Goal: Task Accomplishment & Management: Complete application form

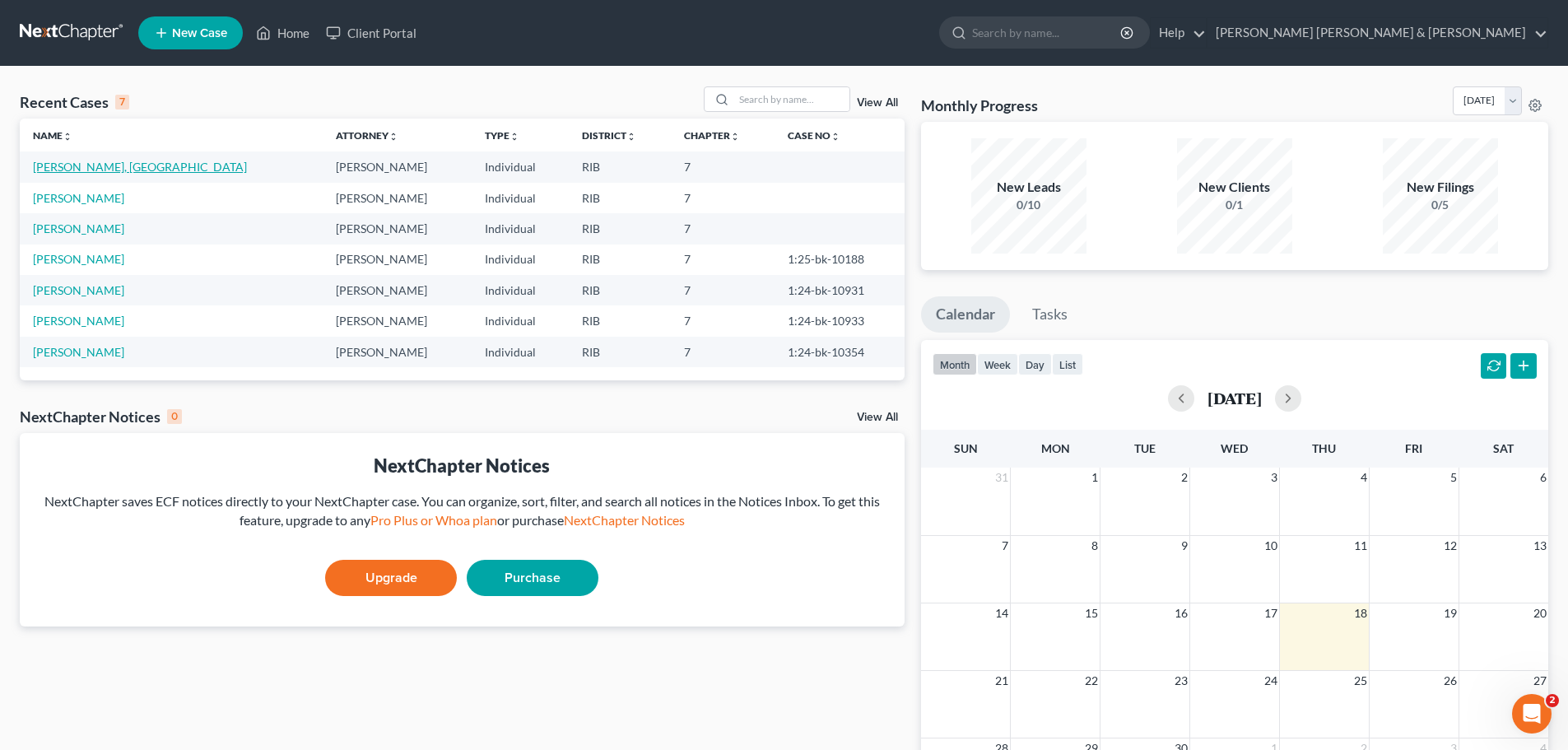
click at [85, 168] on link "[PERSON_NAME], [GEOGRAPHIC_DATA]" at bounding box center [139, 167] width 214 height 14
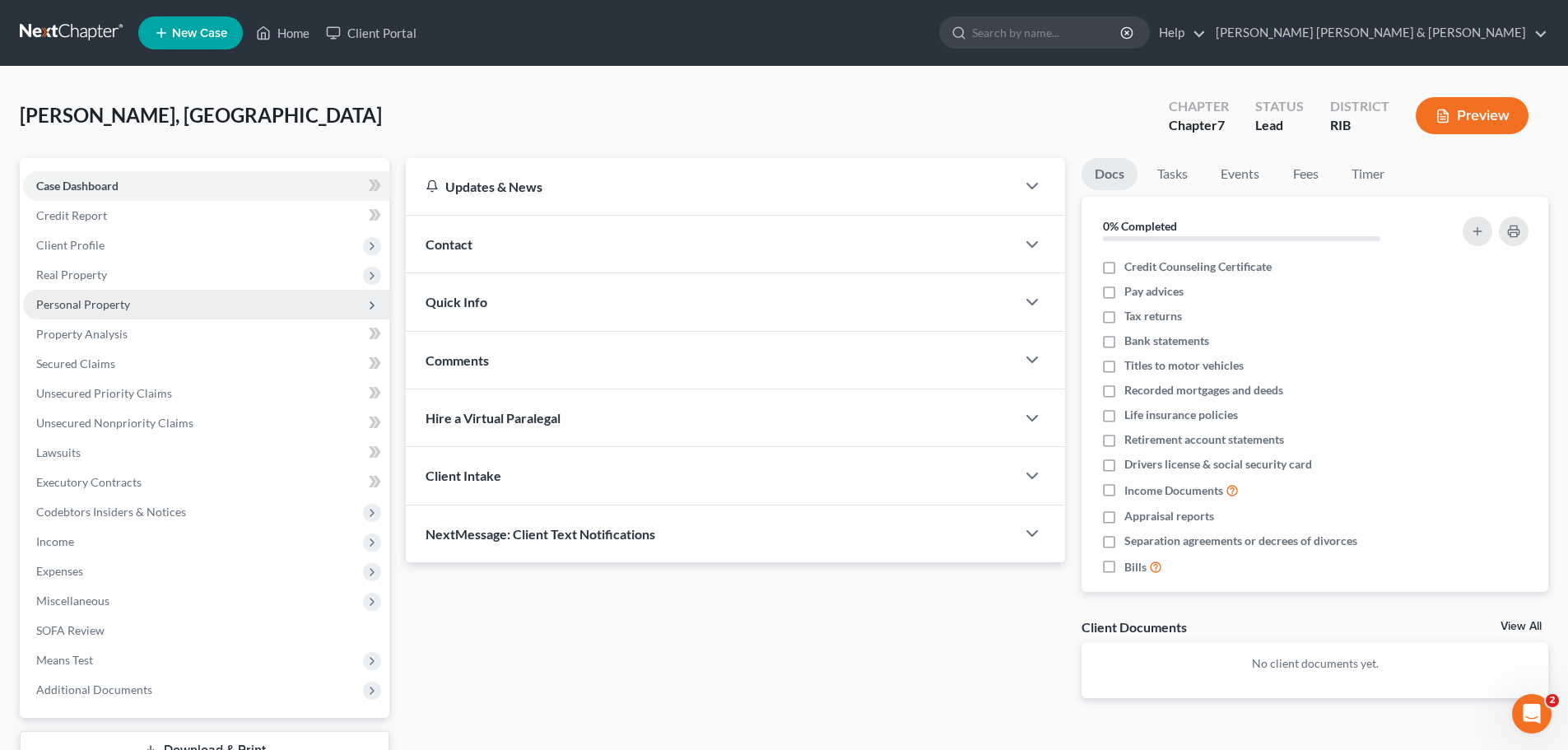
click at [96, 306] on span "Personal Property" at bounding box center [82, 304] width 94 height 14
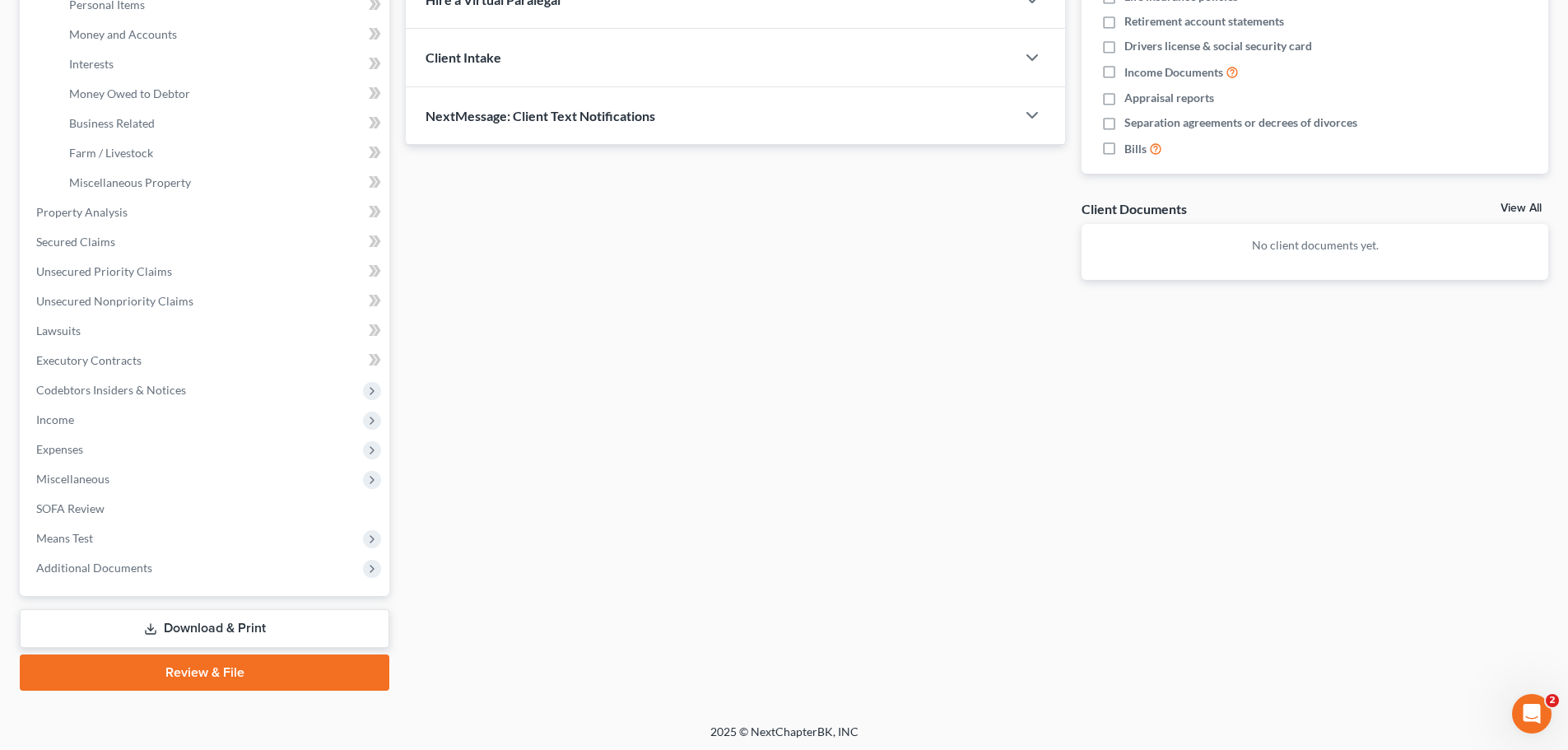
scroll to position [422, 0]
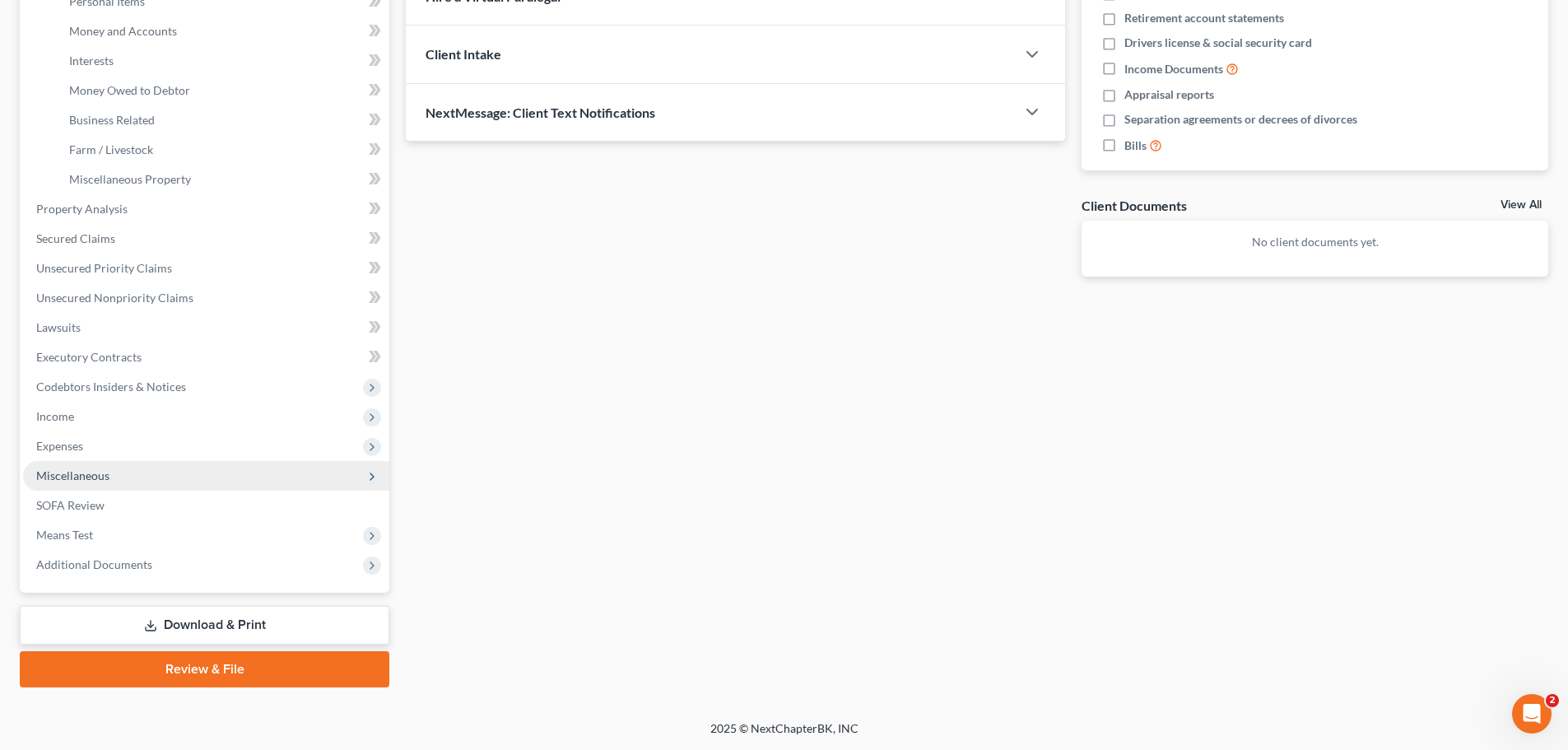
click at [81, 474] on span "Miscellaneous" at bounding box center [73, 476] width 74 height 14
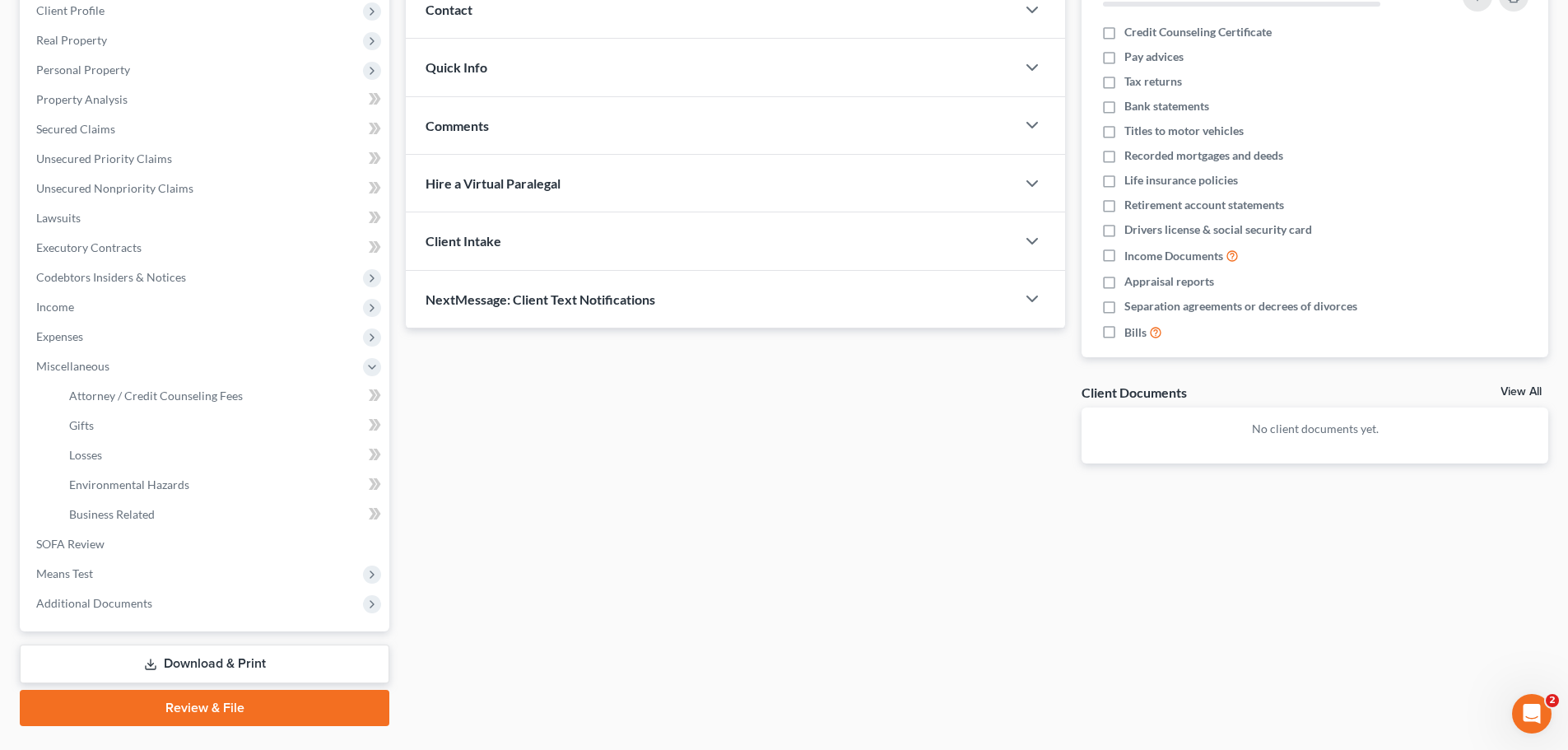
scroll to position [273, 0]
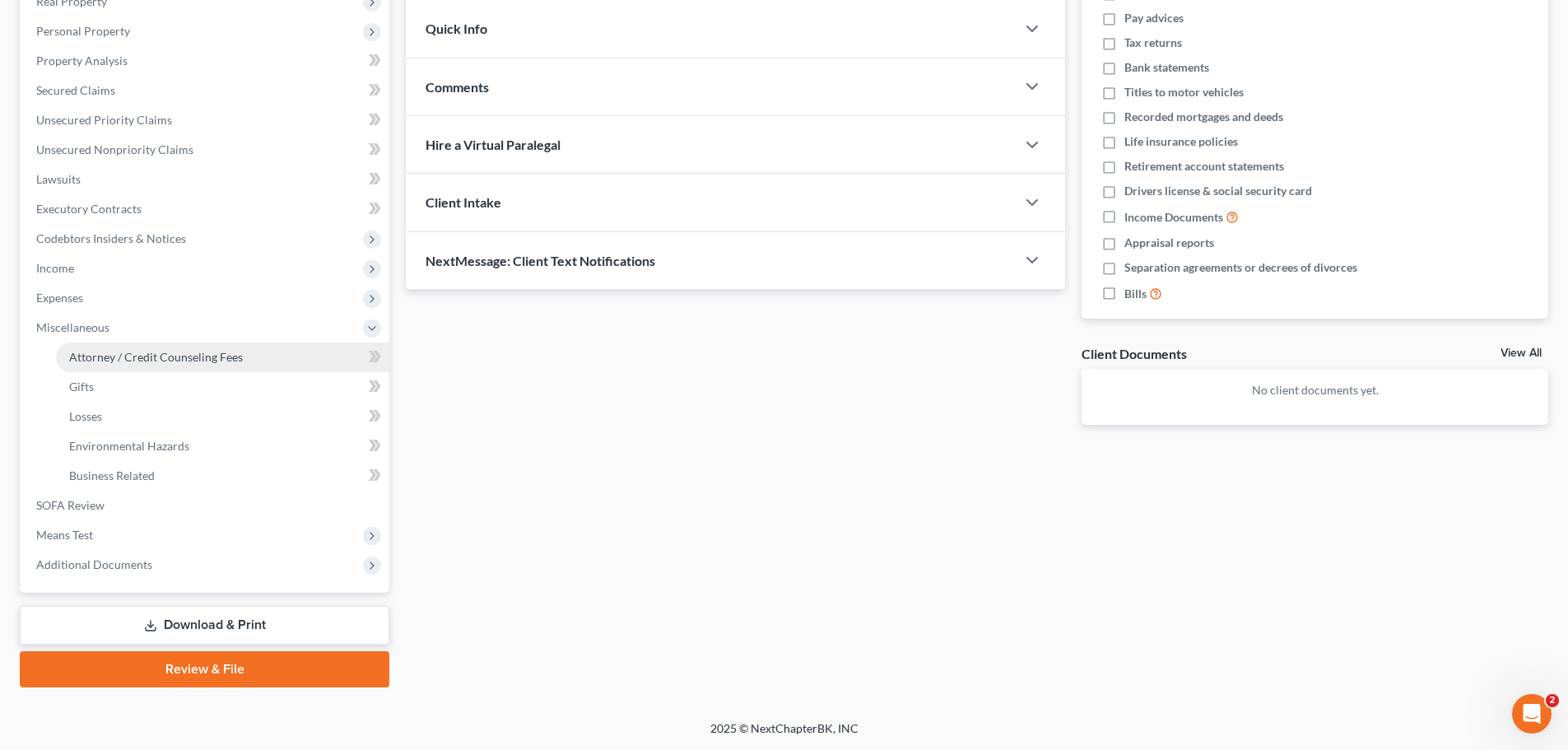
click at [183, 359] on span "Attorney / Credit Counseling Fees" at bounding box center [155, 357] width 173 height 14
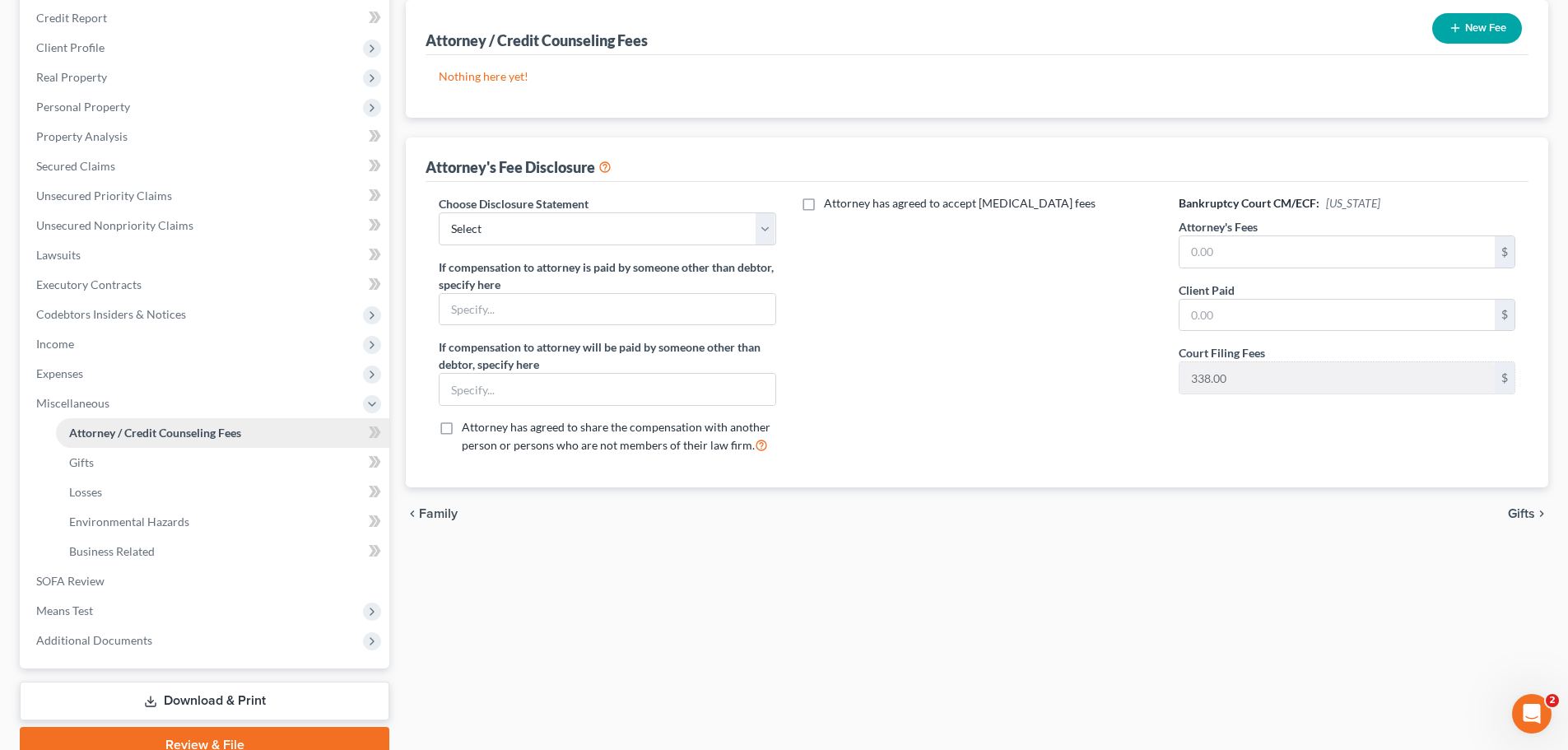
scroll to position [247, 0]
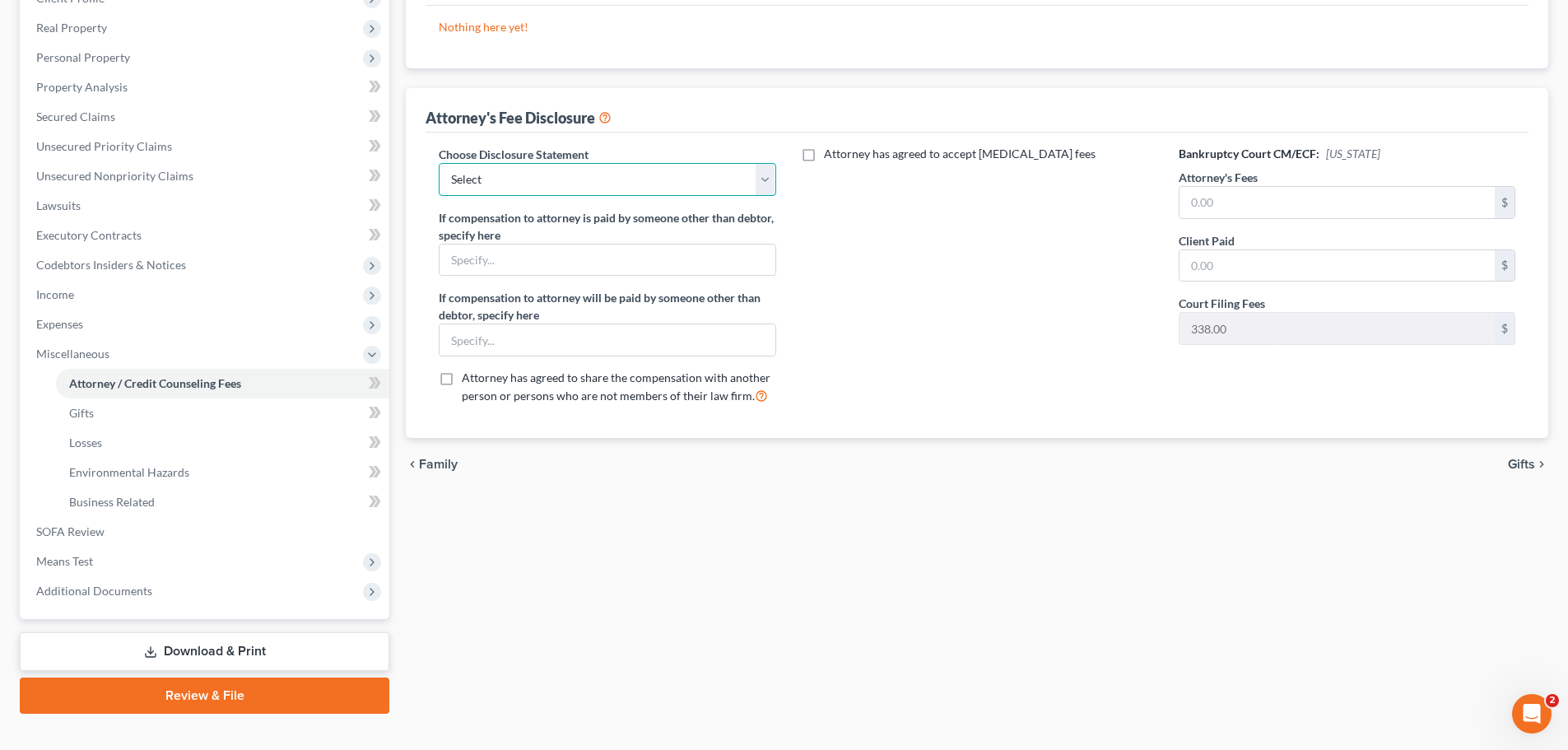
click at [765, 175] on select "Select Fee disclosure" at bounding box center [607, 179] width 337 height 33
select select "0"
click at [439, 163] on select "Select Fee disclosure" at bounding box center [607, 179] width 337 height 33
click at [1222, 201] on input "text" at bounding box center [1337, 203] width 316 height 31
type input "2,500.00"
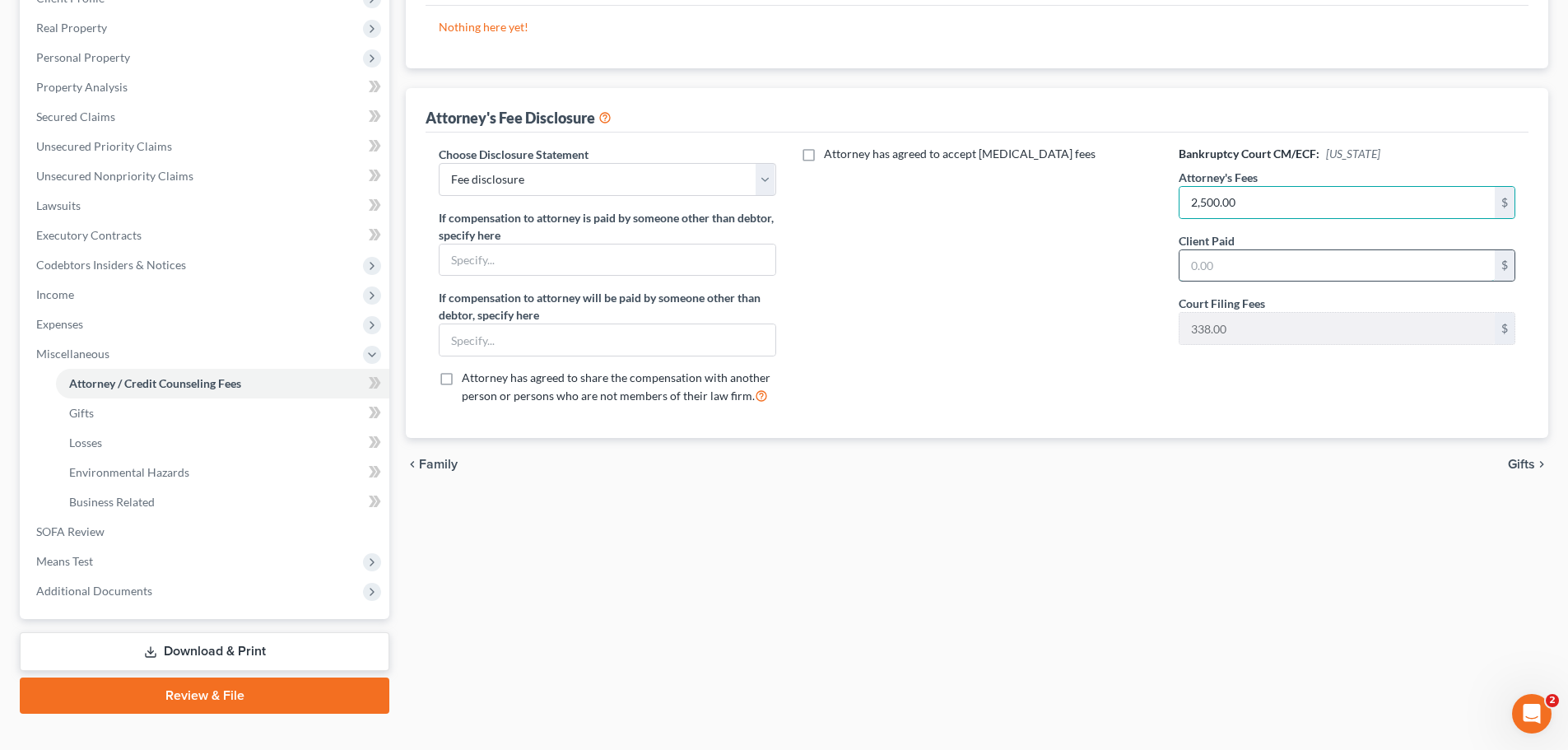
click at [1218, 268] on input "text" at bounding box center [1337, 266] width 316 height 31
type input "2,500.00"
click at [1299, 398] on div "Bankruptcy Court CM/ECF: Rhode Island Attorney's Fees 2,500.00 $ Client Paid 2,…" at bounding box center [1347, 281] width 370 height 272
click at [575, 262] on input "text" at bounding box center [607, 260] width 335 height 31
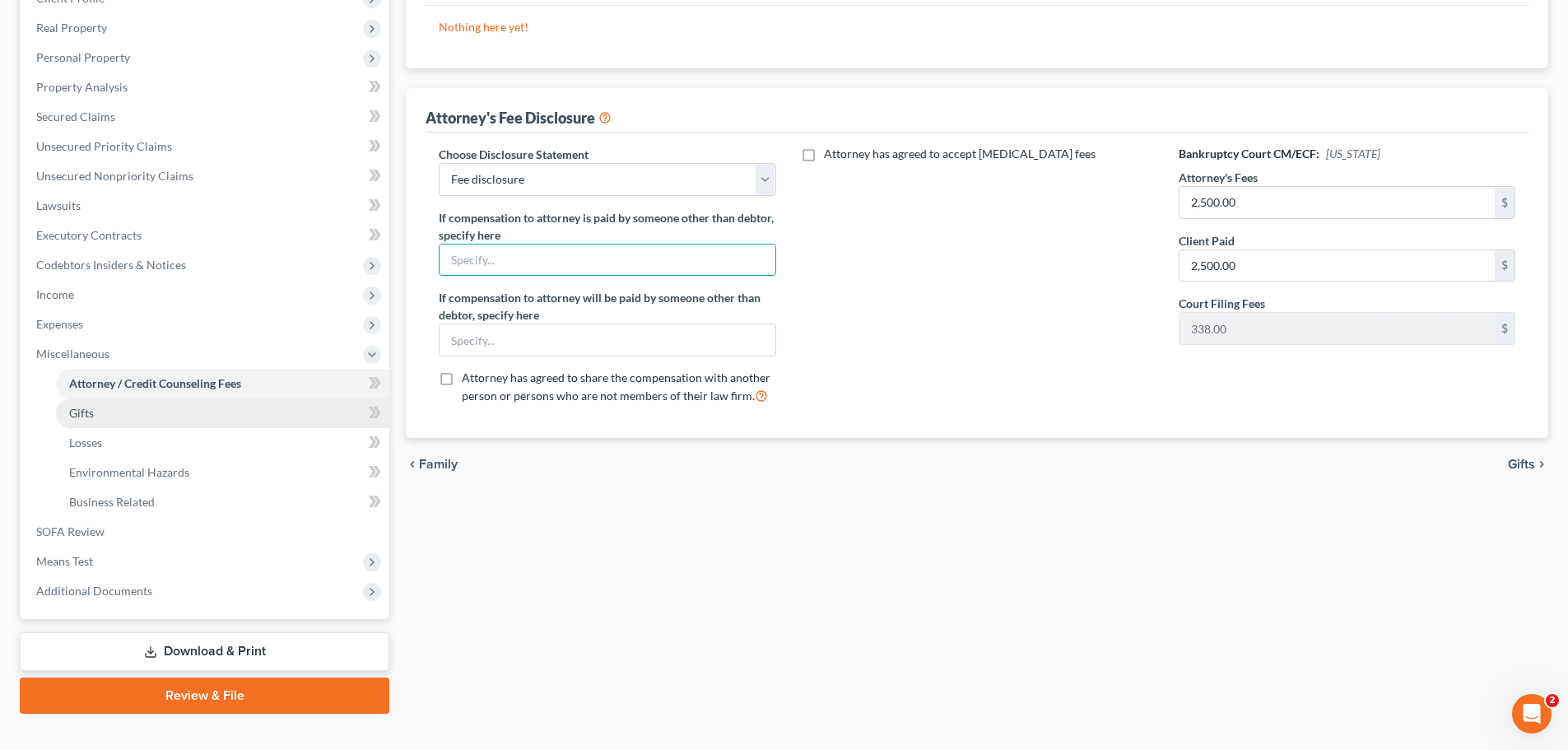
click at [111, 415] on link "Gifts" at bounding box center [223, 413] width 333 height 30
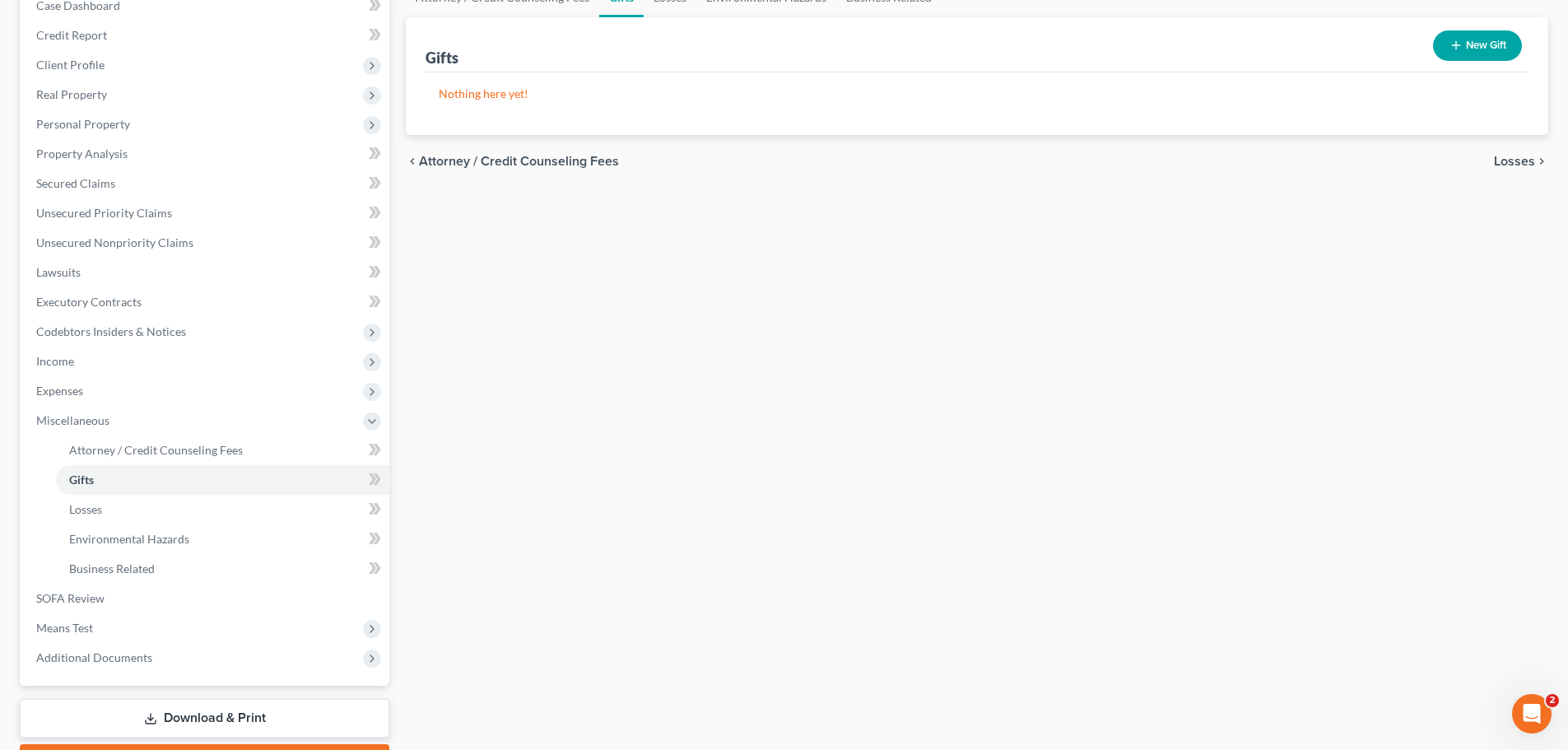
scroll to position [247, 0]
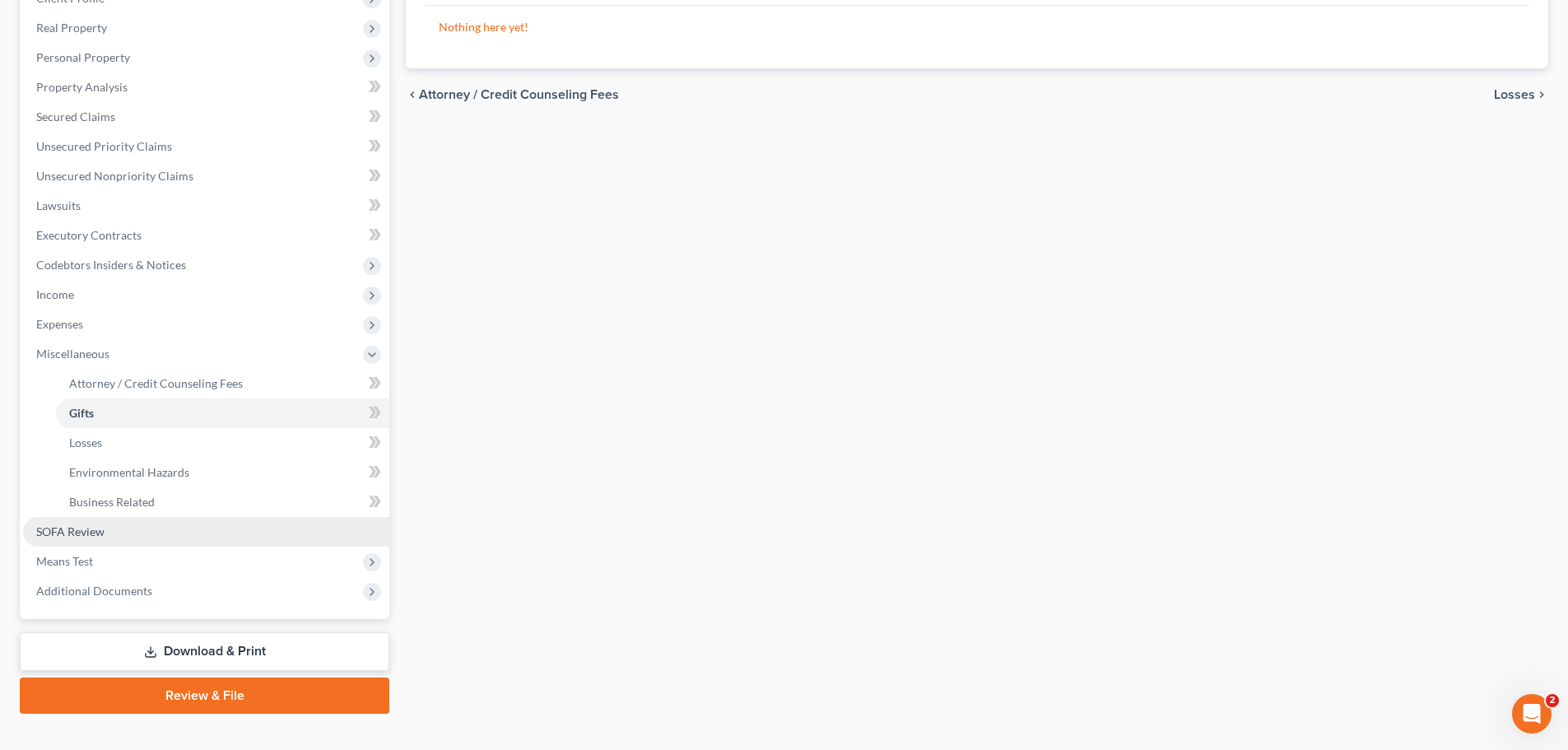
click at [85, 528] on span "SOFA Review" at bounding box center [70, 531] width 69 height 14
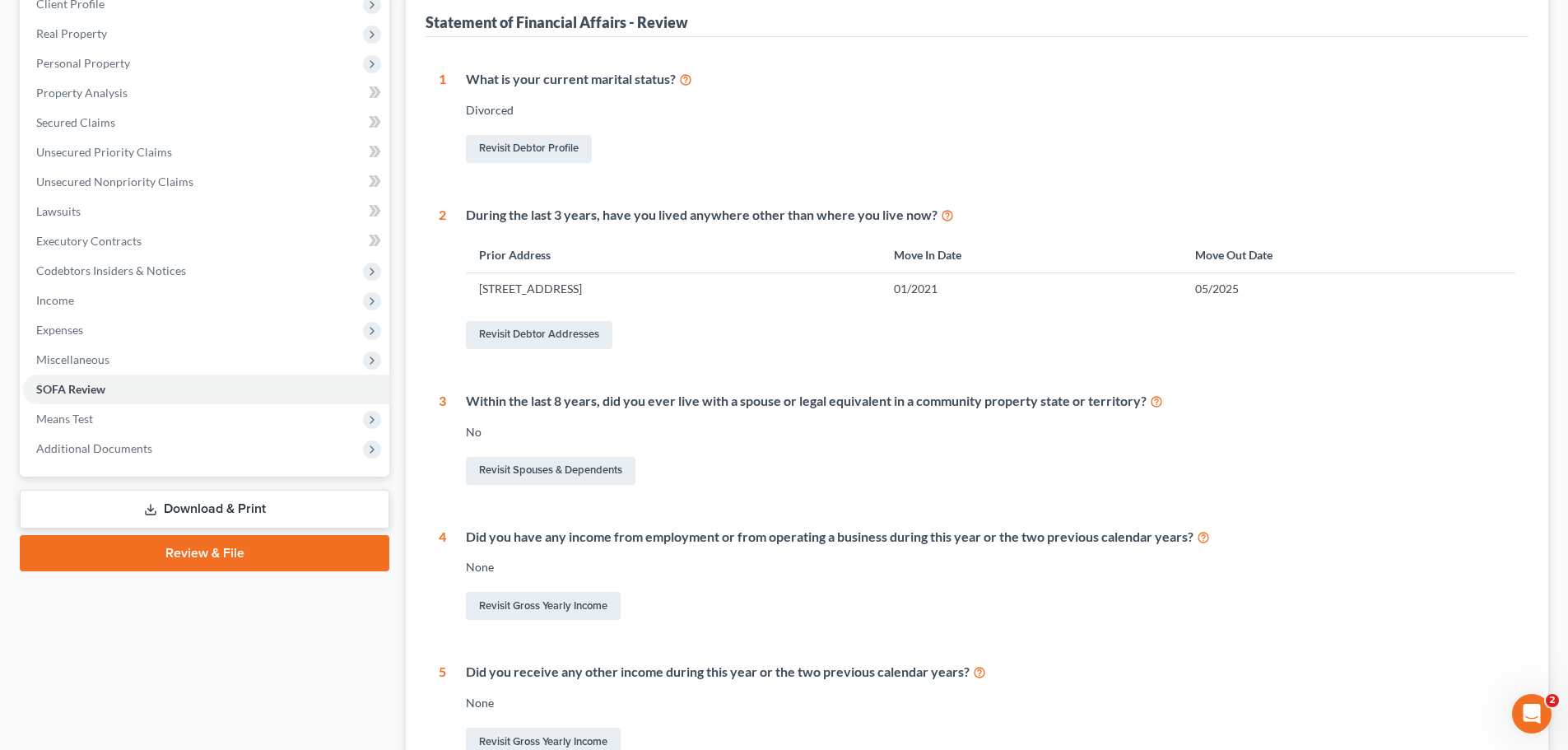
scroll to position [247, 0]
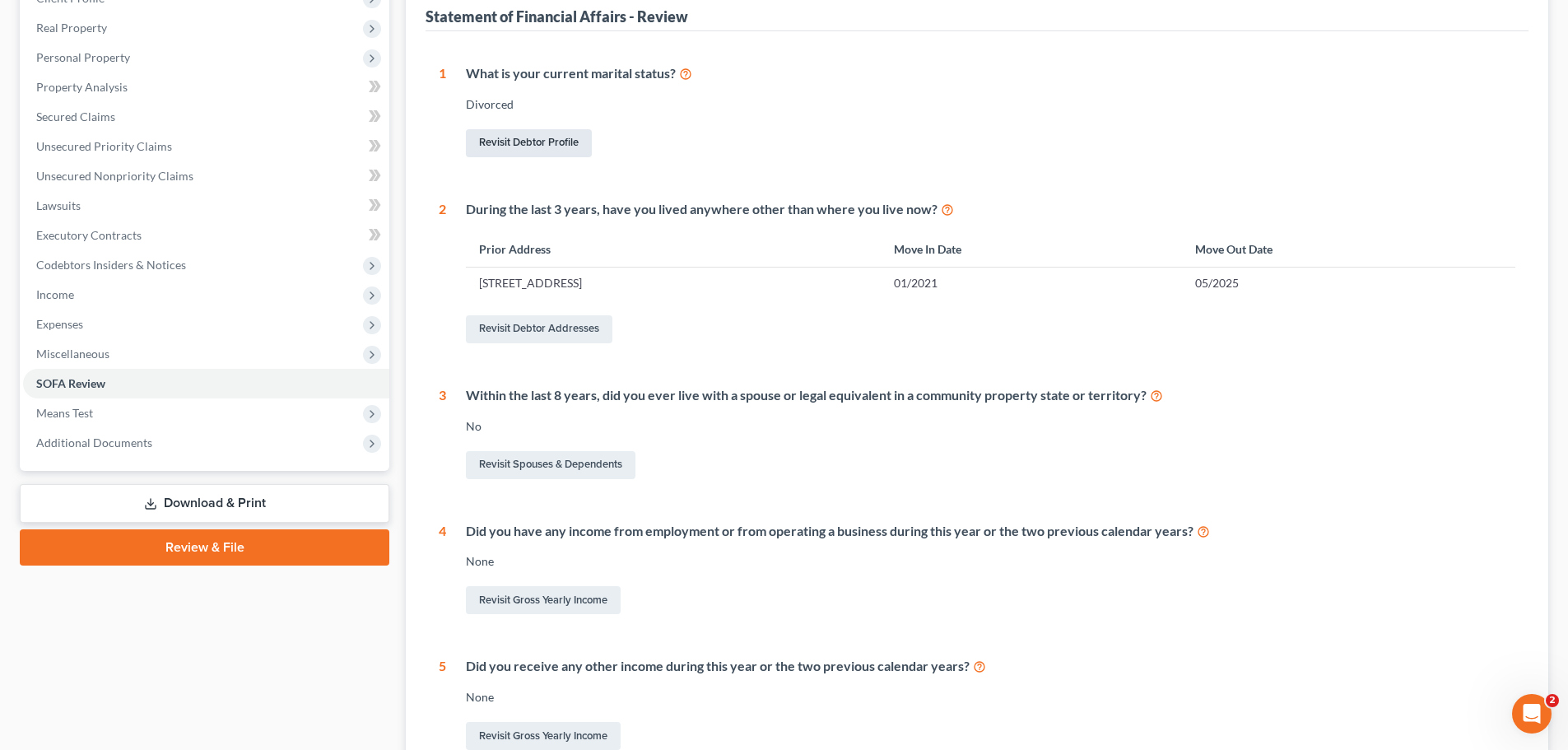
click at [511, 143] on link "Revisit Debtor Profile" at bounding box center [529, 142] width 126 height 28
select select "3"
select select "0"
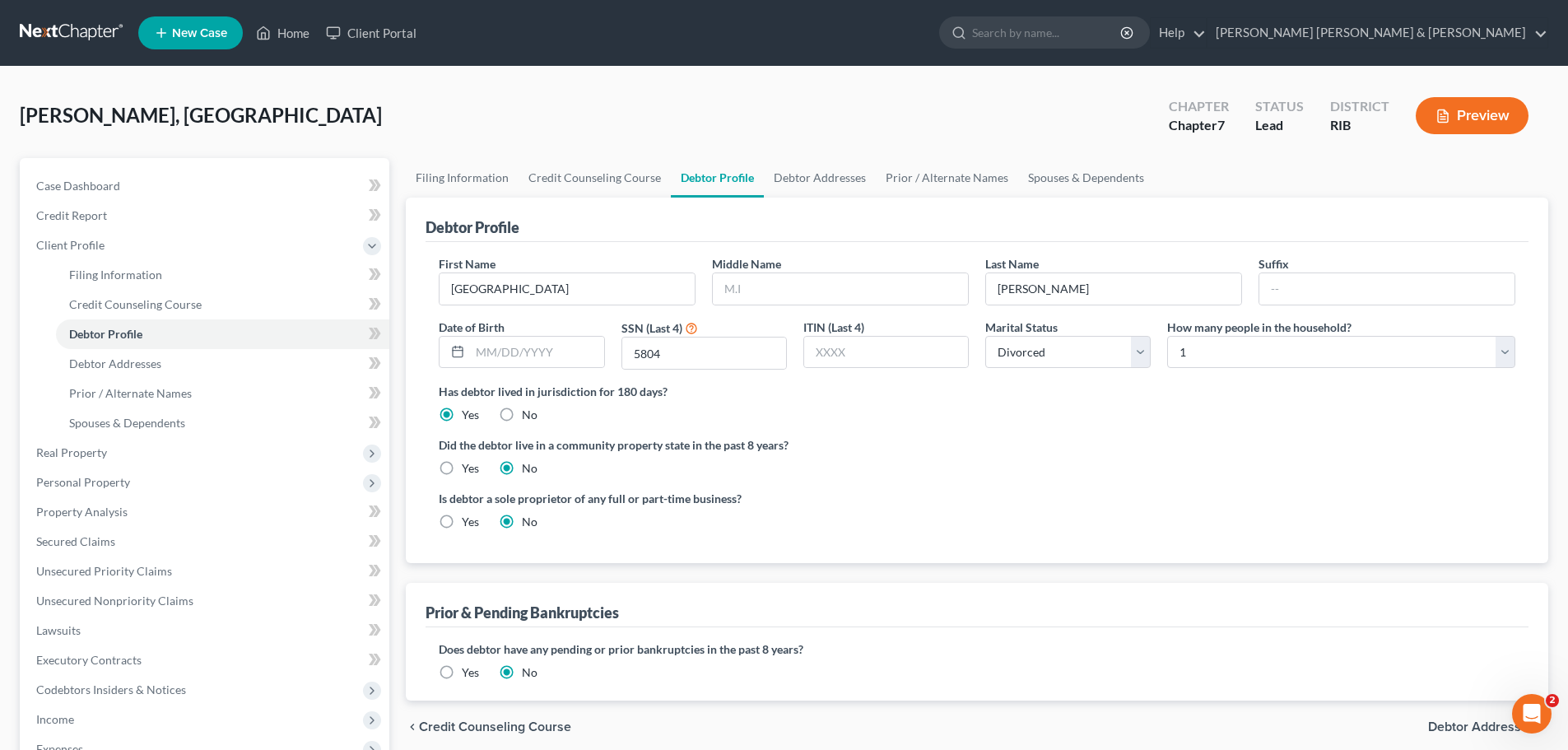
click at [1046, 430] on ng-include "First Name Madison Middle Name Last Name Deleone Suffix Date of Birth SSN (Last…" at bounding box center [977, 400] width 1077 height 289
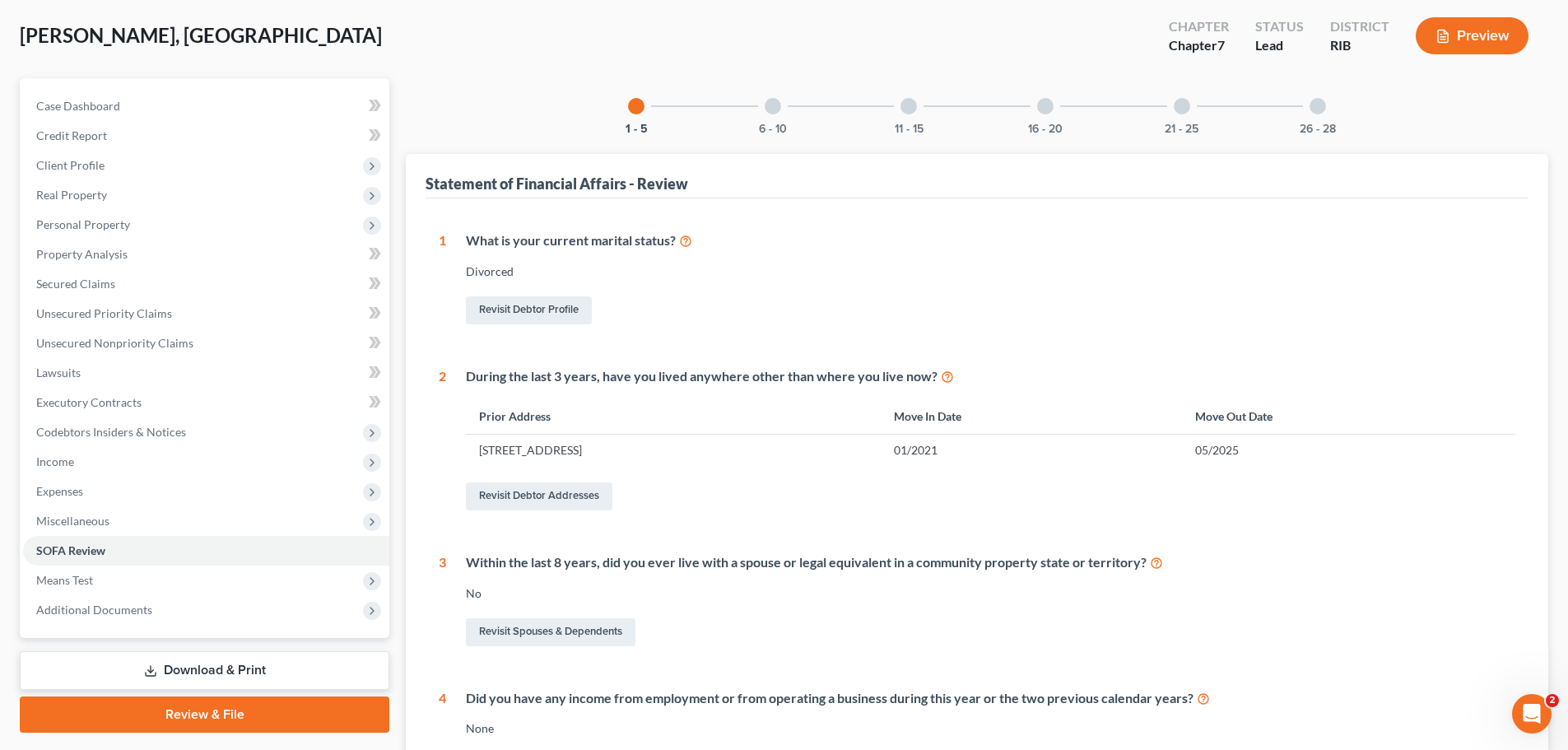
scroll to position [82, 0]
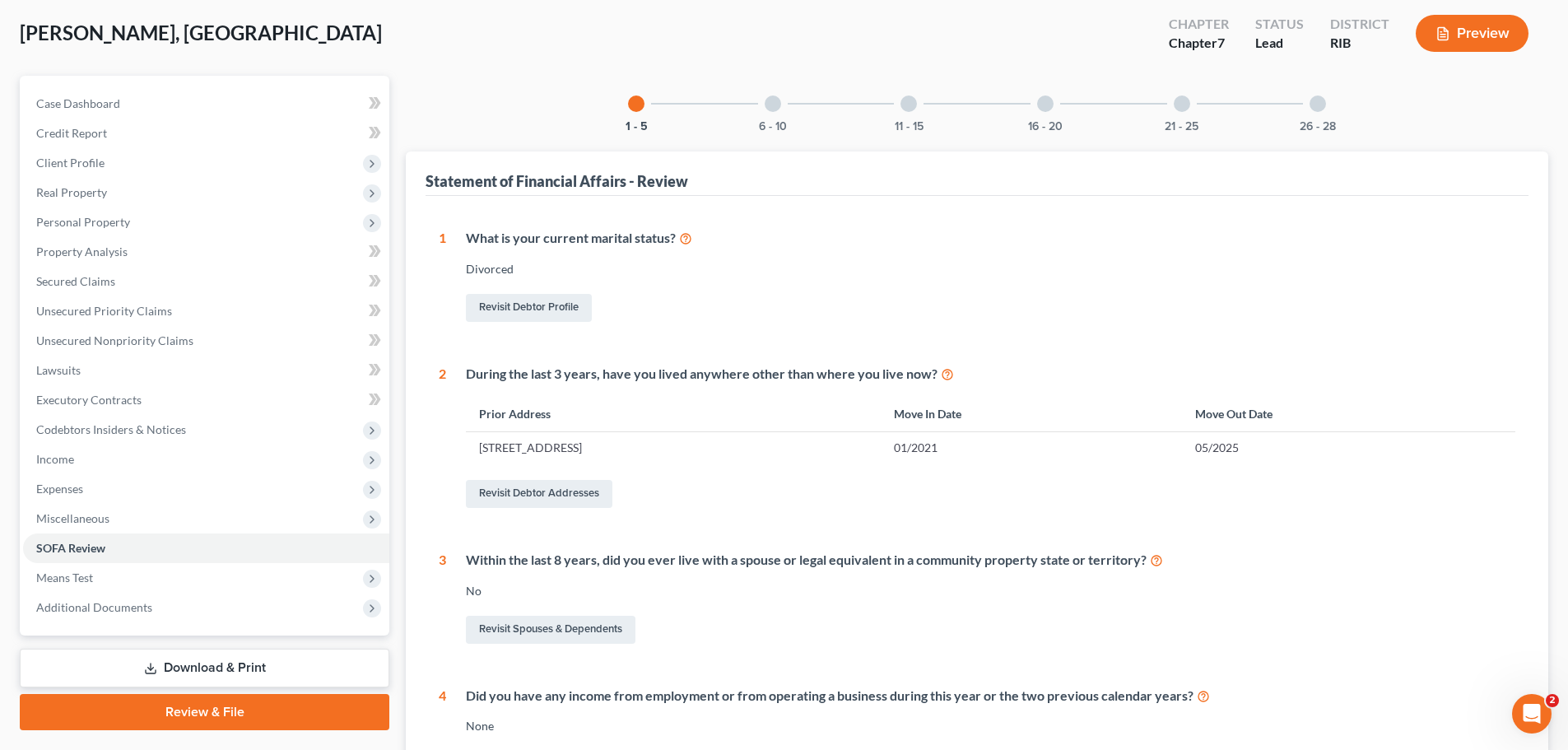
click at [775, 105] on div at bounding box center [773, 104] width 16 height 16
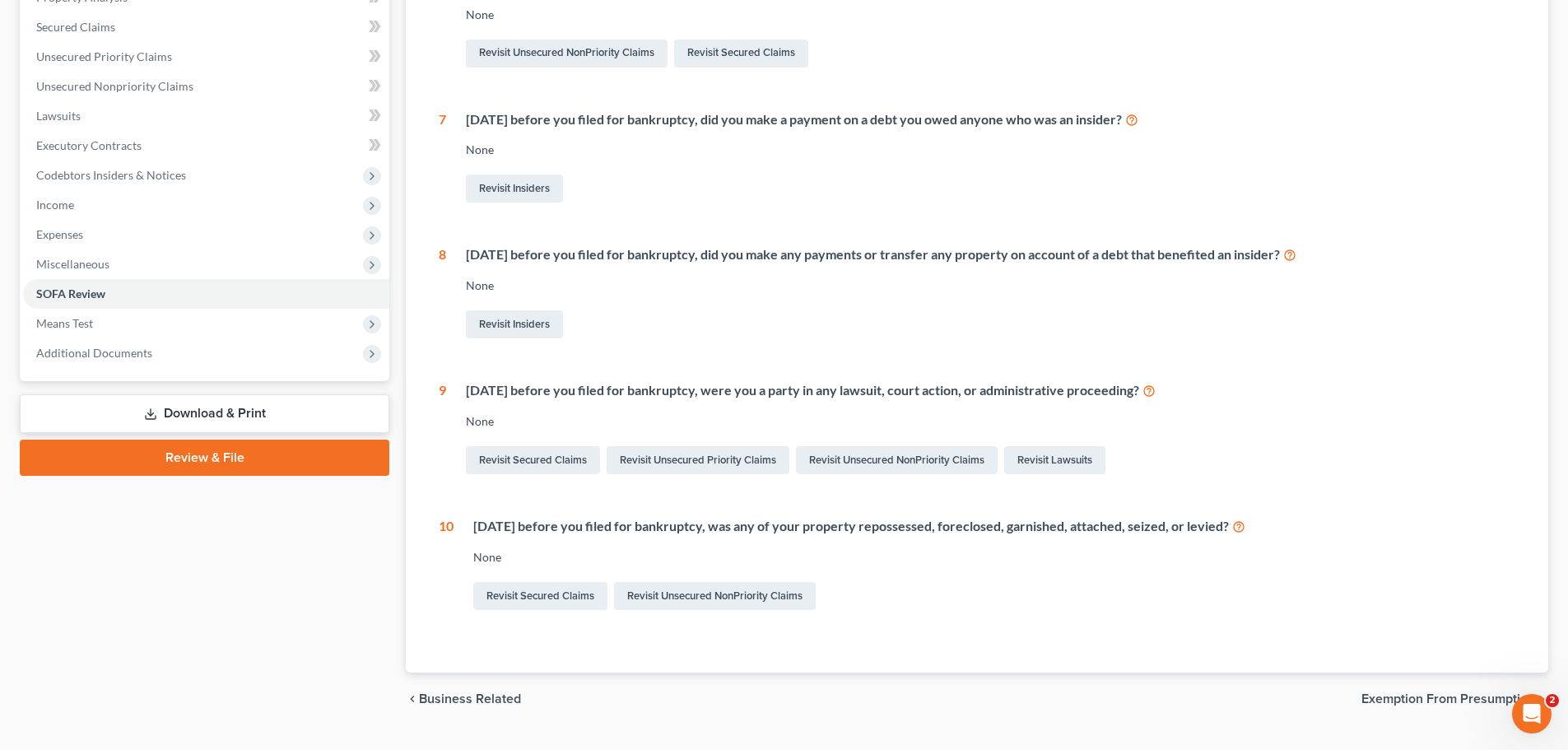
scroll to position [128, 0]
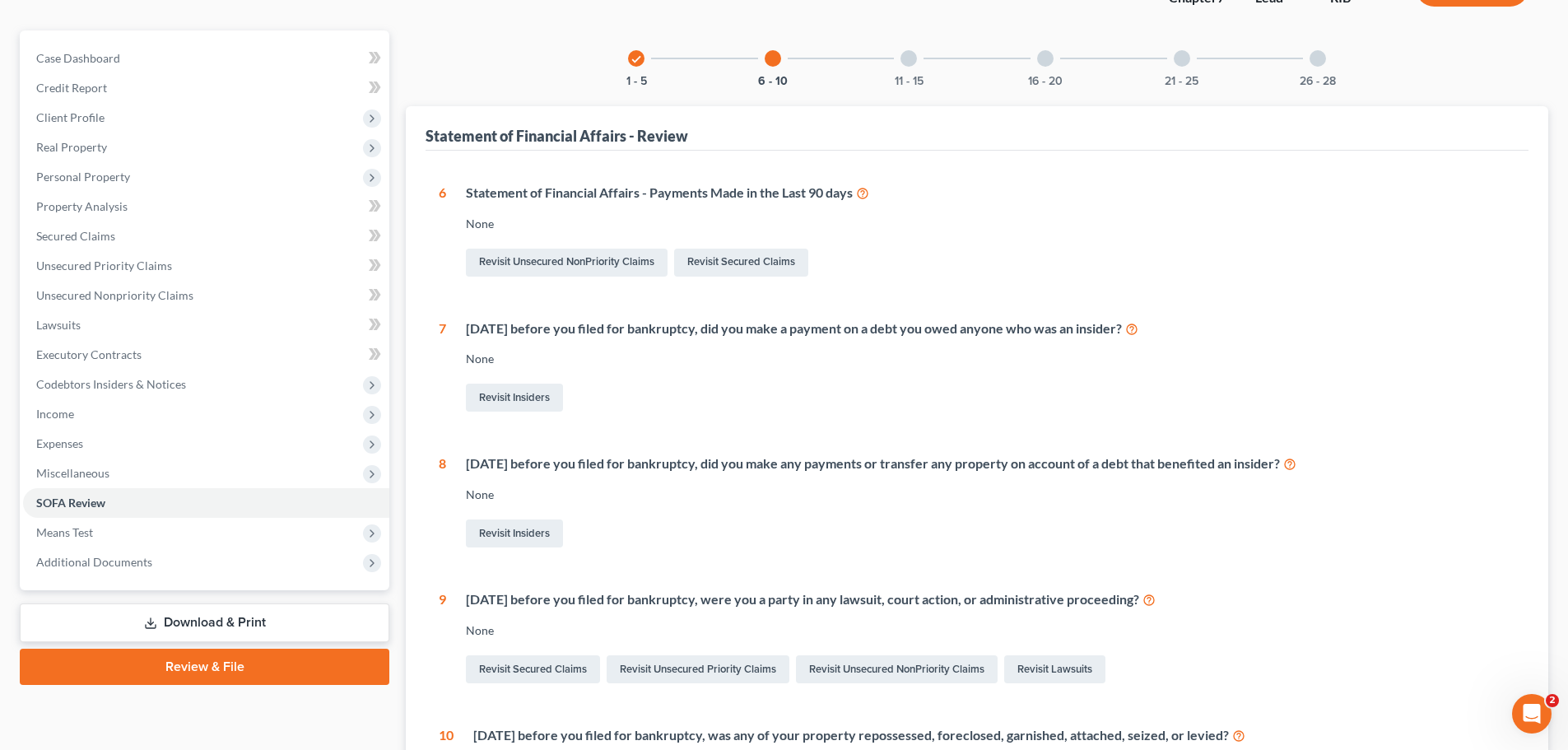
click at [936, 54] on div "11 - 15" at bounding box center [909, 58] width 56 height 56
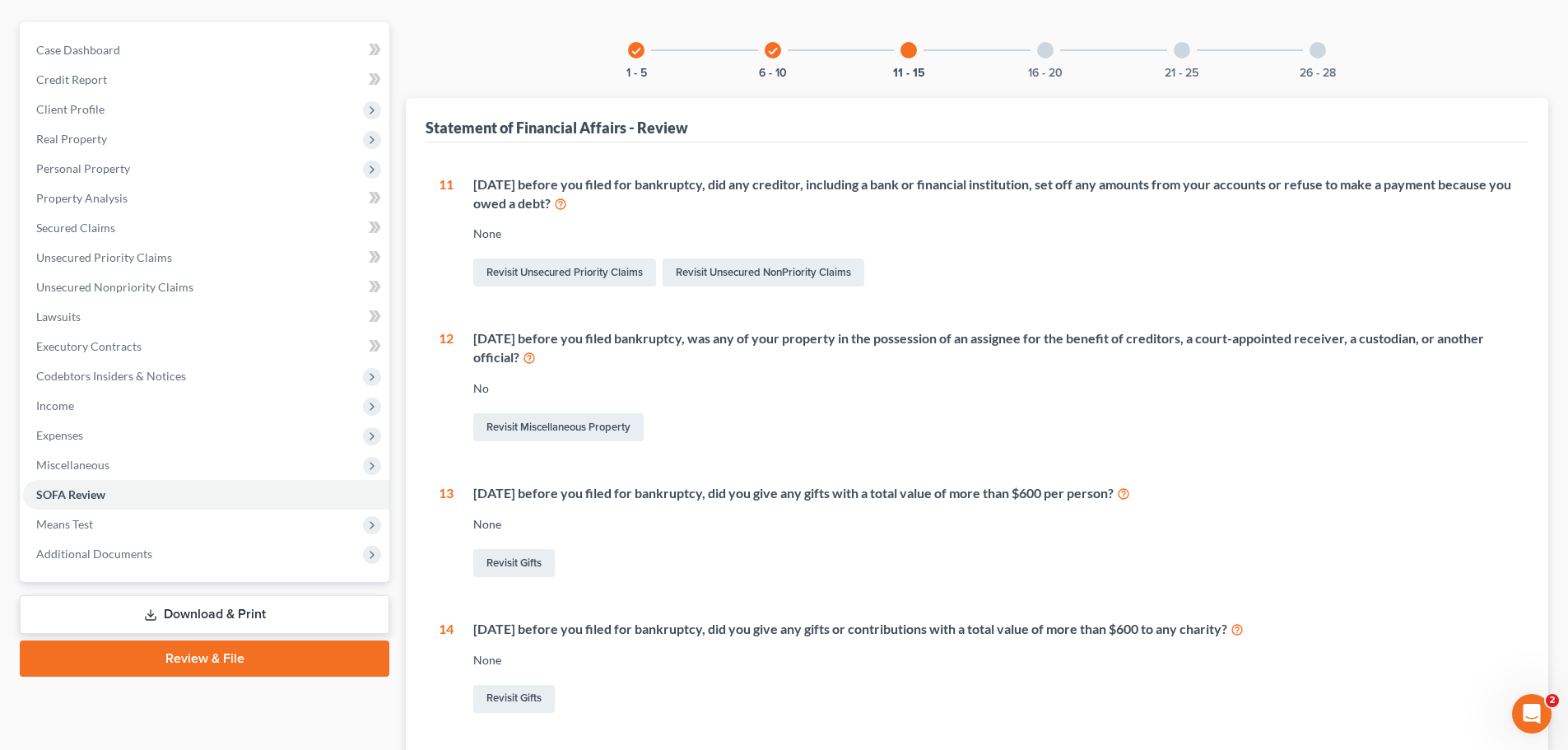
scroll to position [83, 0]
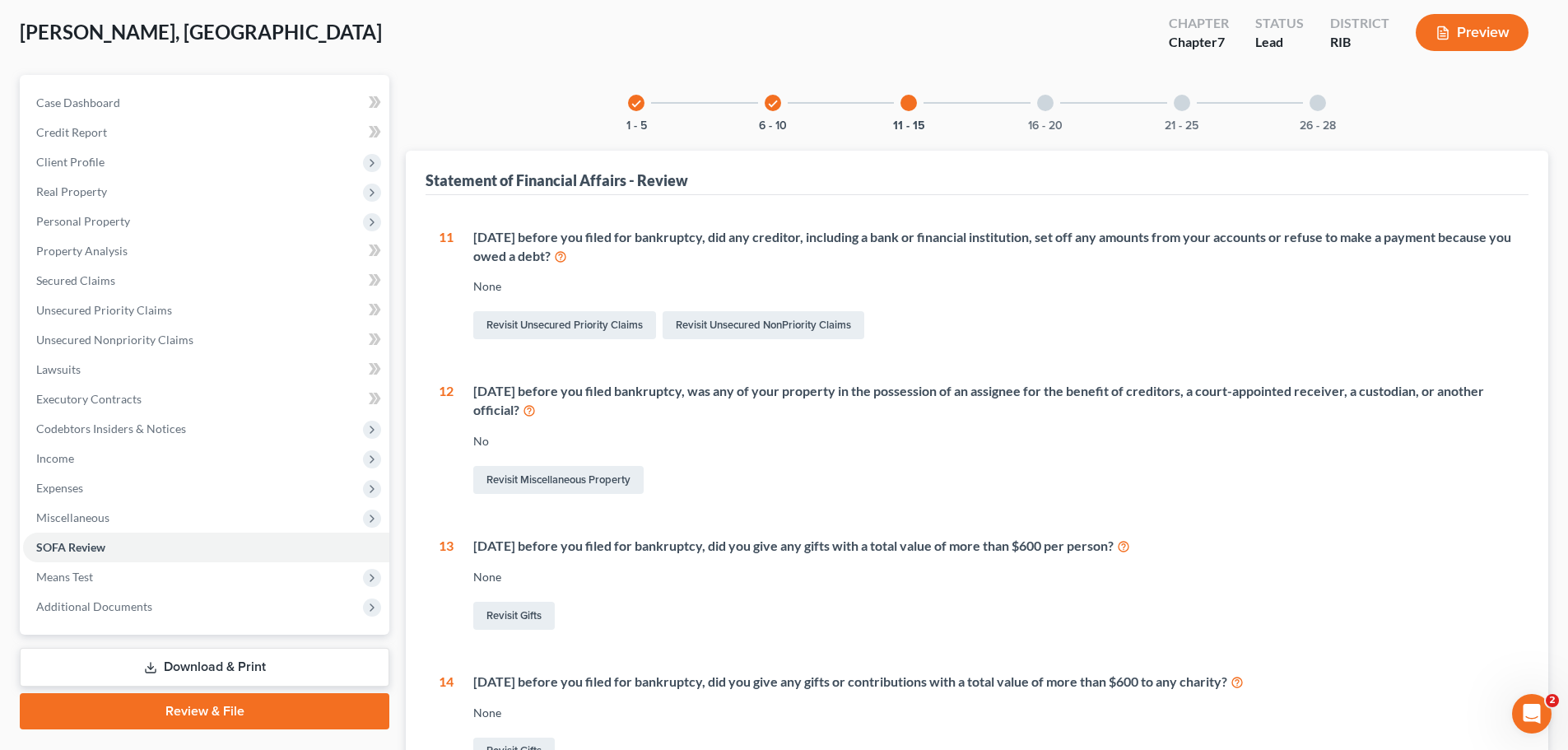
click at [1053, 108] on div "16 - 20" at bounding box center [1046, 103] width 56 height 56
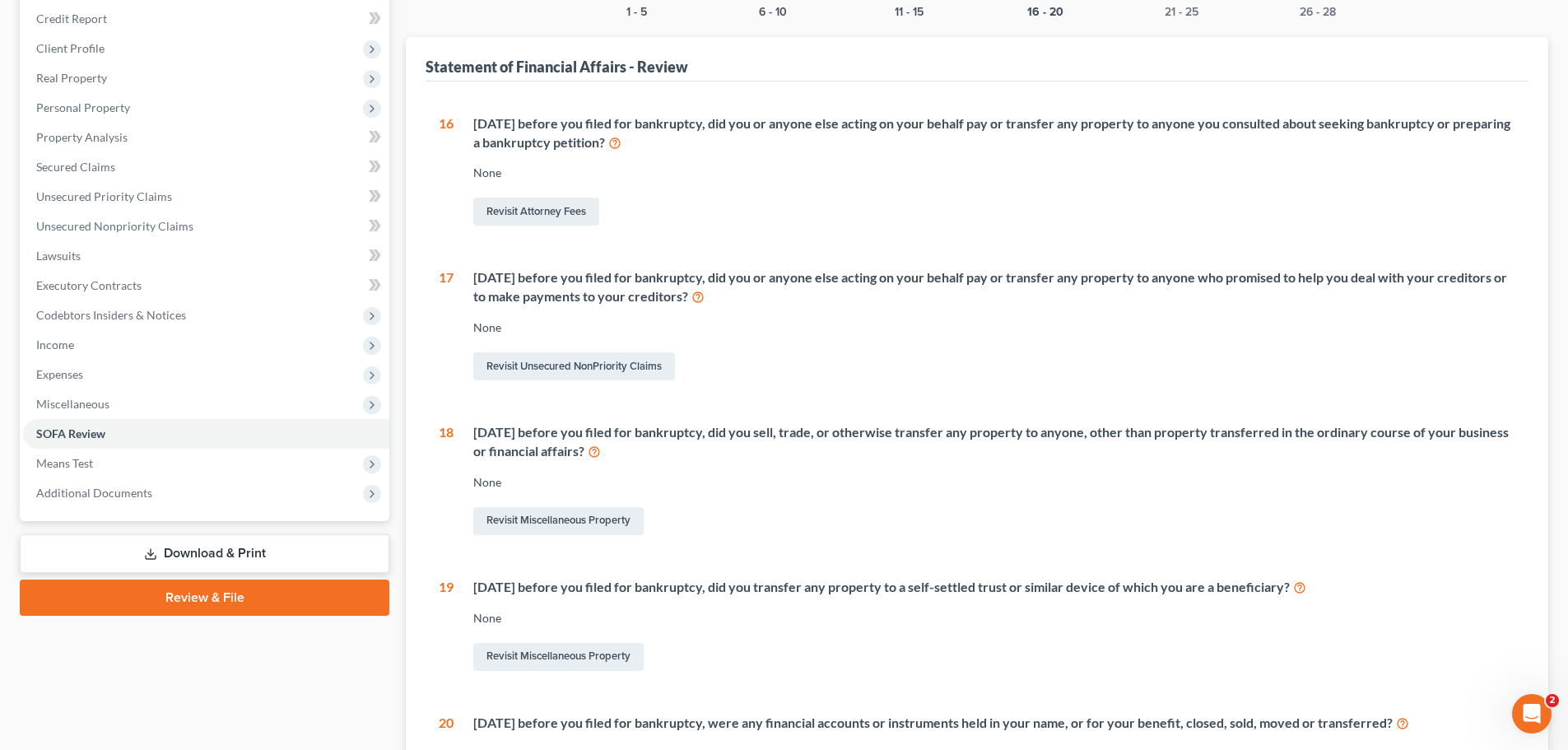
scroll to position [248, 0]
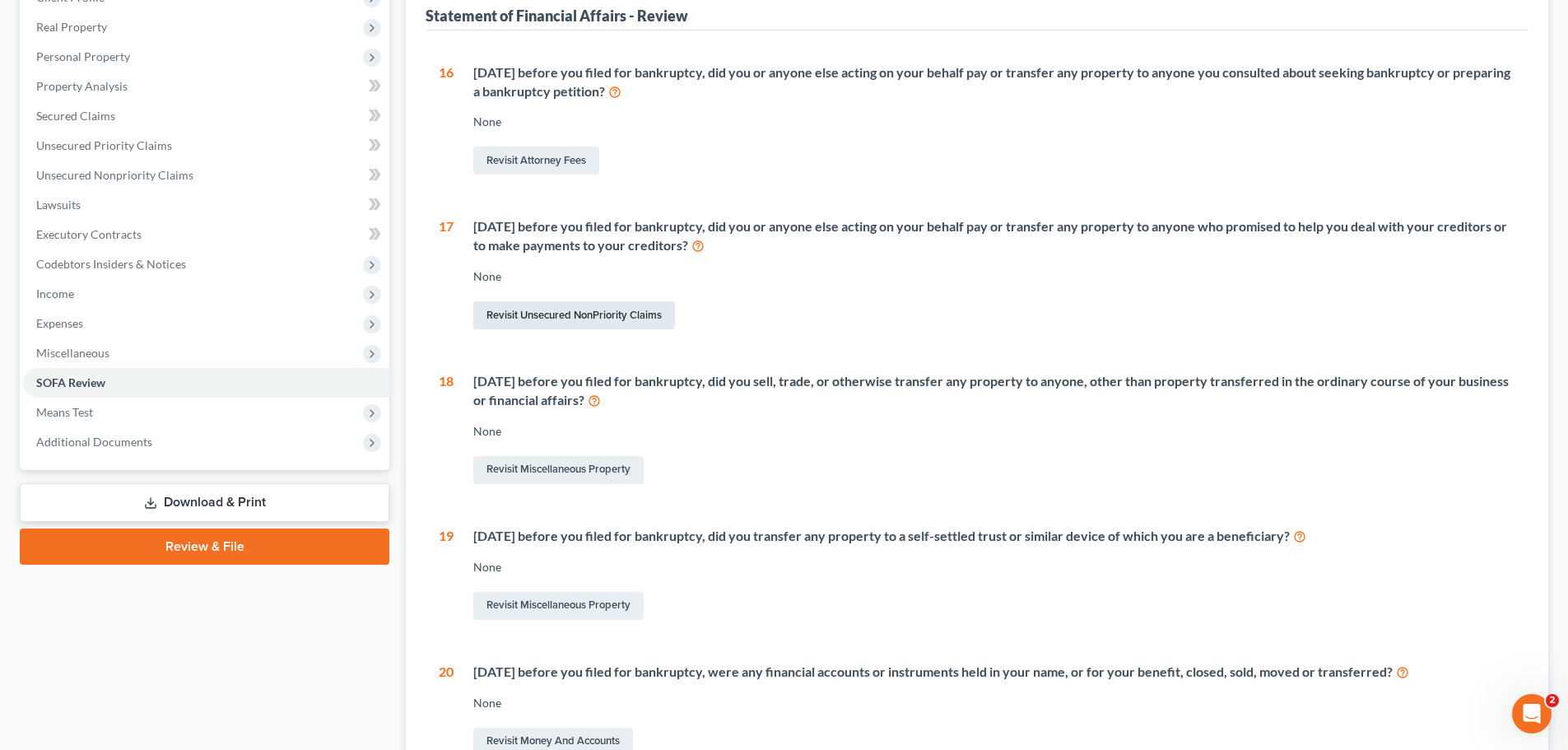
click at [572, 316] on link "Revisit Unsecured NonPriority Claims" at bounding box center [574, 315] width 201 height 28
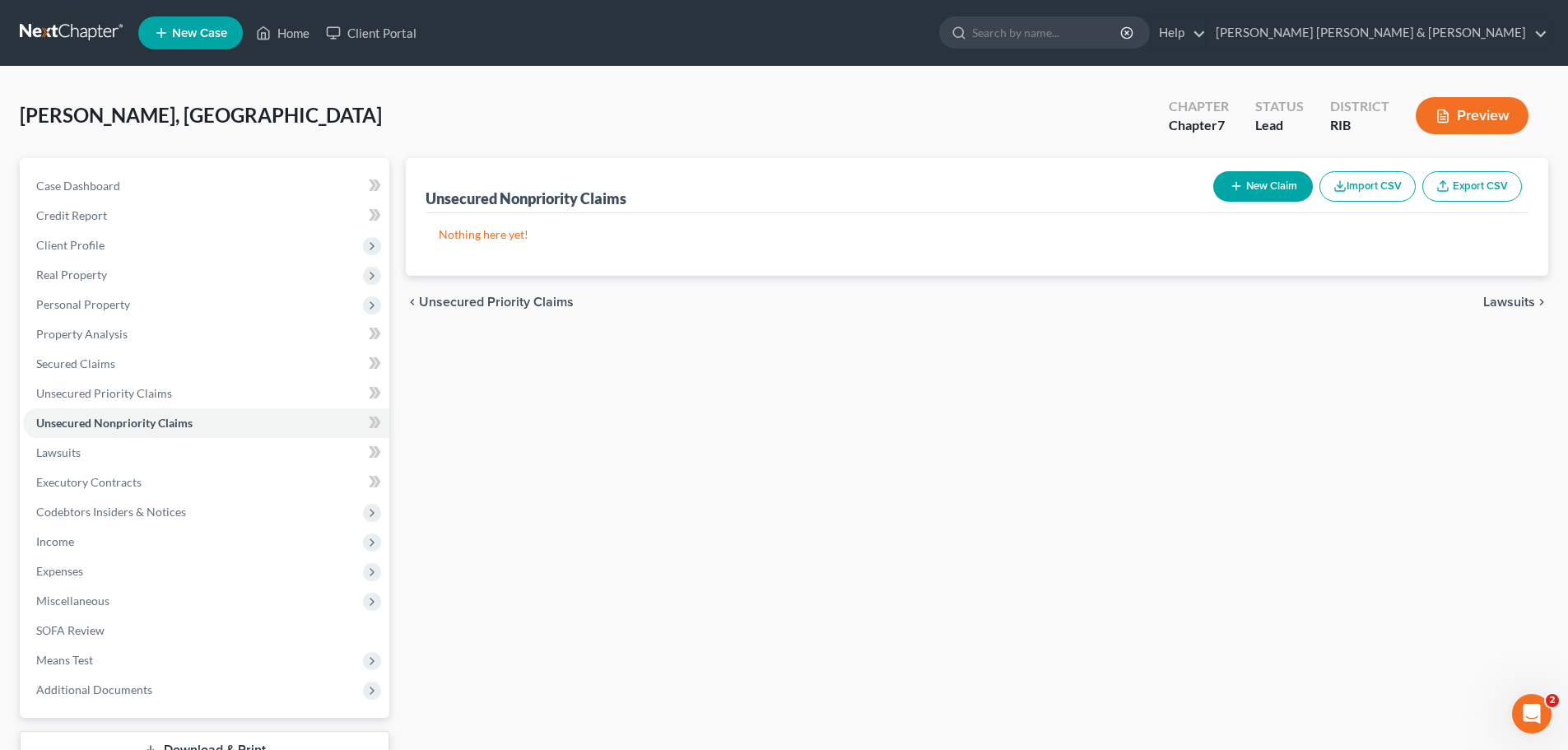
click at [1240, 191] on icon "button" at bounding box center [1237, 186] width 14 height 14
select select "0"
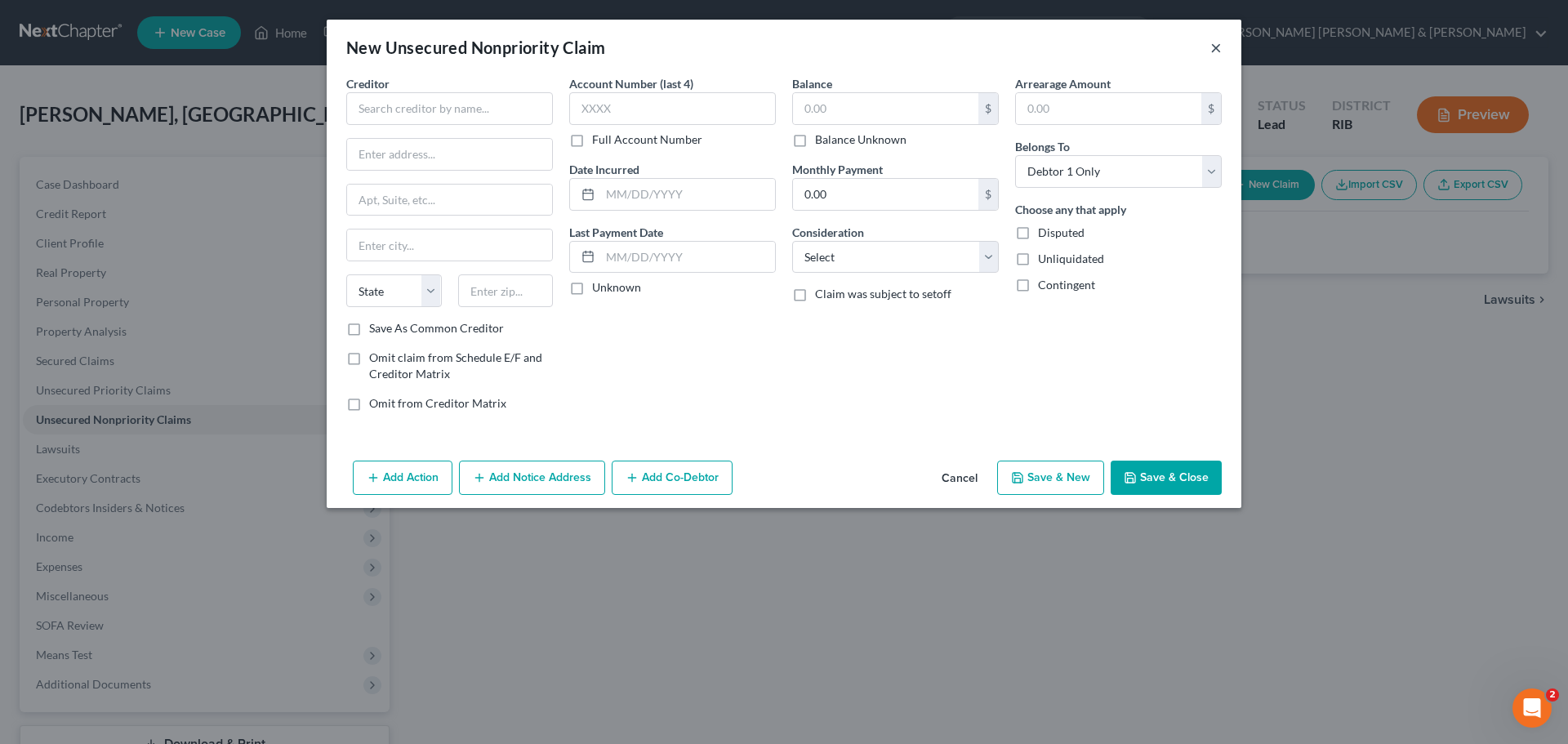
click at [1221, 48] on button "×" at bounding box center [1216, 47] width 12 height 19
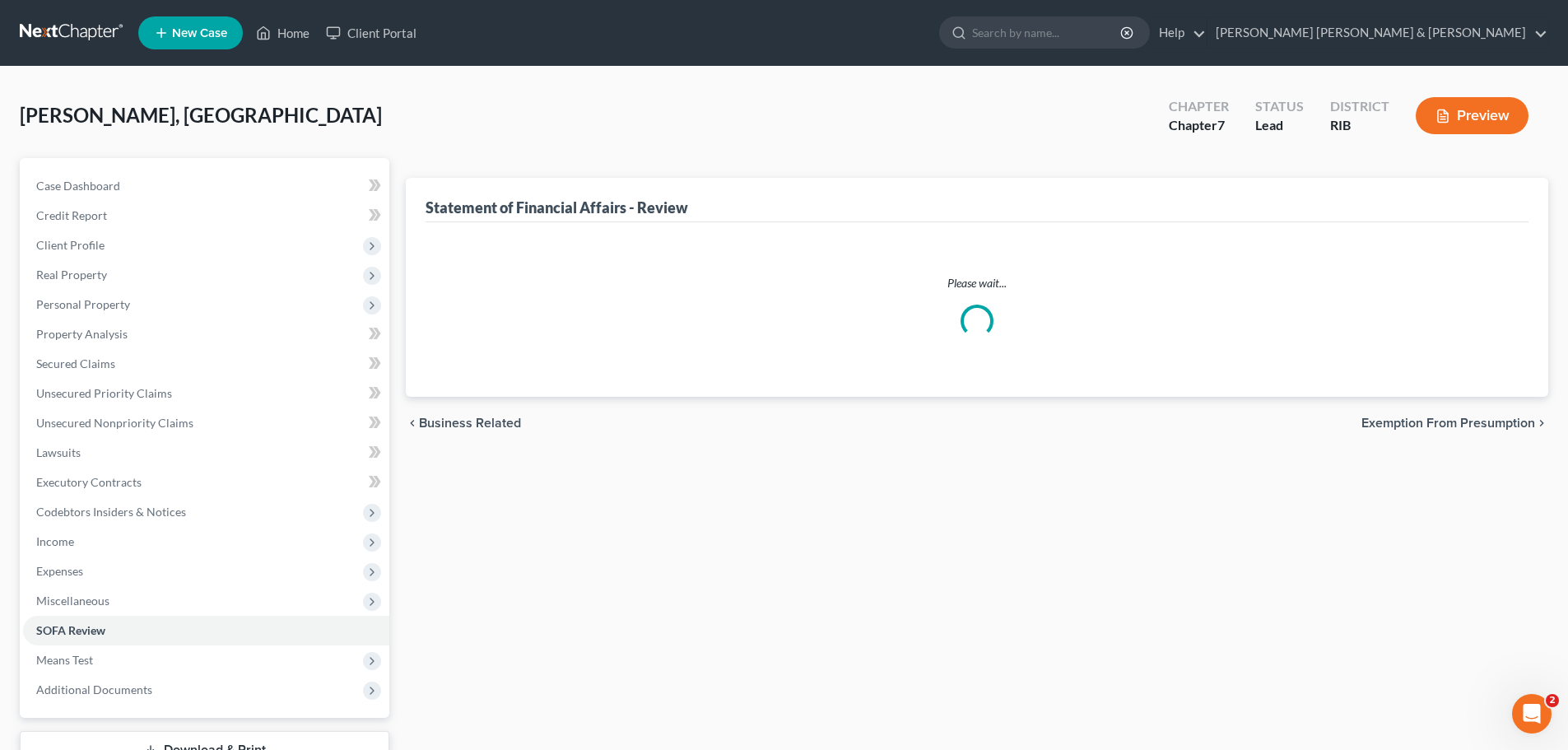
scroll to position [125, 0]
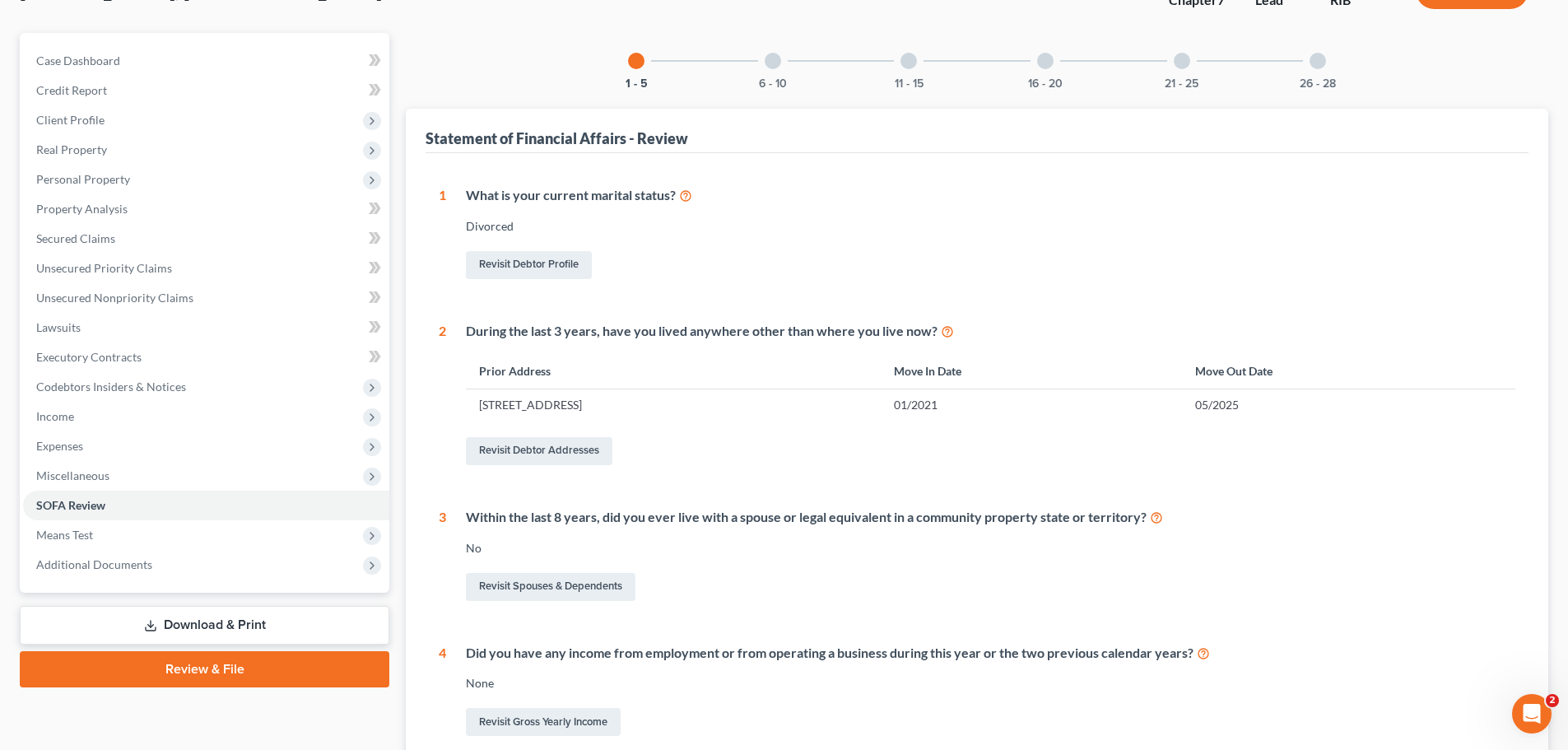
click at [1052, 61] on div at bounding box center [1045, 60] width 16 height 16
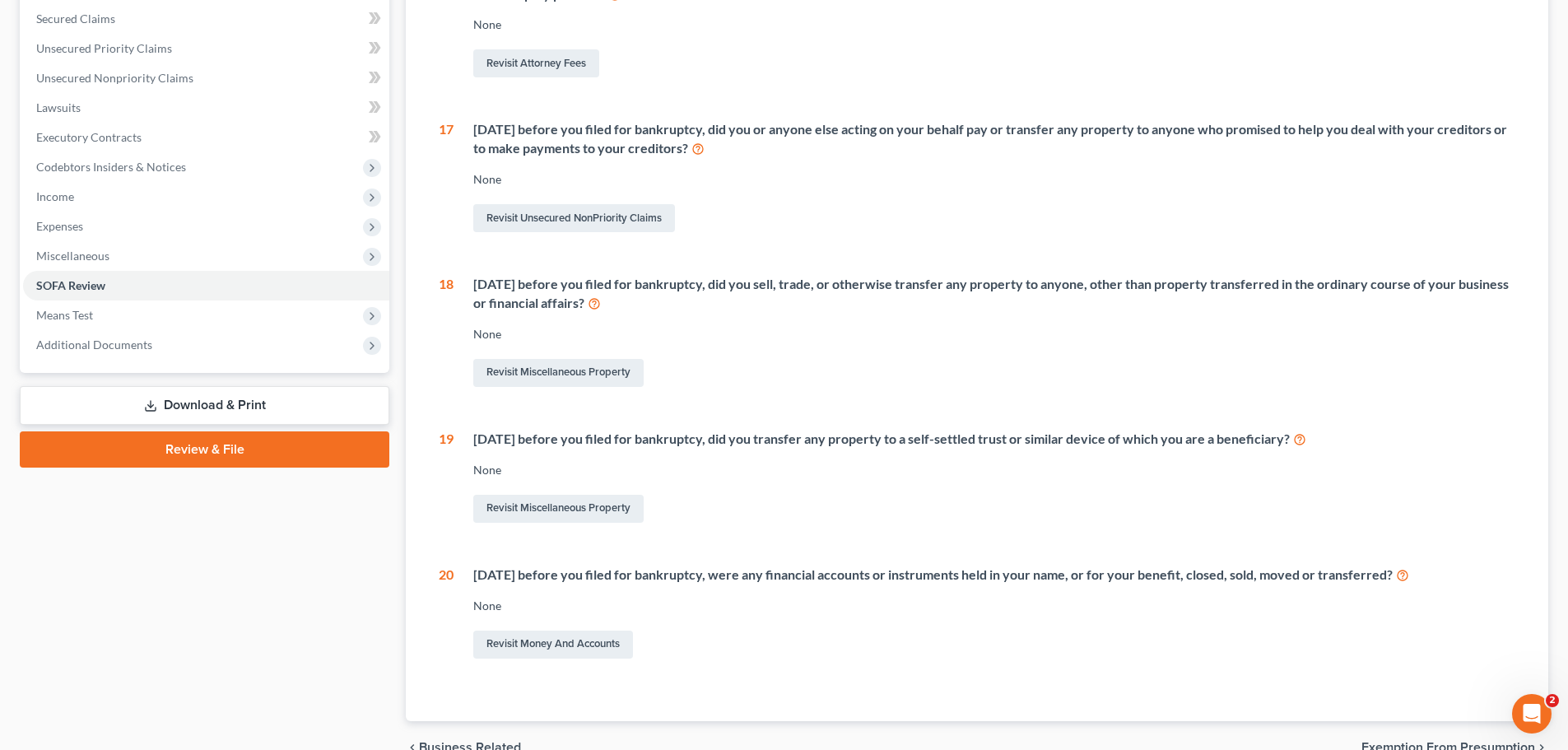
scroll to position [372, 0]
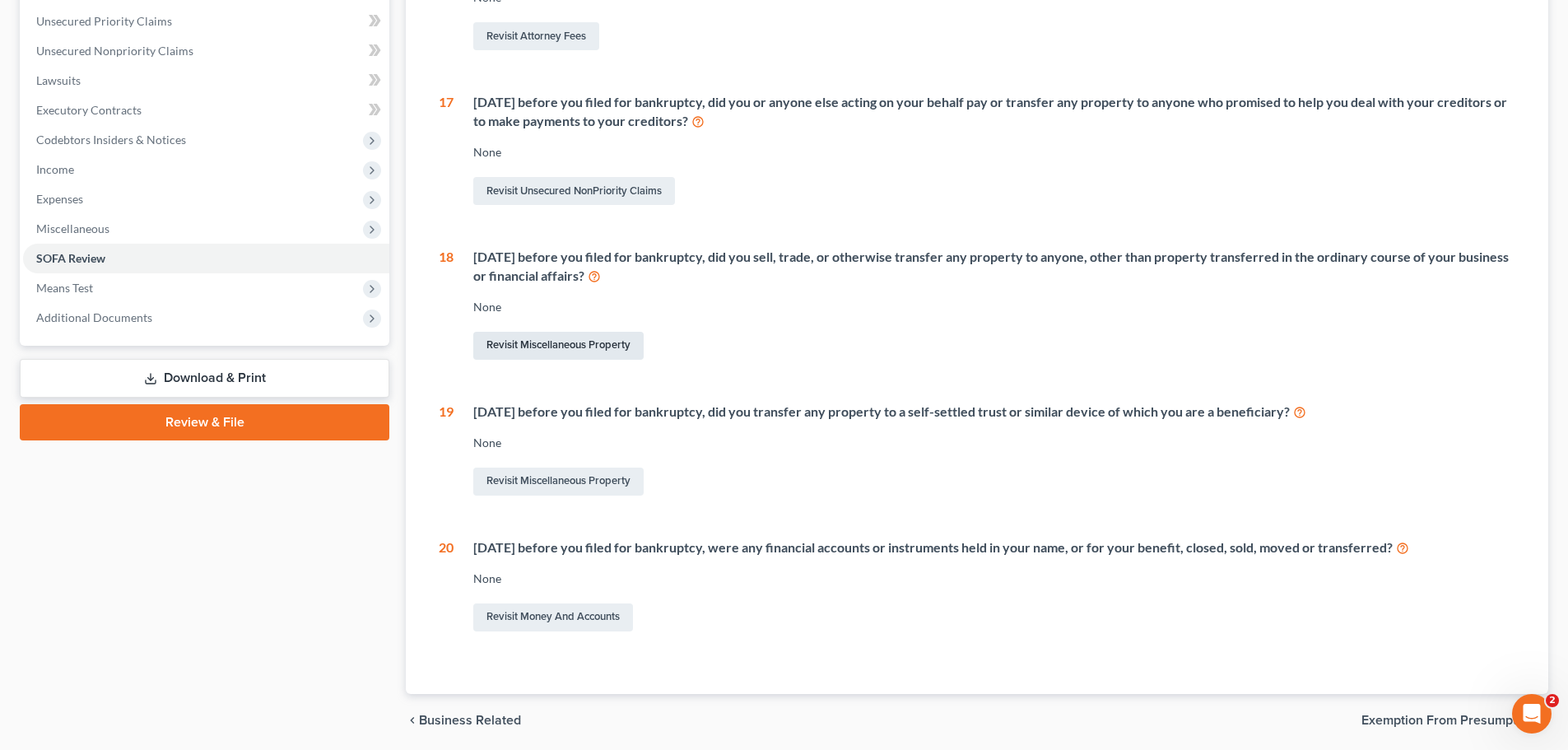
click at [547, 343] on link "Revisit Miscellaneous Property" at bounding box center [559, 346] width 170 height 28
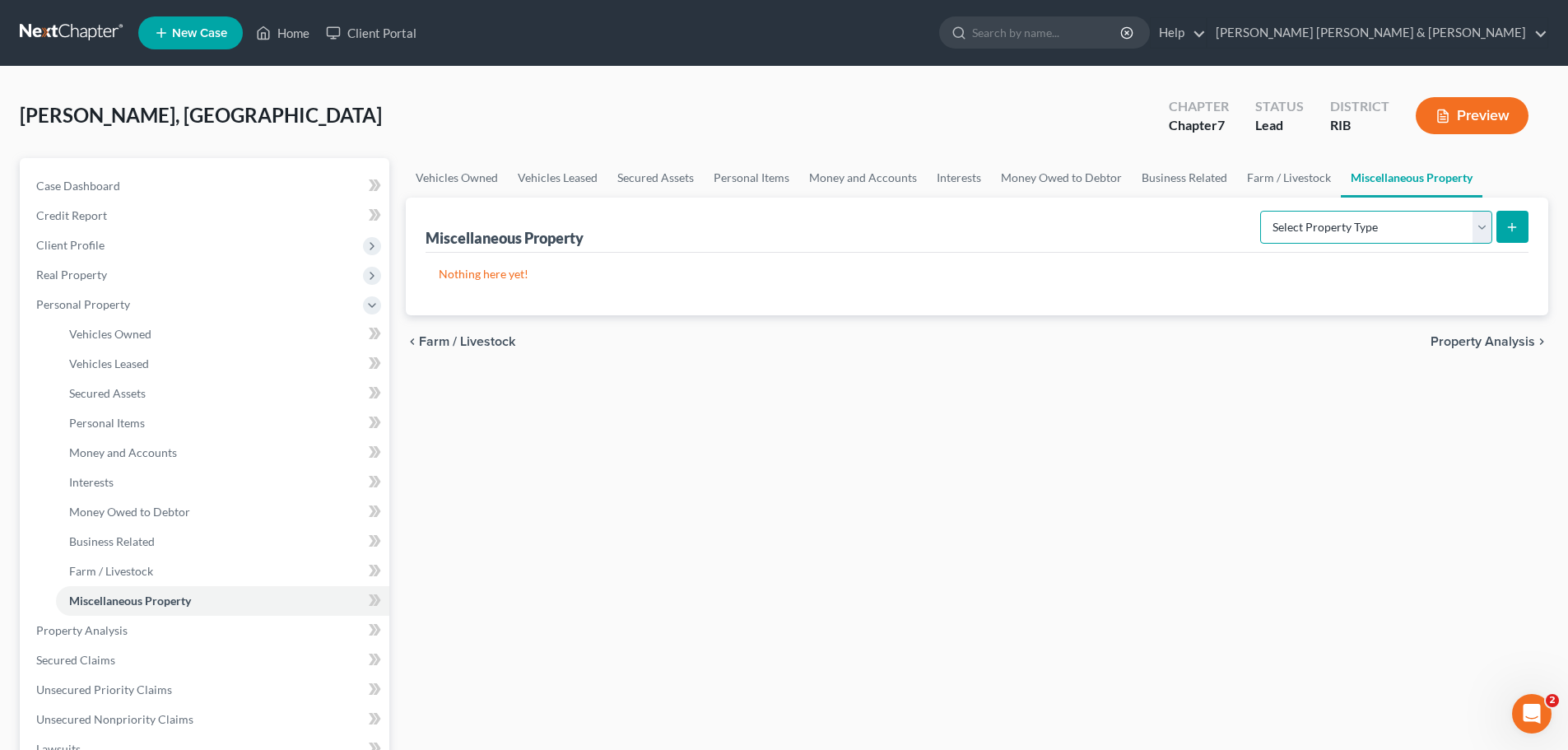
click at [1420, 229] on select "Select Property Type Assigned for Creditor Benefit Within 1 Year Holding for An…" at bounding box center [1376, 228] width 232 height 33
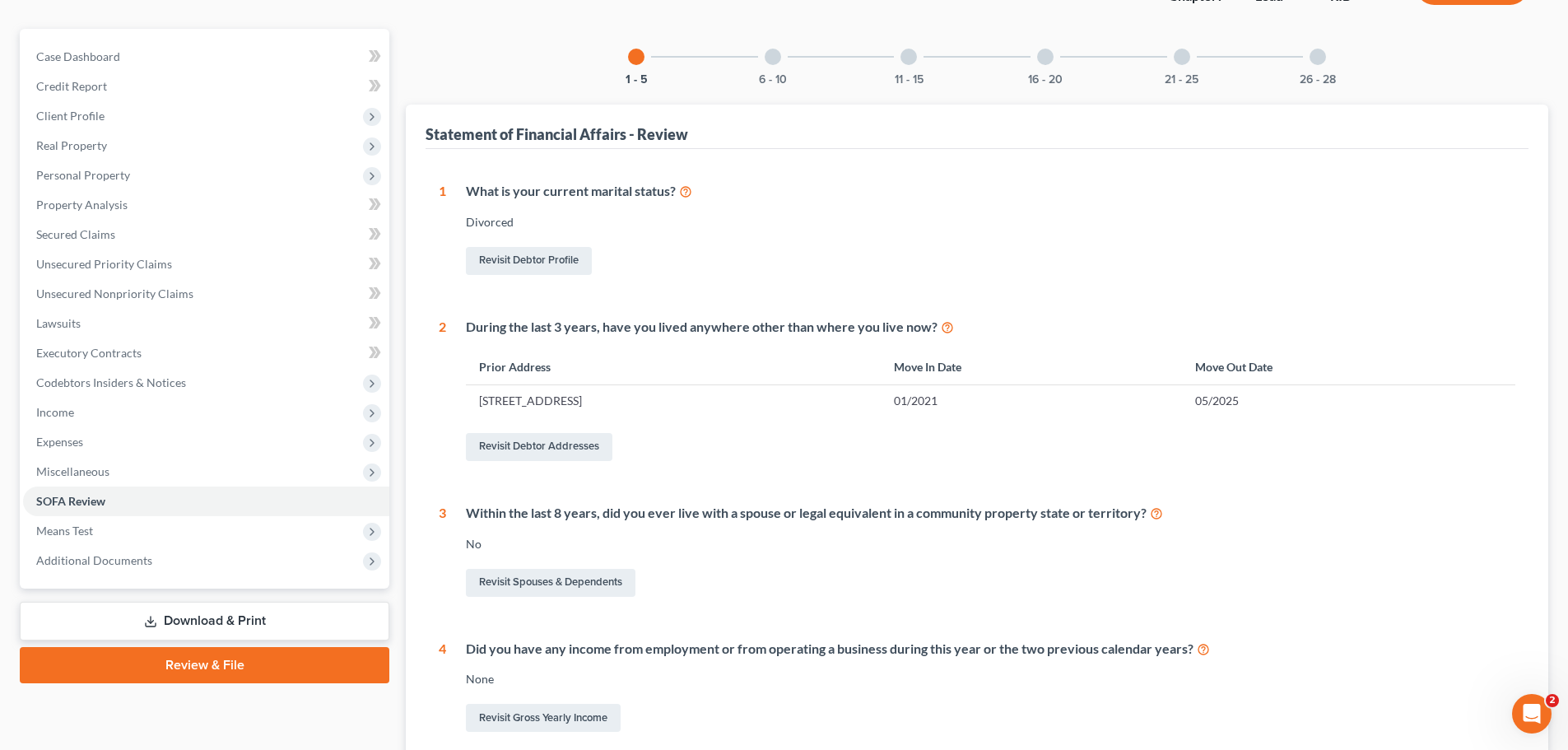
scroll to position [125, 0]
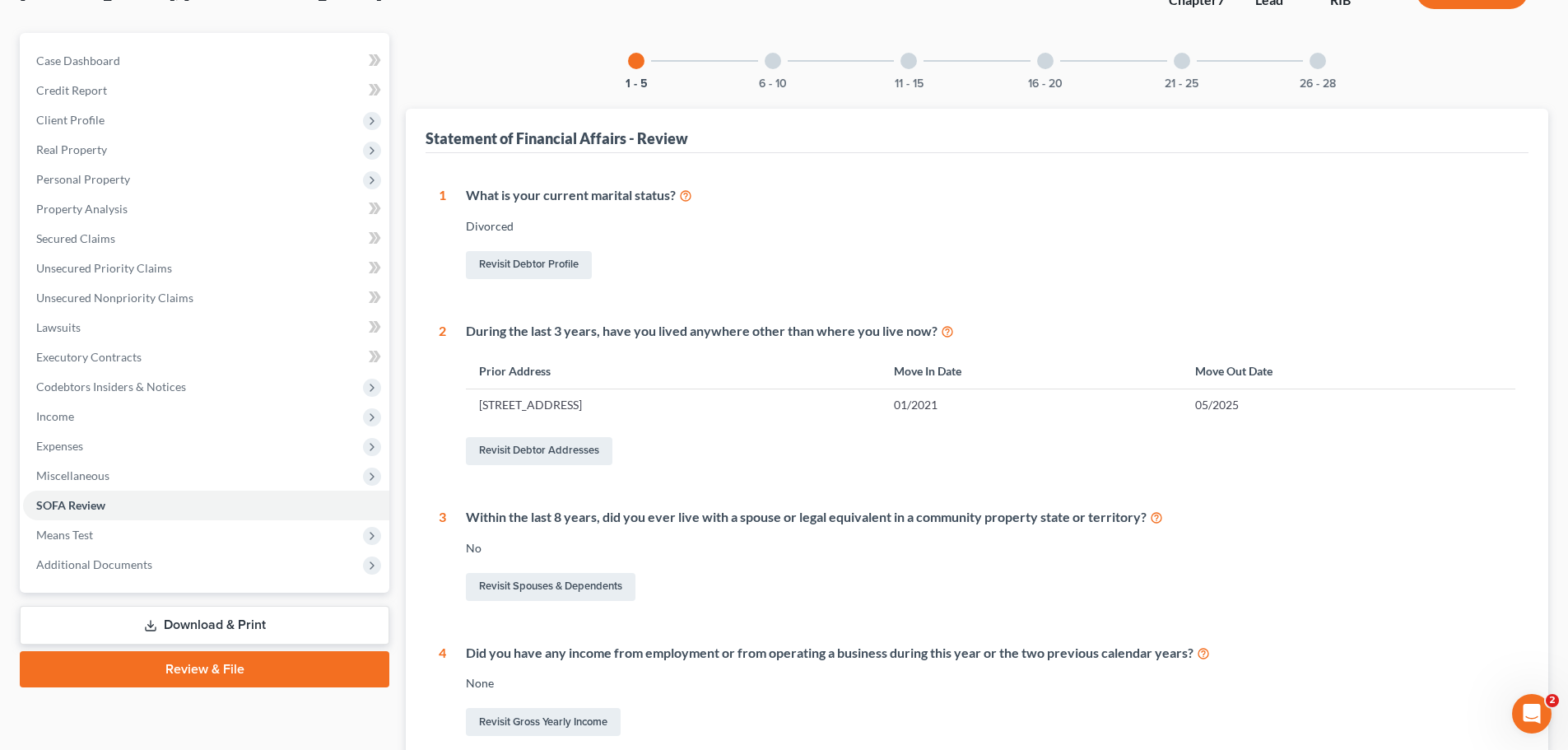
click at [1057, 66] on div "16 - 20" at bounding box center [1046, 61] width 56 height 56
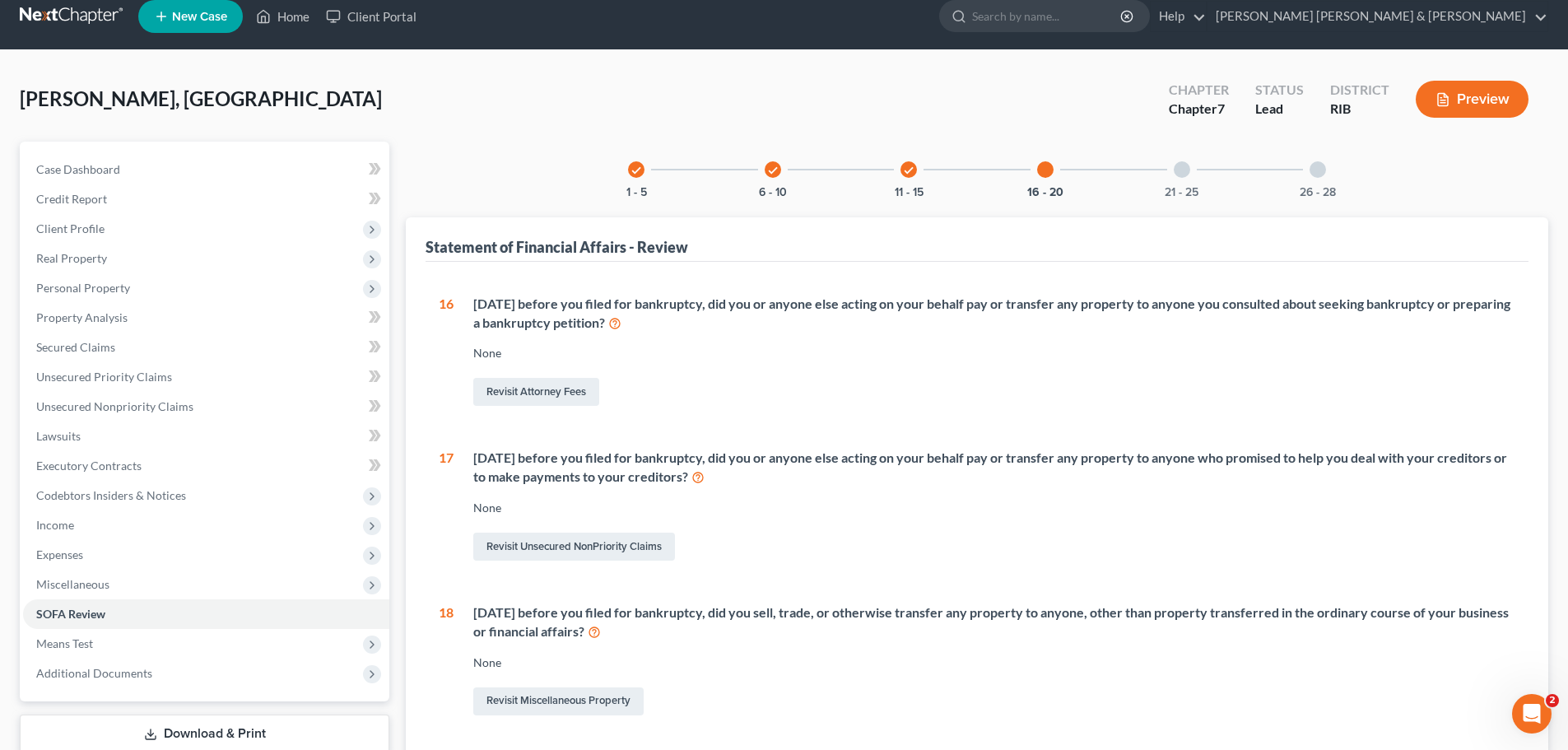
scroll to position [0, 0]
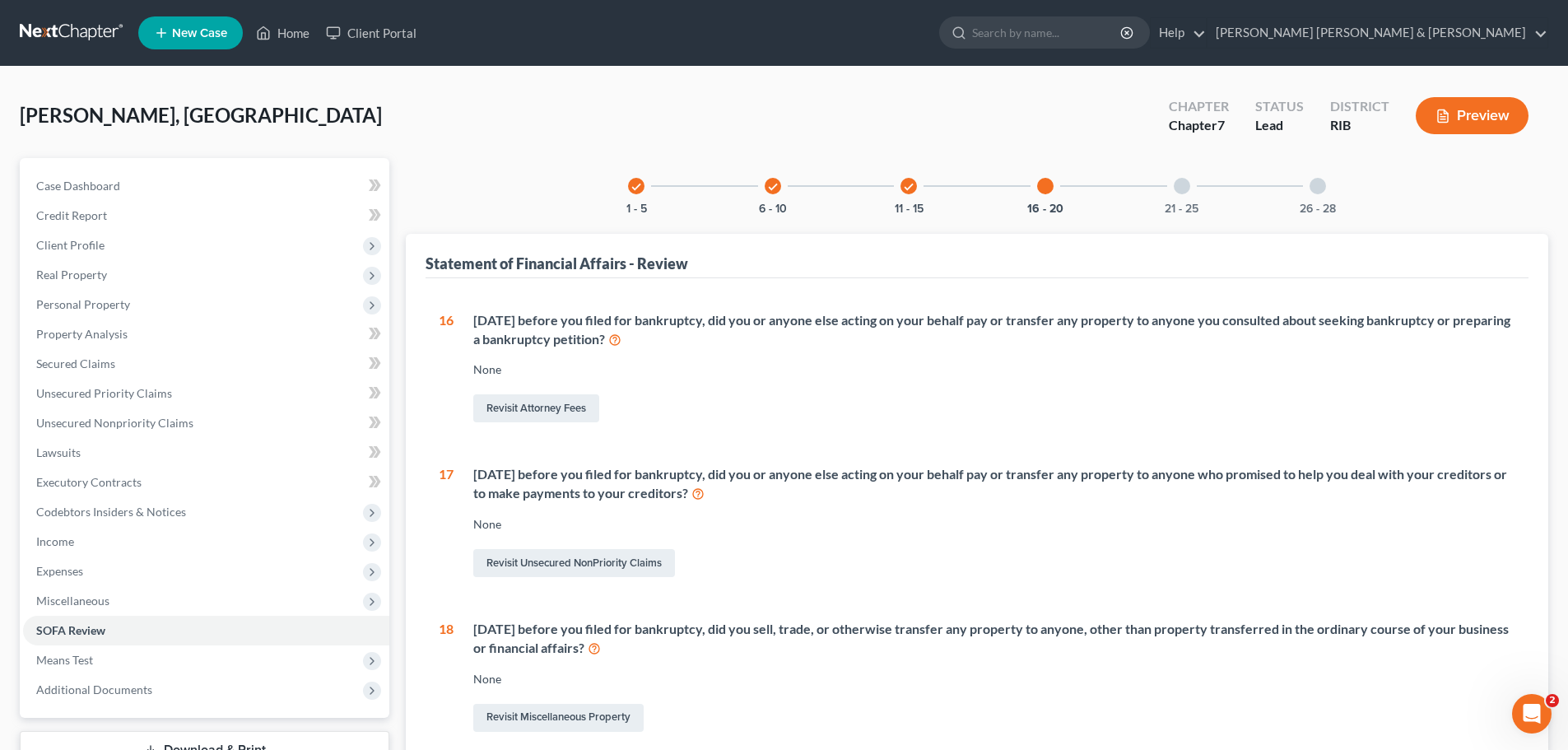
click at [1184, 188] on div at bounding box center [1182, 186] width 16 height 16
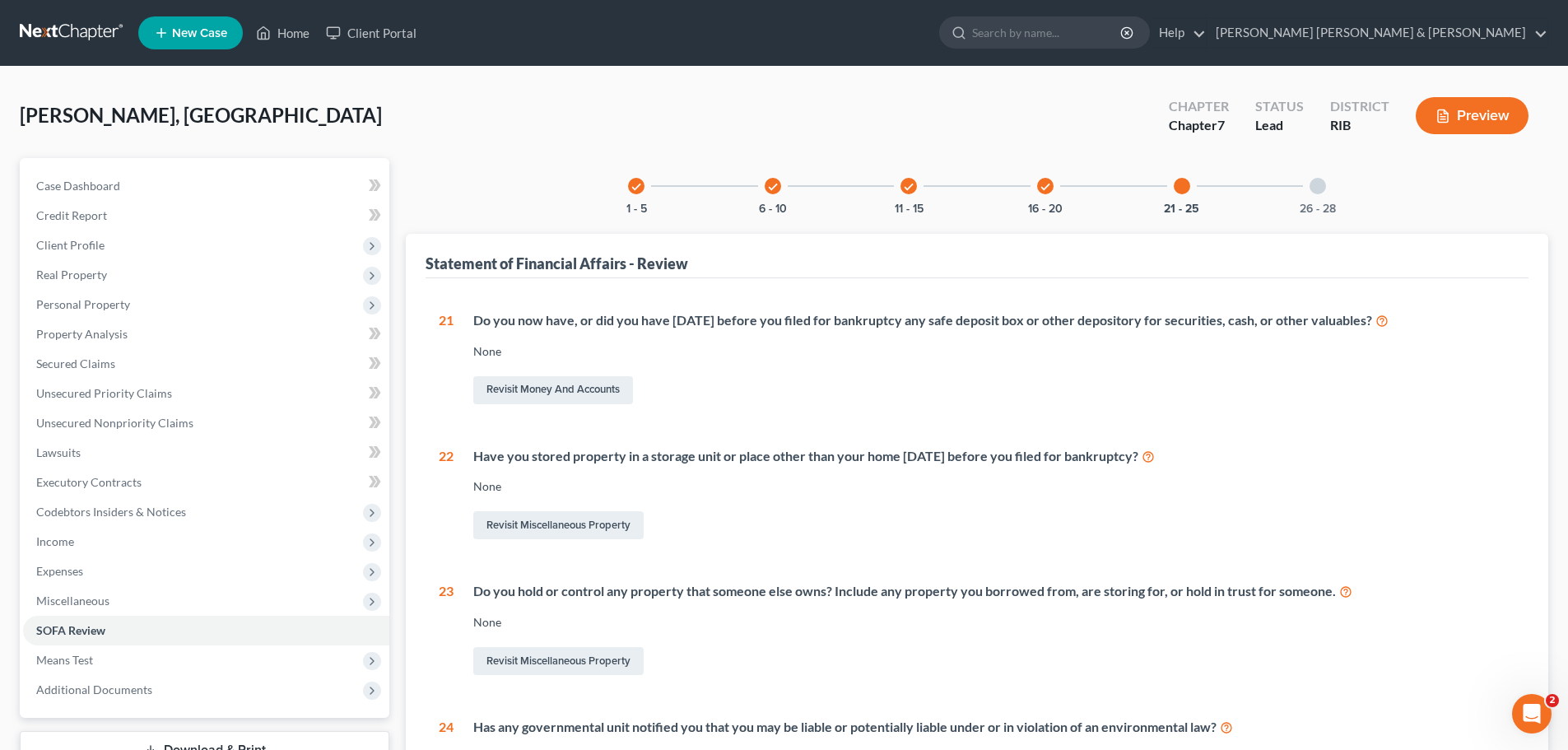
click at [1317, 187] on div at bounding box center [1317, 186] width 16 height 16
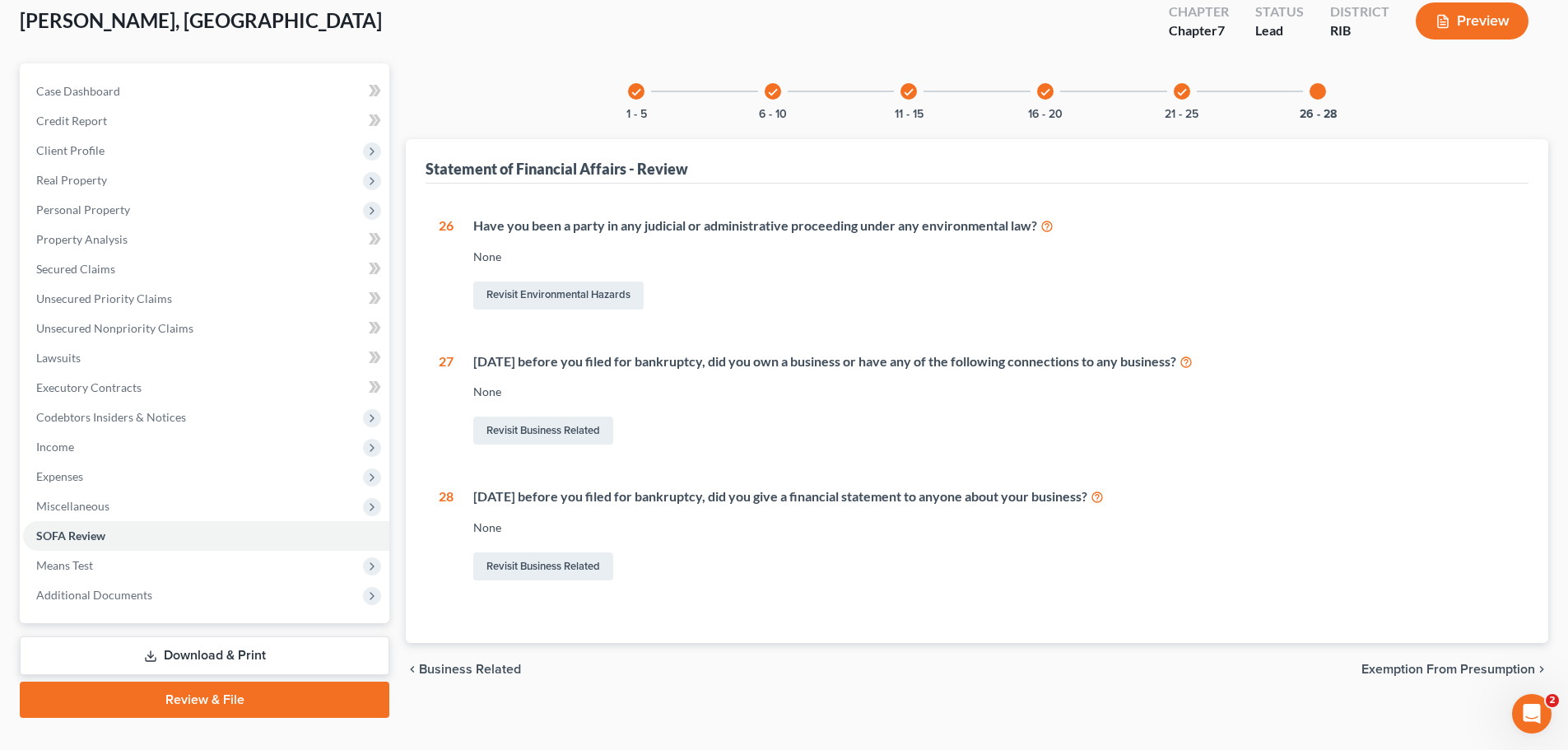
scroll to position [125, 0]
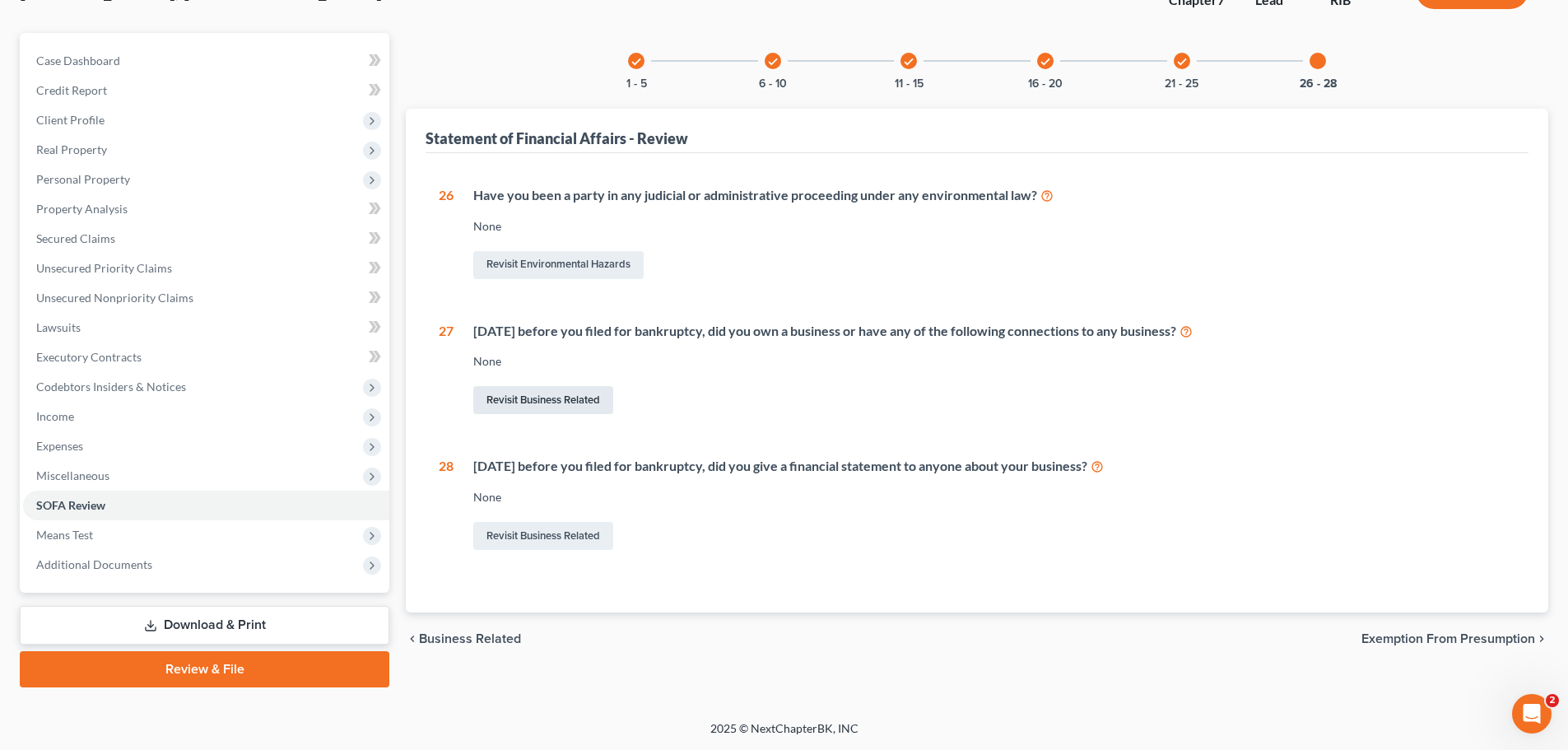
click at [539, 399] on link "Revisit Business Related" at bounding box center [543, 400] width 140 height 28
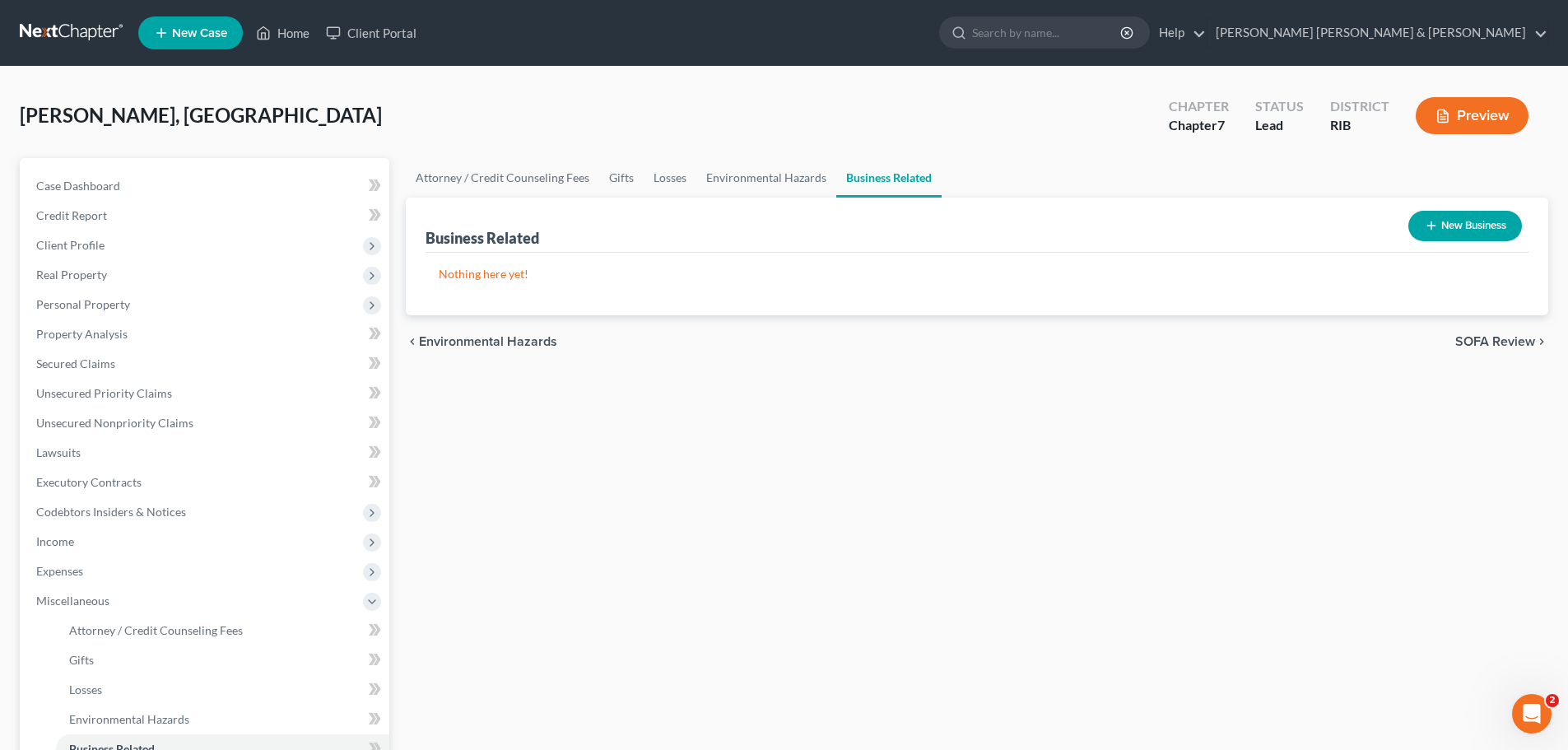
click at [1471, 232] on button "New Business" at bounding box center [1464, 226] width 113 height 30
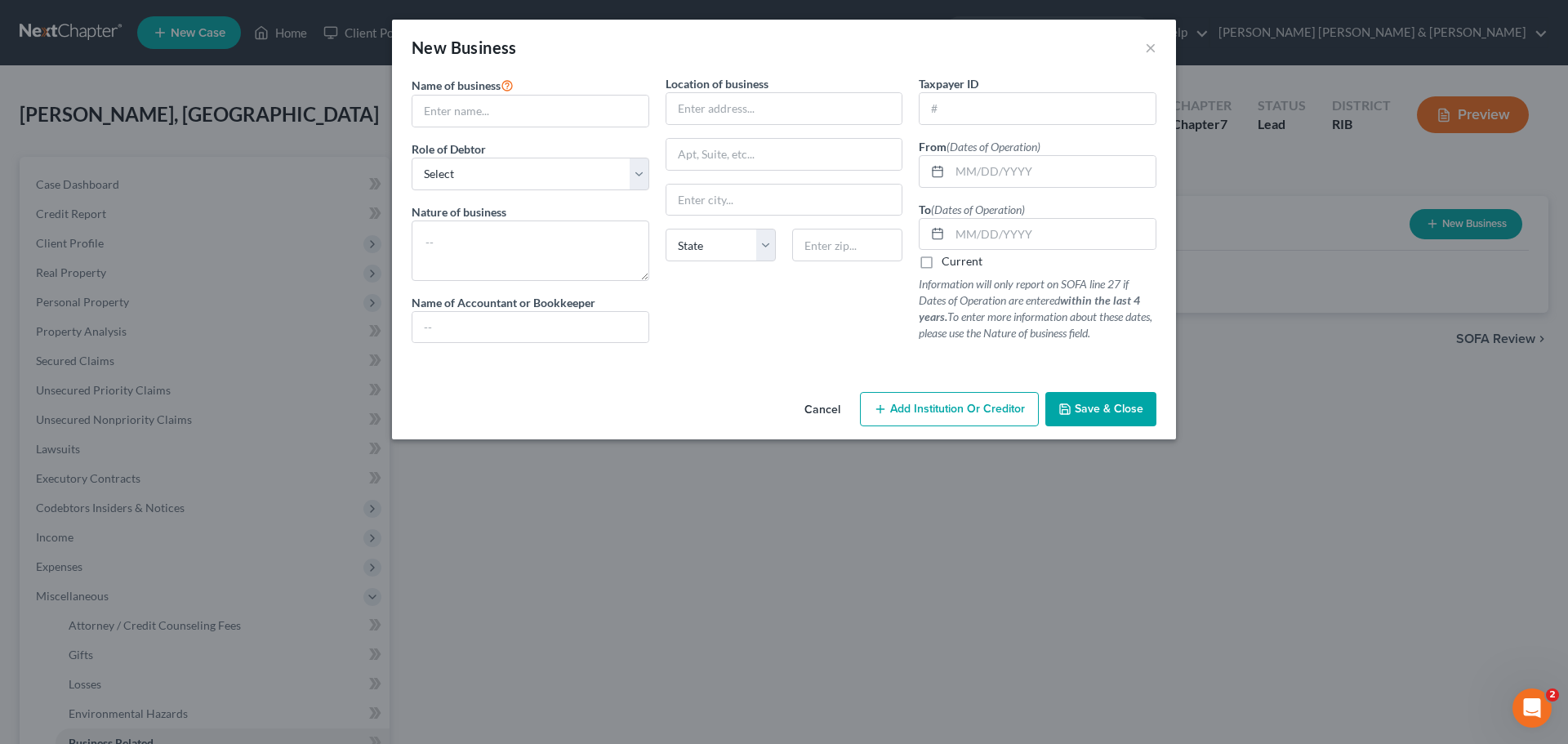
click at [824, 398] on button "Cancel" at bounding box center [822, 410] width 62 height 33
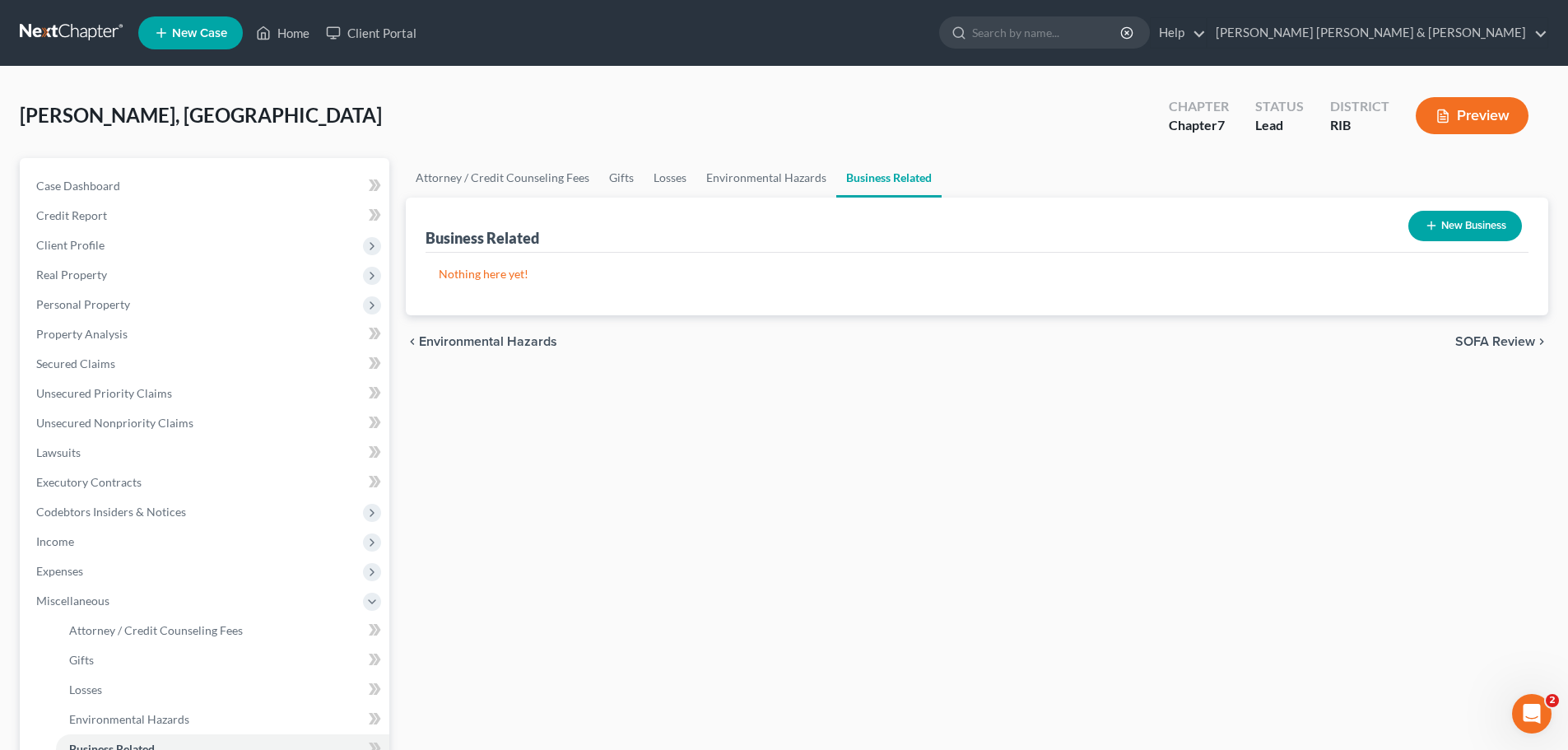
click at [1480, 232] on button "New Business" at bounding box center [1464, 226] width 113 height 30
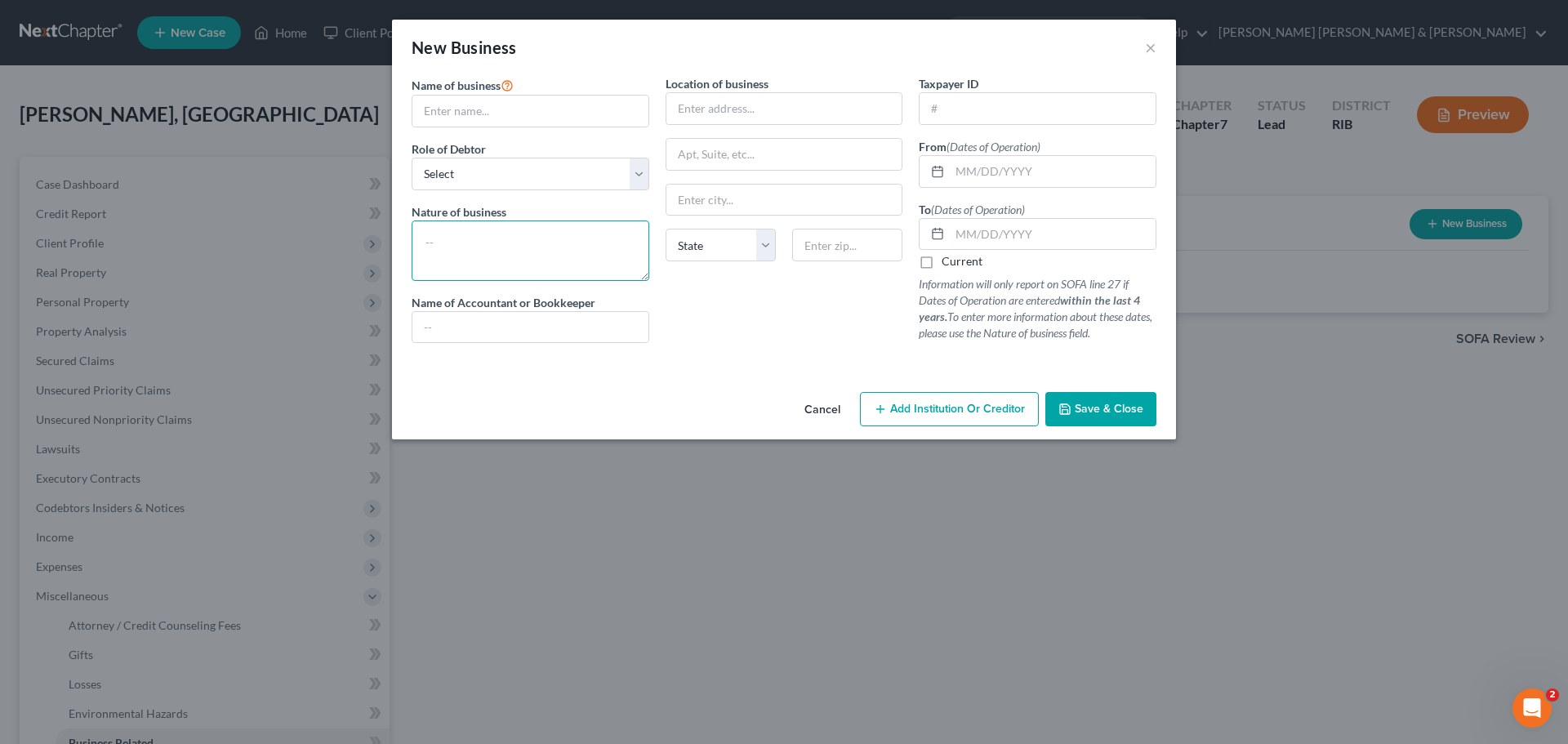
click at [465, 233] on textarea at bounding box center [529, 251] width 237 height 61
click at [713, 111] on input "text" at bounding box center [785, 109] width 236 height 31
type input "13 Dr. Marcus Wheatland Blvd"
click at [747, 198] on input "text" at bounding box center [785, 200] width 236 height 31
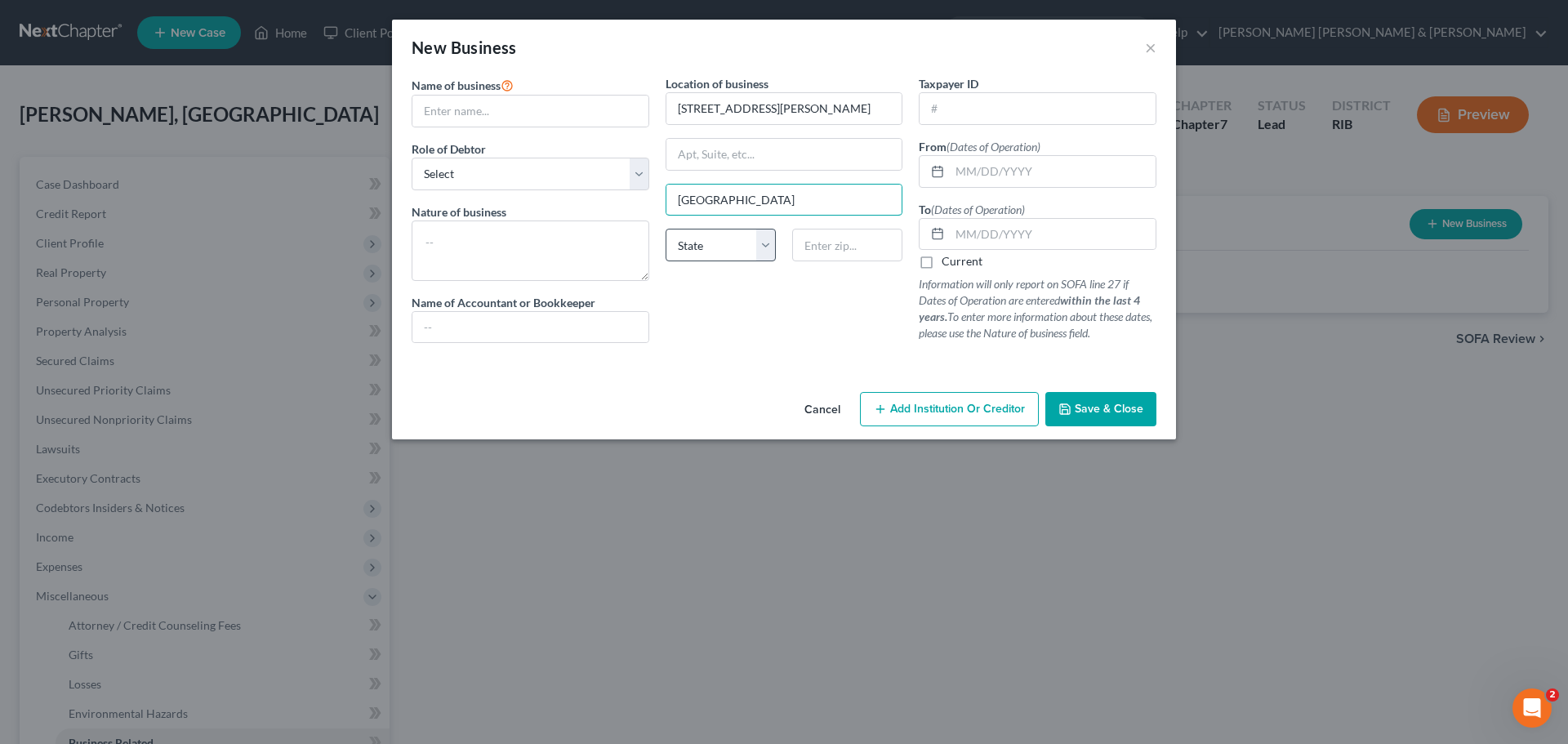
type input "Newport"
click at [761, 244] on select "State AL AK AR AZ CA CO CT DE DC FL GA GU HI ID IL IN IA KS KY LA ME MD MA MI M…" at bounding box center [721, 245] width 110 height 33
select select "41"
click at [666, 229] on select "State AL AK AR AZ CA CO CT DE DC FL GA GU HI ID IL IN IA KS KY LA ME MD MA MI M…" at bounding box center [721, 245] width 110 height 33
click at [823, 229] on input "text" at bounding box center [847, 245] width 110 height 33
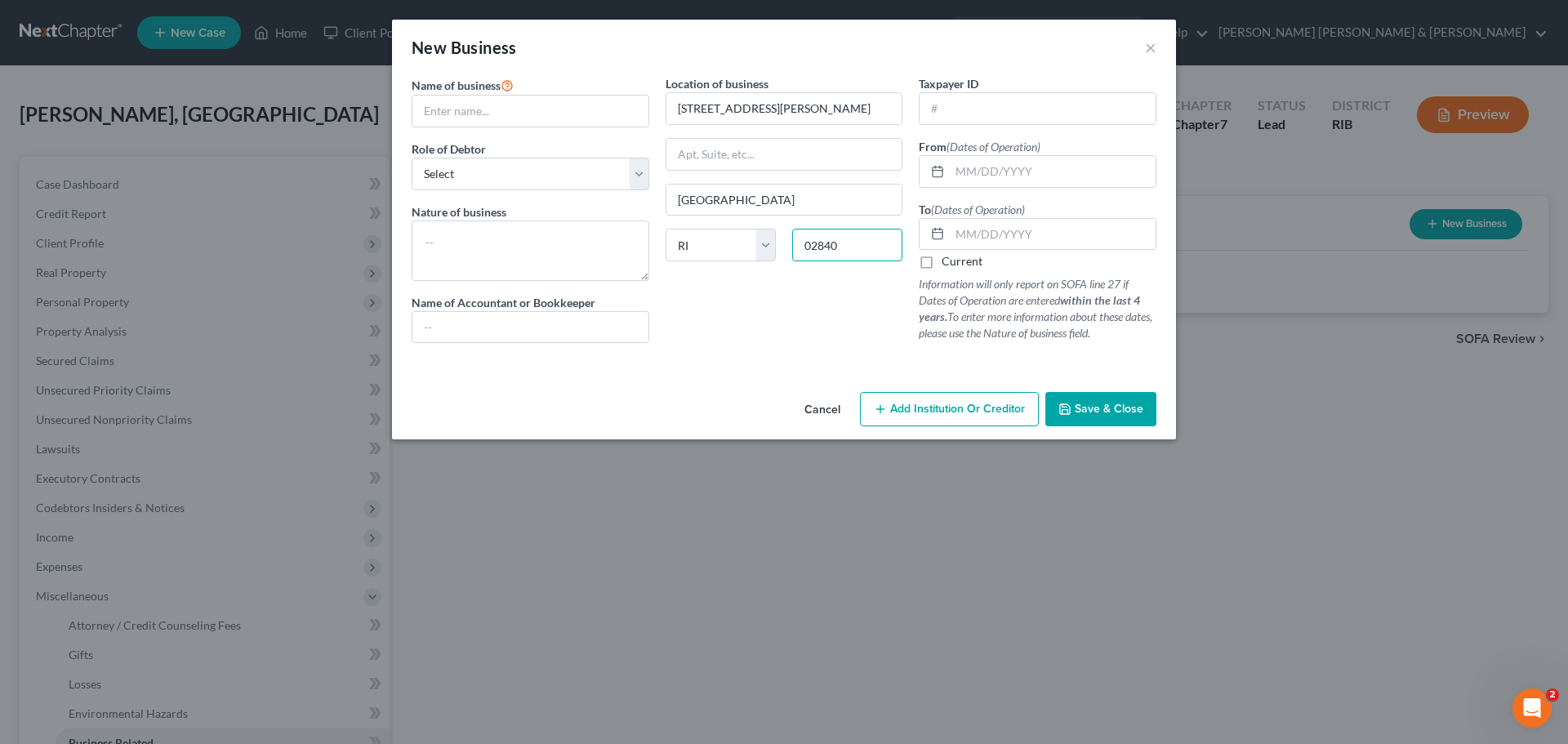
type input "02840"
click at [820, 294] on div "Location of business 13 Dr. Marcus Wheatland Blvd Newport State AL AK AR AZ CA …" at bounding box center [784, 215] width 254 height 281
click at [484, 170] on select "Select A member of a limited liability company (LLC) or limited liability partn…" at bounding box center [529, 174] width 237 height 33
select select "sole_proprietor"
click at [411, 158] on select "Select A member of a limited liability company (LLC) or limited liability partn…" at bounding box center [529, 174] width 237 height 33
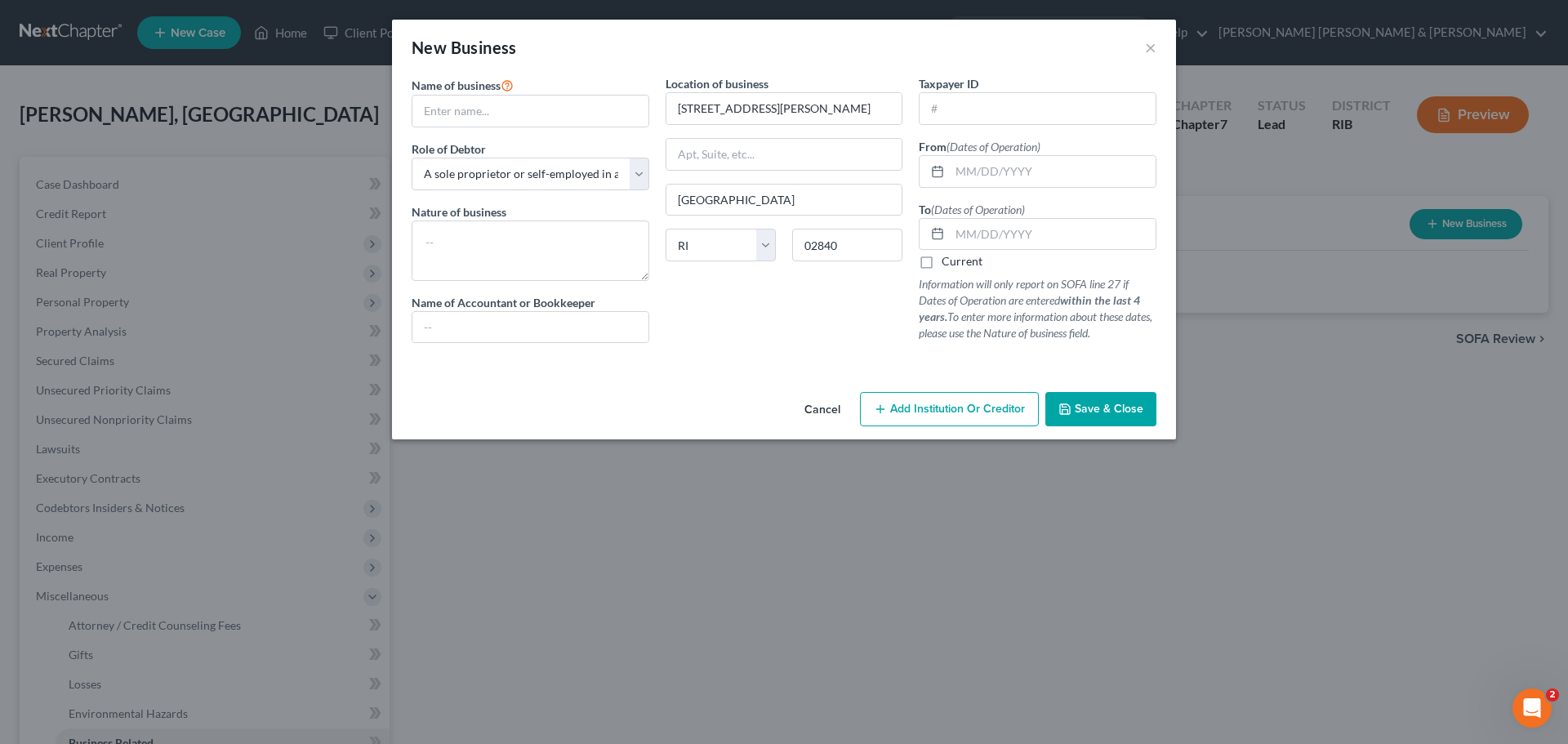
click at [707, 407] on div "Cancel Add Institution Or Creditor Save & Close" at bounding box center [784, 412] width 784 height 54
click at [462, 244] on textarea at bounding box center [529, 251] width 237 height 61
click at [438, 107] on input "text" at bounding box center [530, 111] width 236 height 31
type input "Madison At Sun Salon West"
click at [482, 235] on textarea at bounding box center [529, 251] width 237 height 61
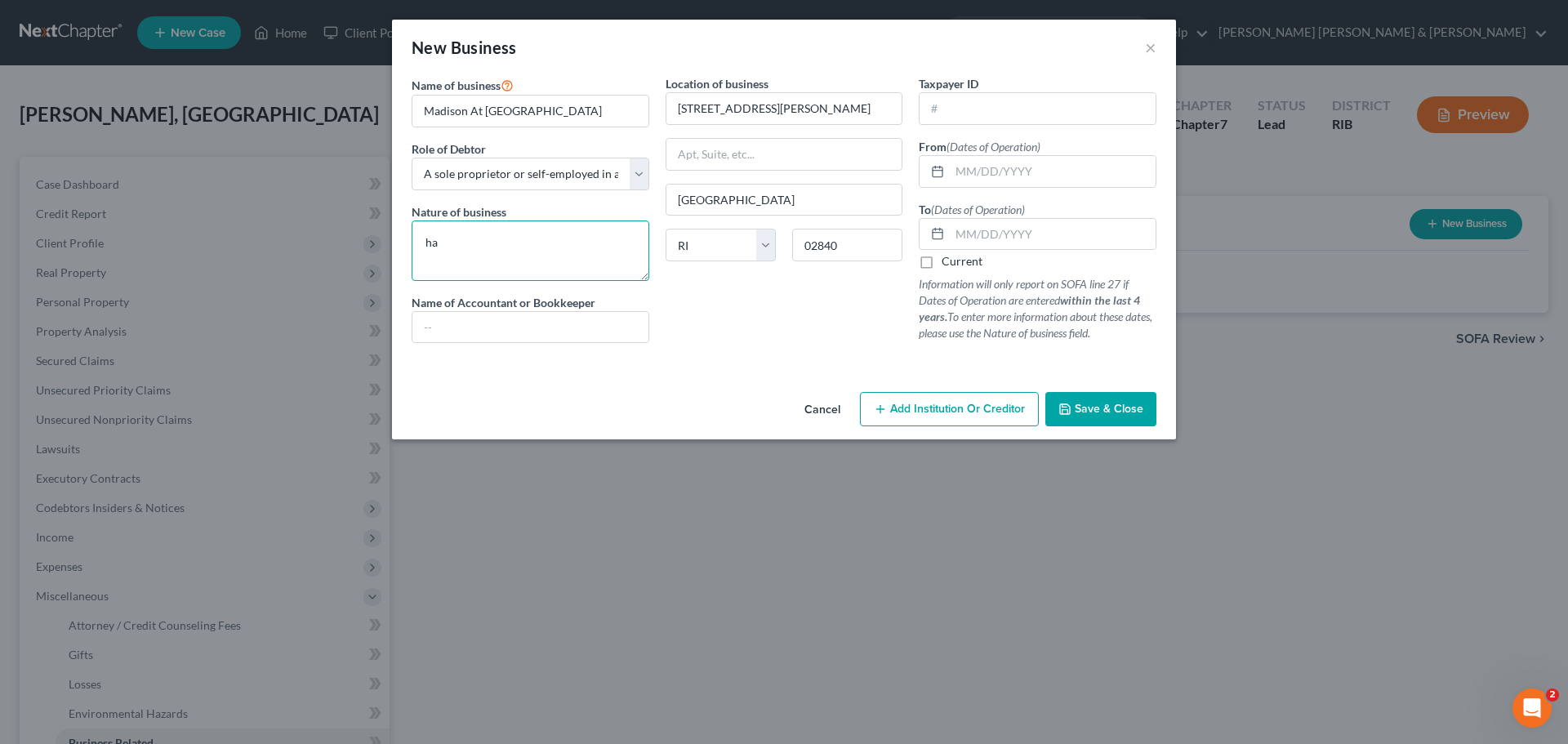
type textarea "h"
click at [594, 260] on textarea "Hair dyeing" at bounding box center [529, 251] width 237 height 61
type textarea "Hair dyeing"
click at [573, 330] on input "text" at bounding box center [530, 328] width 236 height 31
type input "Self"
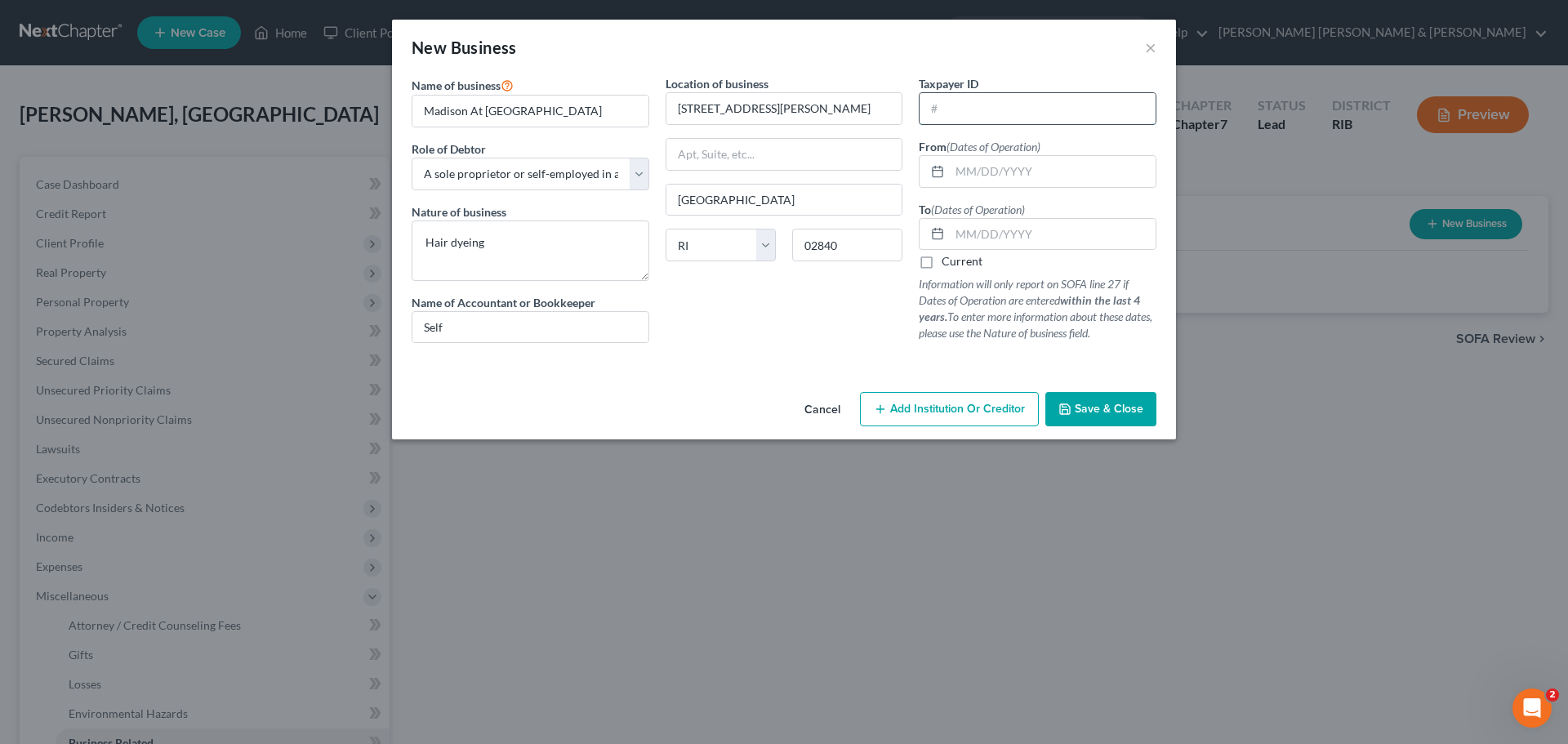
click at [979, 112] on input "text" at bounding box center [1038, 109] width 236 height 31
type input "03-7585804"
click at [738, 330] on div "Location of business 13 Dr. Marcus Wheatland Blvd Newport State AL AK AR AZ CA …" at bounding box center [784, 215] width 254 height 281
click at [1112, 411] on span "Save & Close" at bounding box center [1109, 409] width 68 height 13
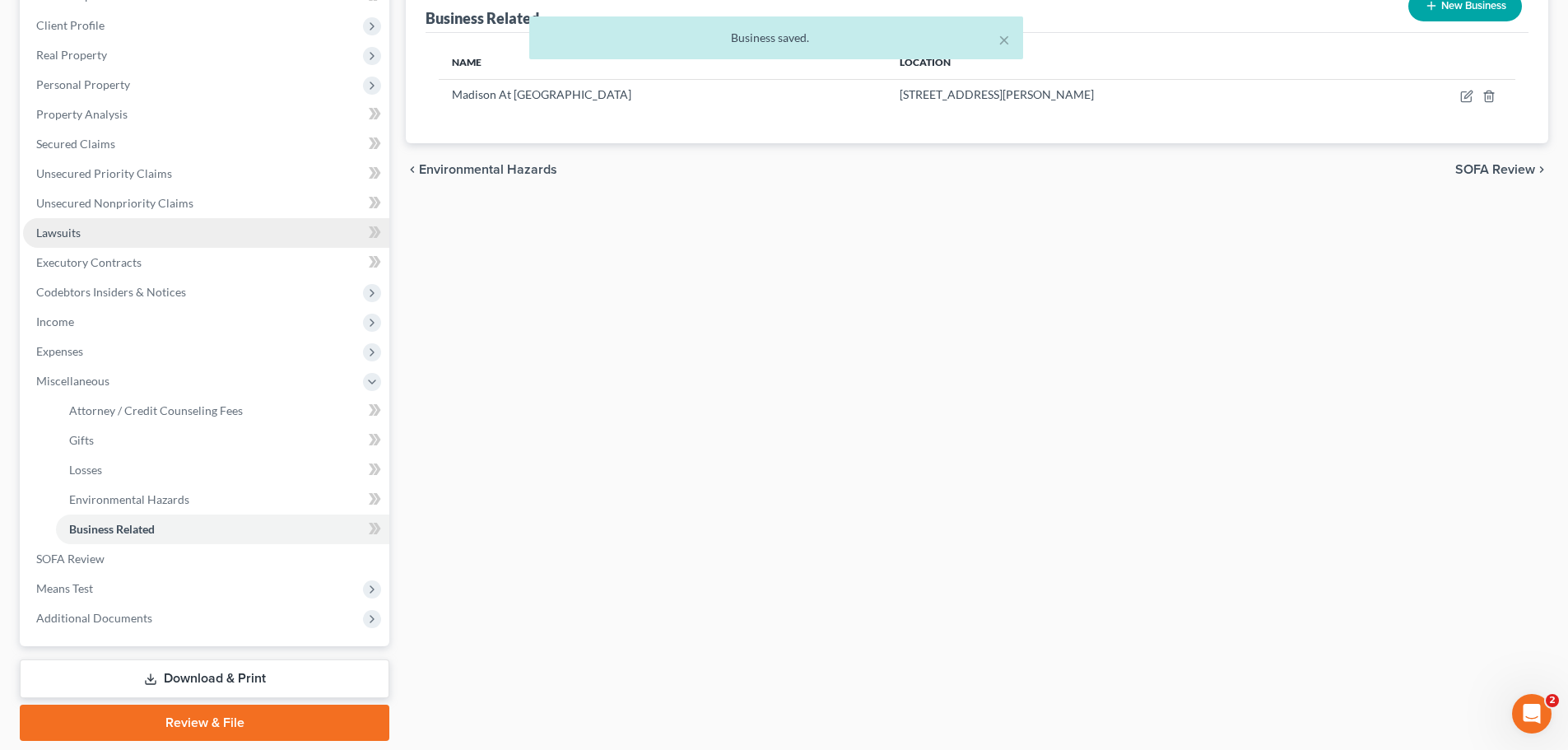
scroll to position [247, 0]
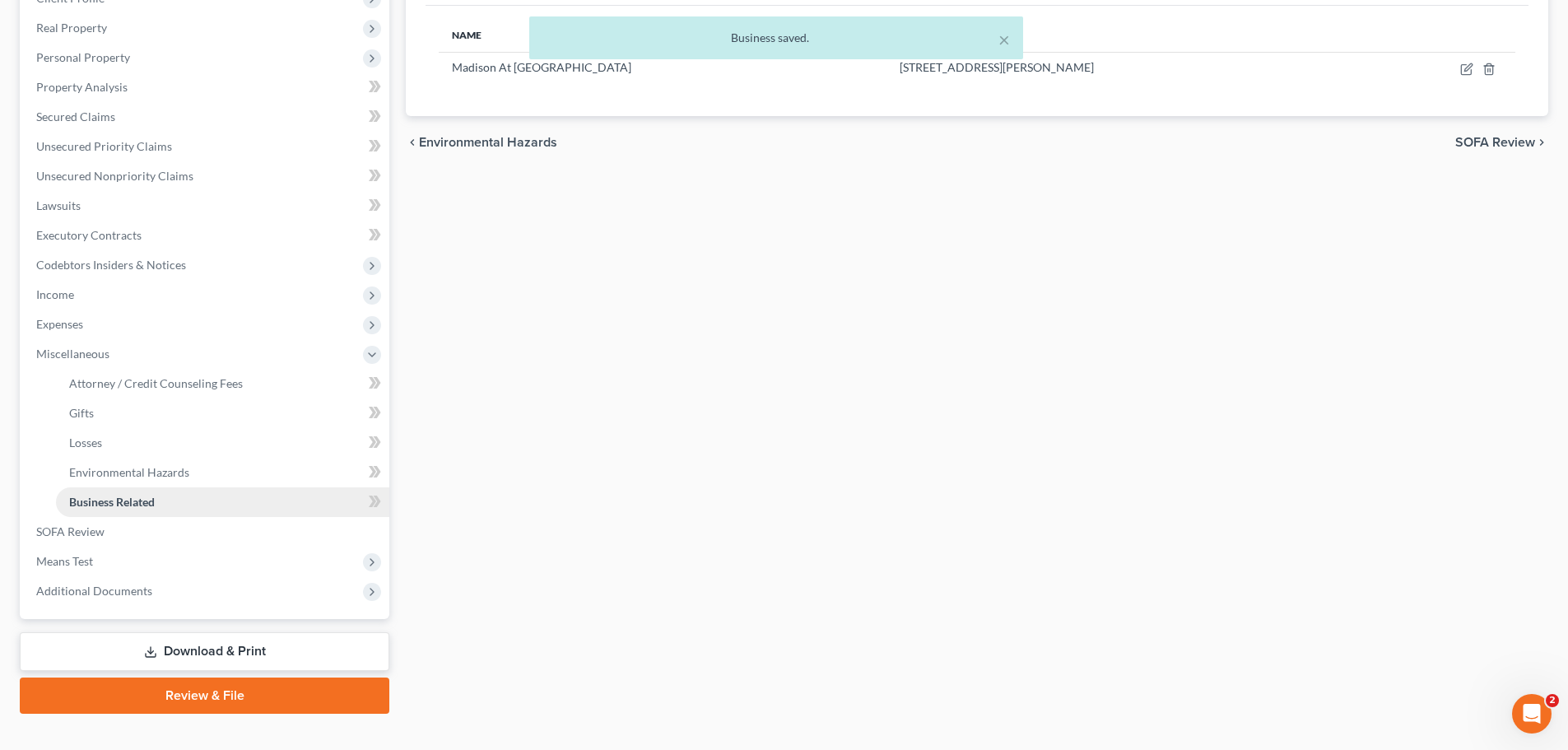
click at [161, 500] on link "Business Related" at bounding box center [223, 502] width 333 height 30
click at [102, 536] on span "SOFA Review" at bounding box center [70, 531] width 69 height 14
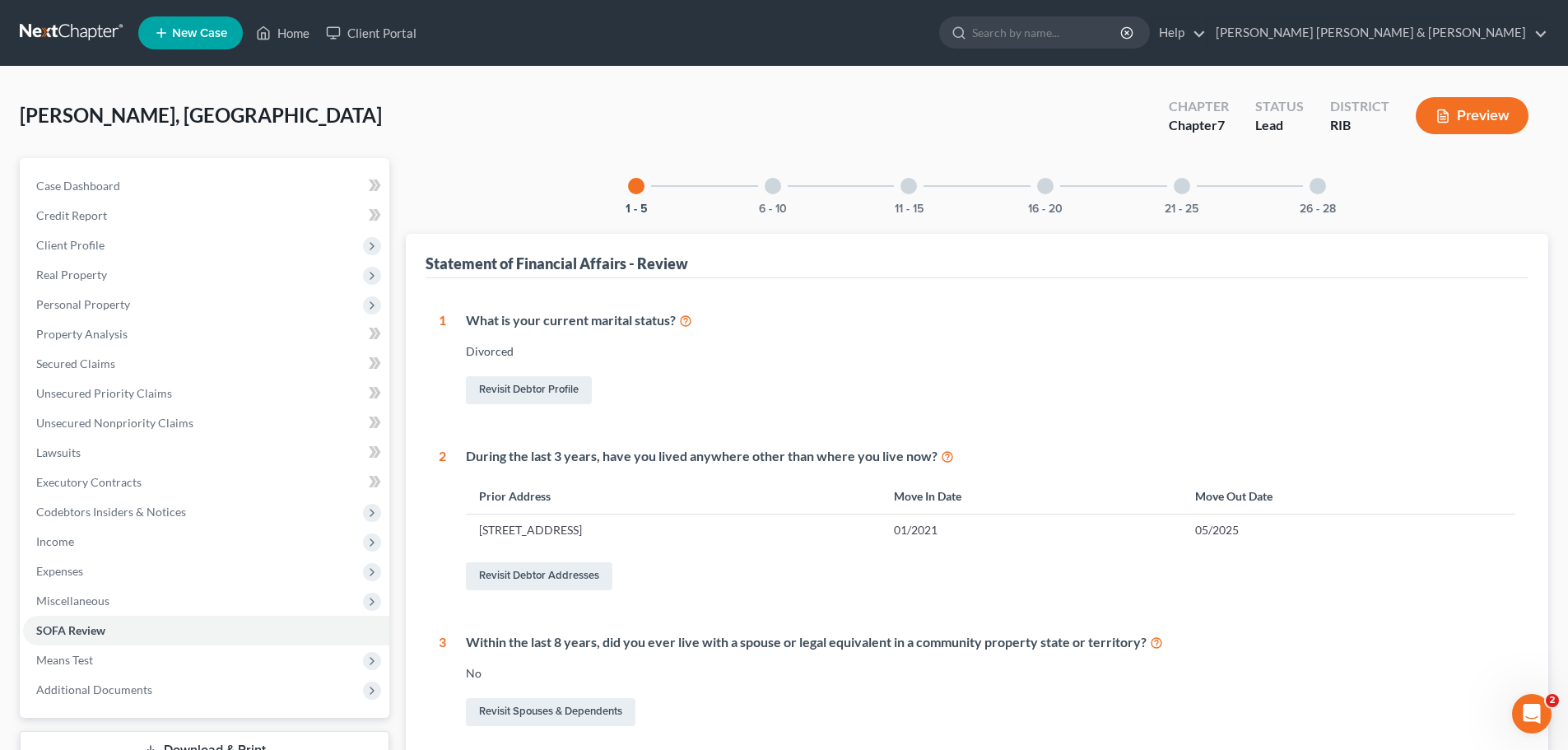
click at [1320, 193] on div at bounding box center [1317, 186] width 16 height 16
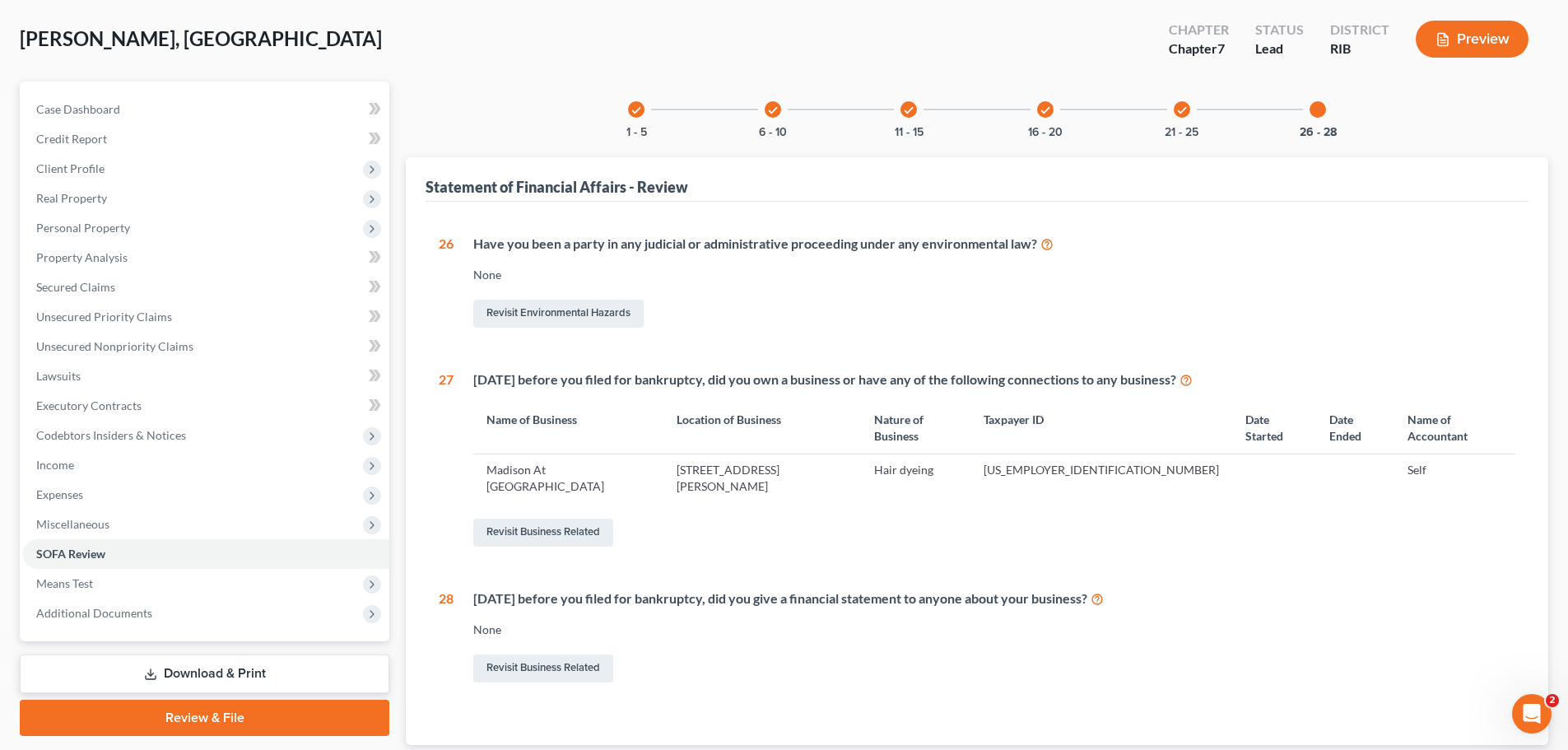
scroll to position [82, 0]
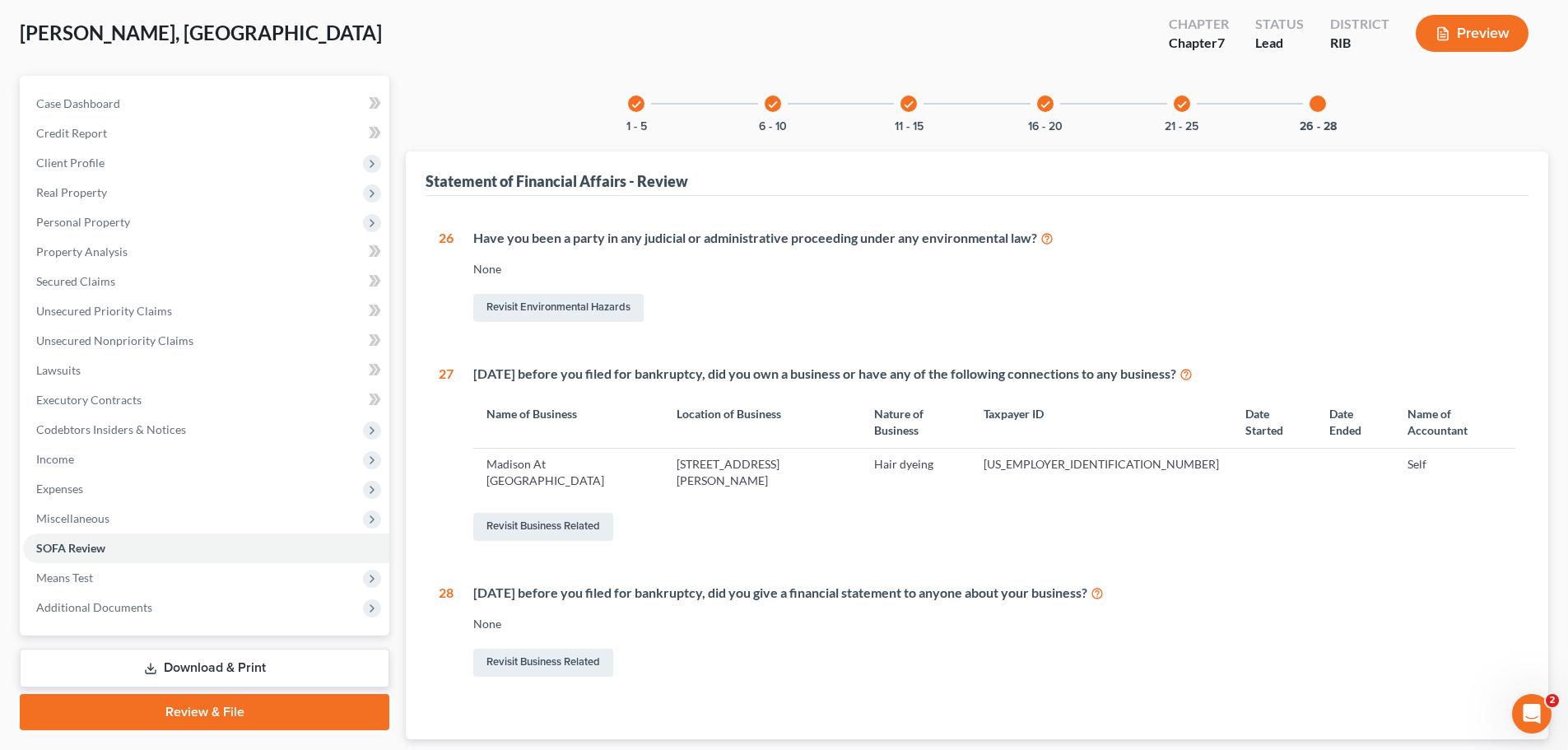
click at [634, 102] on icon "check" at bounding box center [636, 105] width 12 height 12
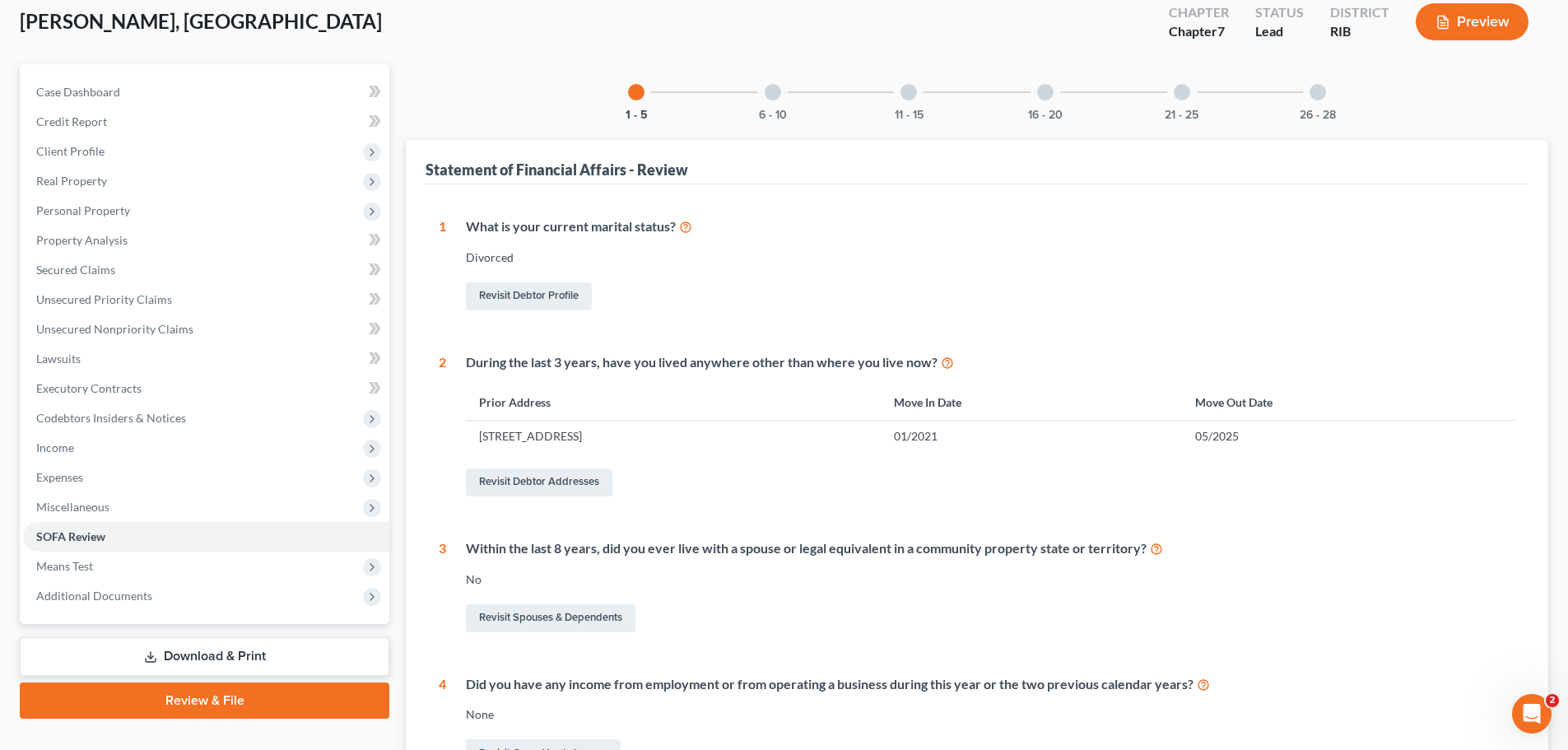
scroll to position [0, 0]
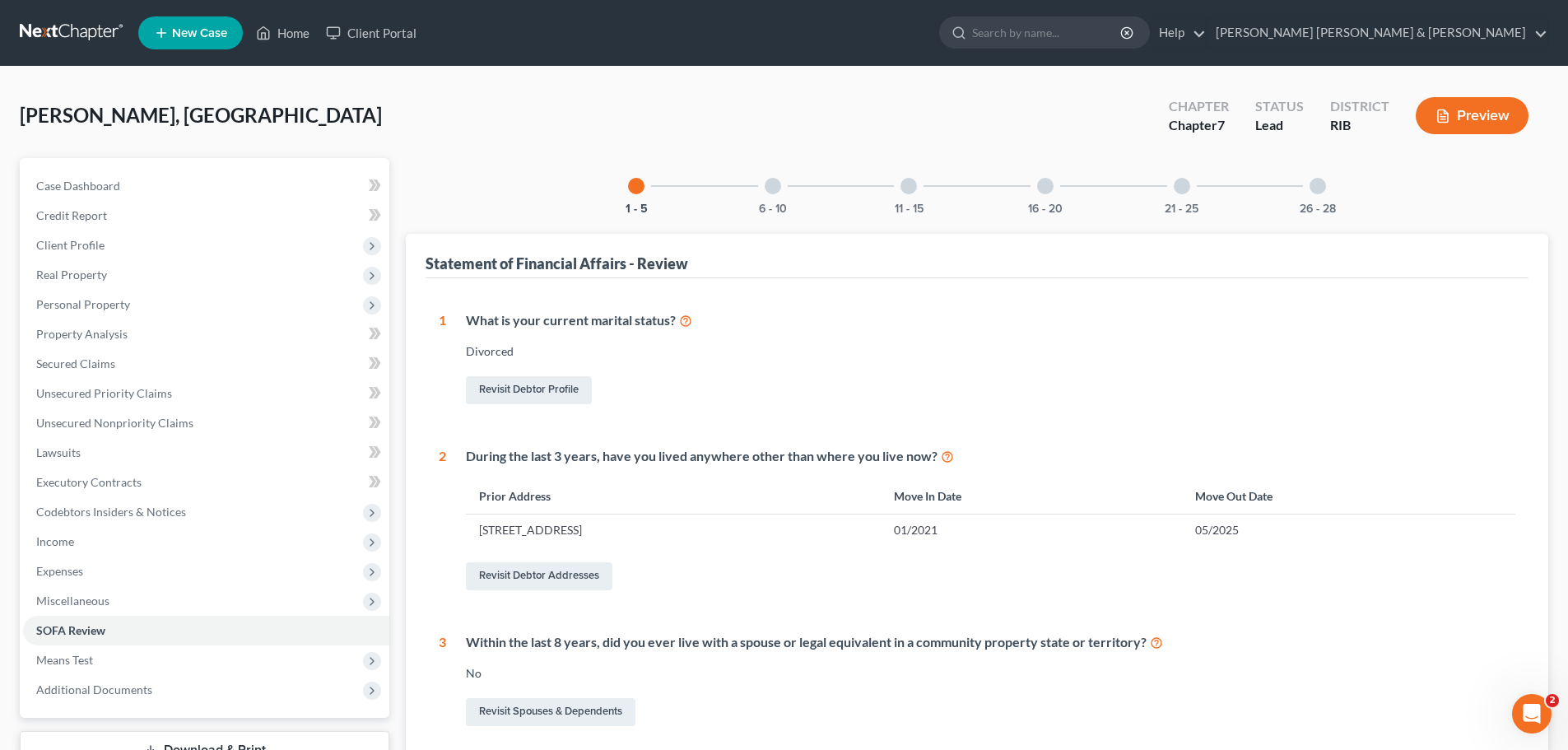
click at [761, 193] on div "6 - 10" at bounding box center [773, 186] width 56 height 56
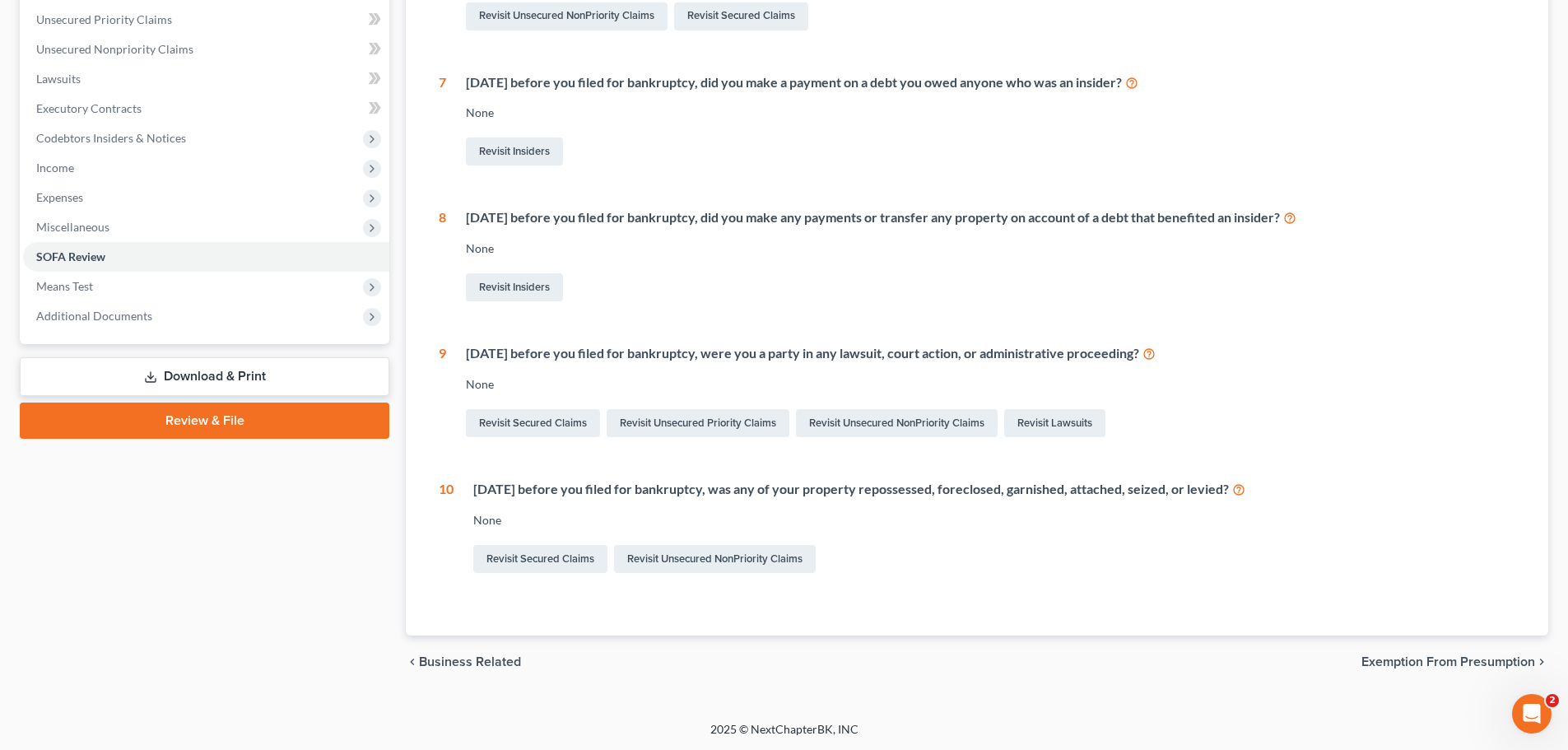
scroll to position [375, 0]
click at [542, 557] on link "Revisit Secured Claims" at bounding box center [540, 558] width 135 height 28
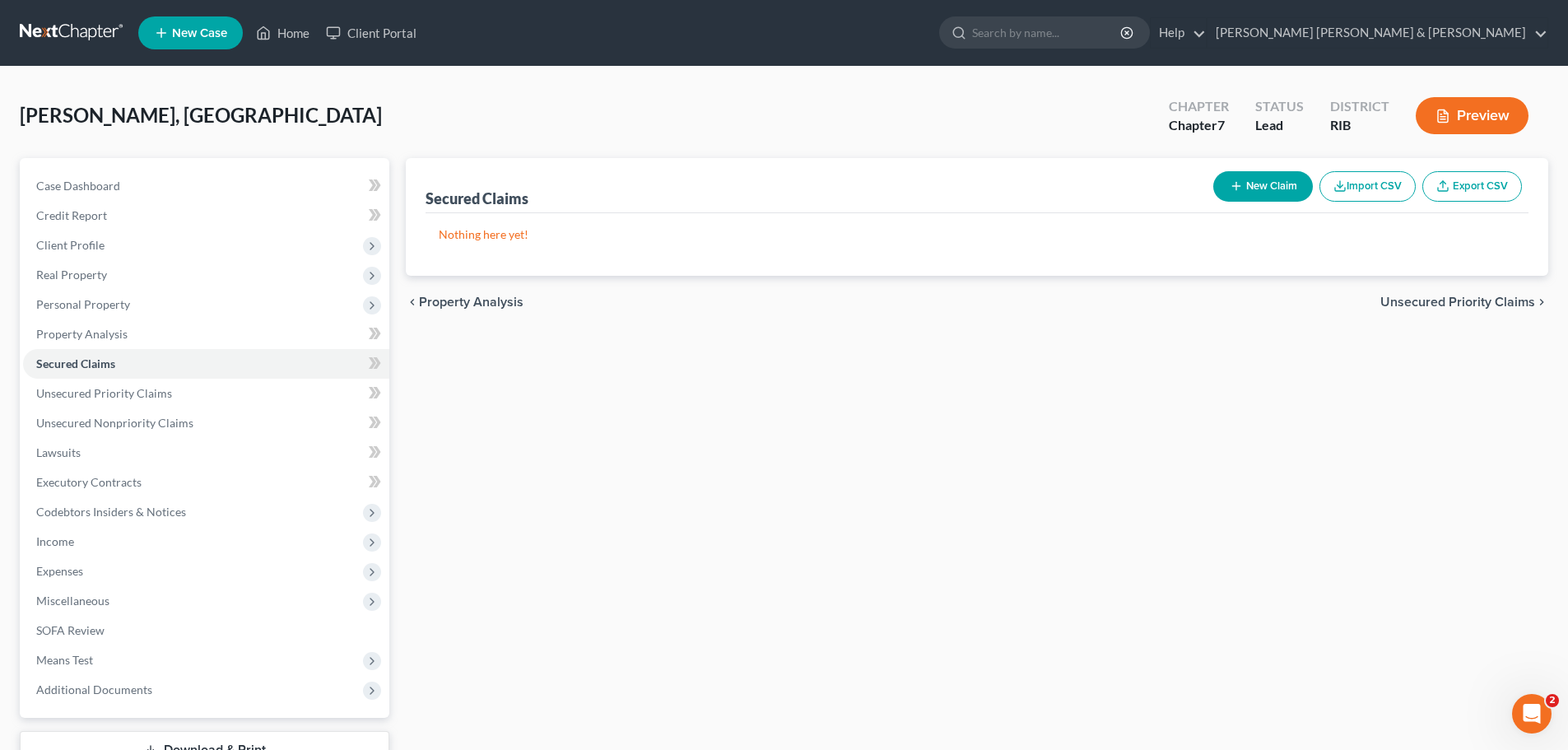
click at [1269, 185] on button "New Claim" at bounding box center [1263, 186] width 100 height 30
select select "0"
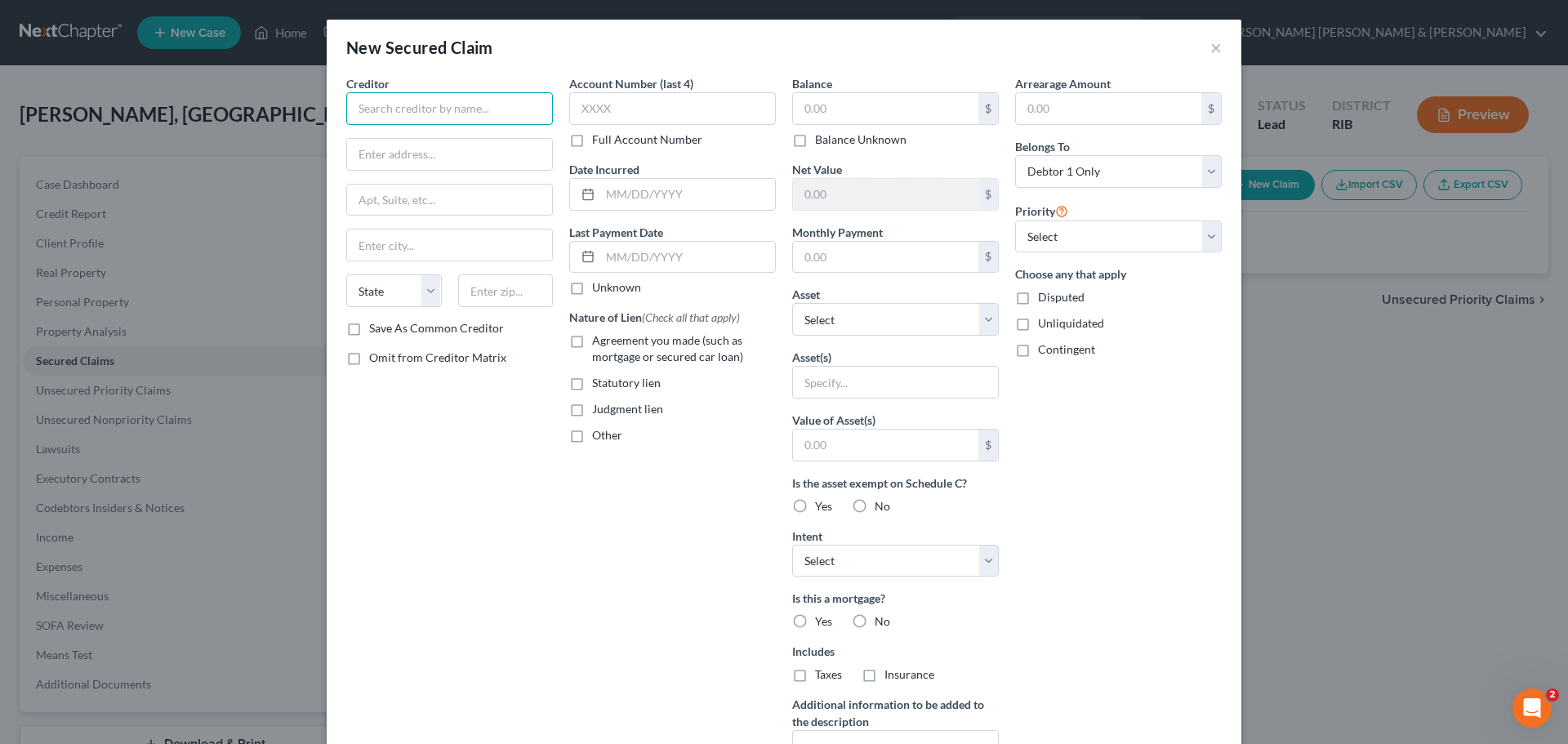
click at [405, 113] on input "text" at bounding box center [449, 109] width 207 height 33
click at [364, 115] on input "text" at bounding box center [449, 109] width 207 height 33
click at [662, 557] on div "Account Number (last 4) Full Account Number Date Incurred Last Payment Date Unk…" at bounding box center [673, 439] width 223 height 729
type input "TD Auto Financial"
click at [893, 121] on input "text" at bounding box center [885, 109] width 185 height 31
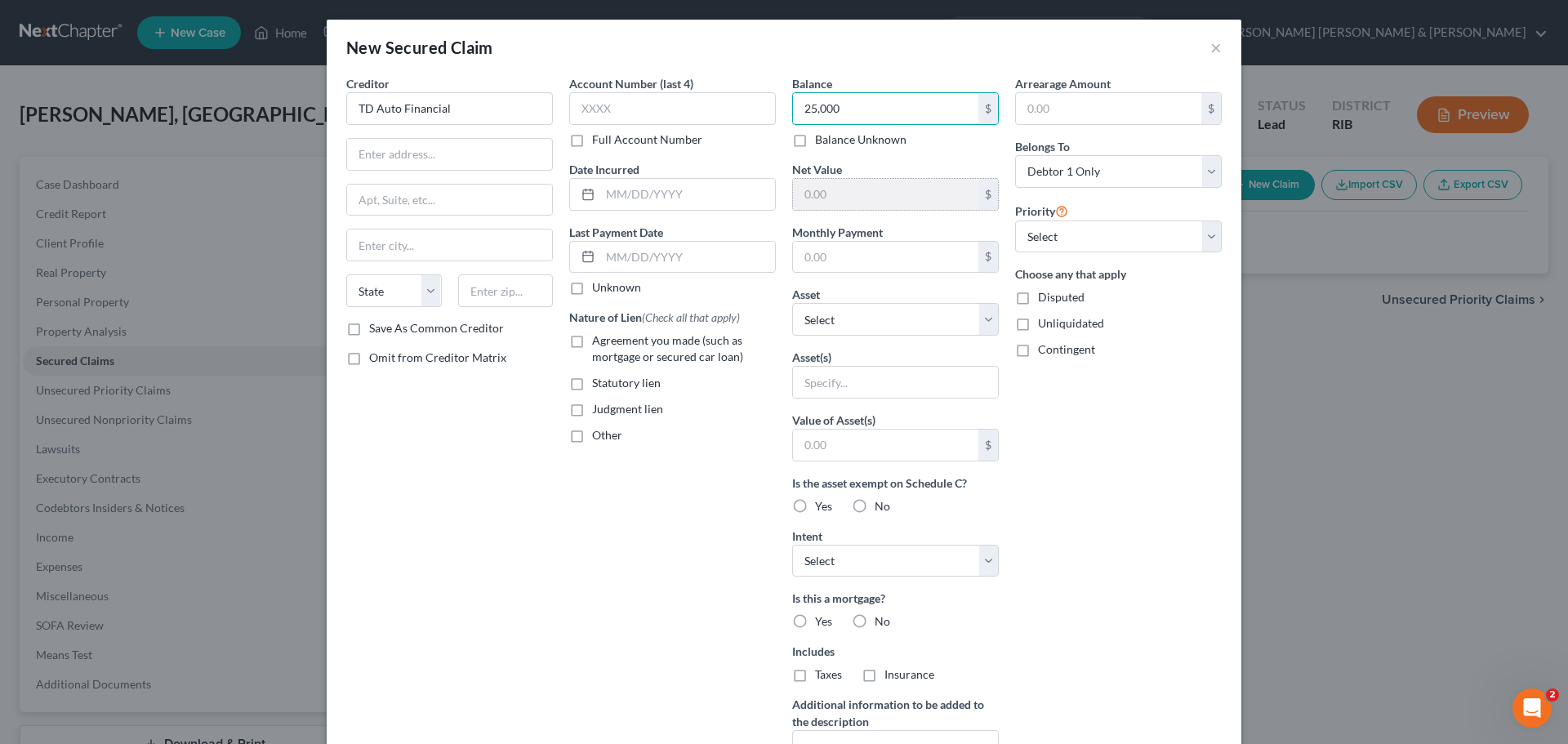
type input "25,000"
drag, startPoint x: 910, startPoint y: 186, endPoint x: 919, endPoint y: 145, distance: 42.0
click at [911, 186] on input "text" at bounding box center [885, 194] width 185 height 31
click at [1069, 108] on input "text" at bounding box center [1108, 109] width 185 height 31
type input "25,000"
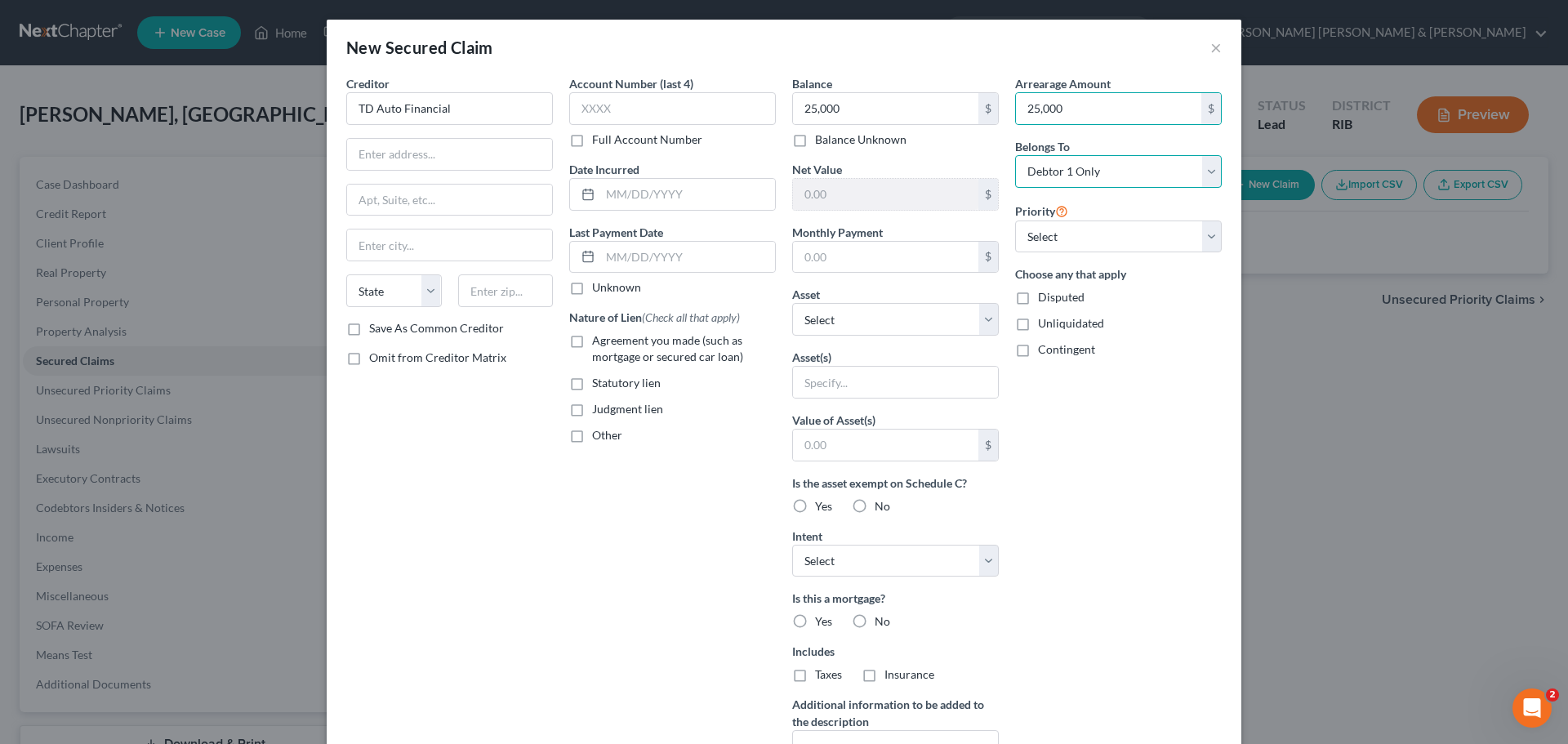
click at [1209, 171] on select "Select Debtor 1 Only Debtor 2 Only Debtor 1 And Debtor 2 Only At Least One Of T…" at bounding box center [1118, 172] width 207 height 33
drag, startPoint x: 1162, startPoint y: 519, endPoint x: 1164, endPoint y: 509, distance: 10.2
click at [1163, 518] on div "Arrearage Amount 25,000 $ Belongs To * Select Debtor 1 Only Debtor 2 Only Debto…" at bounding box center [1118, 439] width 223 height 729
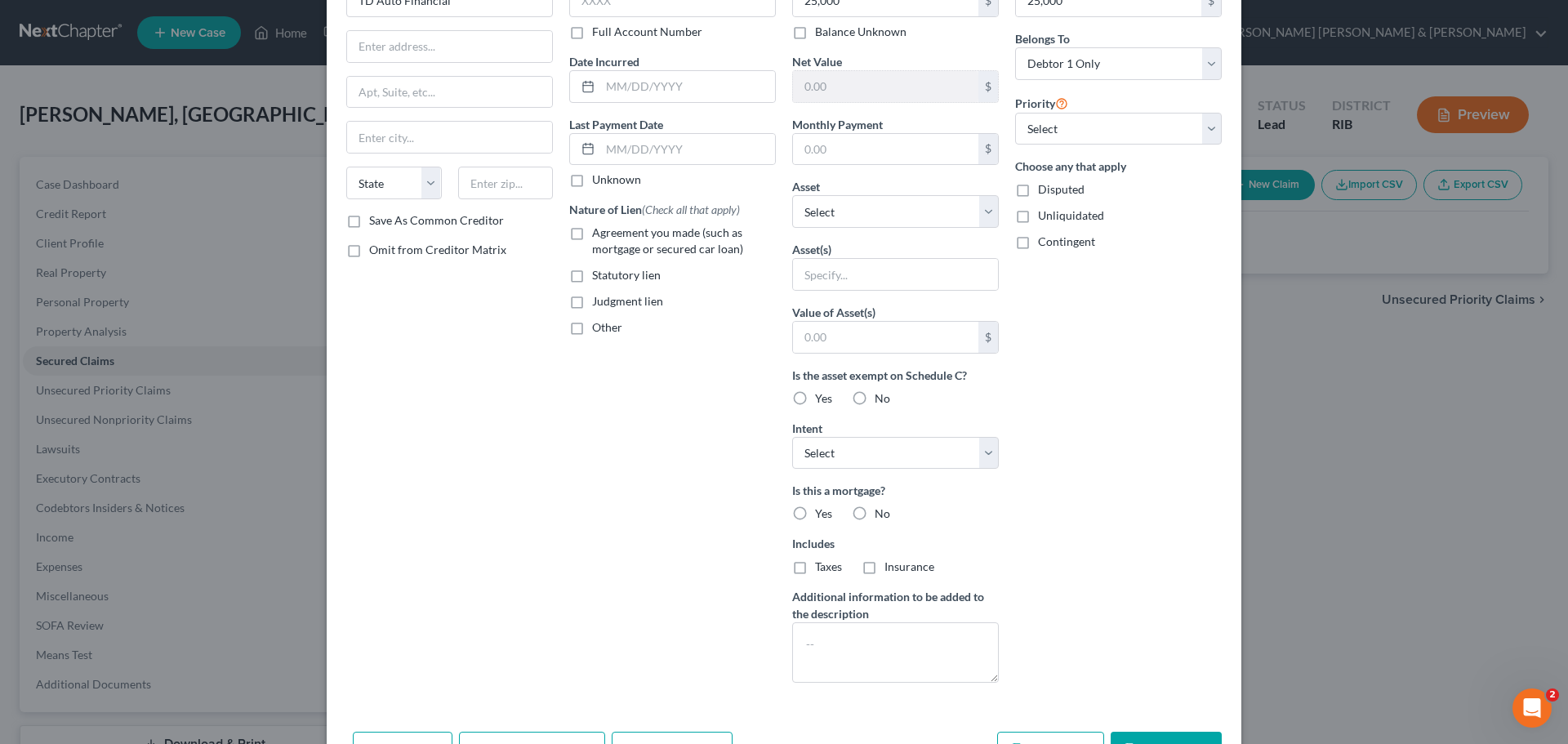
scroll to position [162, 0]
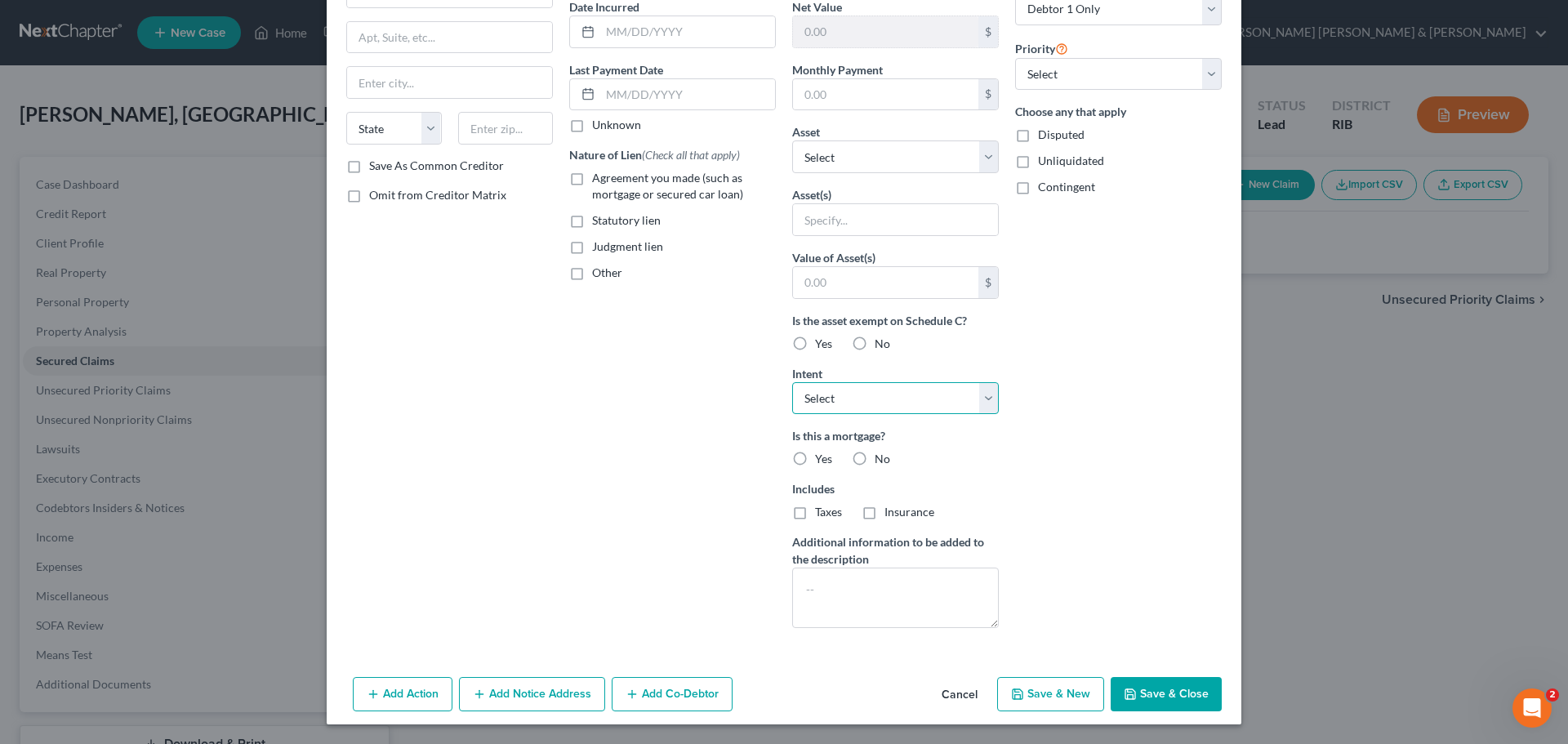
click at [976, 401] on select "Select Surrender Redeem Reaffirm Avoid Other" at bounding box center [895, 399] width 207 height 33
click at [1096, 410] on div "Arrearage Amount 25,000 $ Belongs To * Select Debtor 1 Only Debtor 2 Only Debto…" at bounding box center [1118, 277] width 223 height 729
click at [849, 589] on textarea at bounding box center [895, 598] width 207 height 61
type textarea "Surrendered"
click at [984, 390] on select "Select Surrender Redeem Reaffirm Avoid Other" at bounding box center [895, 399] width 207 height 33
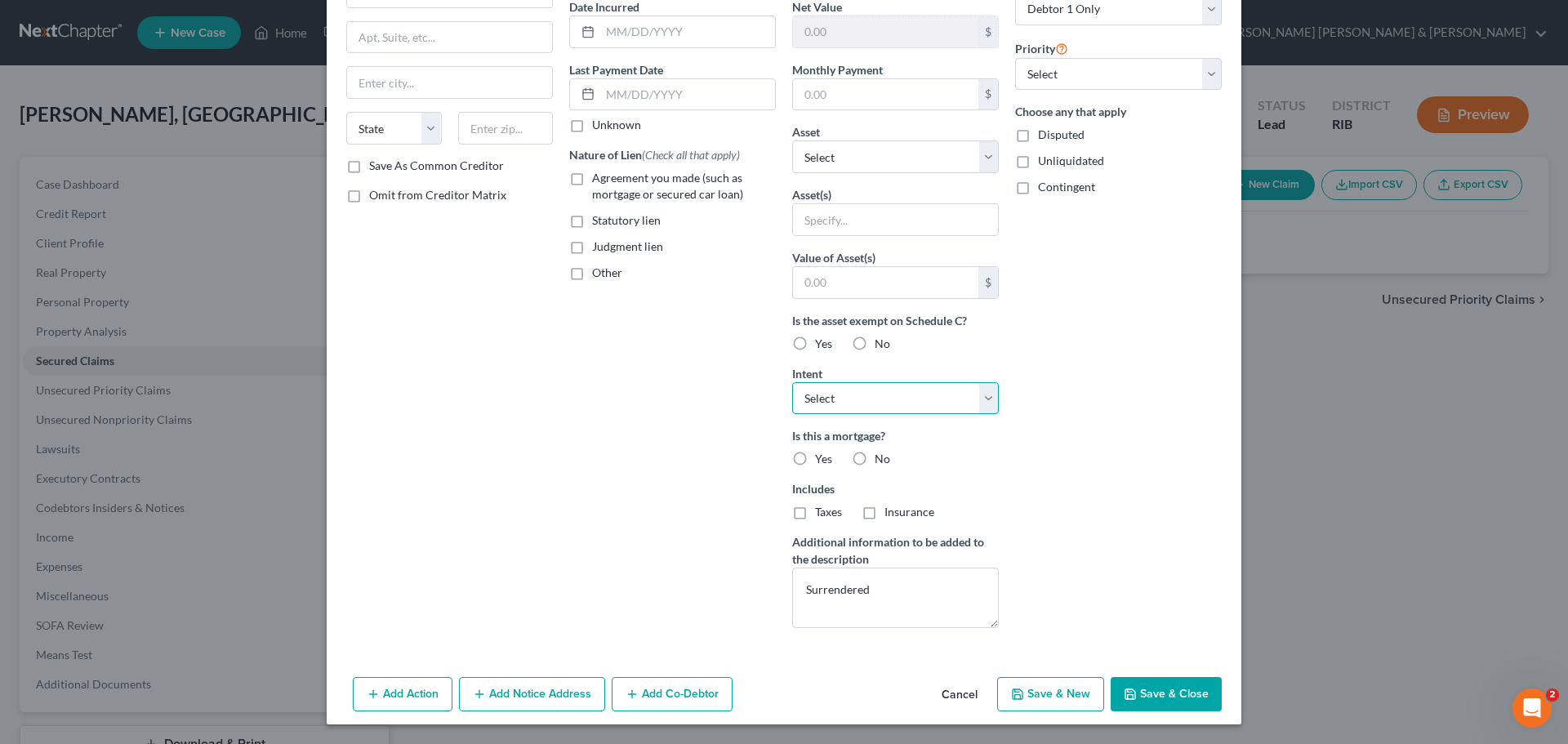
select select "0"
click at [793, 383] on select "Select Surrender Redeem Reaffirm Avoid Other" at bounding box center [895, 399] width 207 height 33
click at [874, 457] on label "No" at bounding box center [882, 459] width 15 height 16
click at [881, 457] on input "No" at bounding box center [886, 456] width 11 height 11
radio input "true"
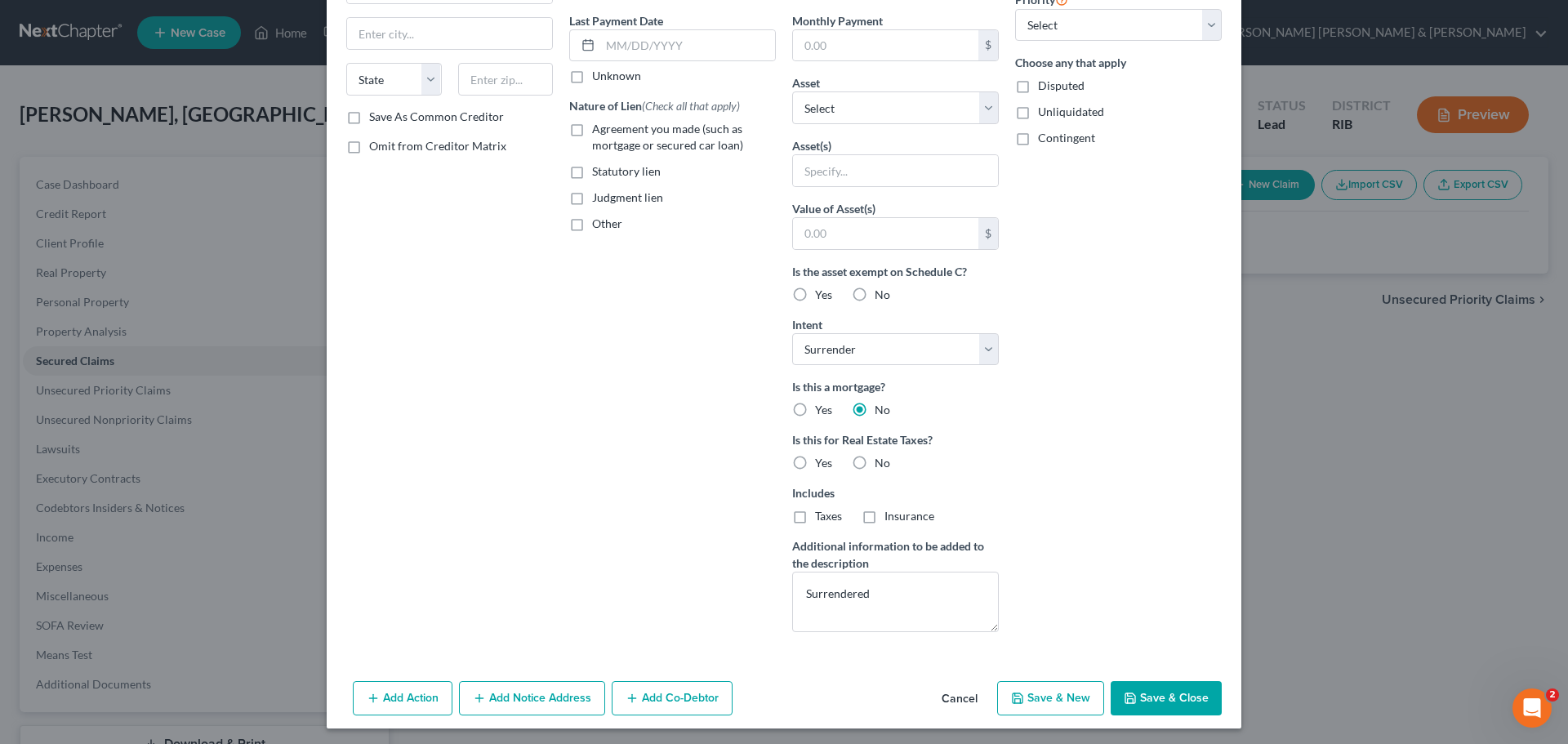
scroll to position [215, 0]
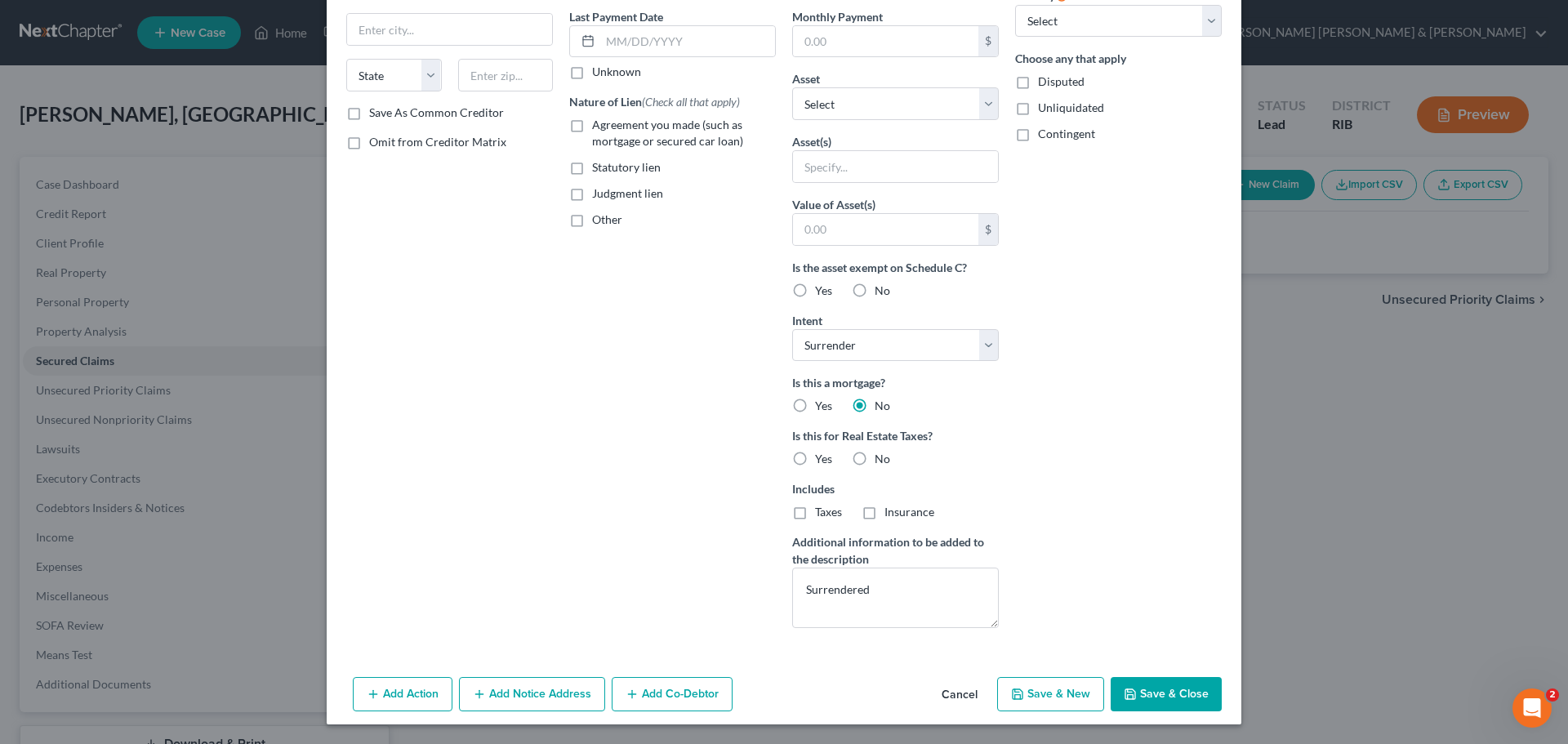
click at [874, 458] on label "No" at bounding box center [882, 459] width 15 height 16
click at [881, 458] on input "No" at bounding box center [886, 456] width 11 height 11
radio input "true"
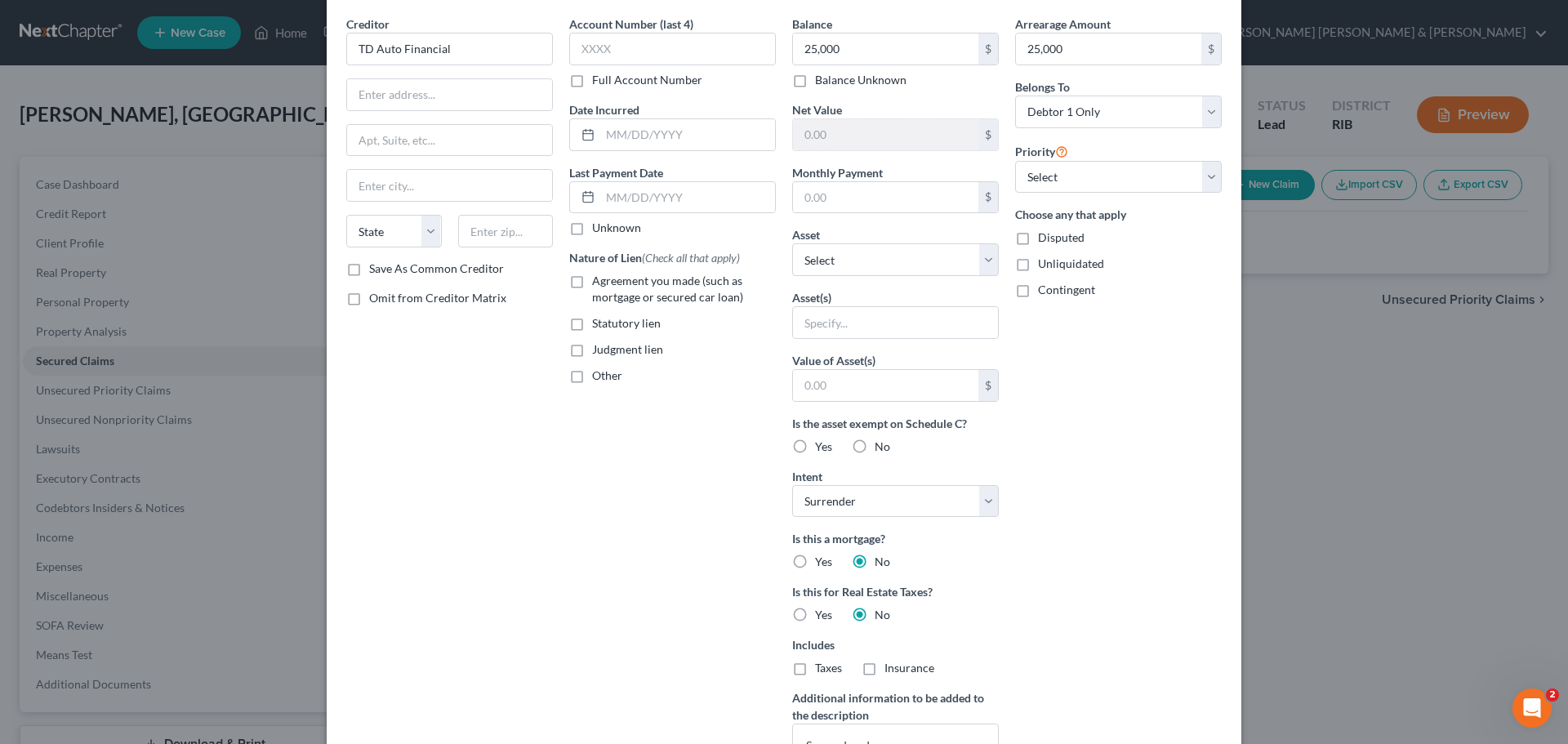
scroll to position [52, 0]
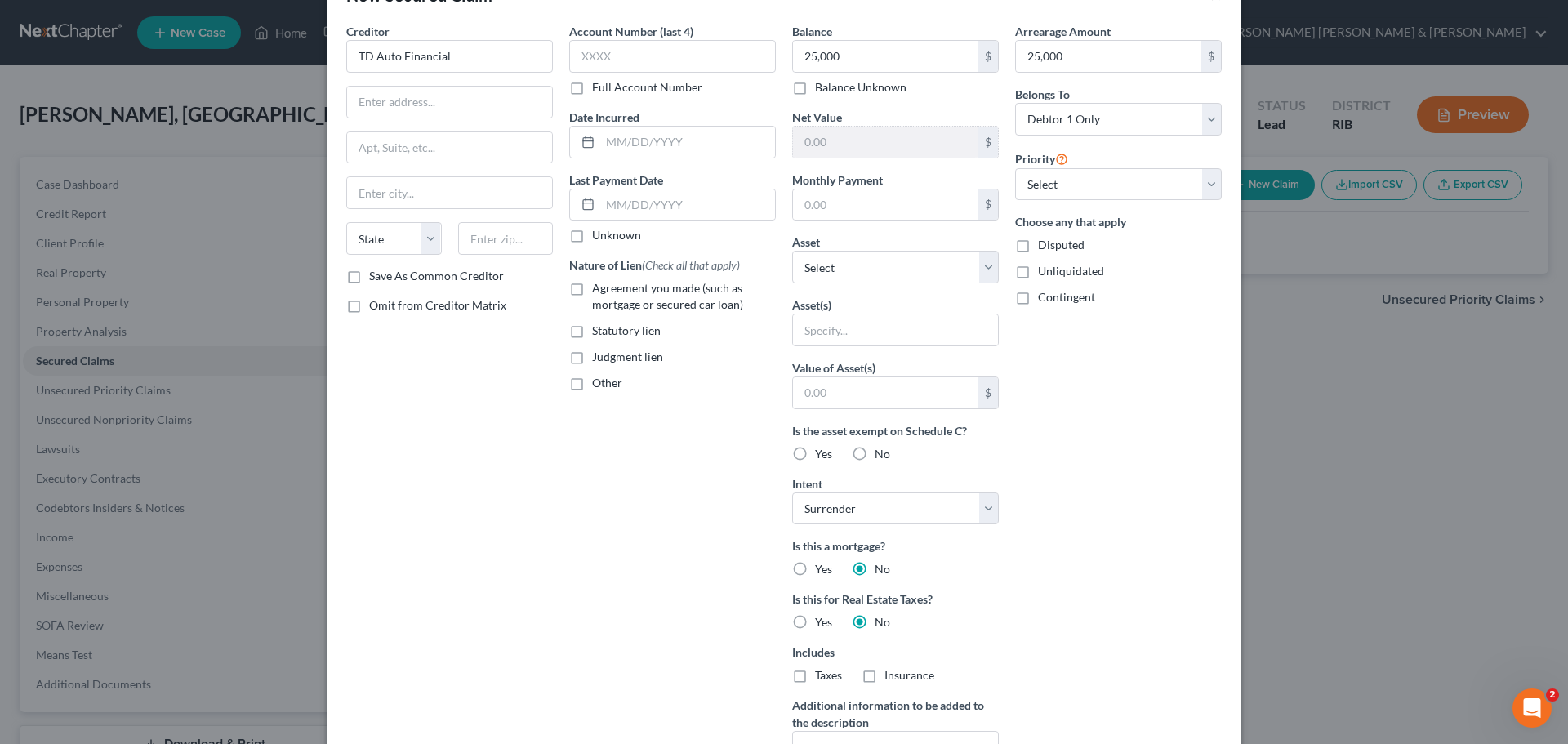
click at [815, 451] on label "Yes" at bounding box center [823, 454] width 17 height 16
click at [821, 451] on input "Yes" at bounding box center [826, 451] width 11 height 11
radio input "true"
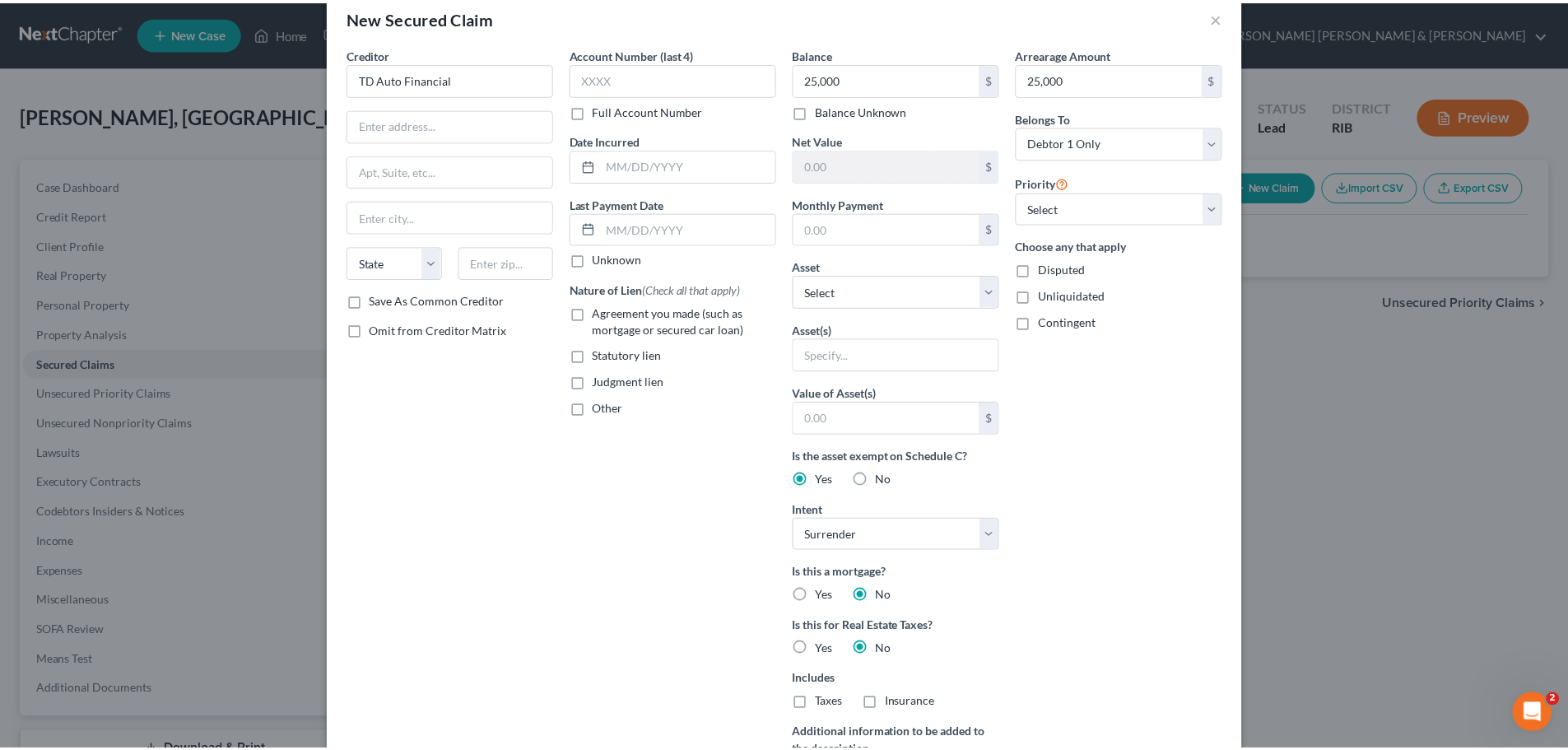
scroll to position [0, 0]
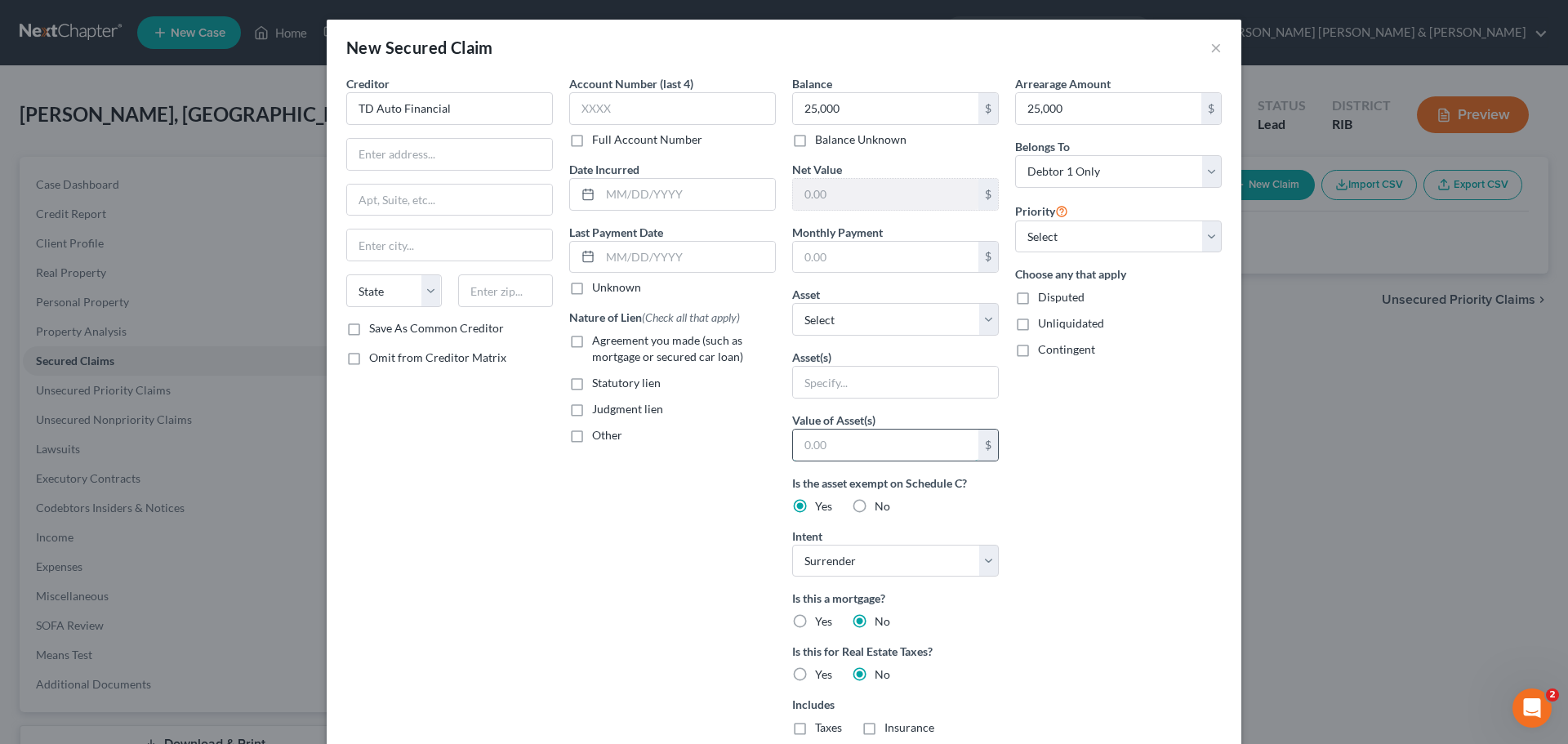
click at [870, 457] on input "text" at bounding box center [885, 445] width 185 height 31
click at [842, 379] on input "text" at bounding box center [894, 383] width 205 height 31
click at [975, 310] on select "Select Other Multiple Assets Household Goods - furniture - $500.0 13 Dr. Marcus…" at bounding box center [895, 319] width 207 height 33
click at [1146, 425] on div "Arrearage Amount 25,000 $ Belongs To * Select Debtor 1 Only Debtor 2 Only Debto…" at bounding box center [1118, 466] width 223 height 782
click at [893, 376] on input "text" at bounding box center [894, 383] width 205 height 31
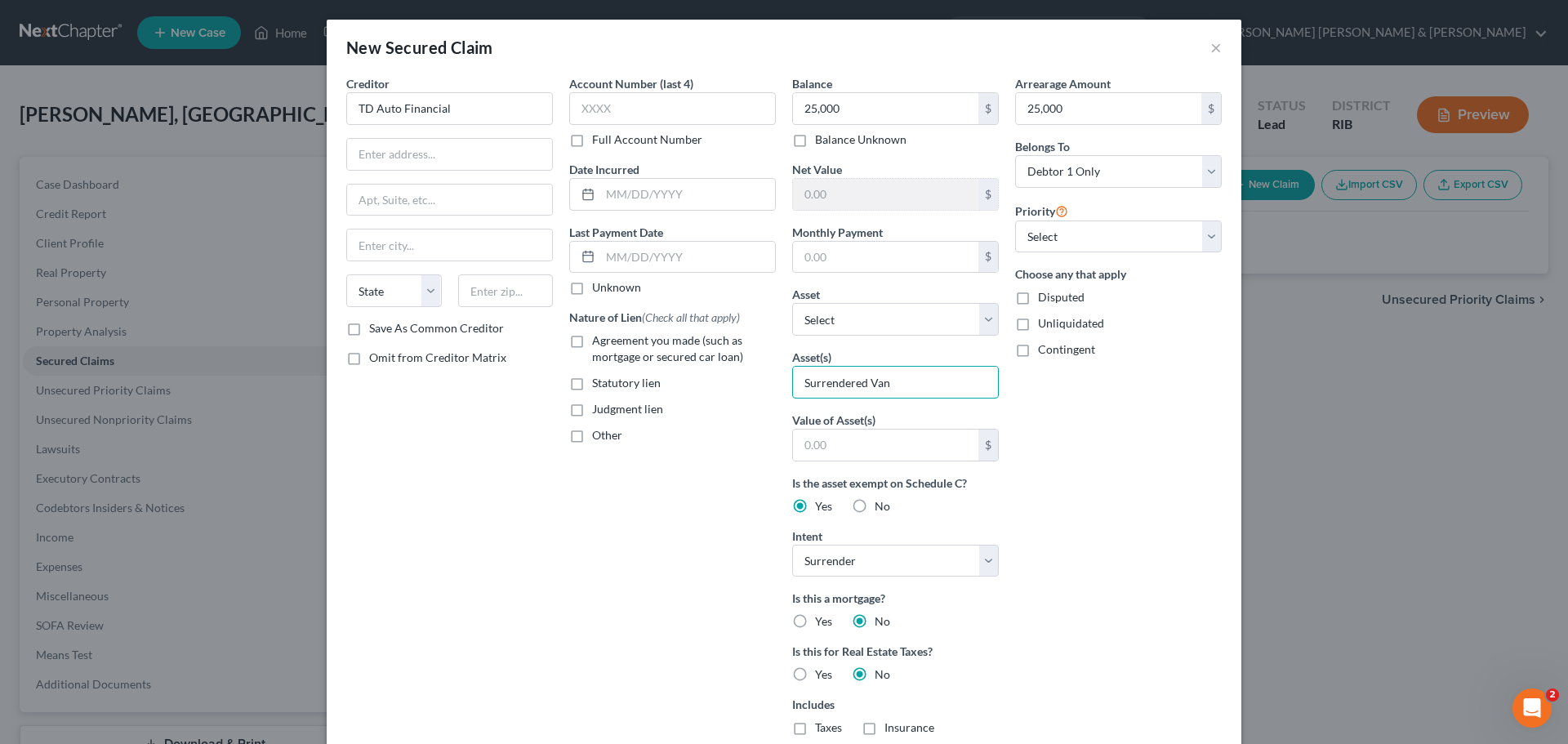
type input "Surrendered Van"
click at [692, 486] on div "Account Number (last 4) Full Account Number Date Incurred Last Payment Date Unk…" at bounding box center [673, 466] width 223 height 782
click at [592, 334] on label "Agreement you made (such as mortgage or secured car loan)" at bounding box center [683, 349] width 184 height 33
click at [599, 334] on input "Agreement you made (such as mortgage or secured car loan)" at bounding box center [603, 337] width 11 height 11
checkbox input "true"
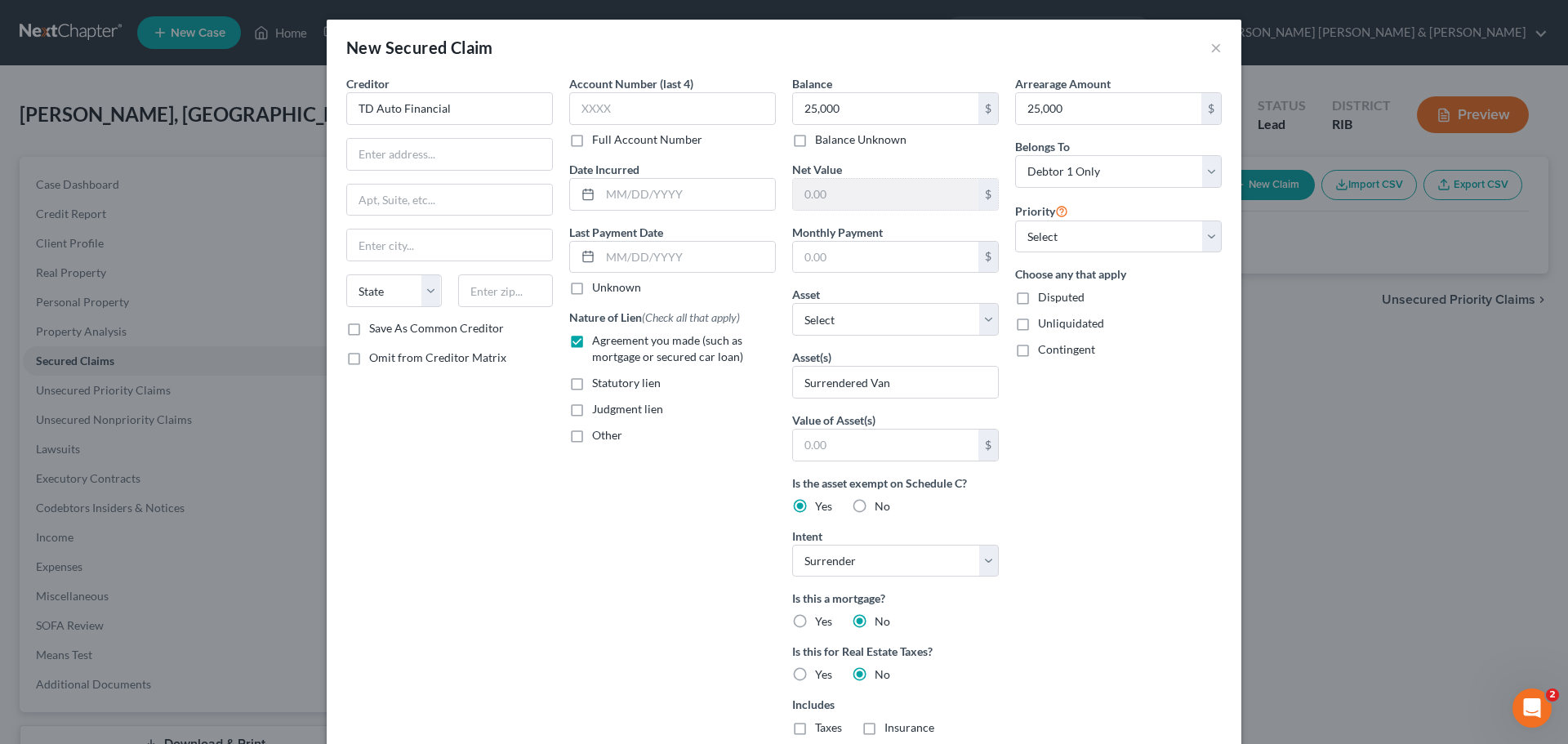
click at [694, 494] on div "Account Number (last 4) Full Account Number Date Incurred Last Payment Date Unk…" at bounding box center [673, 466] width 223 height 782
click at [481, 509] on div "Creditor * TD Auto Financial State AL AK AR AZ CA CO CT DE DC FL GA GU HI ID IL…" at bounding box center [450, 466] width 223 height 782
click at [1211, 54] on button "×" at bounding box center [1216, 47] width 12 height 19
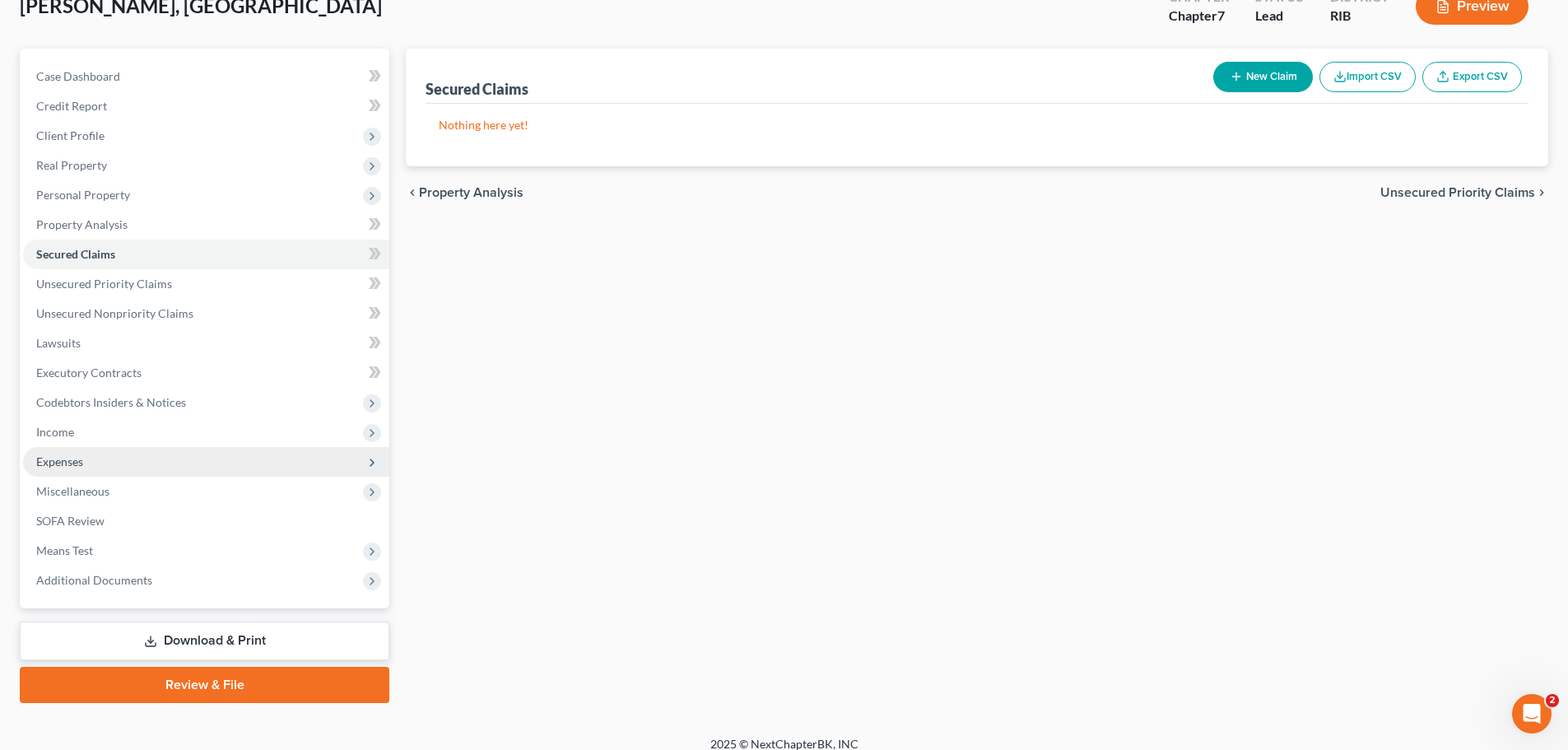
scroll to position [125, 0]
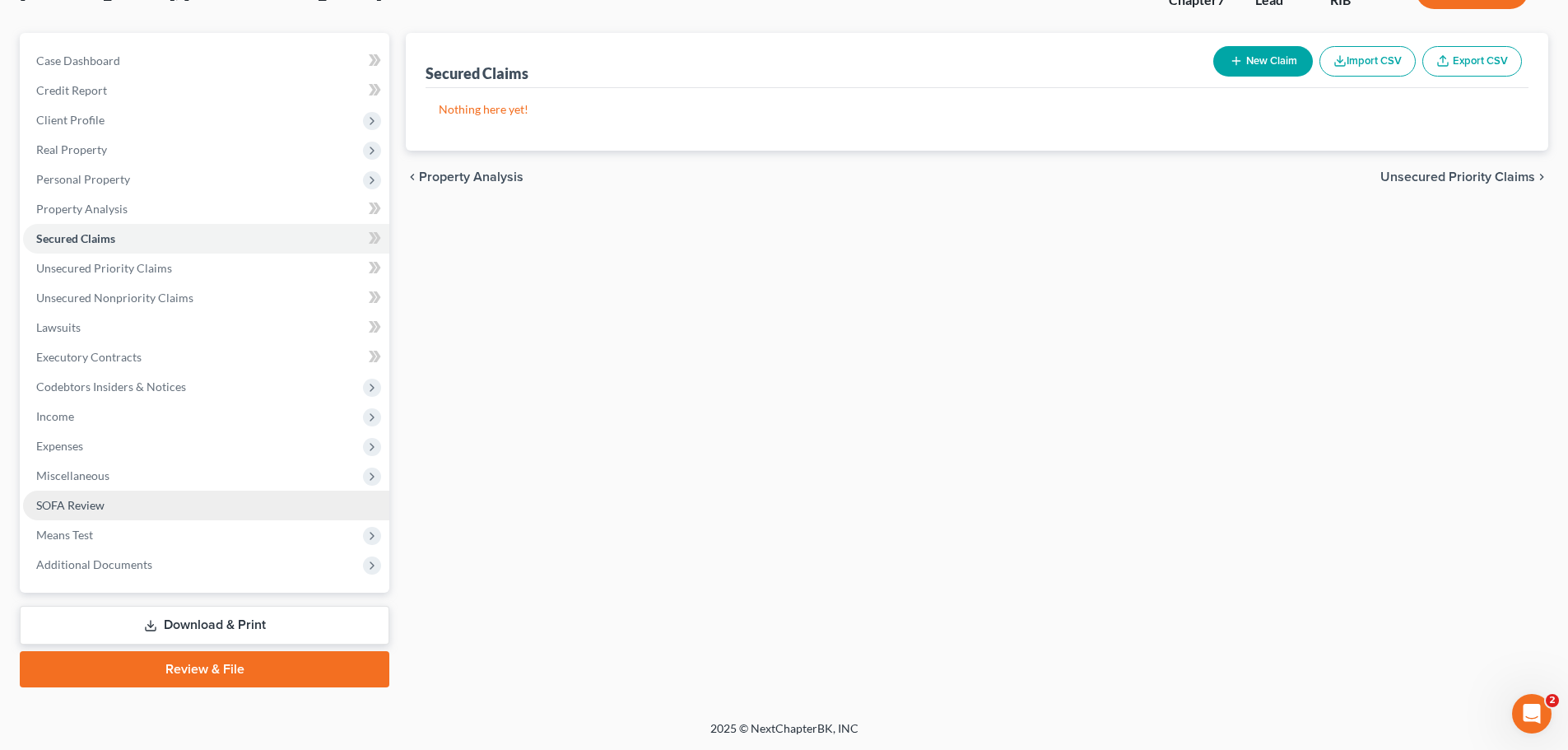
click at [90, 516] on link "SOFA Review" at bounding box center [206, 506] width 366 height 30
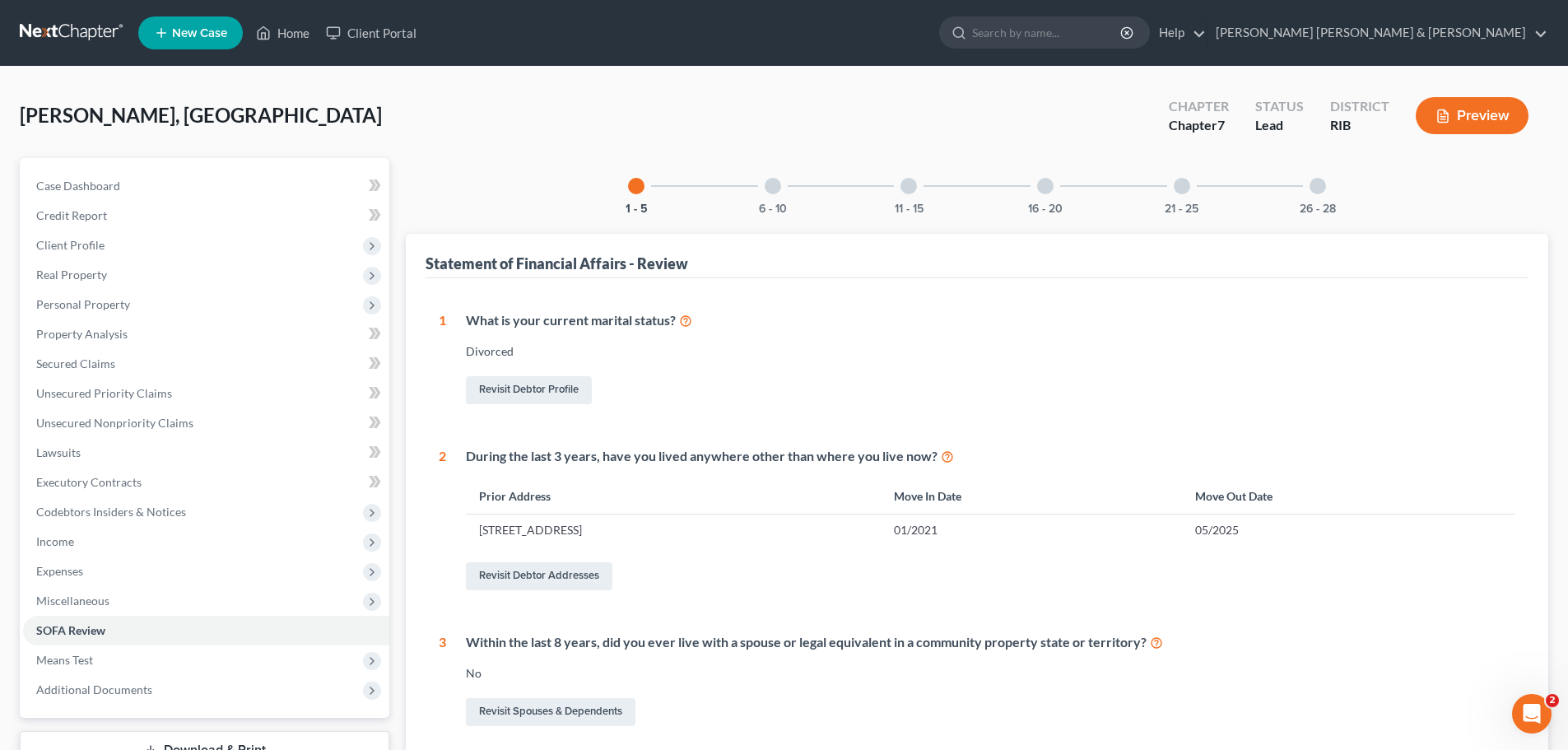
click at [908, 193] on div at bounding box center [908, 186] width 16 height 16
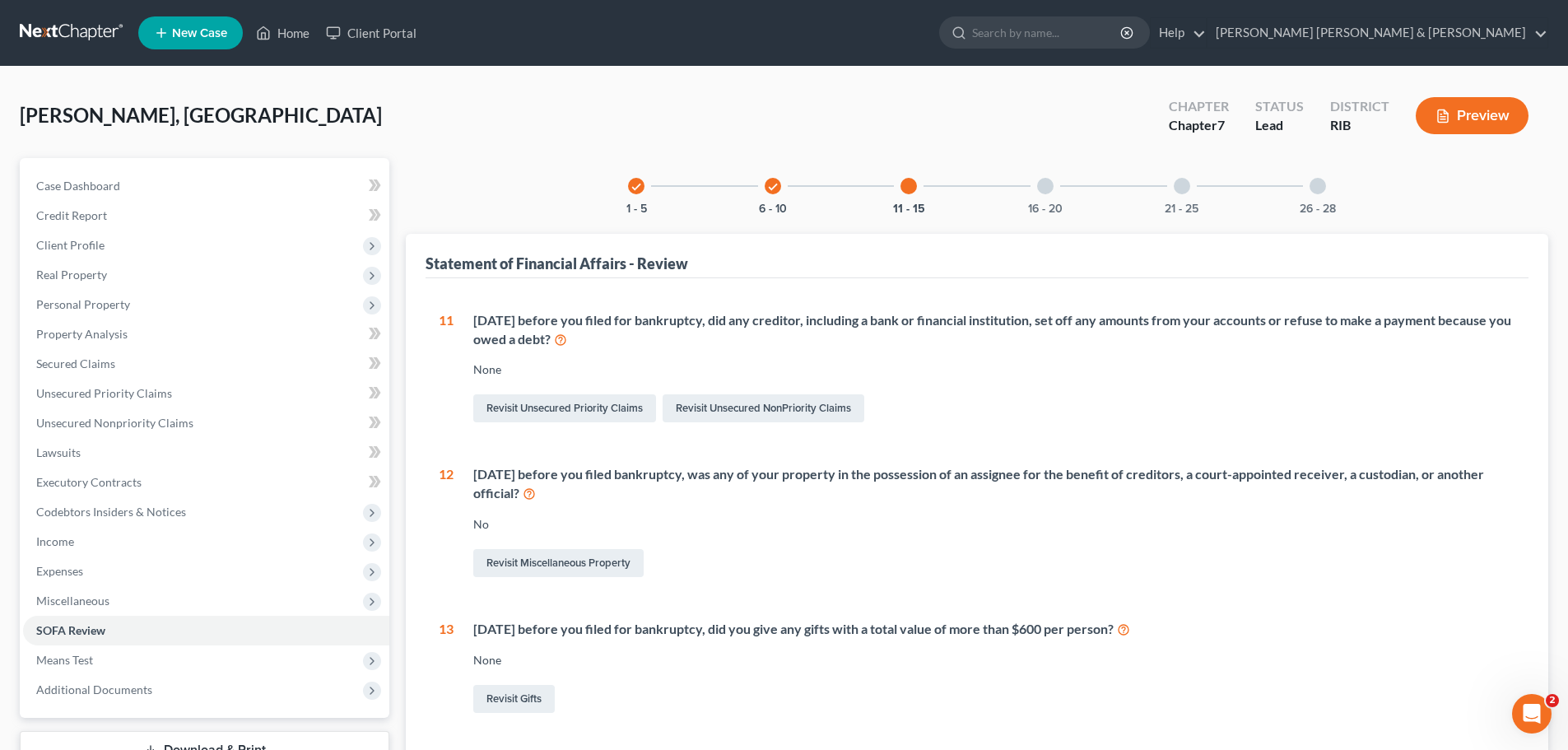
click at [916, 180] on div "11 - 15" at bounding box center [909, 186] width 56 height 56
click at [1050, 186] on div at bounding box center [1045, 186] width 16 height 16
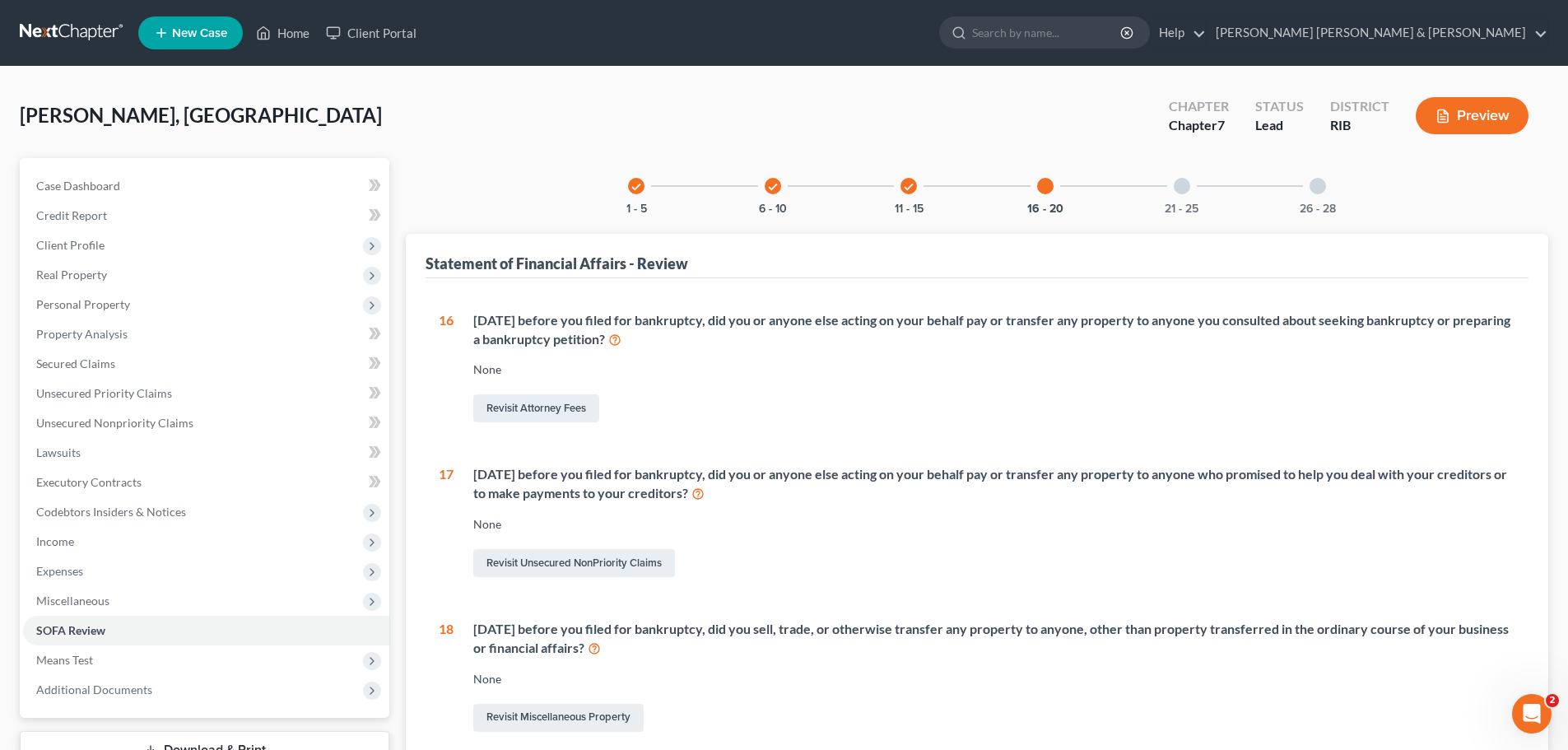
click at [1182, 198] on div "21 - 25" at bounding box center [1183, 186] width 56 height 56
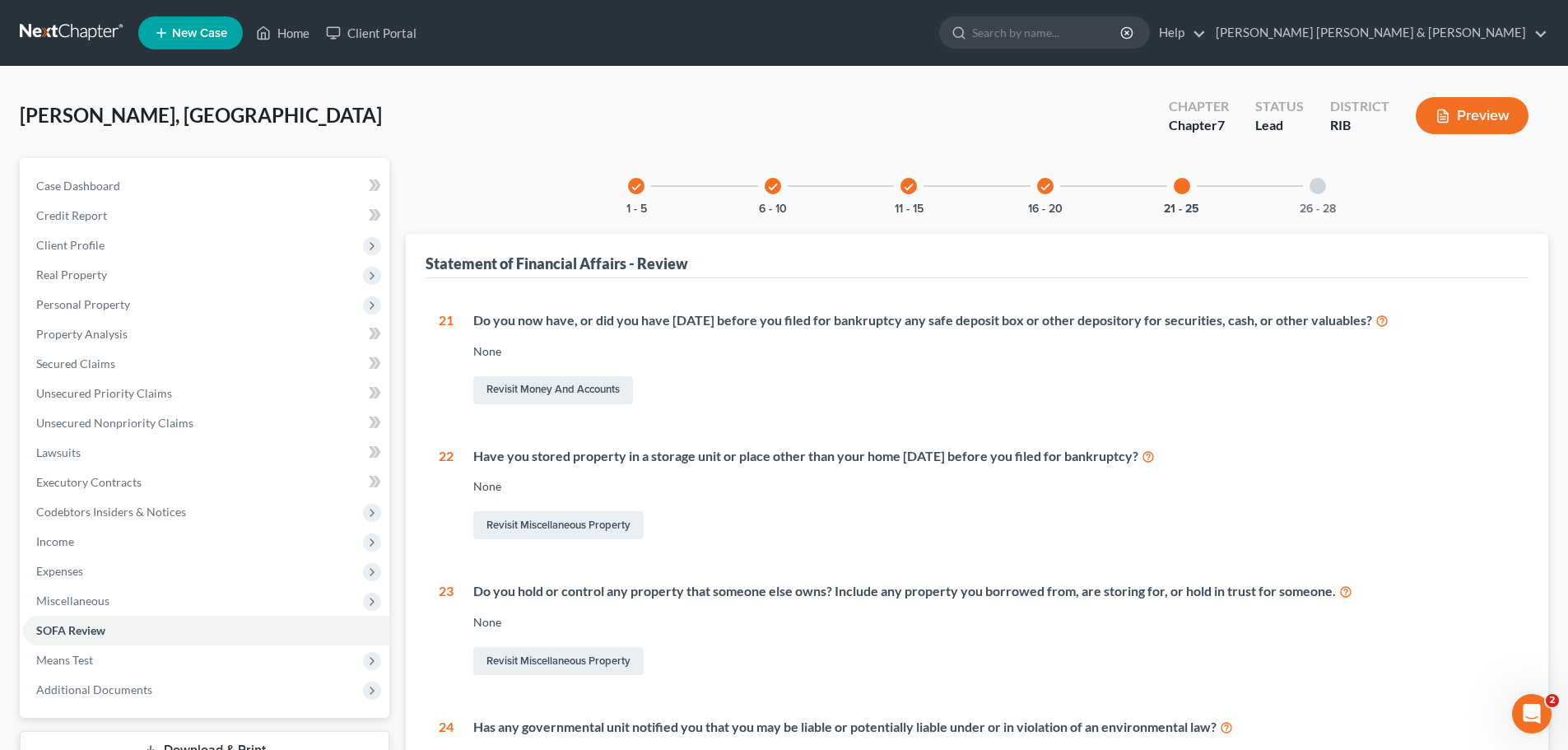
click at [980, 391] on div "Revisit Money and Accounts" at bounding box center [995, 391] width 1042 height 35
click at [668, 328] on div "Do you now have, or did you have within 1 year before you filed for bankruptcy …" at bounding box center [995, 321] width 1042 height 19
click at [488, 173] on div "check 1 - 5 check 6 - 10 check 11 - 15 check 16 - 20 21 - 25 26 - 28 Statement …" at bounding box center [977, 583] width 1143 height 852
click at [771, 187] on icon "check" at bounding box center [773, 187] width 12 height 12
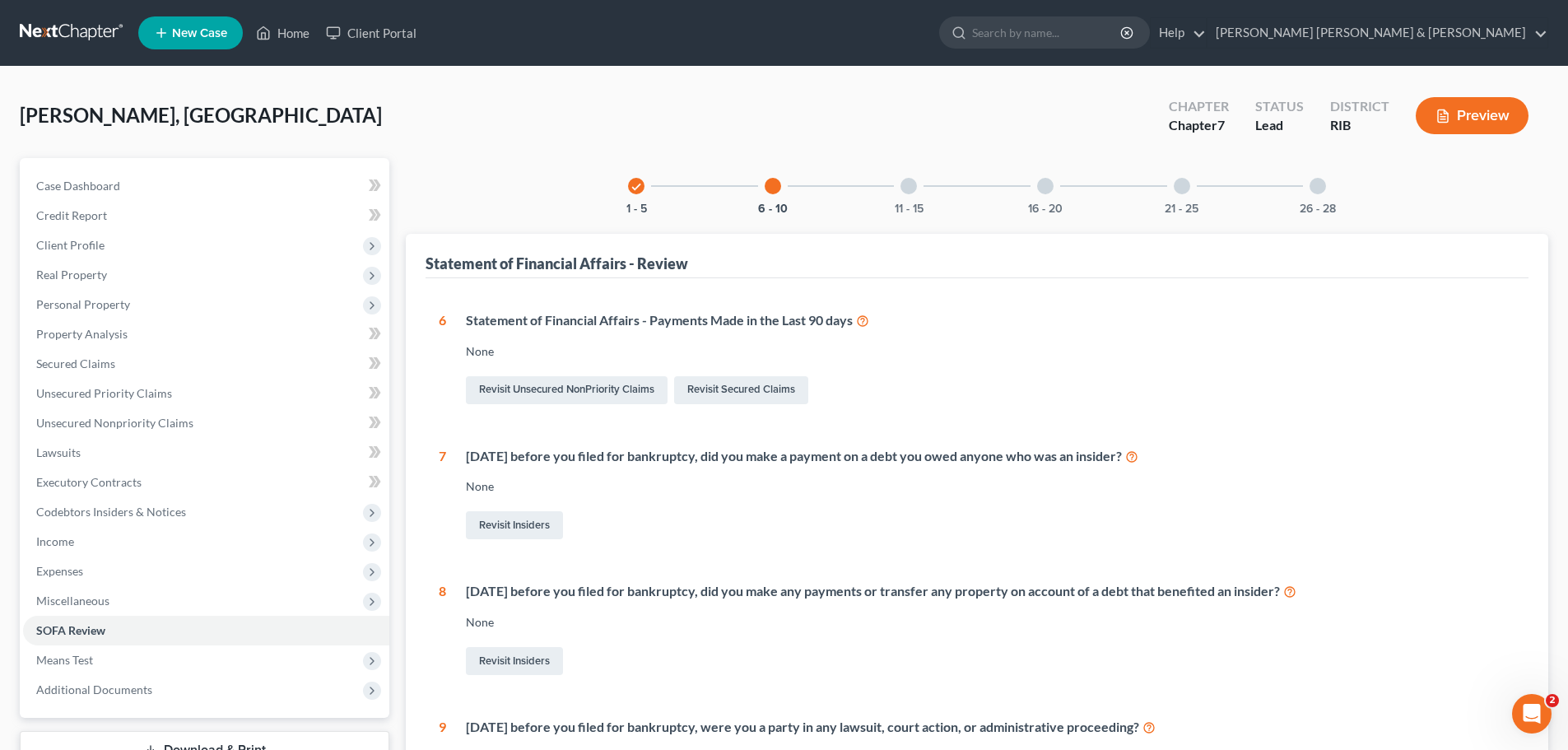
click at [917, 189] on div "11 - 15" at bounding box center [909, 186] width 56 height 56
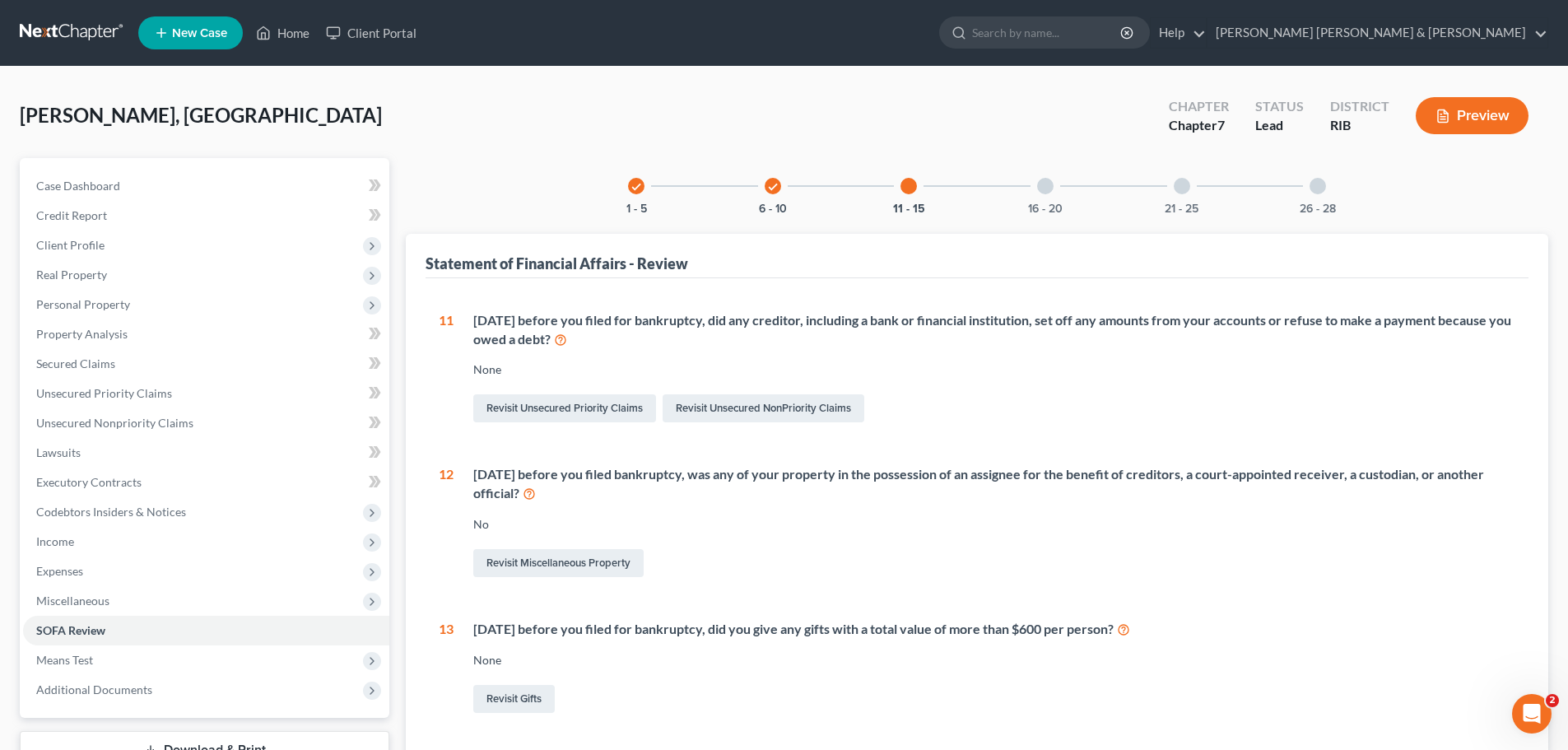
click at [1062, 176] on div "16 - 20" at bounding box center [1046, 186] width 56 height 56
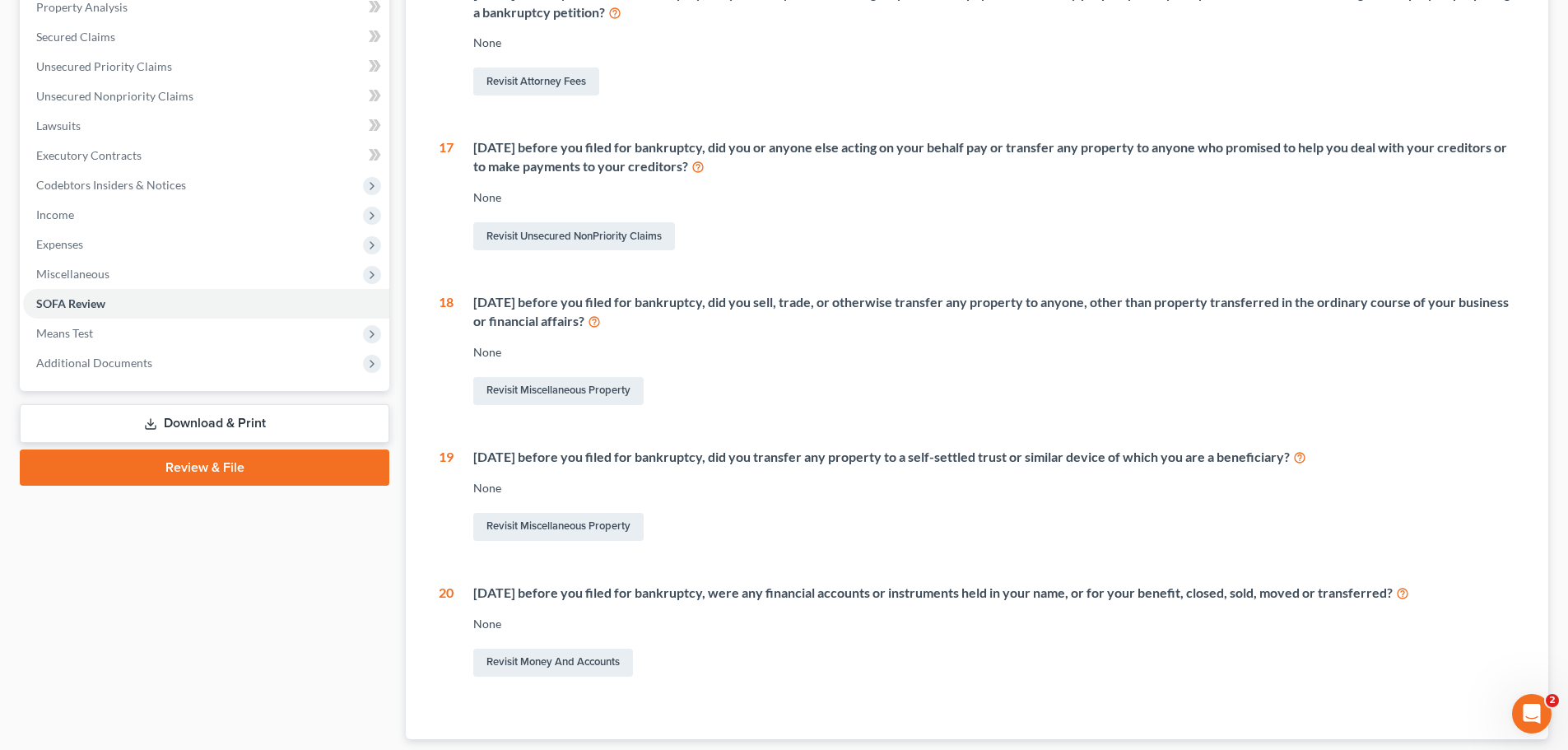
scroll to position [329, 0]
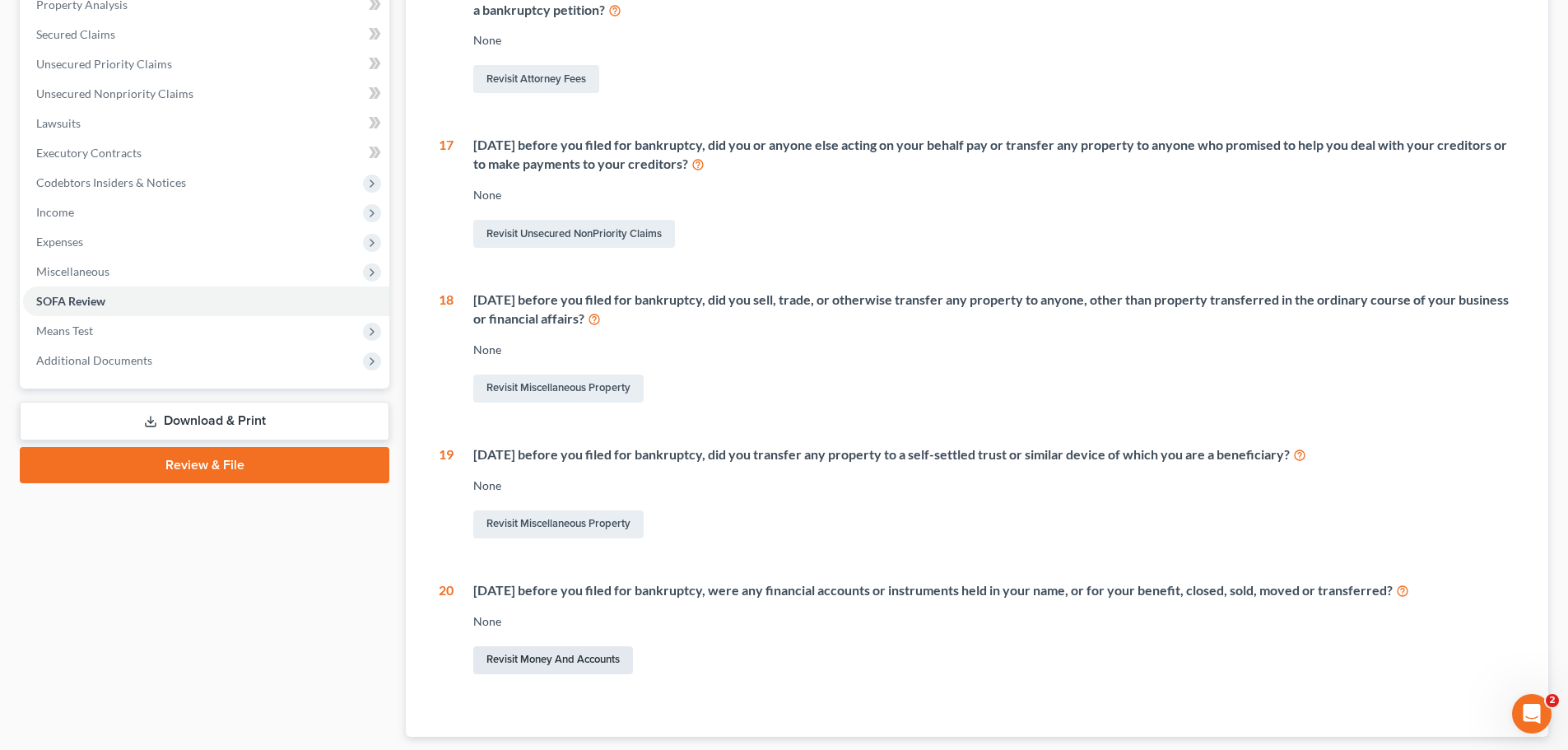
click at [569, 656] on link "Revisit Money and Accounts" at bounding box center [553, 660] width 160 height 28
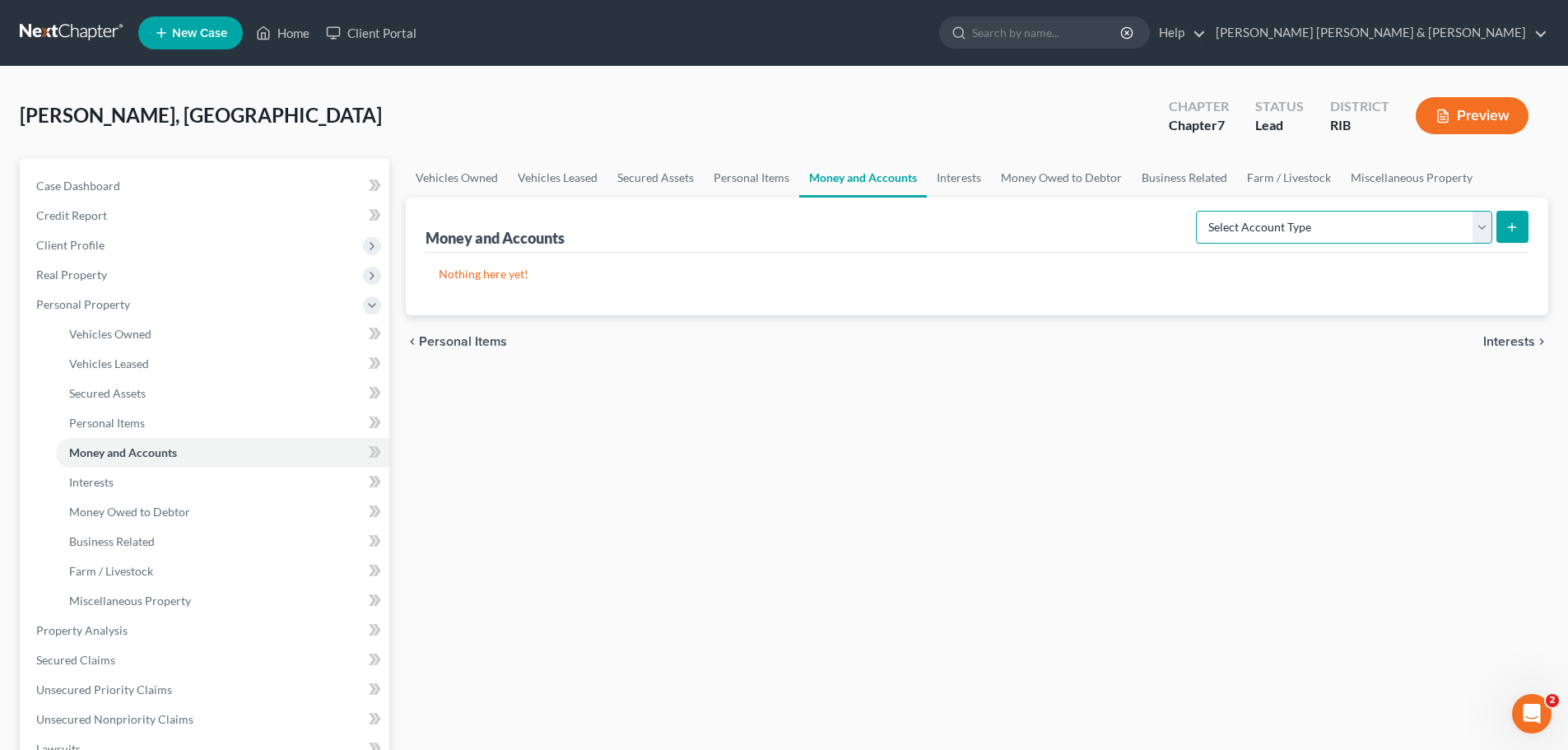
click at [1491, 230] on select "Select Account Type Brokerage Cash on Hand Certificates of Deposit Checking Acc…" at bounding box center [1344, 228] width 296 height 33
select select "checking"
click at [1200, 211] on select "Select Account Type Brokerage Cash on Hand Certificates of Deposit Checking Acc…" at bounding box center [1344, 228] width 296 height 33
click at [1513, 234] on button "submit" at bounding box center [1512, 227] width 32 height 32
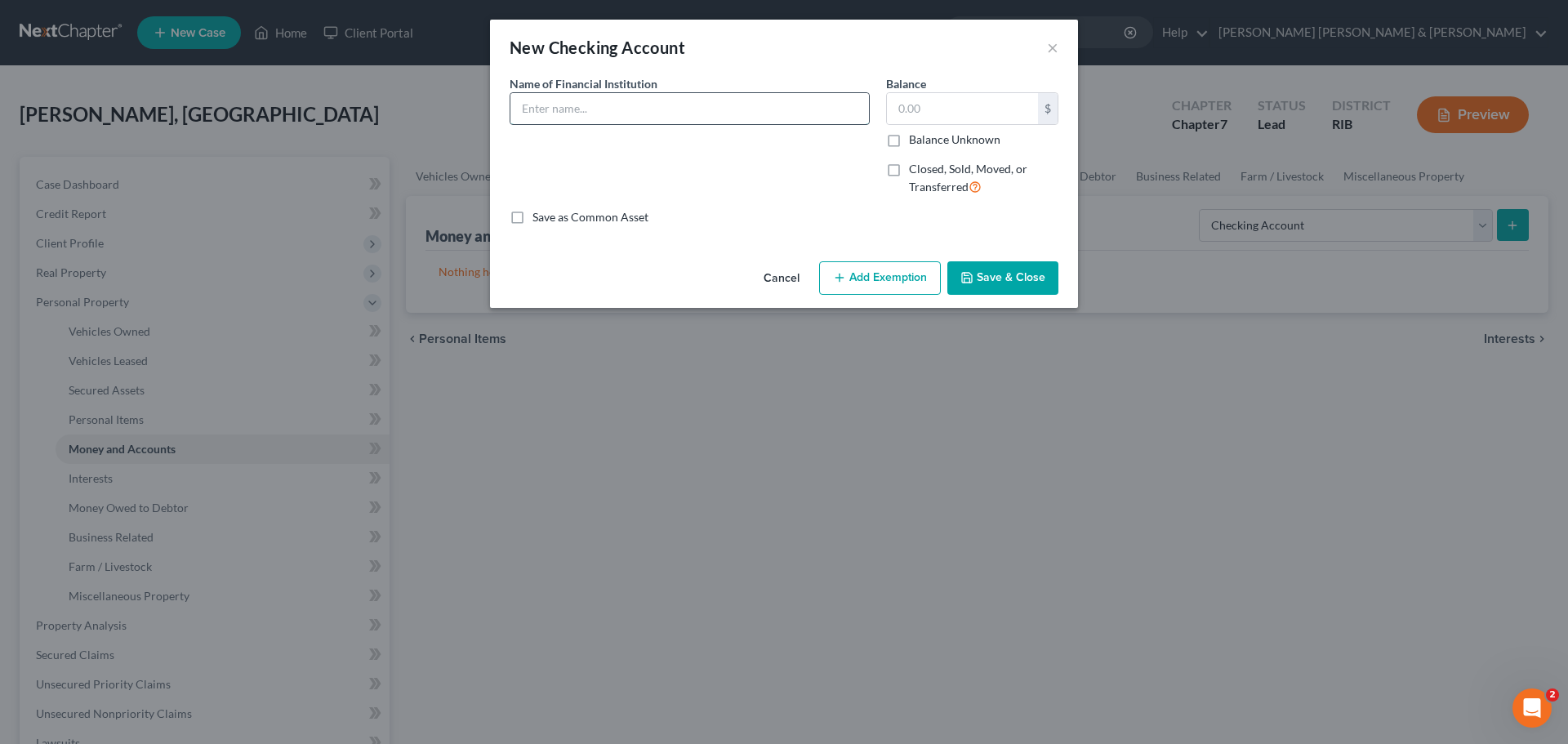
click at [552, 104] on input "text" at bounding box center [689, 109] width 358 height 31
type input "TD Bank"
click at [909, 175] on label "Closed, Sold, Moved, or Transferred" at bounding box center [984, 178] width 150 height 36
click at [916, 172] on input "Closed, Sold, Moved, or Transferred" at bounding box center [920, 165] width 11 height 11
checkbox input "true"
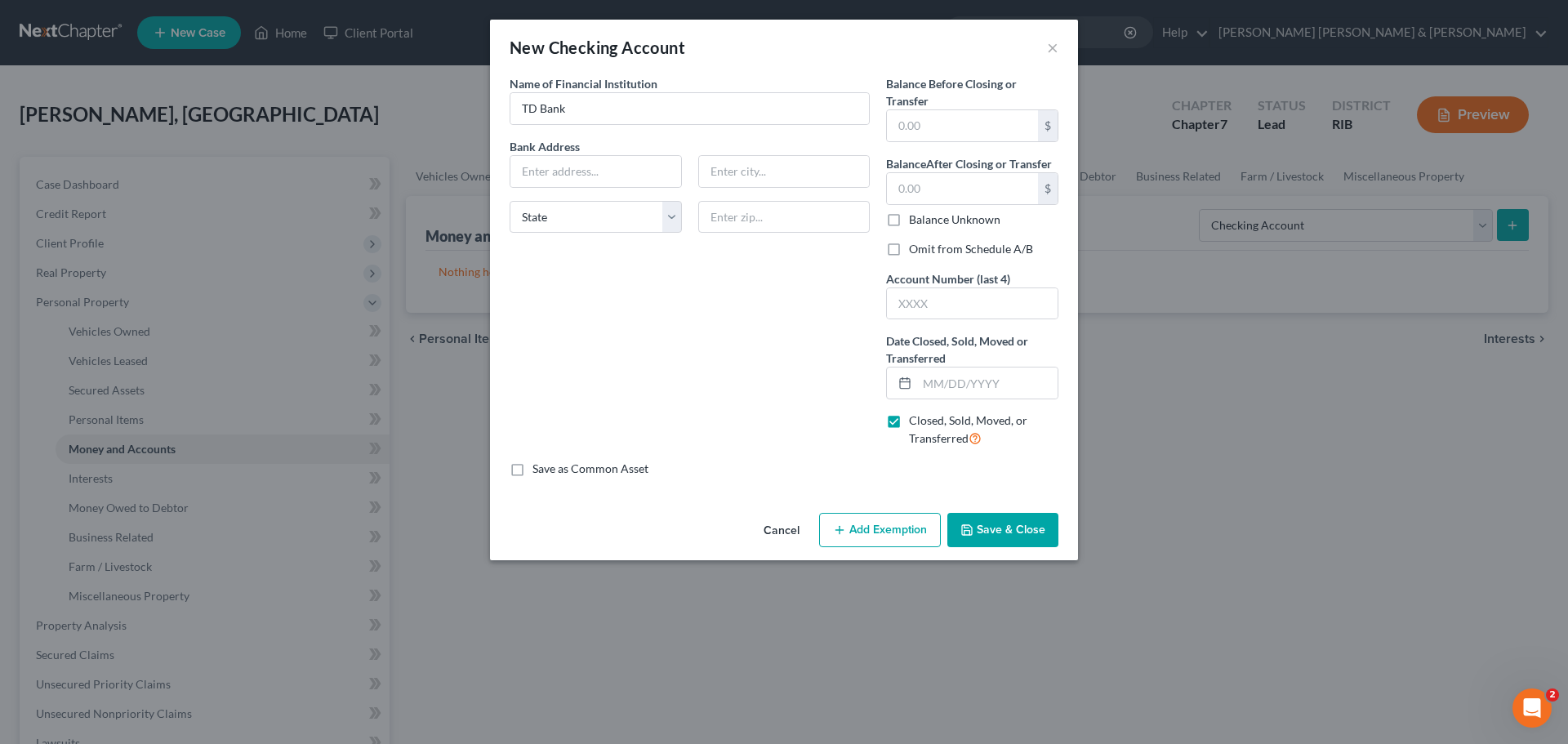
click at [1351, 455] on div "New Checking Account × An exemption set must first be selected from the Filing …" at bounding box center [784, 372] width 1568 height 744
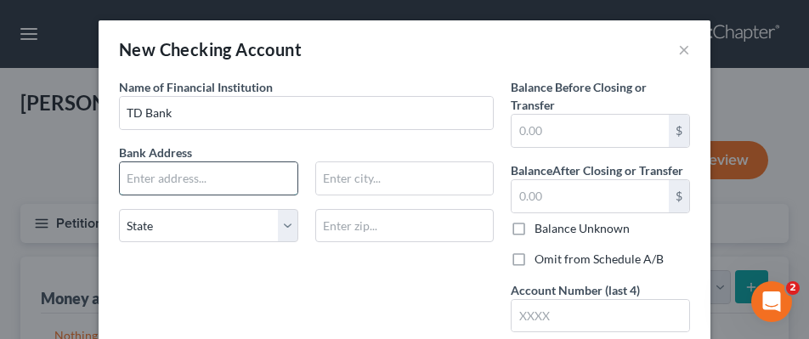
click at [163, 171] on input "text" at bounding box center [209, 178] width 178 height 32
type input "553 West Main Road"
click at [363, 186] on input "text" at bounding box center [405, 178] width 178 height 32
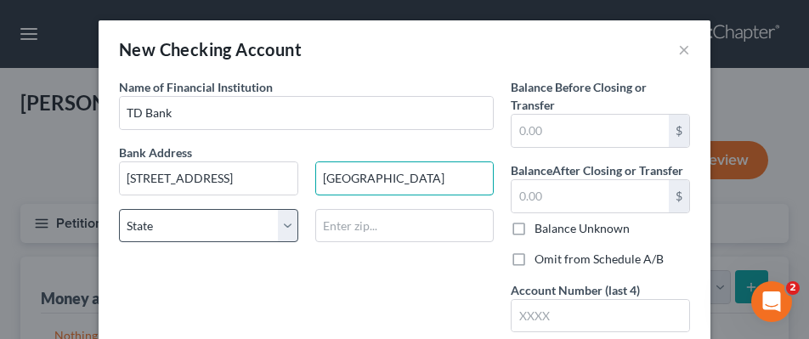
type input "Middletown"
click at [277, 224] on select "State AL AK AR AZ CA CO CT DE DC FL GA GU HI ID IL IN IA KS KY LA ME MD MA MI M…" at bounding box center [208, 226] width 179 height 34
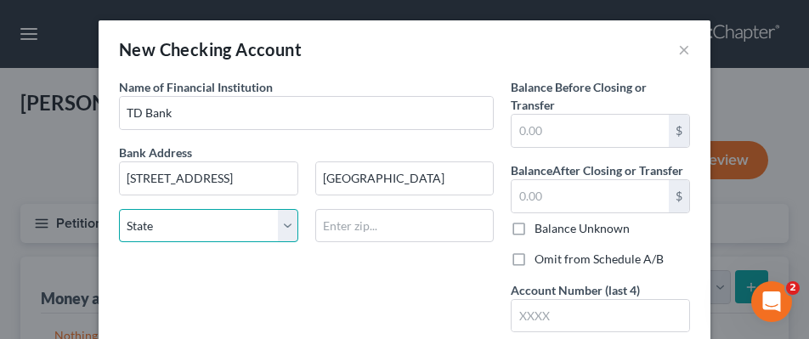
select select "41"
click at [119, 209] on select "State AL AK AR AZ CA CO CT DE DC FL GA GU HI ID IL IN IA KS KY LA ME MD MA MI M…" at bounding box center [208, 226] width 179 height 34
click at [371, 299] on div "Name of Financial Institution * TD Bank Bank Address 553 West Main Road Middlet…" at bounding box center [307, 278] width 392 height 401
click at [681, 50] on button "×" at bounding box center [684, 49] width 12 height 20
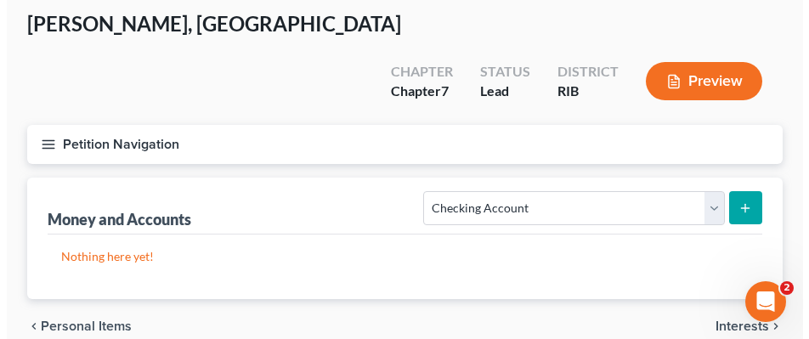
scroll to position [85, 0]
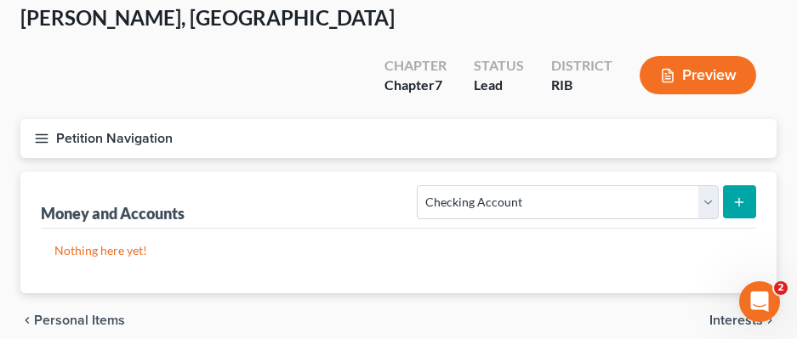
click at [729, 185] on button "submit" at bounding box center [739, 201] width 33 height 33
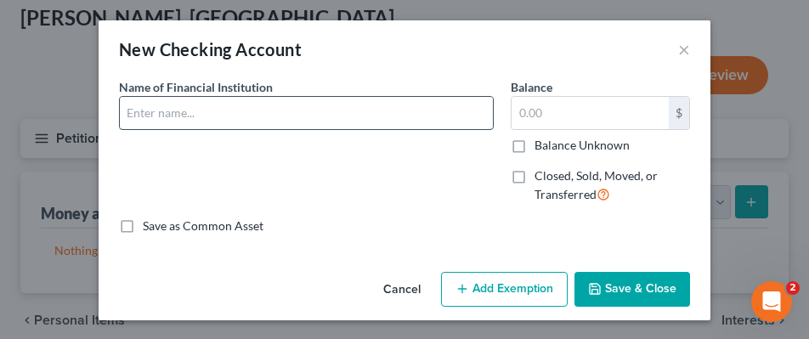
click at [176, 125] on input "text" at bounding box center [306, 113] width 373 height 32
click at [598, 194] on icon at bounding box center [604, 193] width 14 height 16
click at [553, 179] on input "Closed, Sold, Moved, or Transferred" at bounding box center [546, 172] width 11 height 11
checkbox input "true"
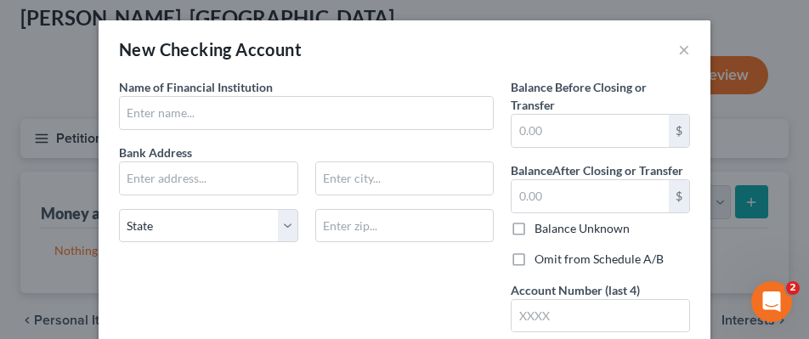
click at [124, 82] on span "Name of Financial Institution" at bounding box center [196, 87] width 154 height 14
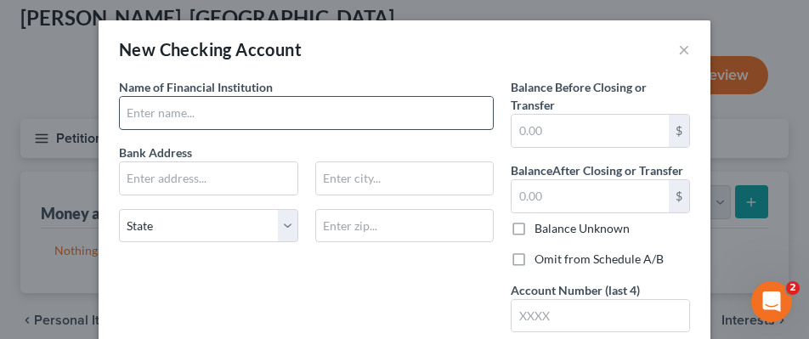
click at [155, 111] on input "text" at bounding box center [306, 113] width 373 height 32
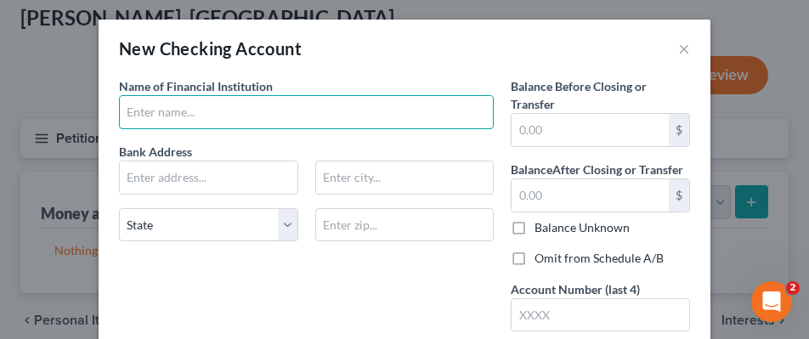
scroll to position [0, 0]
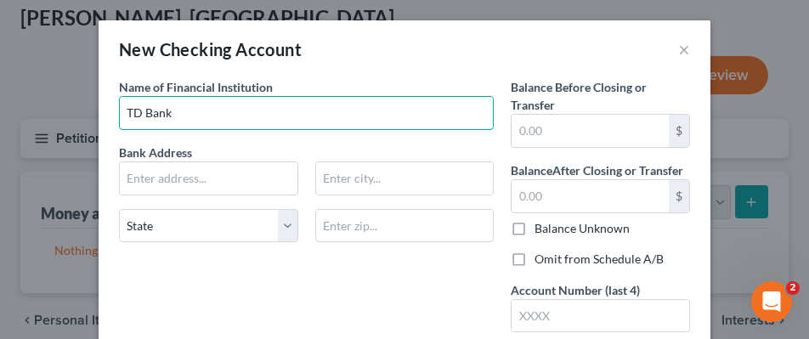
type input "TD Bank"
click at [176, 180] on input "text" at bounding box center [209, 178] width 178 height 32
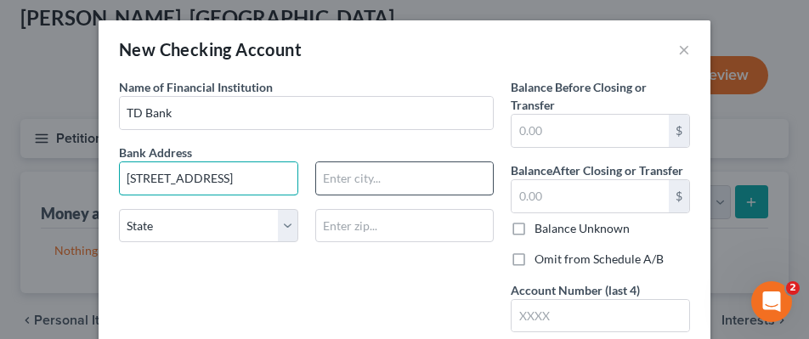
type input "553 West Main Rd"
drag, startPoint x: 345, startPoint y: 183, endPoint x: 372, endPoint y: 183, distance: 27.2
click at [357, 183] on input "text" at bounding box center [405, 178] width 178 height 32
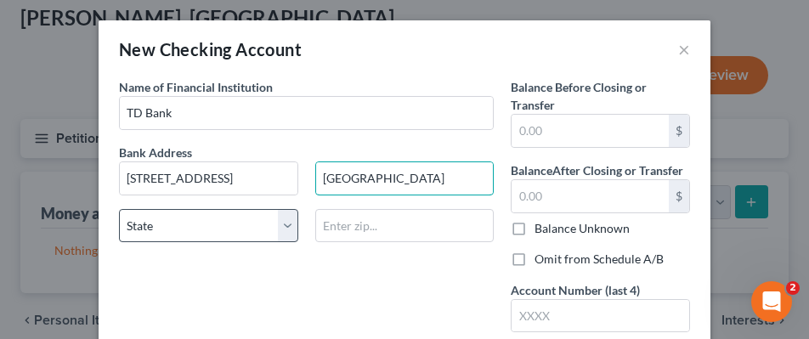
type input "Middletown"
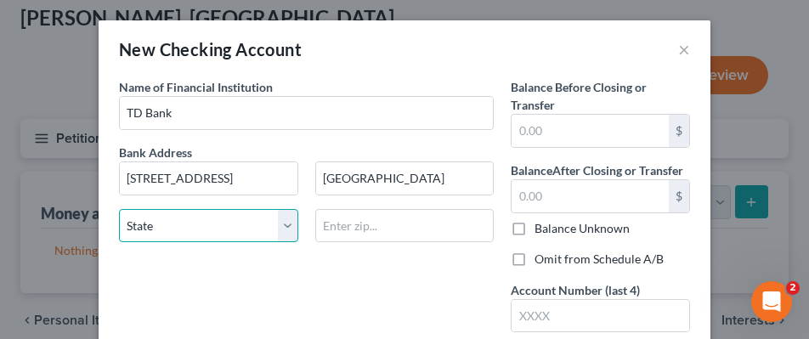
click at [187, 222] on select "State AL AK AR AZ CA CO CT DE DC FL GA GU HI ID IL IN IA KS KY LA ME MD MA MI M…" at bounding box center [208, 226] width 179 height 34
select select "41"
click at [119, 209] on select "State AL AK AR AZ CA CO CT DE DC FL GA GU HI ID IL IN IA KS KY LA ME MD MA MI M…" at bounding box center [208, 226] width 179 height 34
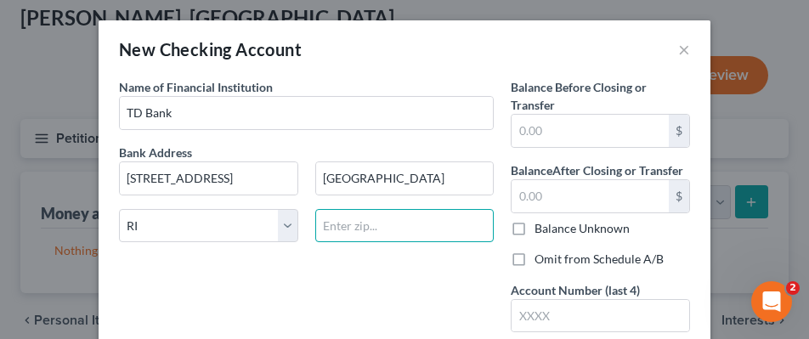
click at [379, 230] on input "text" at bounding box center [404, 226] width 179 height 34
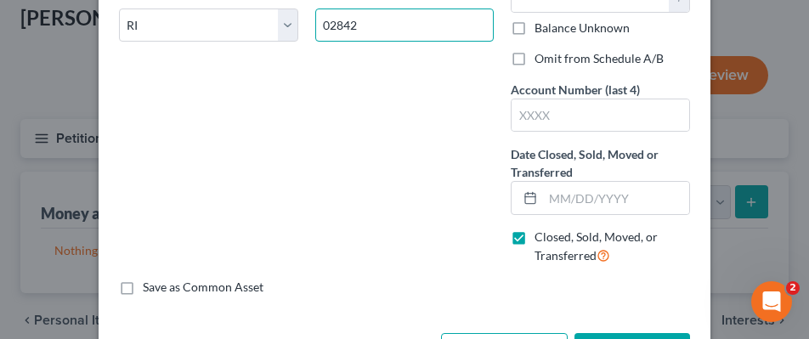
scroll to position [264, 0]
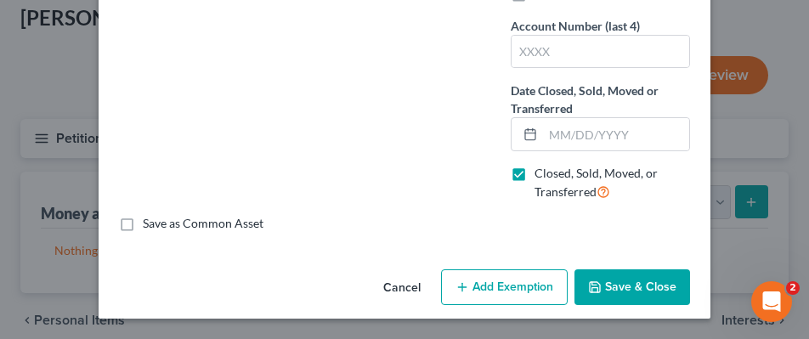
type input "02842"
click at [591, 281] on icon "button" at bounding box center [595, 288] width 14 height 14
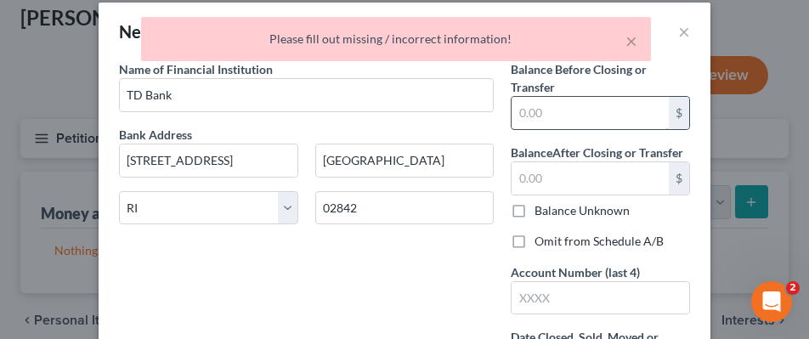
scroll to position [0, 0]
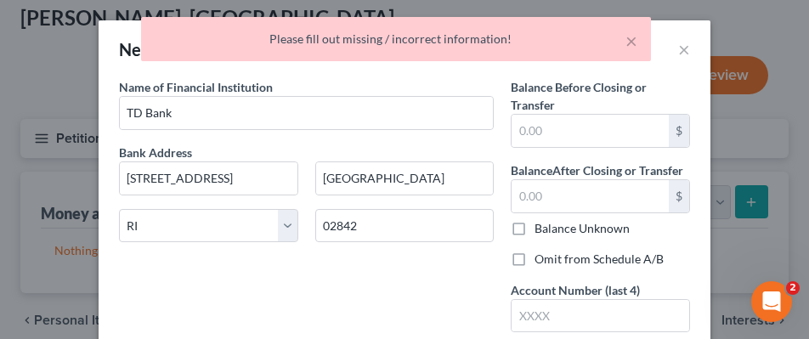
click at [535, 235] on label "Balance Unknown" at bounding box center [582, 228] width 95 height 17
click at [541, 231] on input "Balance Unknown" at bounding box center [546, 225] width 11 height 11
checkbox input "true"
type input "0.00"
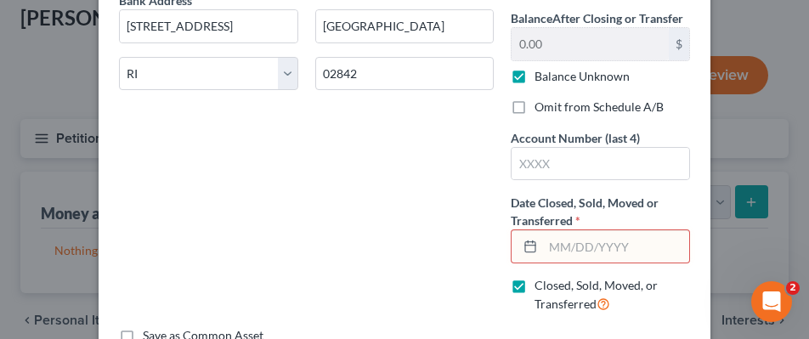
scroll to position [170, 0]
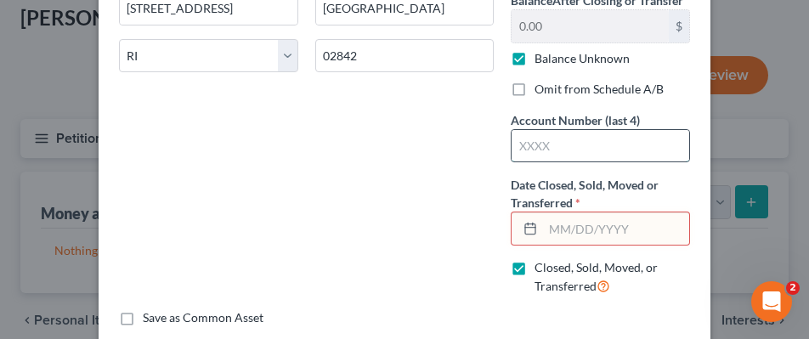
click at [570, 142] on input "text" at bounding box center [601, 146] width 178 height 32
type input "1"
click at [594, 234] on input "text" at bounding box center [616, 229] width 146 height 32
type input "1"
click at [644, 290] on label "Closed, Sold, Moved, or Transferred" at bounding box center [613, 277] width 156 height 37
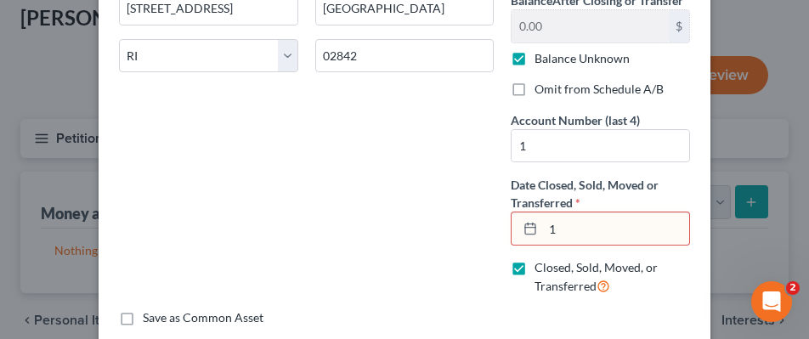
click at [553, 270] on input "Closed, Sold, Moved, or Transferred" at bounding box center [546, 264] width 11 height 11
checkbox input "false"
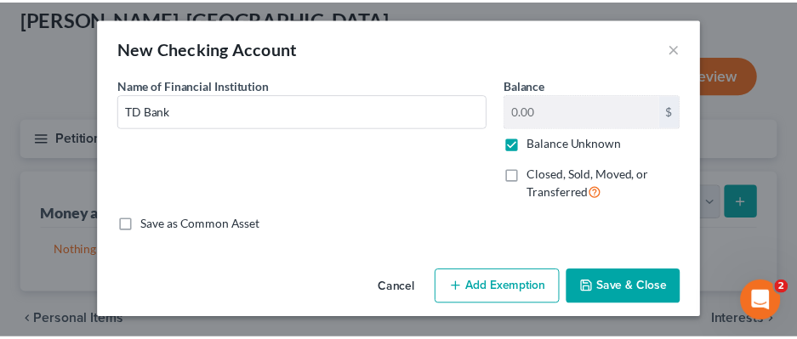
scroll to position [2, 0]
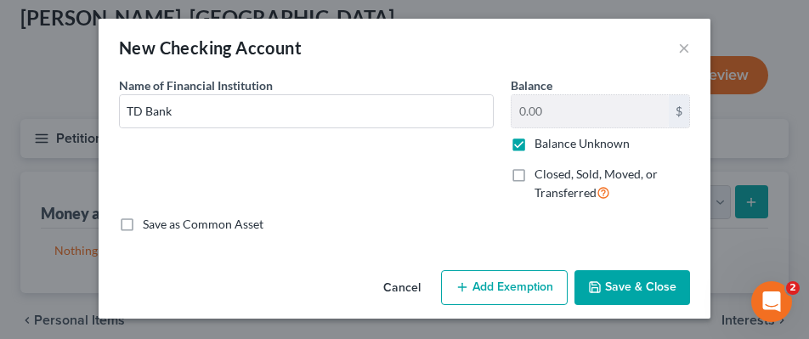
click at [636, 282] on button "Save & Close" at bounding box center [633, 288] width 116 height 36
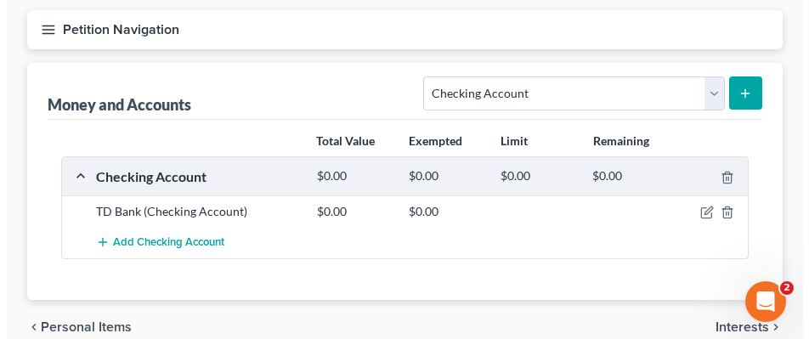
scroll to position [233, 0]
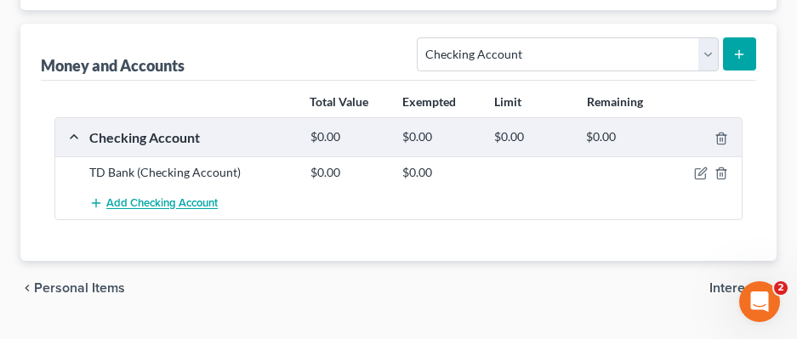
click at [116, 197] on span "Add Checking Account" at bounding box center [161, 204] width 111 height 14
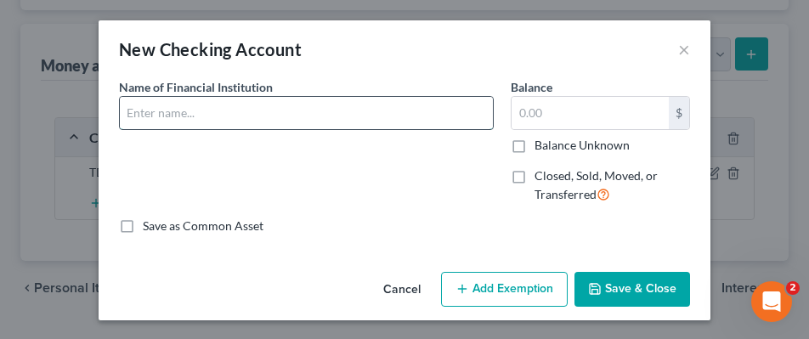
click at [303, 112] on input "text" at bounding box center [306, 113] width 373 height 32
type input "TD Bank"
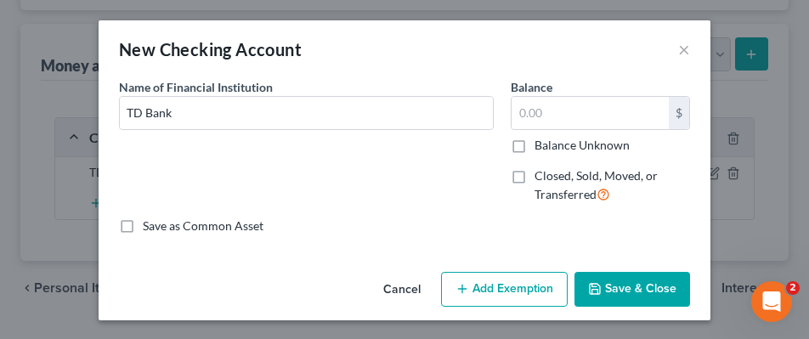
click at [535, 179] on label "Closed, Sold, Moved, or Transferred" at bounding box center [613, 185] width 156 height 37
click at [541, 179] on input "Closed, Sold, Moved, or Transferred" at bounding box center [546, 172] width 11 height 11
checkbox input "true"
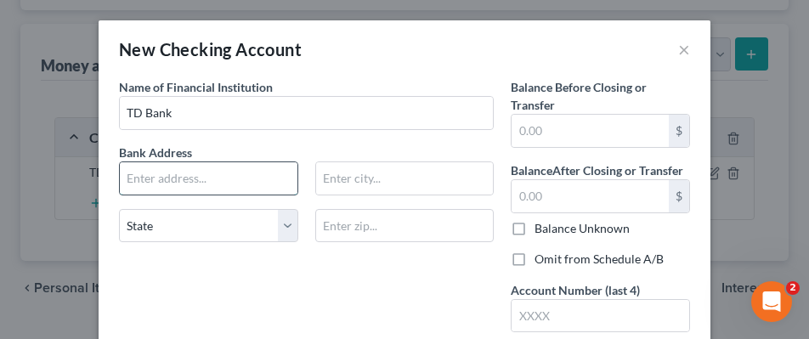
click at [205, 184] on input "text" at bounding box center [209, 178] width 178 height 32
type input "553 East Main Rd"
click at [388, 183] on input "text" at bounding box center [405, 178] width 178 height 32
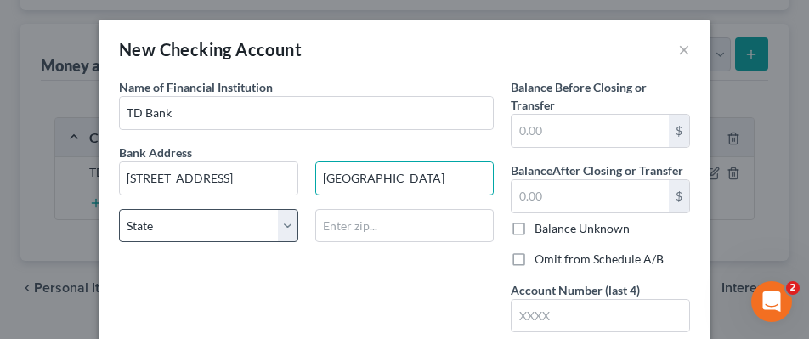
type input "Middletown"
click at [237, 230] on select "State AL AK AR AZ CA CO CT DE DC FL GA GU HI ID IL IN IA KS KY LA ME MD MA MI M…" at bounding box center [208, 226] width 179 height 34
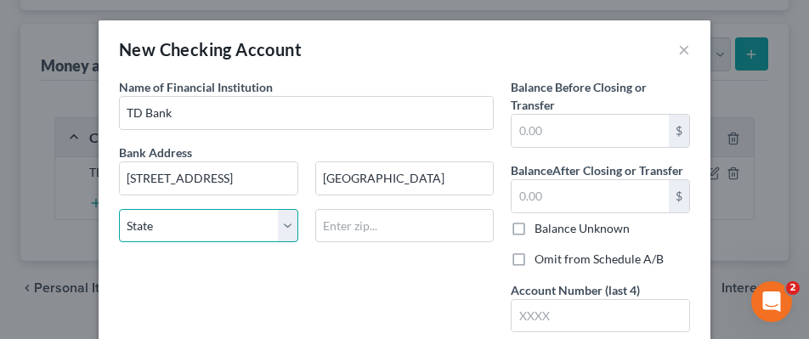
select select "41"
click at [119, 209] on select "State AL AK AR AZ CA CO CT DE DC FL GA GU HI ID IL IN IA KS KY LA ME MD MA MI M…" at bounding box center [208, 226] width 179 height 34
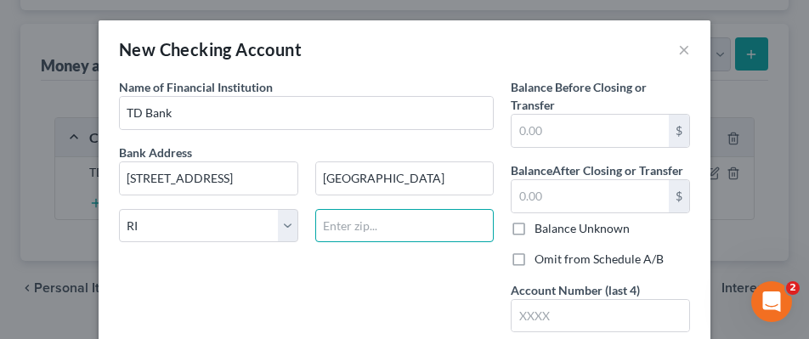
click at [400, 229] on input "text" at bounding box center [404, 226] width 179 height 34
type input "02842"
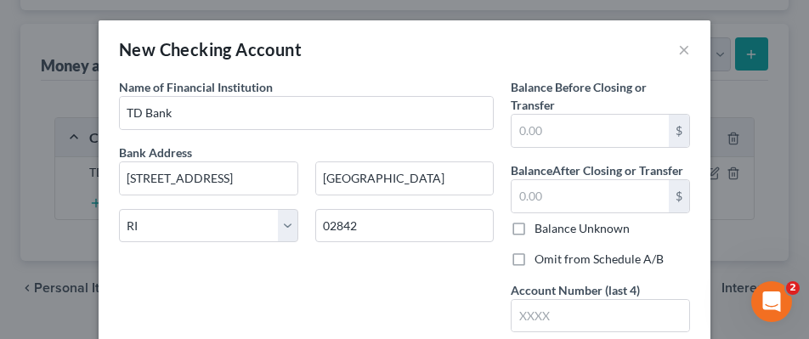
click at [385, 286] on div "Name of Financial Institution * TD Bank Bank Address 553 East Main Rd Middletow…" at bounding box center [307, 278] width 392 height 401
click at [579, 137] on input "text" at bounding box center [590, 131] width 157 height 32
click at [587, 225] on label "Balance Unknown" at bounding box center [582, 228] width 95 height 17
click at [553, 225] on input "Balance Unknown" at bounding box center [546, 225] width 11 height 11
checkbox input "true"
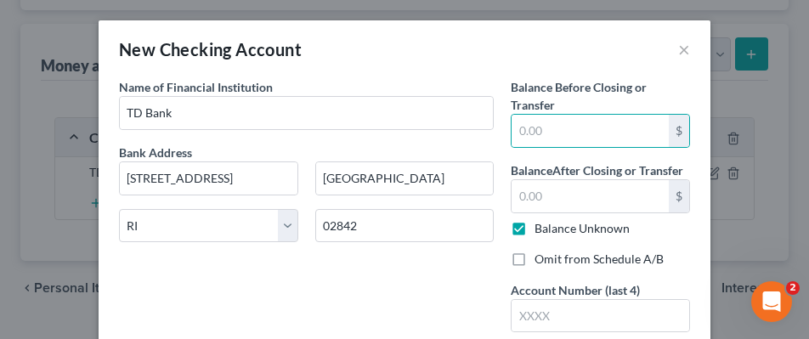
type input "0.00"
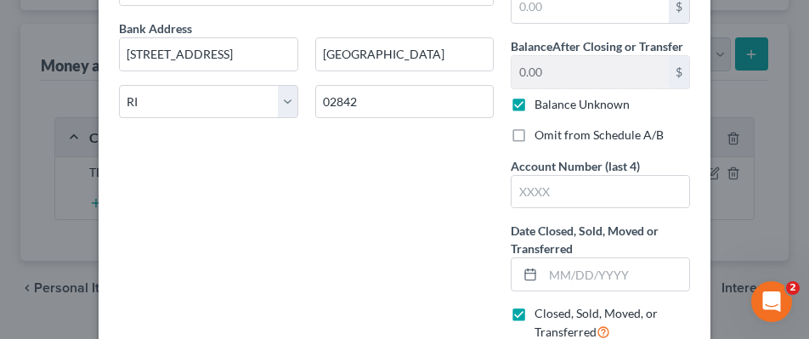
scroll to position [170, 0]
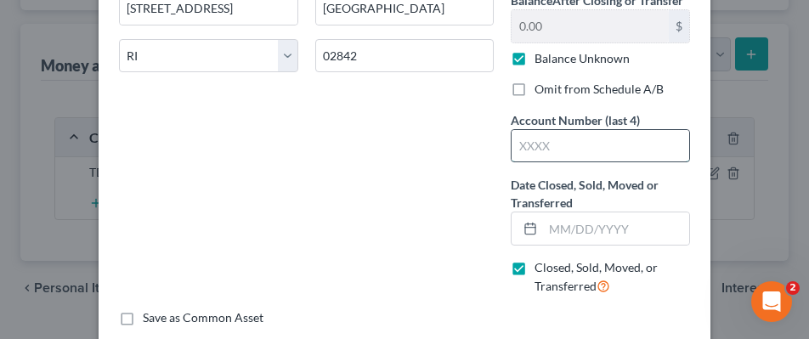
click at [537, 145] on input "text" at bounding box center [601, 146] width 178 height 32
type input "1"
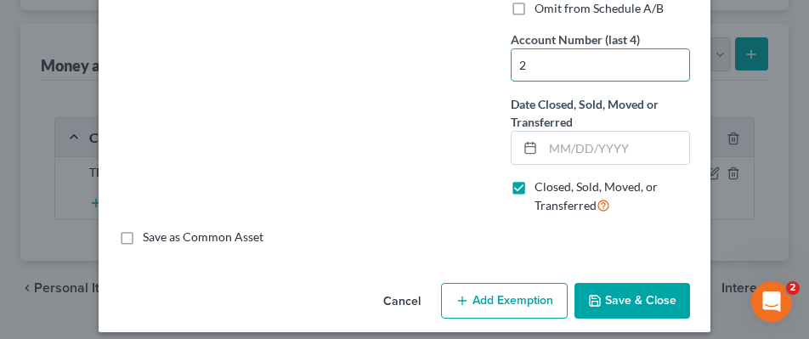
scroll to position [255, 0]
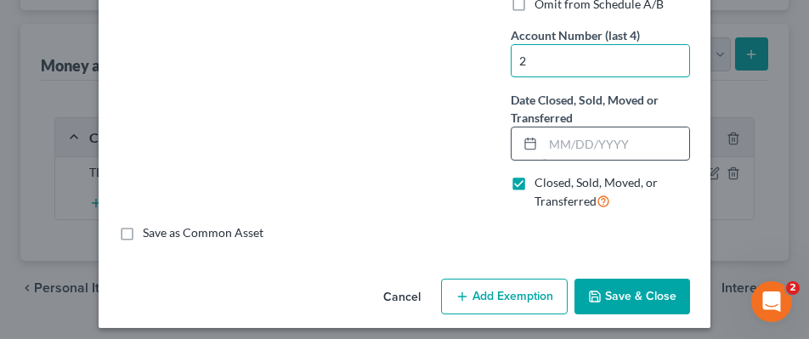
type input "2"
click at [600, 138] on input "text" at bounding box center [616, 144] width 146 height 32
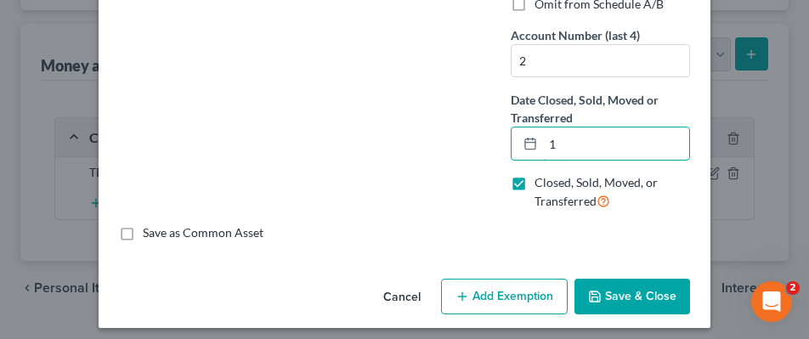
type input "1"
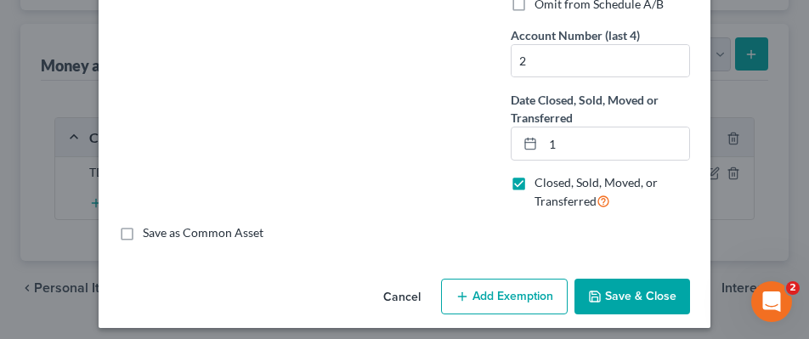
click at [626, 247] on div "An exemption set must first be selected from the Filing Information section. Co…" at bounding box center [405, 47] width 612 height 449
click at [643, 298] on button "Save & Close" at bounding box center [633, 297] width 116 height 36
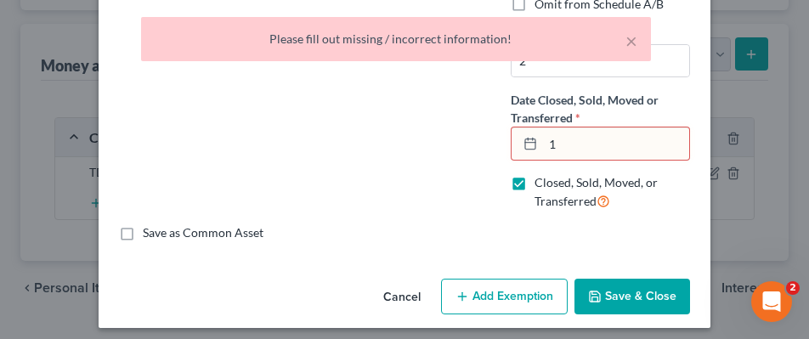
click at [643, 298] on button "Save & Close" at bounding box center [633, 297] width 116 height 36
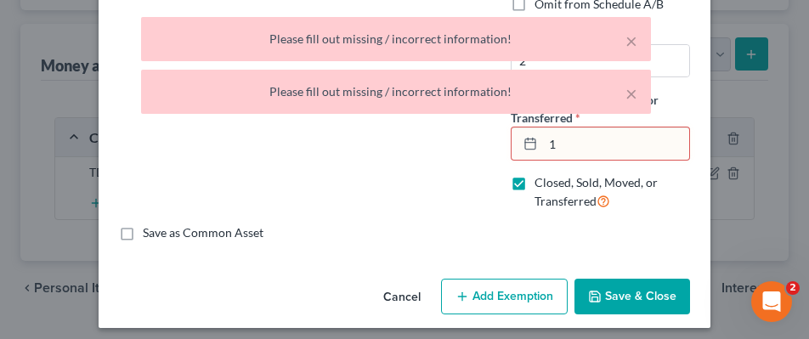
click at [587, 152] on input "1" at bounding box center [616, 144] width 146 height 32
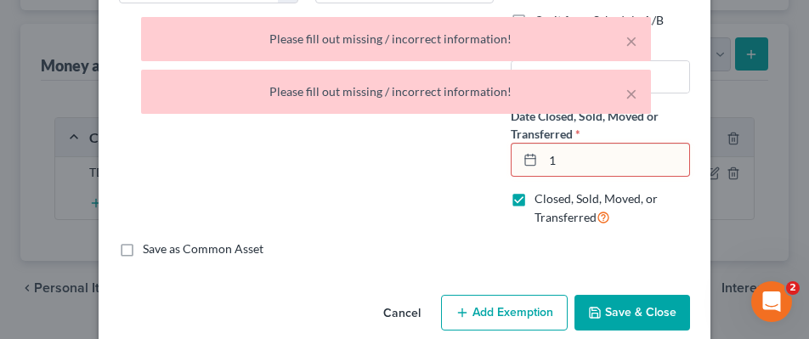
scroll to position [264, 0]
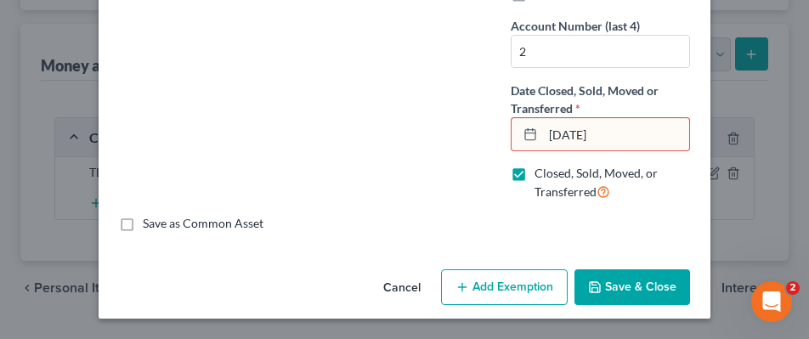
click at [604, 281] on button "Save & Close" at bounding box center [633, 287] width 116 height 36
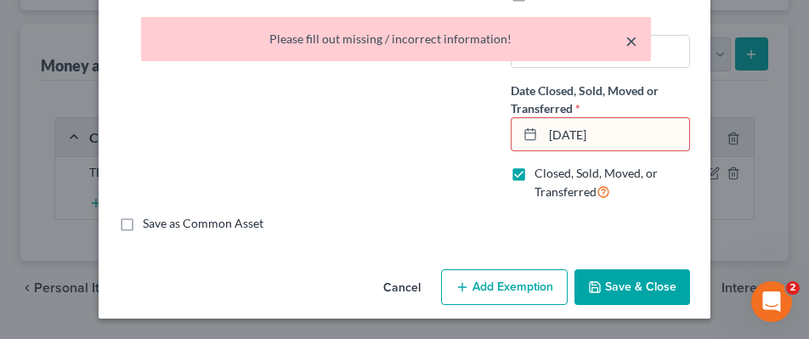
click at [631, 37] on button "×" at bounding box center [632, 41] width 12 height 20
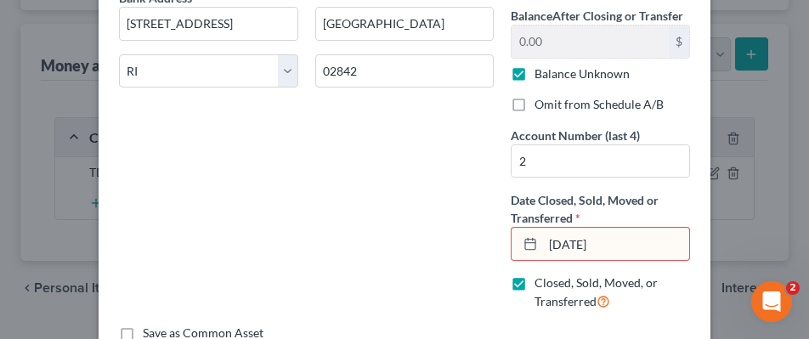
scroll to position [179, 0]
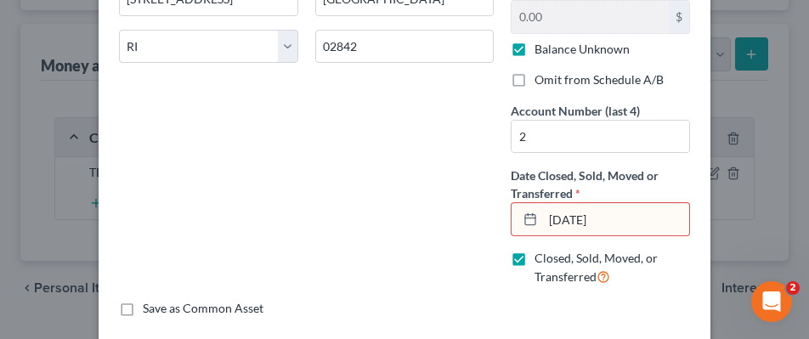
click at [617, 230] on input "01/01/01" at bounding box center [616, 219] width 146 height 32
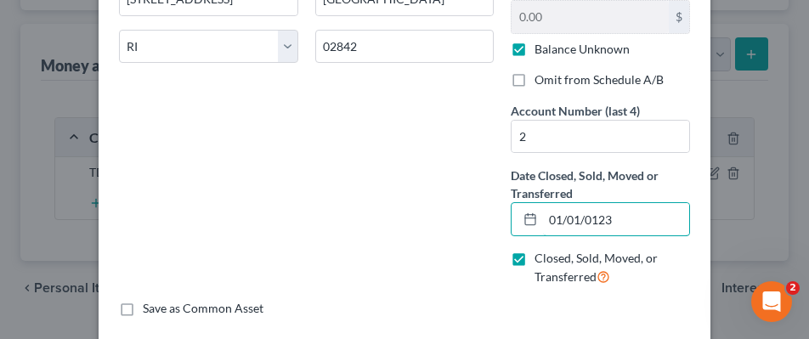
type input "01/01/0123"
click at [649, 300] on div "Save as Common Asset" at bounding box center [404, 308] width 571 height 17
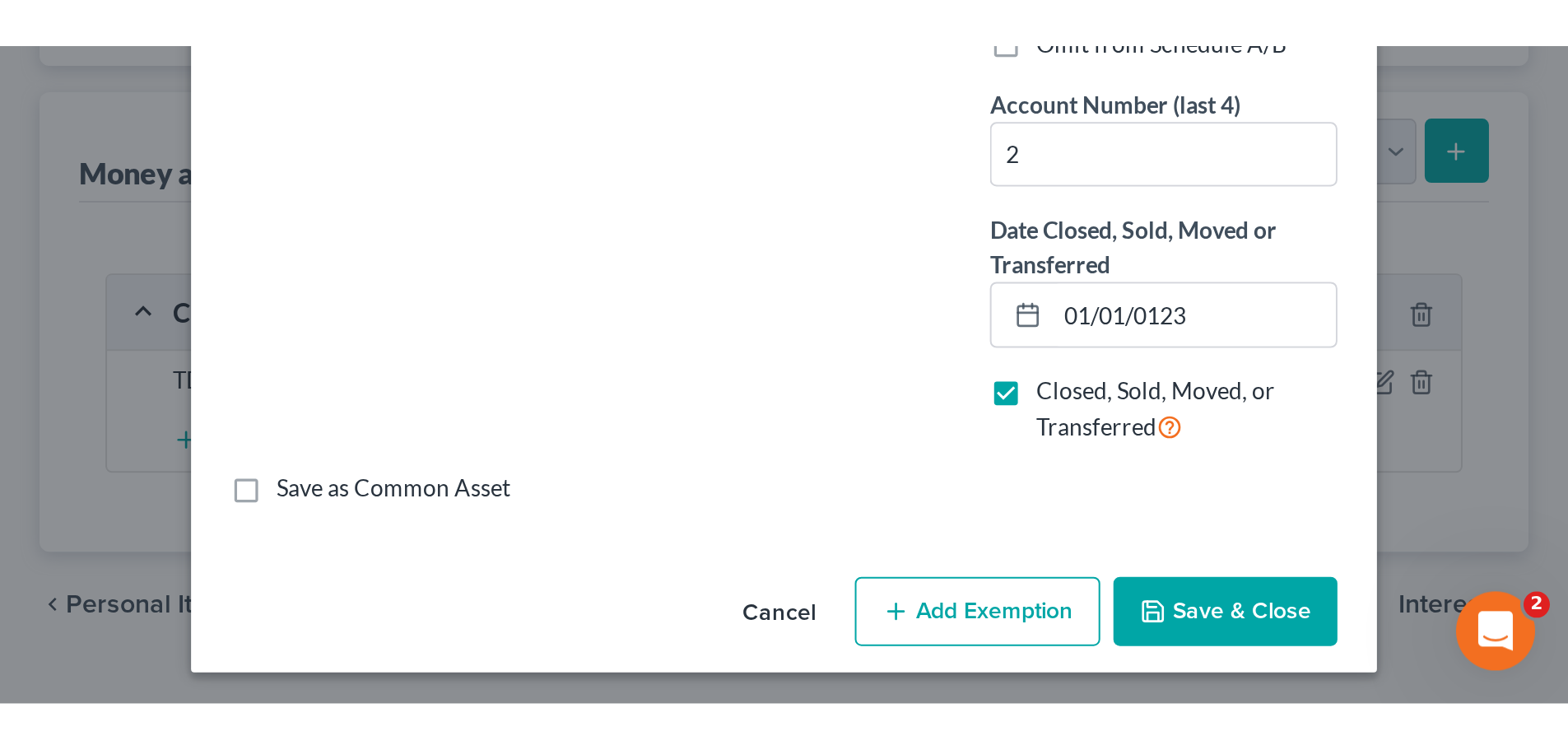
scroll to position [256, 0]
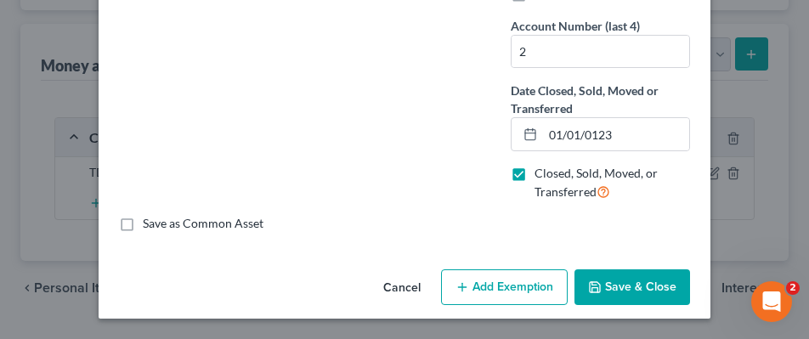
click at [646, 287] on button "Save & Close" at bounding box center [633, 287] width 116 height 36
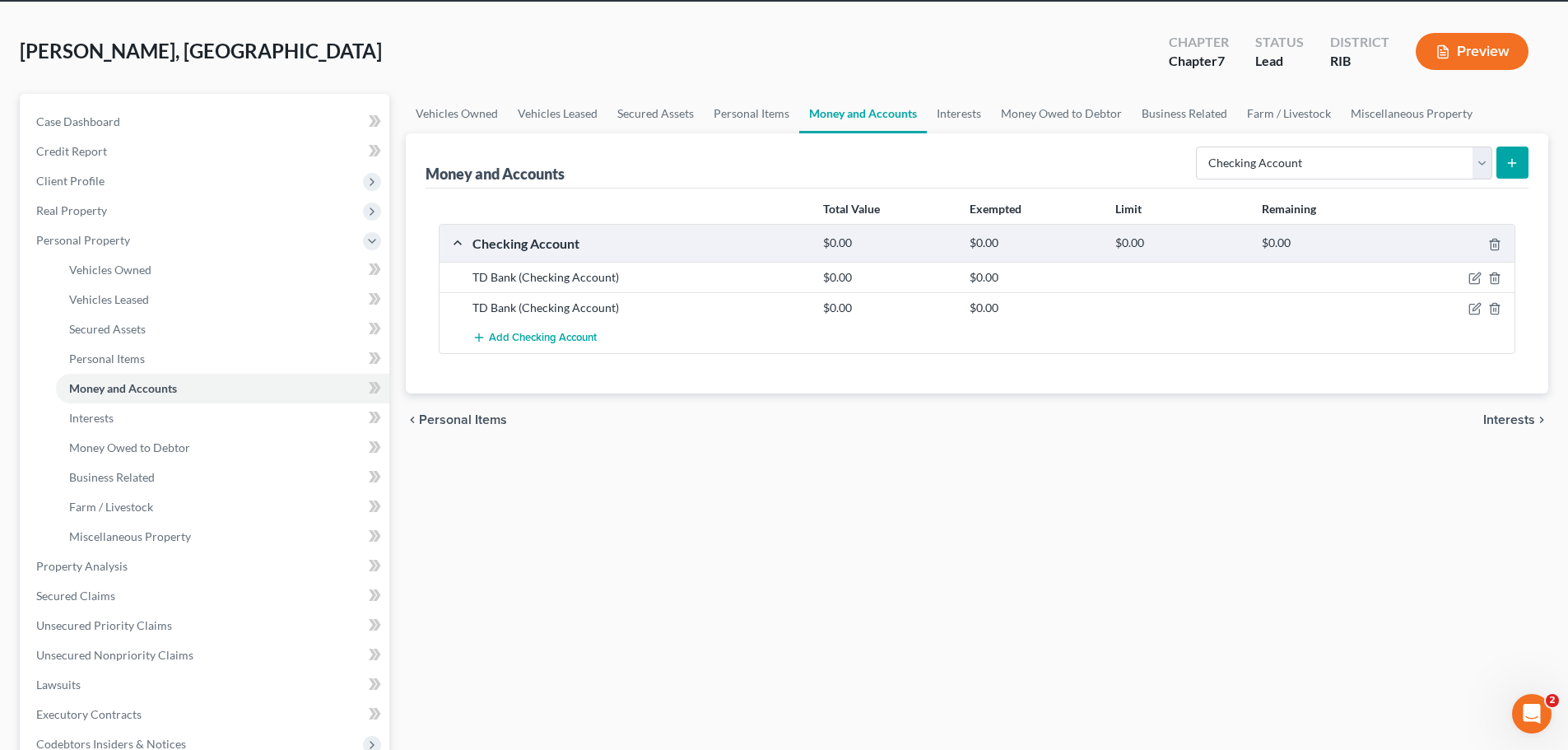
scroll to position [61, 0]
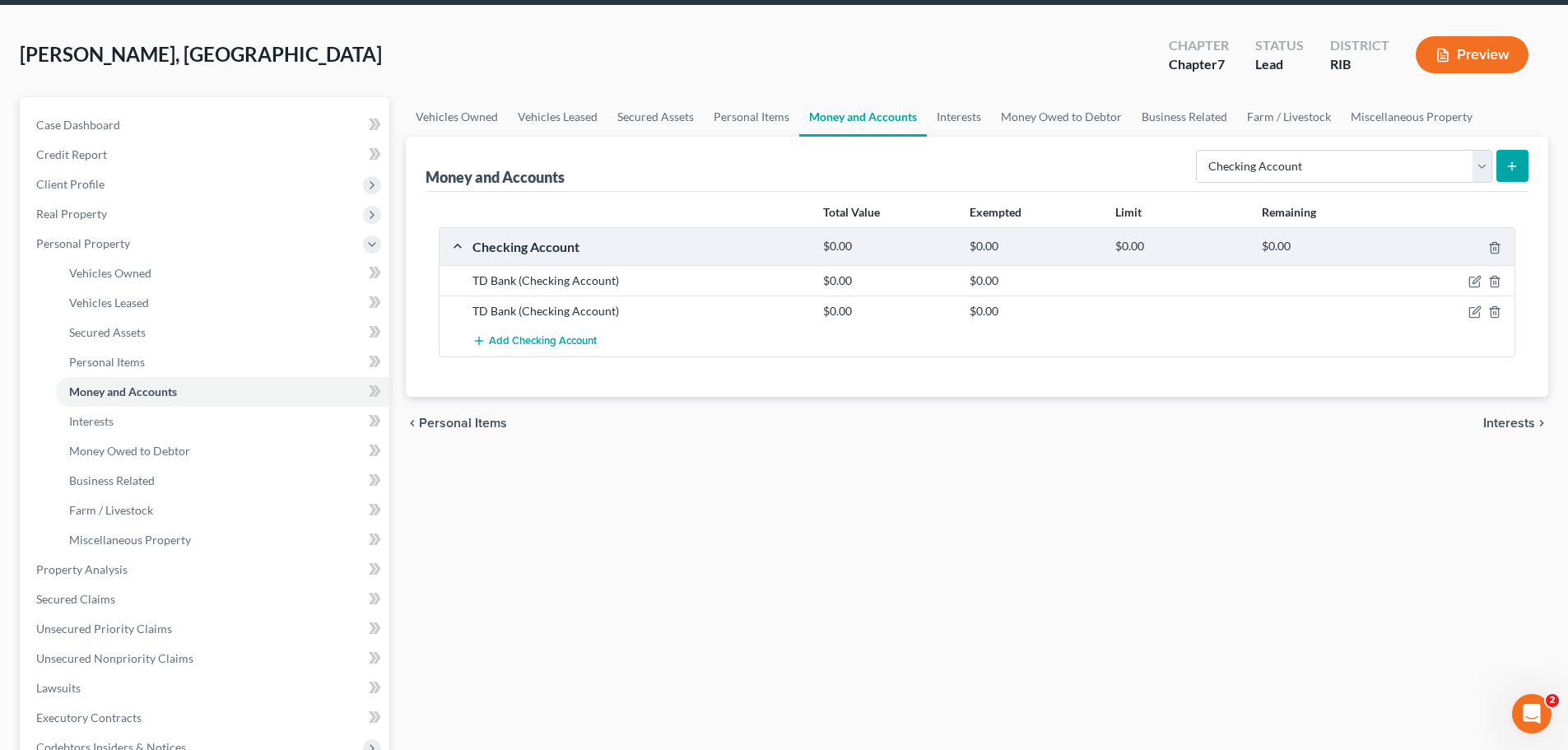
click at [1036, 280] on div "$0.00" at bounding box center [1034, 280] width 145 height 16
click at [693, 270] on div "TD Bank (Checking Account) $0.00 $0.00" at bounding box center [977, 280] width 1075 height 30
click at [1475, 283] on icon "button" at bounding box center [1476, 282] width 14 height 14
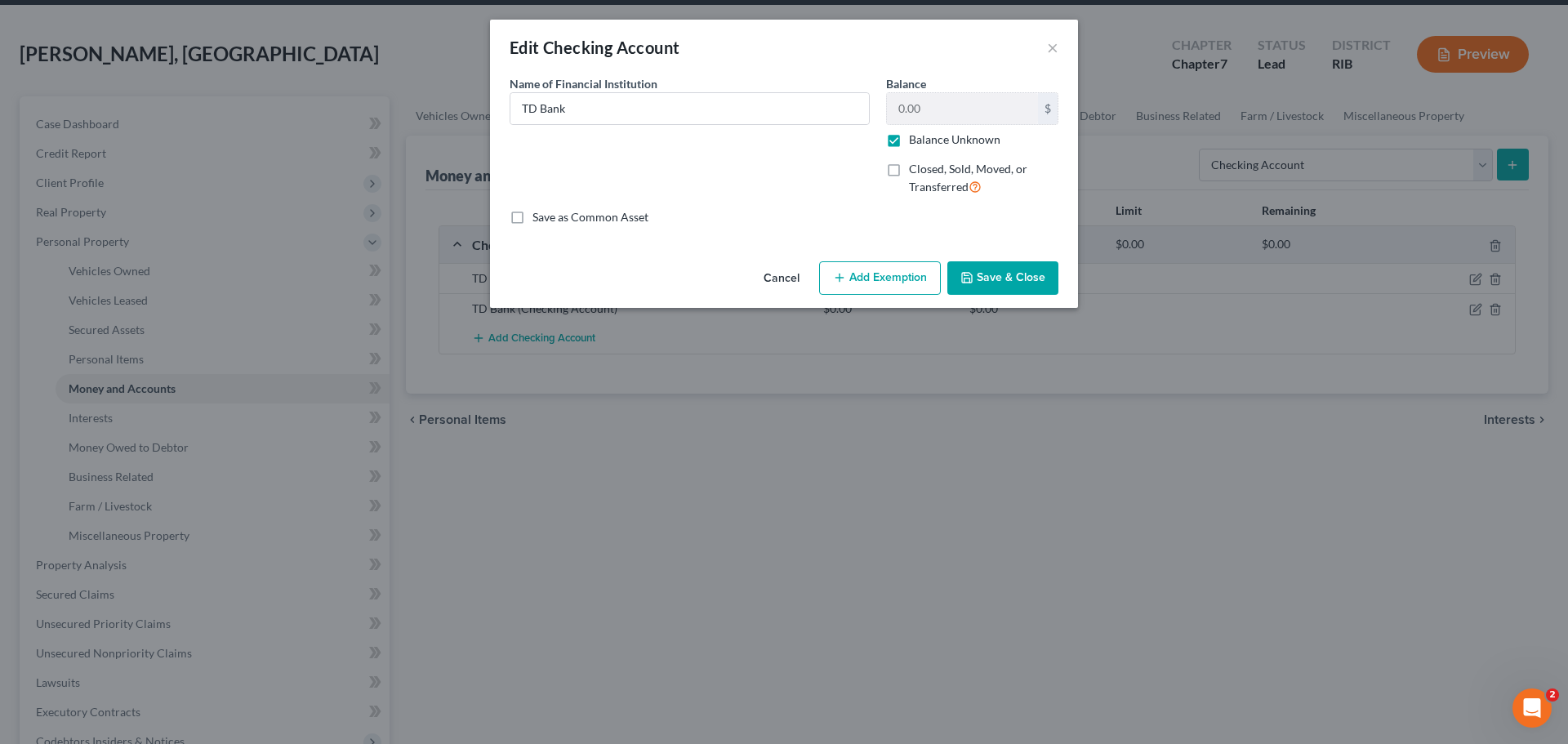
click at [909, 141] on label "Balance Unknown" at bounding box center [954, 139] width 91 height 16
click at [916, 141] on input "Balance Unknown" at bounding box center [920, 136] width 11 height 11
checkbox input "false"
click at [1051, 49] on button "×" at bounding box center [1053, 47] width 12 height 19
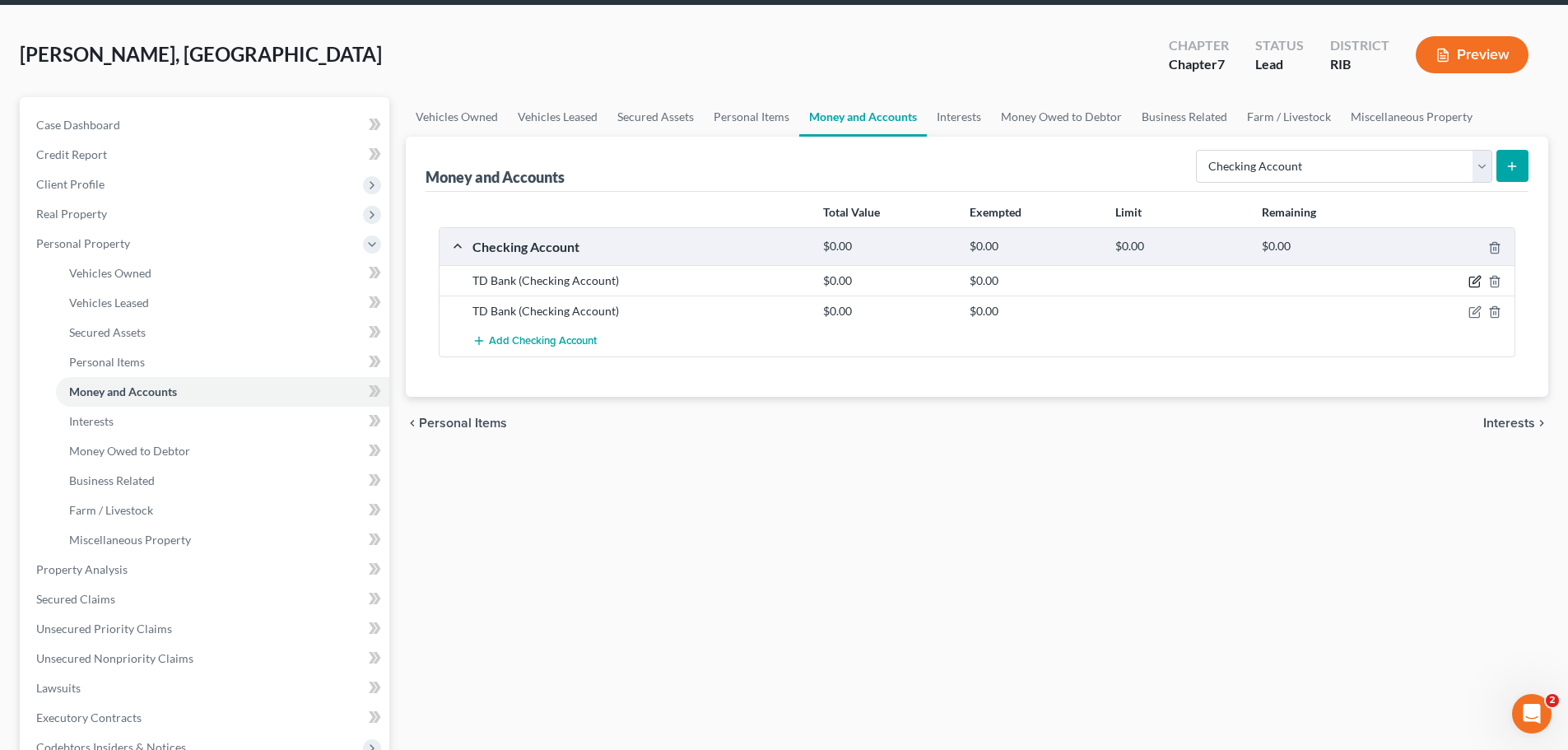
click at [1476, 280] on icon "button" at bounding box center [1477, 281] width 8 height 8
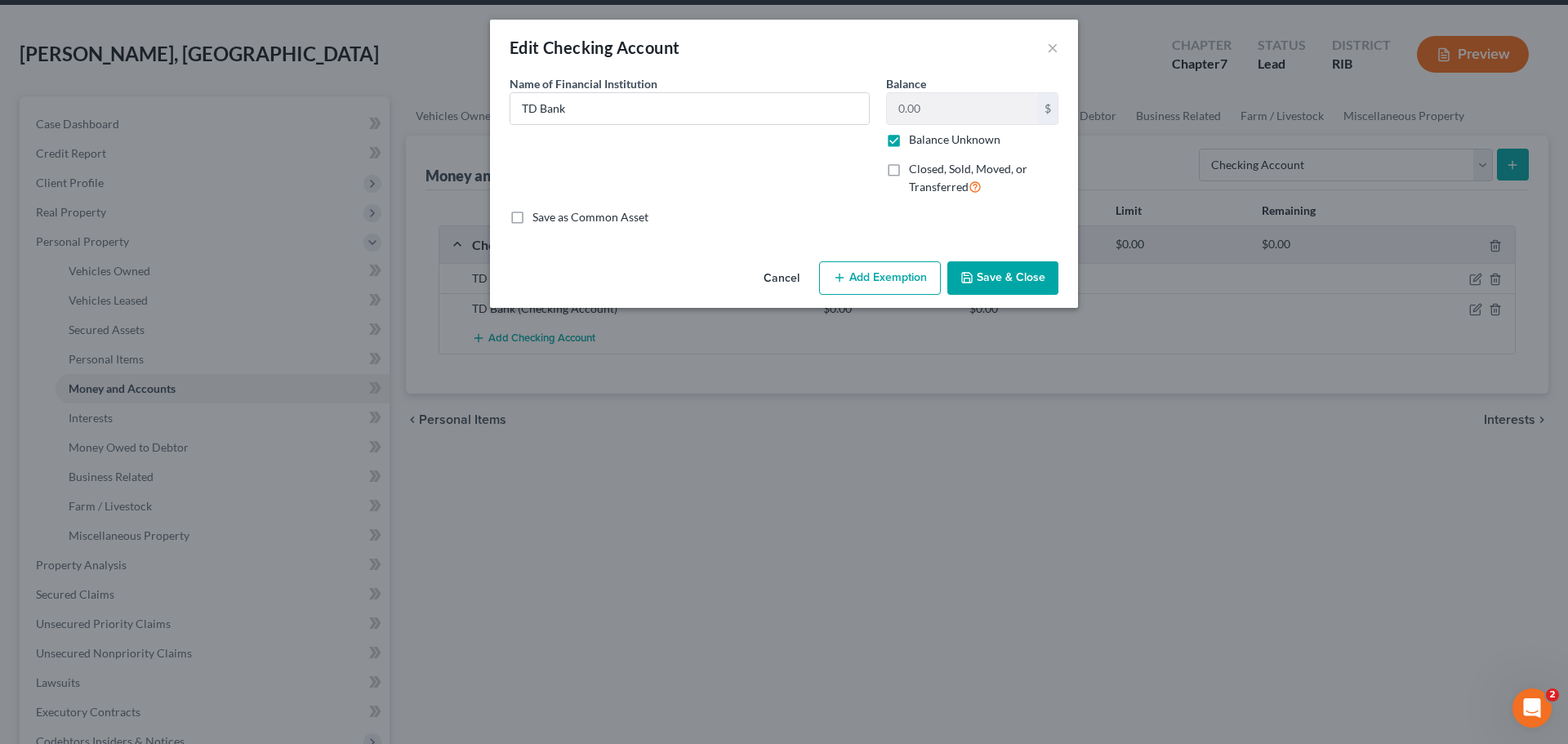
click at [909, 169] on label "Closed, Sold, Moved, or Transferred" at bounding box center [984, 178] width 150 height 36
click at [916, 169] on input "Closed, Sold, Moved, or Transferred" at bounding box center [920, 165] width 11 height 11
checkbox input "true"
select select "41"
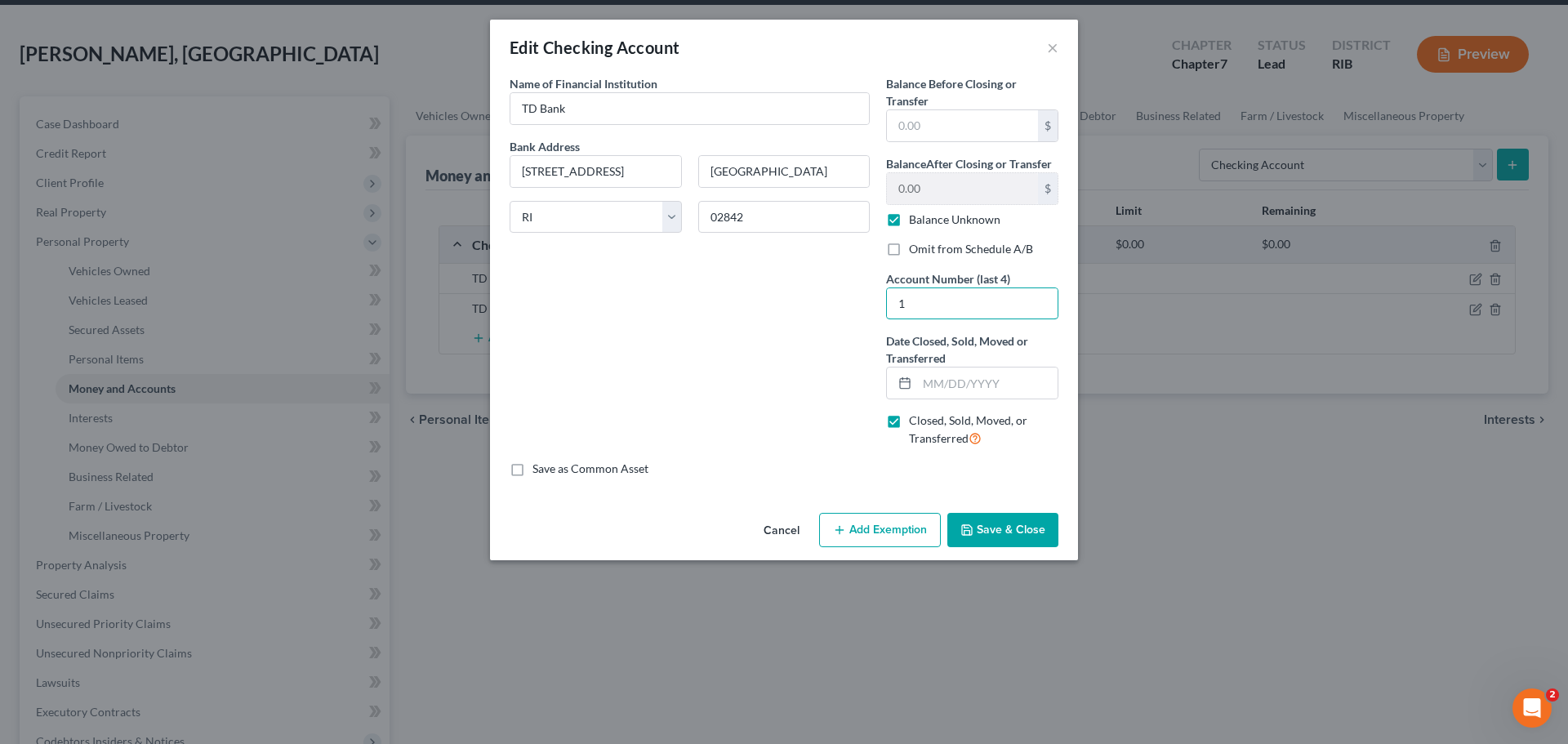
drag, startPoint x: 899, startPoint y: 306, endPoint x: 989, endPoint y: 272, distance: 96.2
click at [924, 308] on input "1" at bounding box center [972, 304] width 171 height 31
click at [826, 332] on div "Name of Financial Institution * TD Bank Bank Address 553 West Main Rd Middletow…" at bounding box center [690, 267] width 377 height 385
click at [921, 380] on input "text" at bounding box center [988, 384] width 140 height 31
type input "04/01/2025"
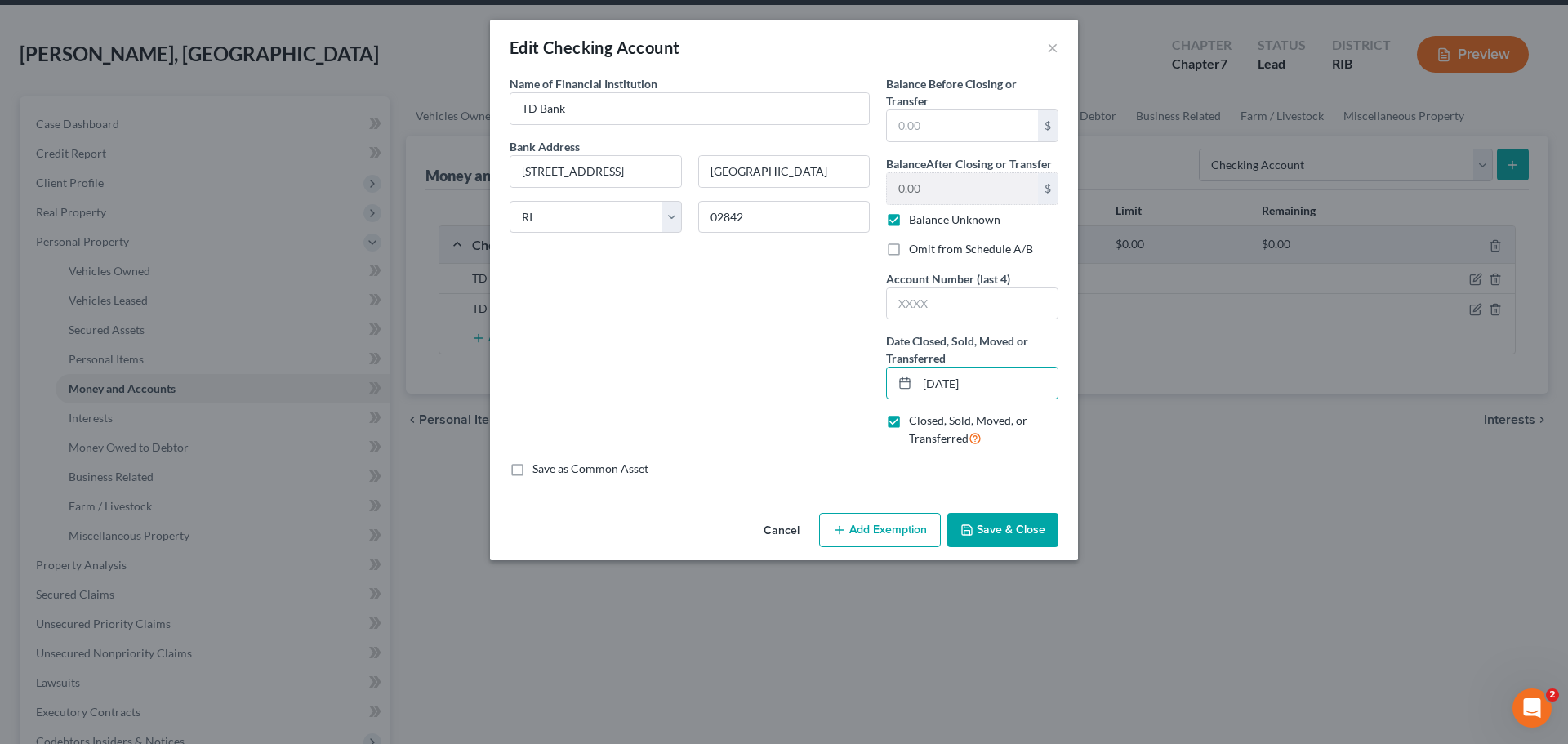
click at [909, 218] on label "Balance Unknown" at bounding box center [954, 219] width 91 height 16
click at [916, 218] on input "Balance Unknown" at bounding box center [920, 216] width 11 height 11
checkbox input "false"
click at [1038, 533] on button "Save & Close" at bounding box center [1003, 531] width 111 height 35
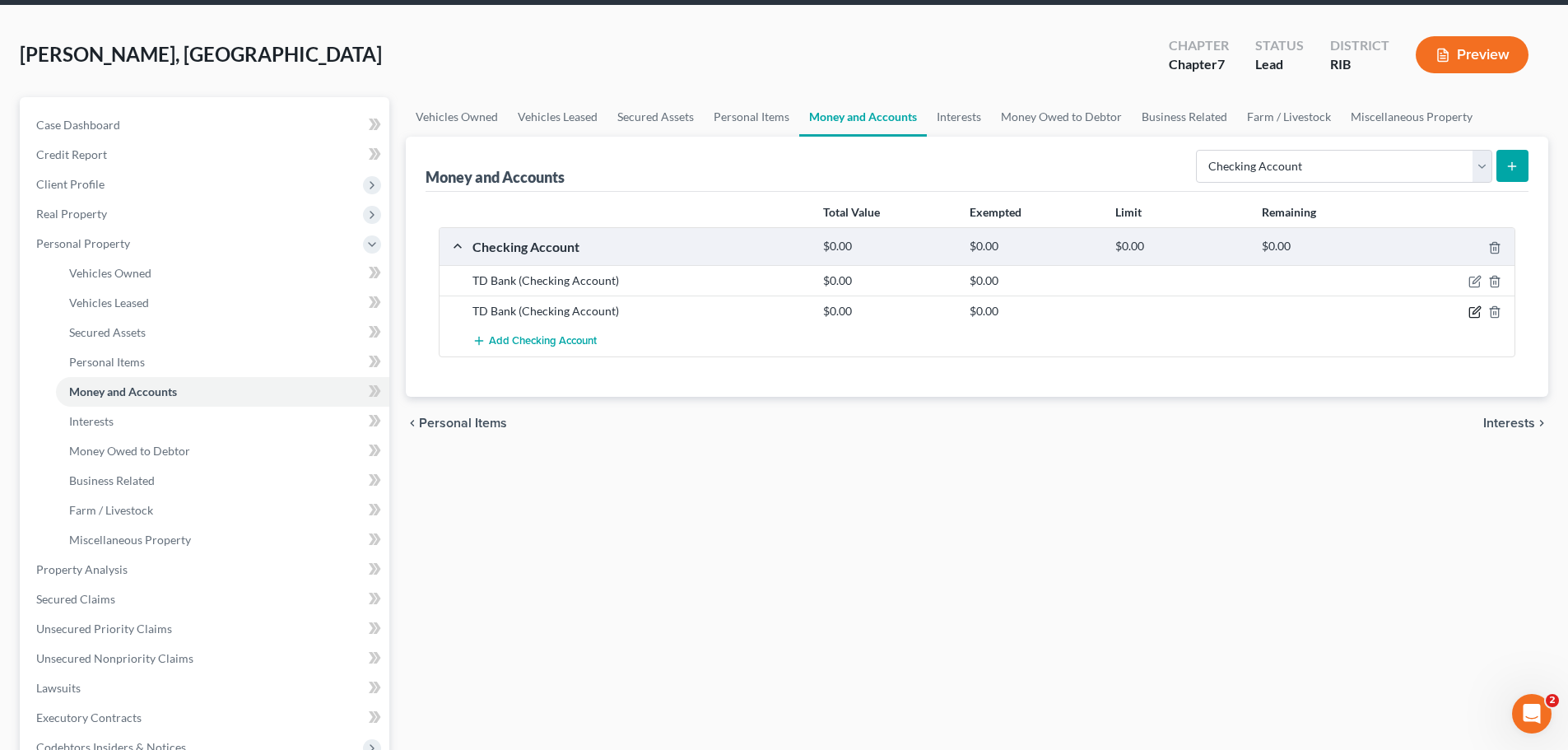
click at [1474, 319] on icon "button" at bounding box center [1476, 312] width 14 height 14
select select "41"
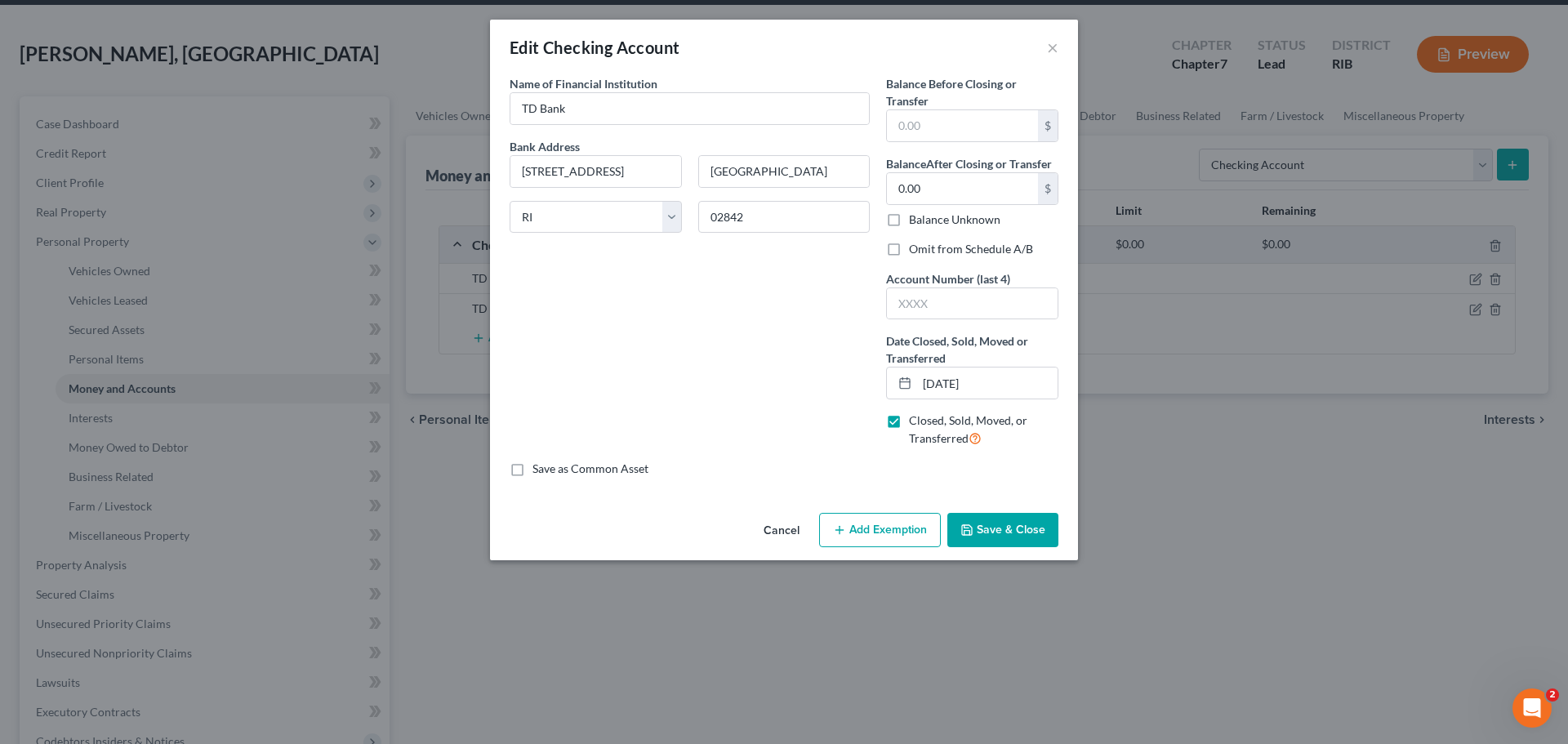
click at [978, 532] on button "Save & Close" at bounding box center [1003, 531] width 111 height 35
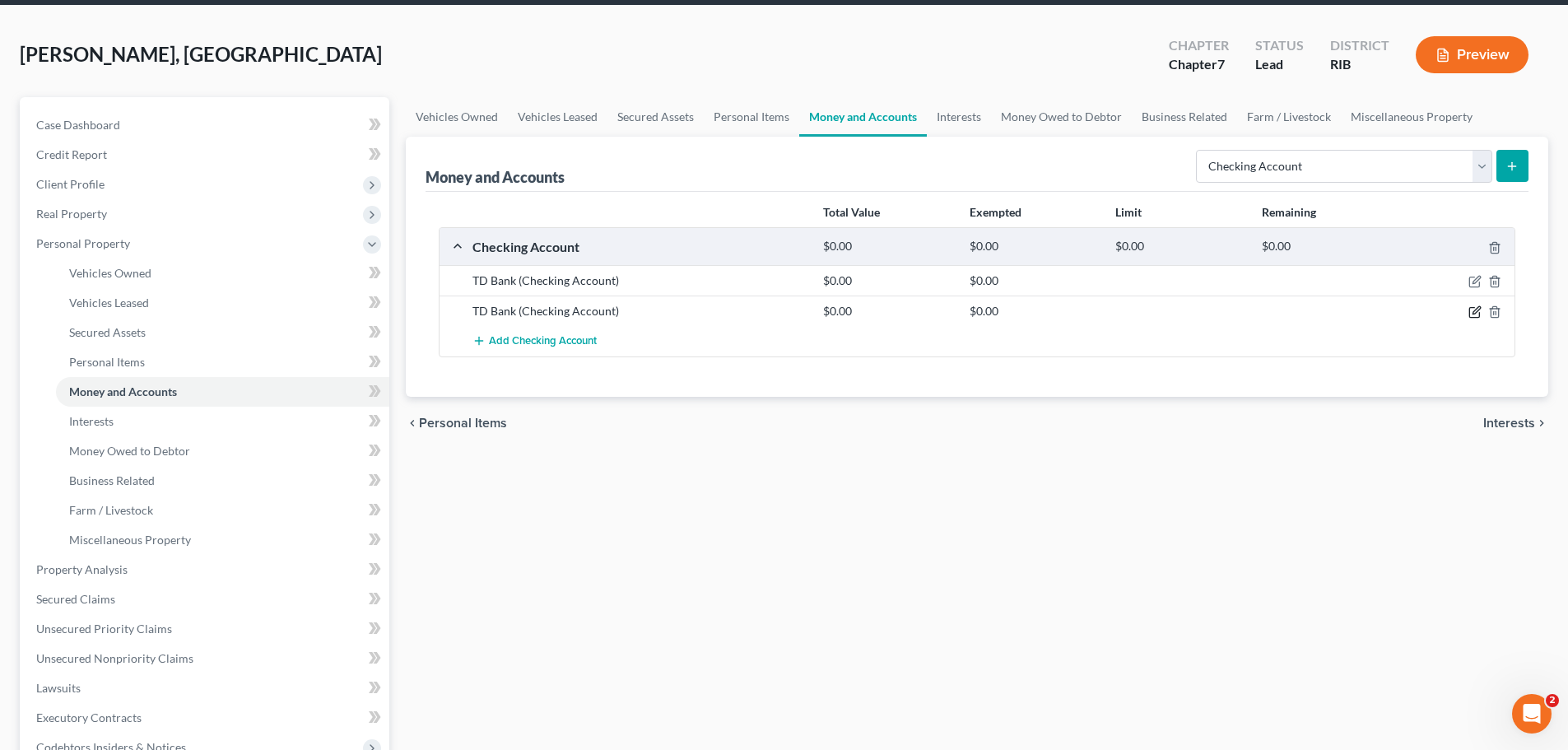
click at [1477, 312] on icon "button" at bounding box center [1477, 311] width 8 height 8
select select "41"
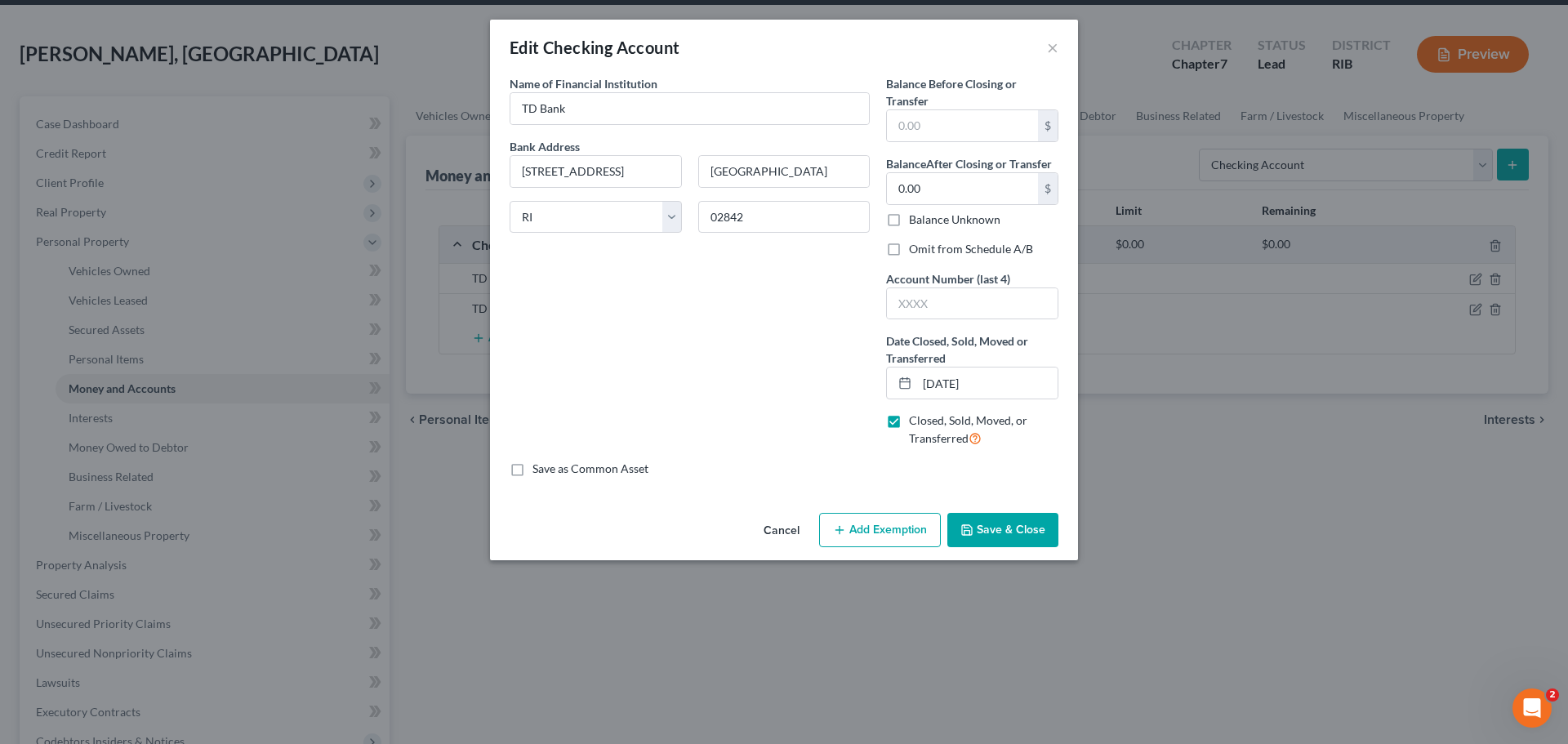
click at [1005, 525] on button "Save & Close" at bounding box center [1003, 531] width 111 height 35
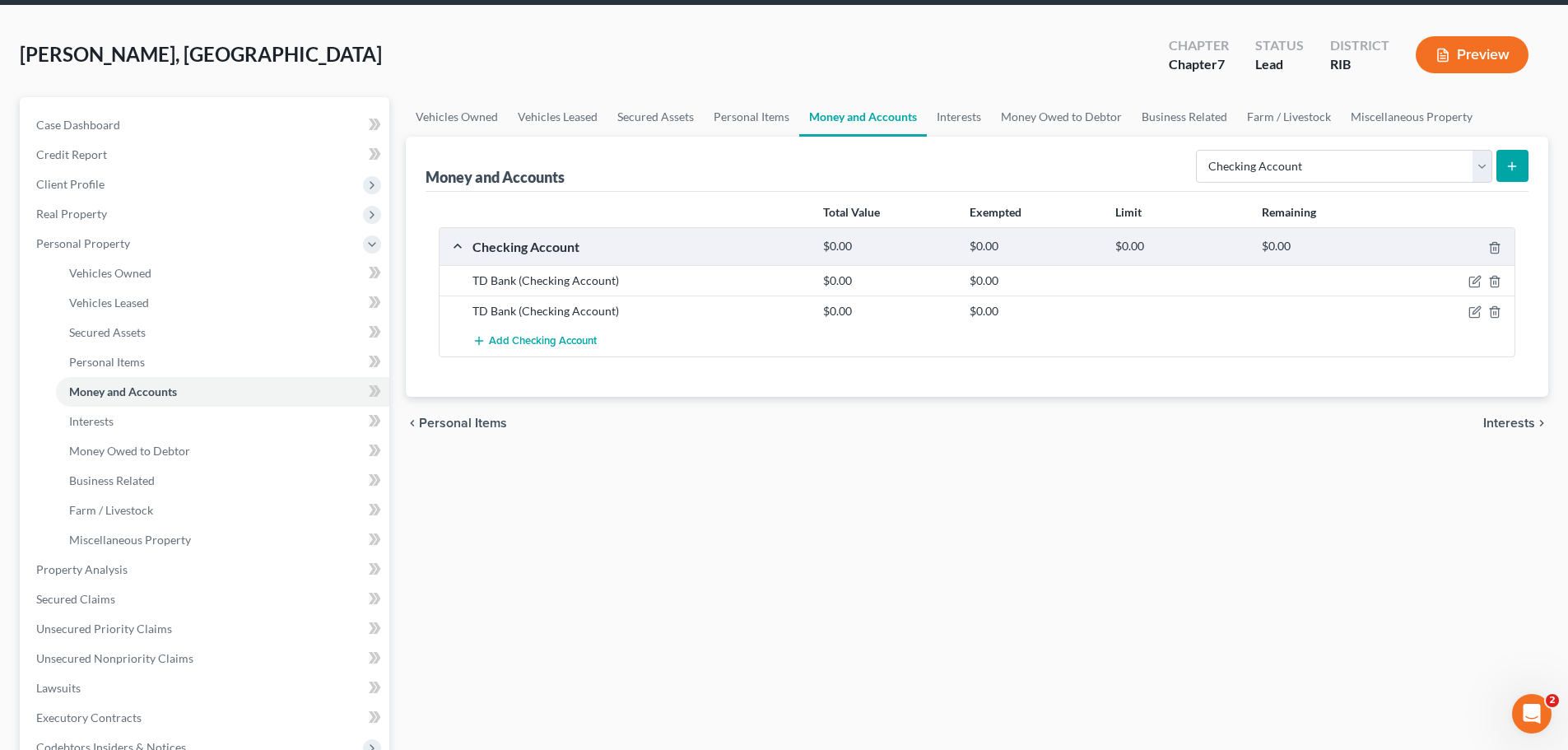
click at [706, 247] on div "Checking Account" at bounding box center [639, 247] width 351 height 17
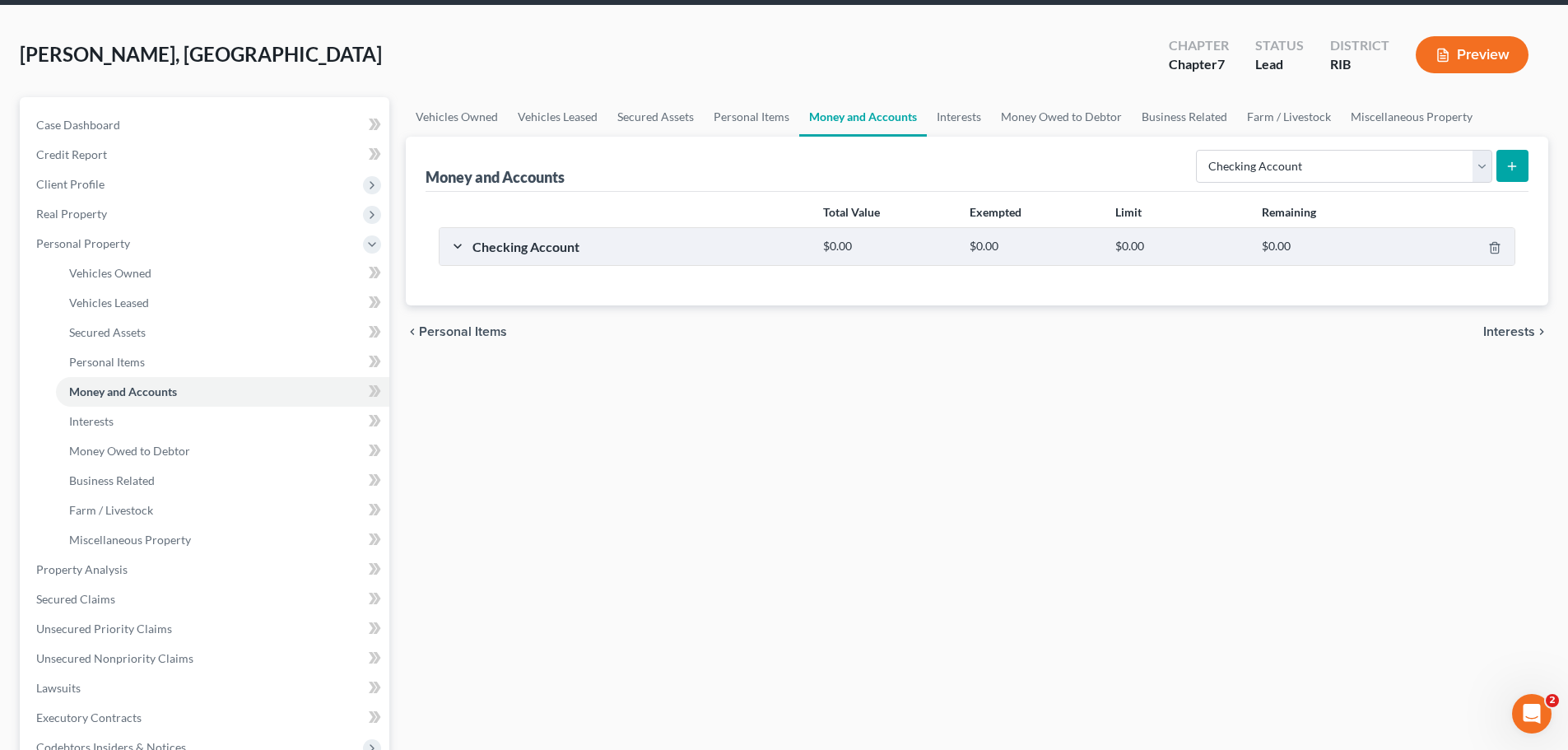
click at [705, 247] on div "Checking Account" at bounding box center [639, 247] width 351 height 17
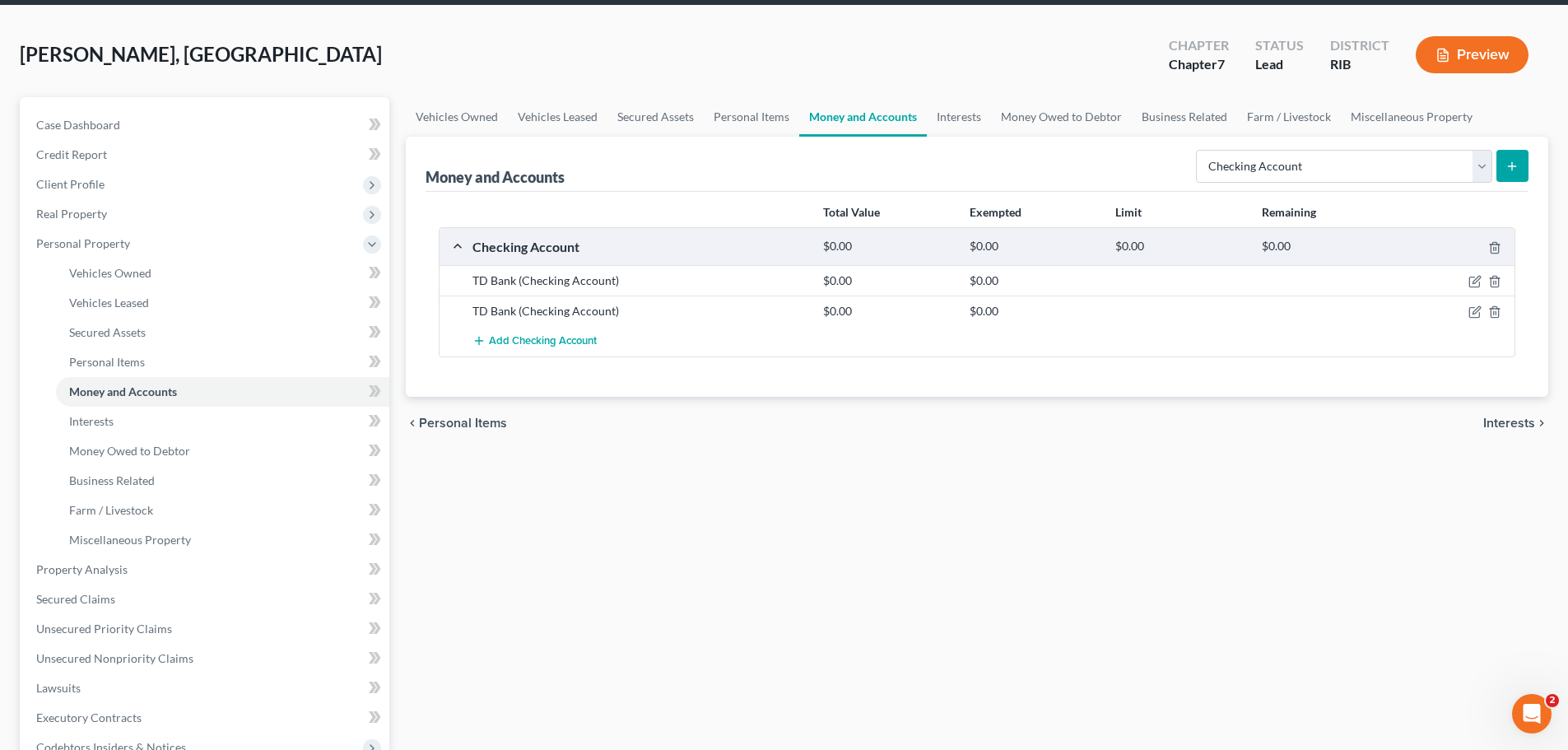
click at [1368, 320] on div "TD Bank (Checking Account) $0.00 $0.00" at bounding box center [977, 310] width 1075 height 30
click at [1476, 282] on icon "button" at bounding box center [1476, 282] width 14 height 14
select select "41"
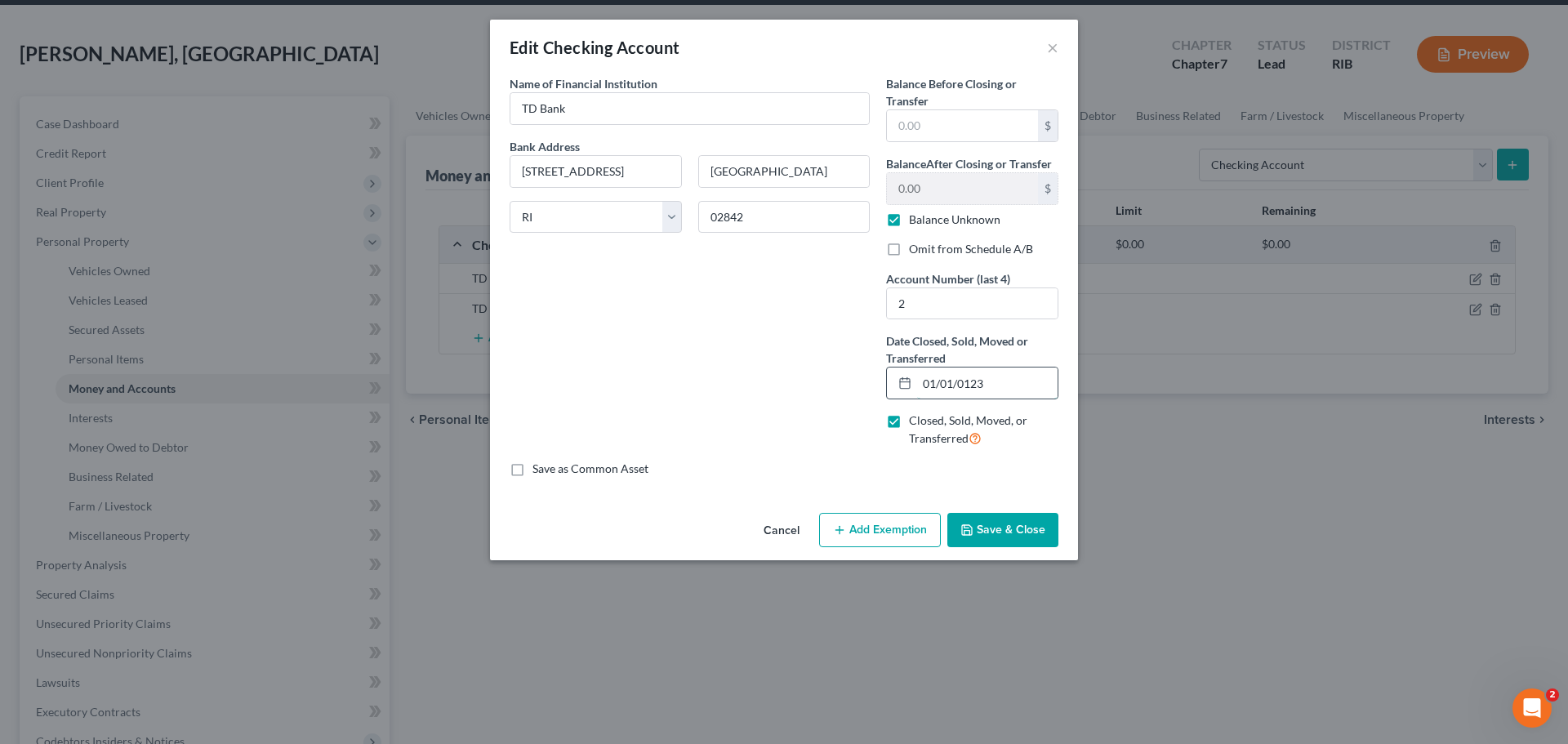
click at [919, 383] on input "01/01/0123" at bounding box center [988, 384] width 140 height 31
type input "04/01/2025"
click at [909, 228] on label "Balance Unknown" at bounding box center [954, 219] width 91 height 16
click at [916, 222] on input "Balance Unknown" at bounding box center [920, 216] width 11 height 11
checkbox input "false"
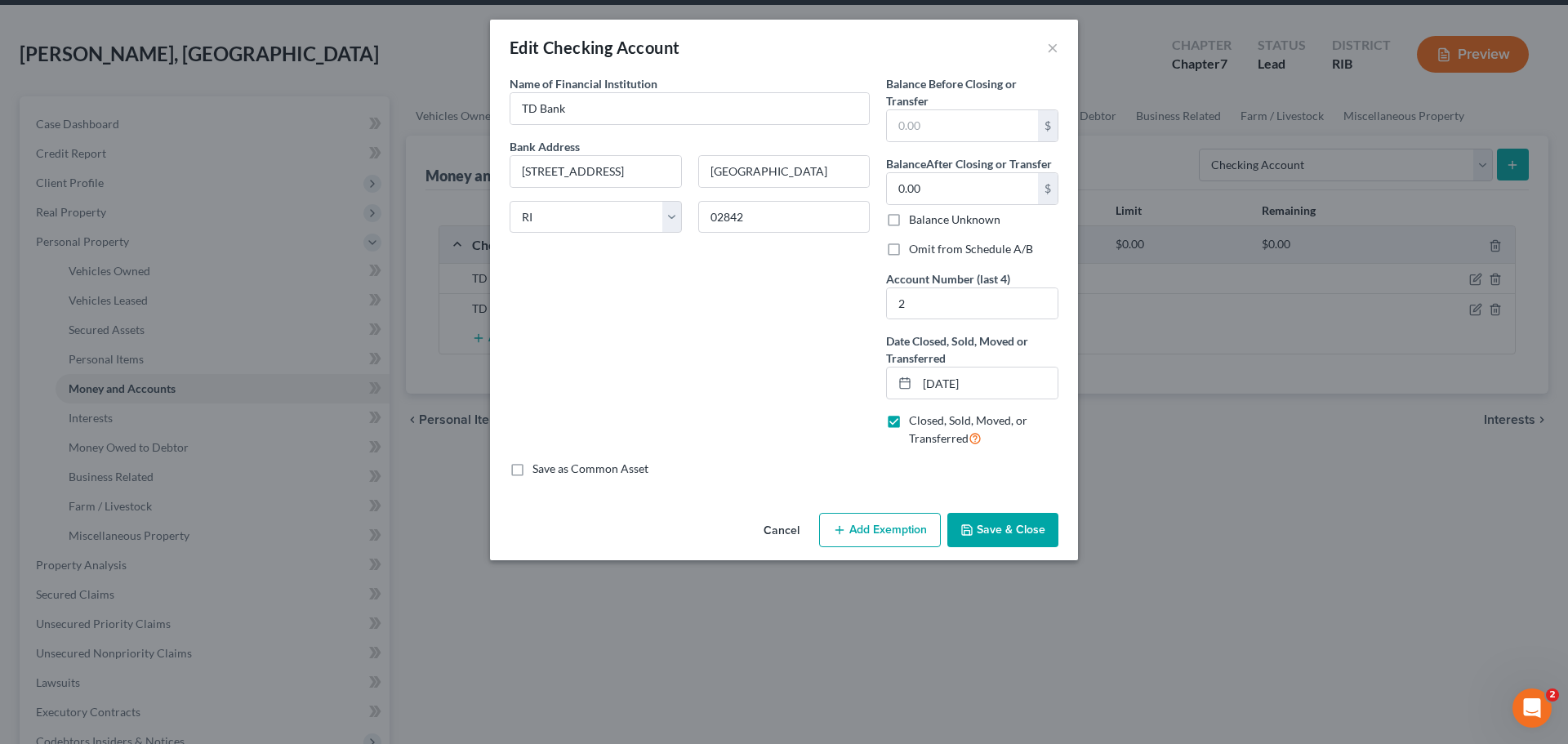
click at [1019, 532] on button "Save & Close" at bounding box center [1003, 531] width 111 height 35
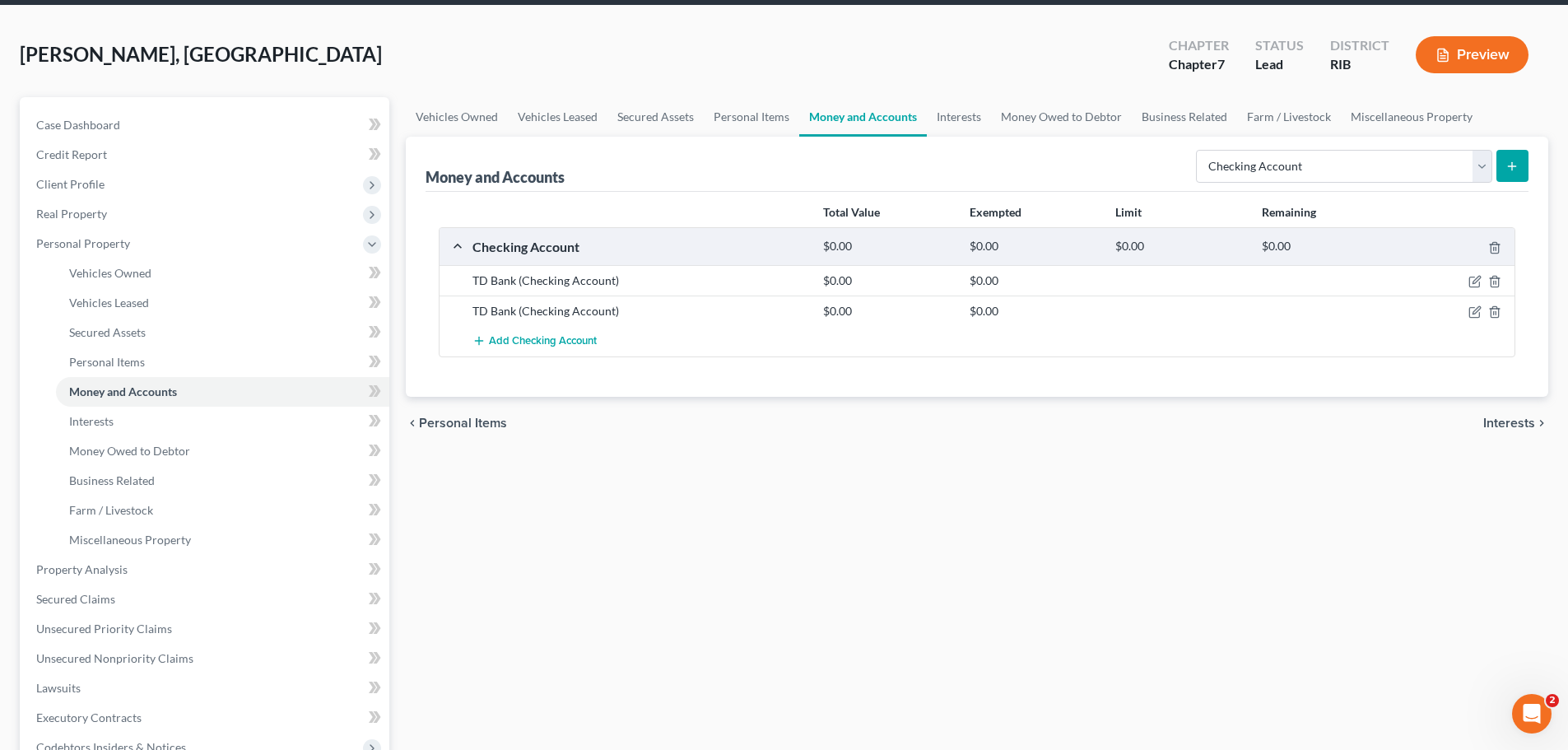
click at [1271, 283] on div at bounding box center [1327, 280] width 145 height 16
click at [1475, 286] on icon "button" at bounding box center [1476, 282] width 14 height 14
select select "41"
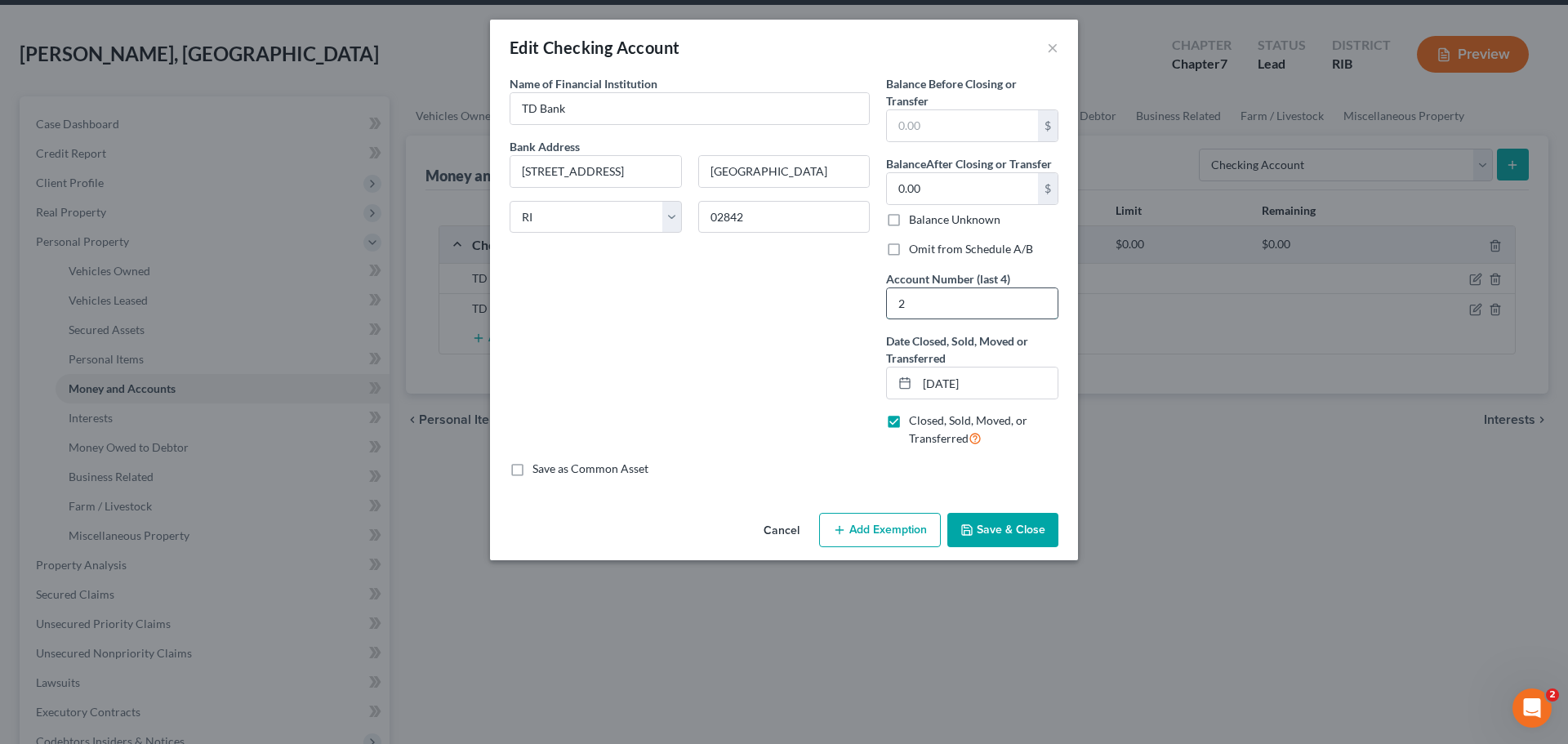
click at [923, 305] on input "2" at bounding box center [972, 304] width 171 height 31
click at [1030, 453] on div "Balance Before Closing or Transfer $ Balance After Closing or Transfer 0.00 $ B…" at bounding box center [972, 267] width 188 height 385
click at [1021, 531] on button "Save & Close" at bounding box center [1003, 531] width 111 height 35
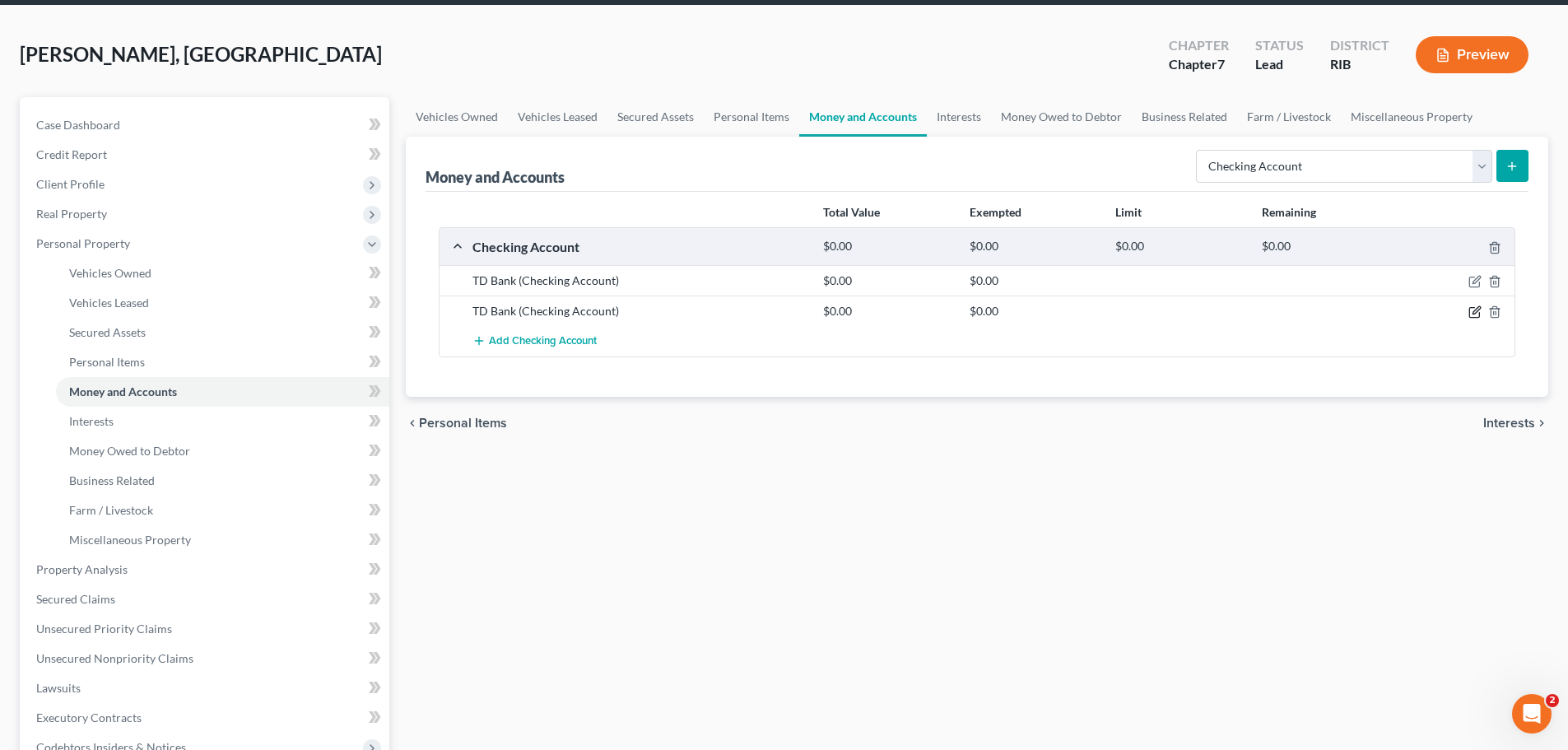
click at [1474, 316] on icon "button" at bounding box center [1476, 312] width 14 height 14
select select "41"
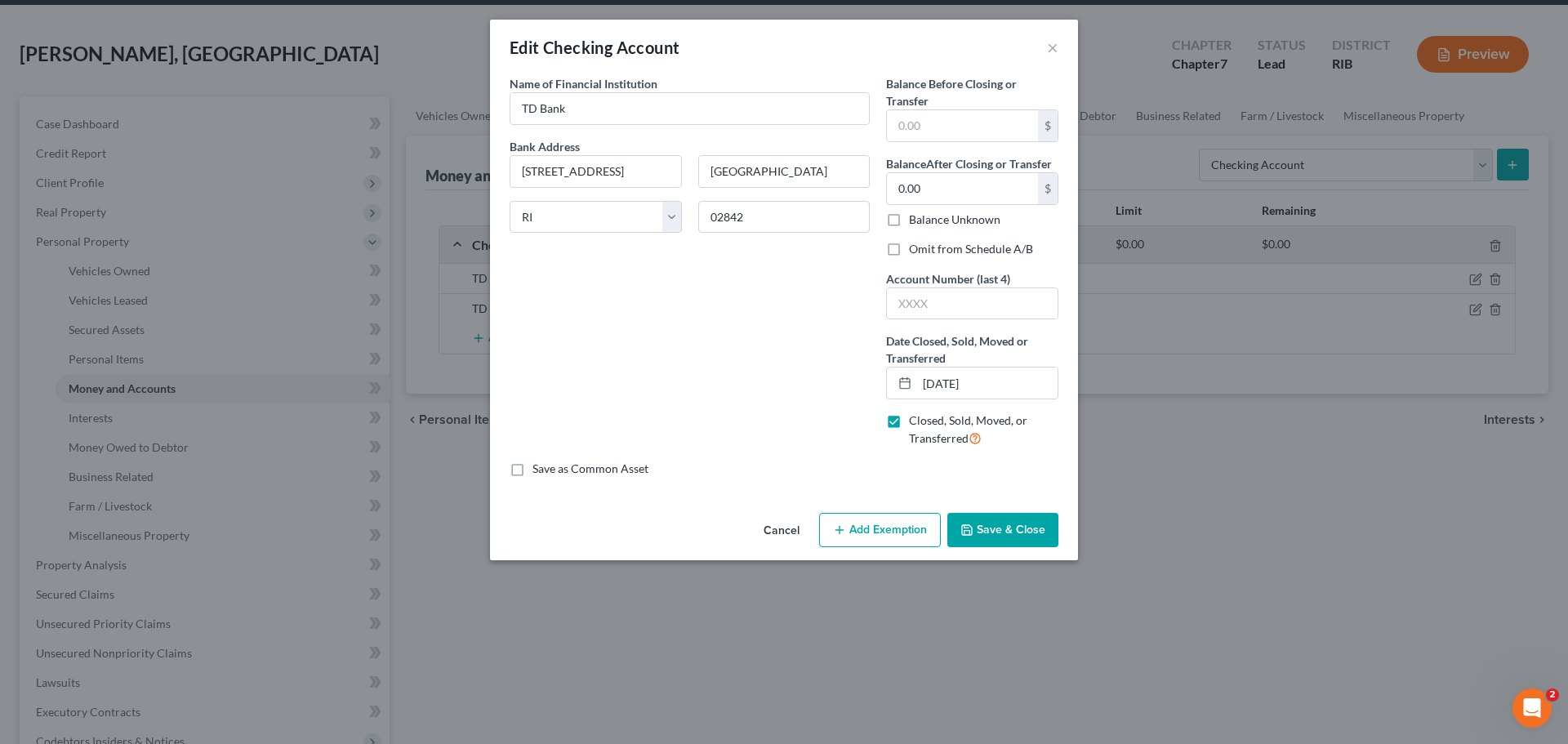
click at [1011, 533] on button "Save & Close" at bounding box center [1003, 531] width 111 height 35
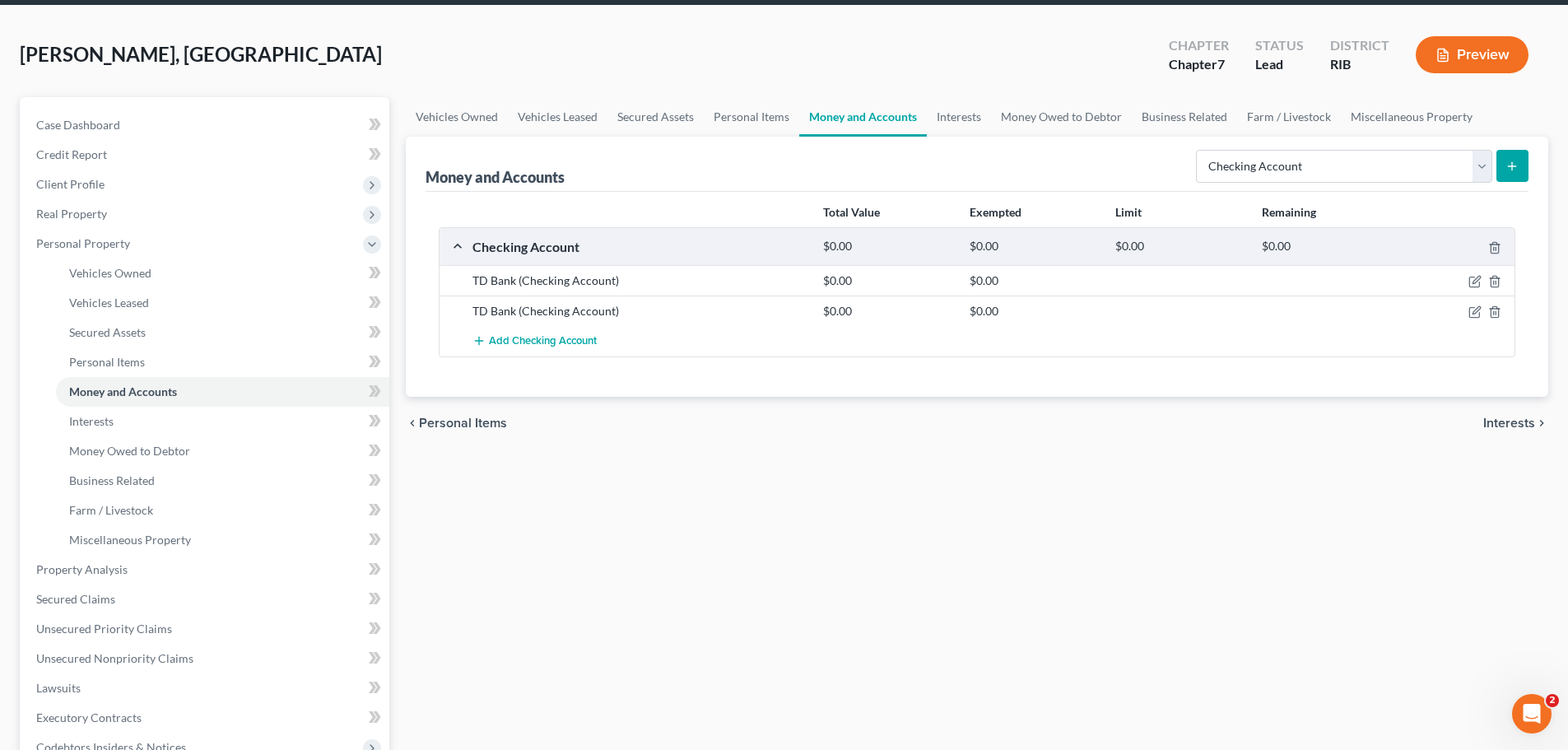
click at [1024, 538] on div "Vehicles Owned Vehicles Leased Secured Assets Personal Items Money and Accounts…" at bounding box center [977, 573] width 1159 height 952
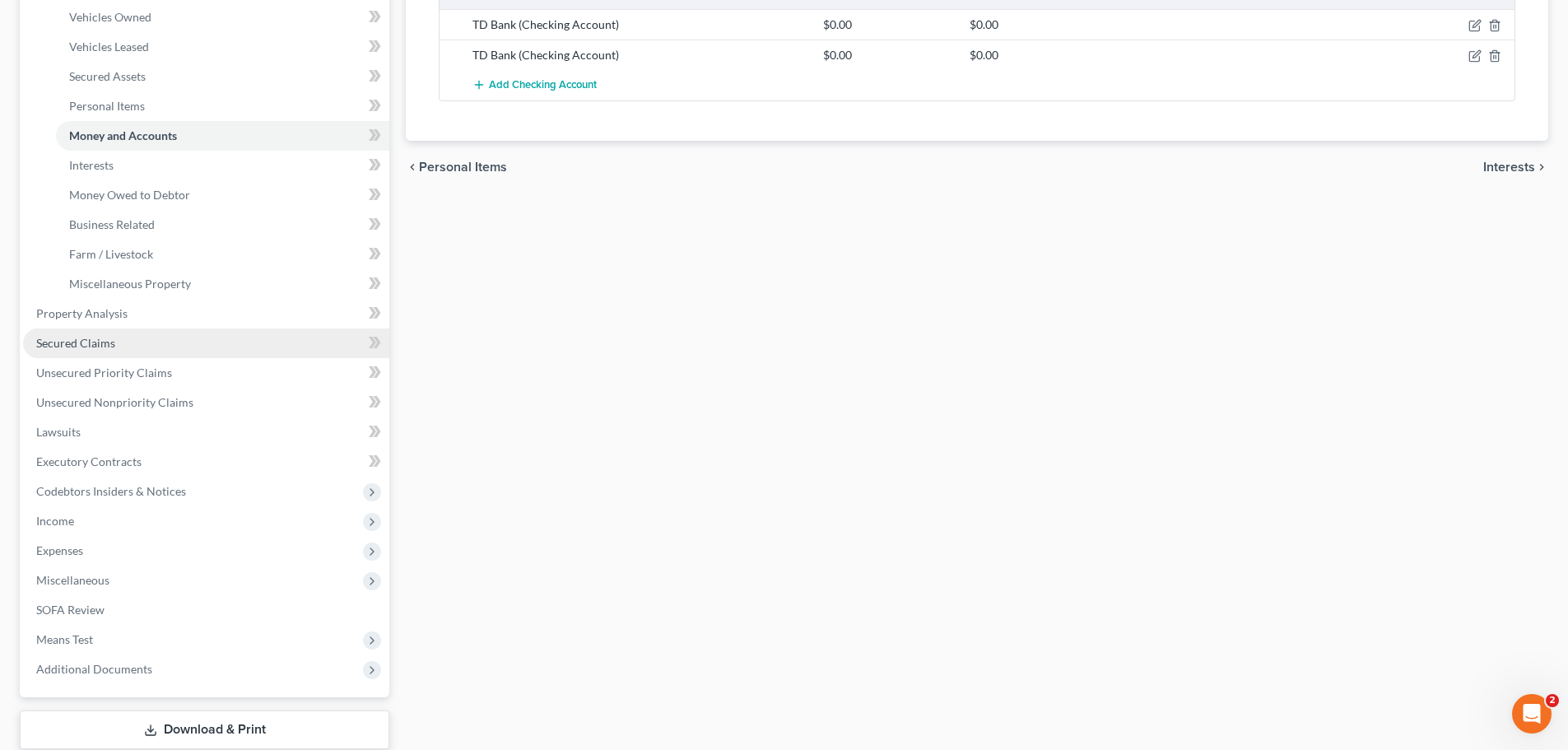
scroll to position [422, 0]
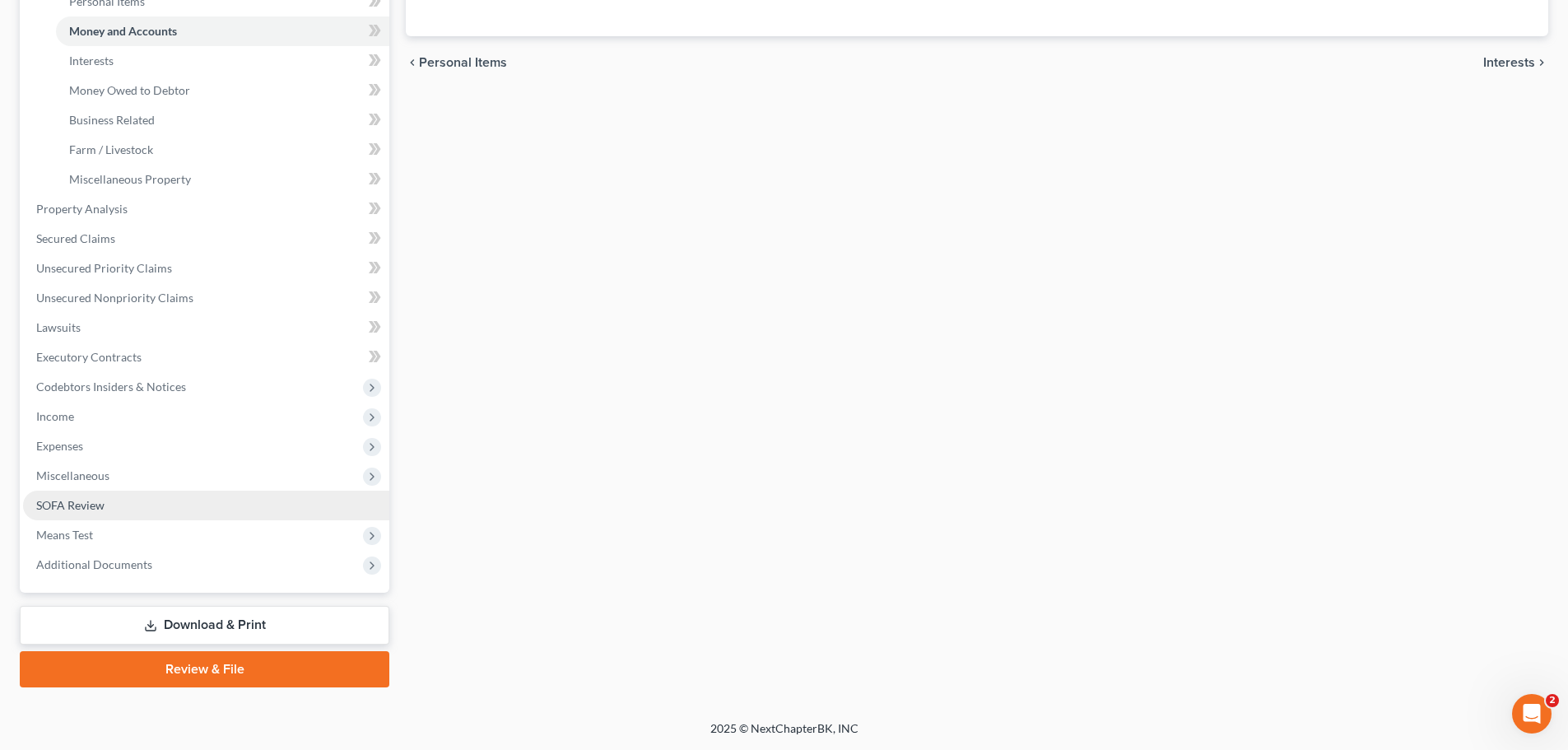
click at [96, 516] on link "SOFA Review" at bounding box center [206, 506] width 366 height 30
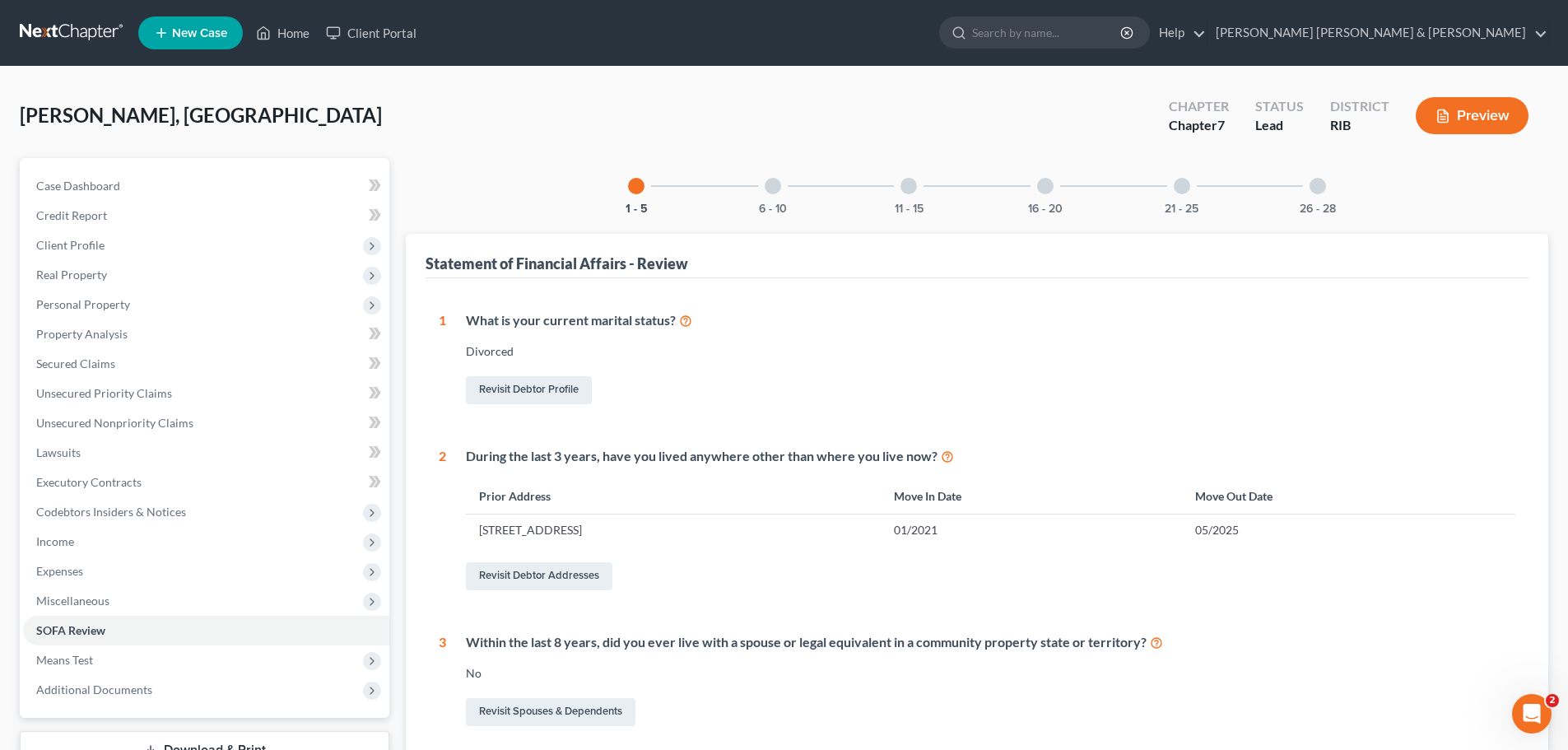
click at [902, 198] on div "11 - 15" at bounding box center [909, 186] width 56 height 56
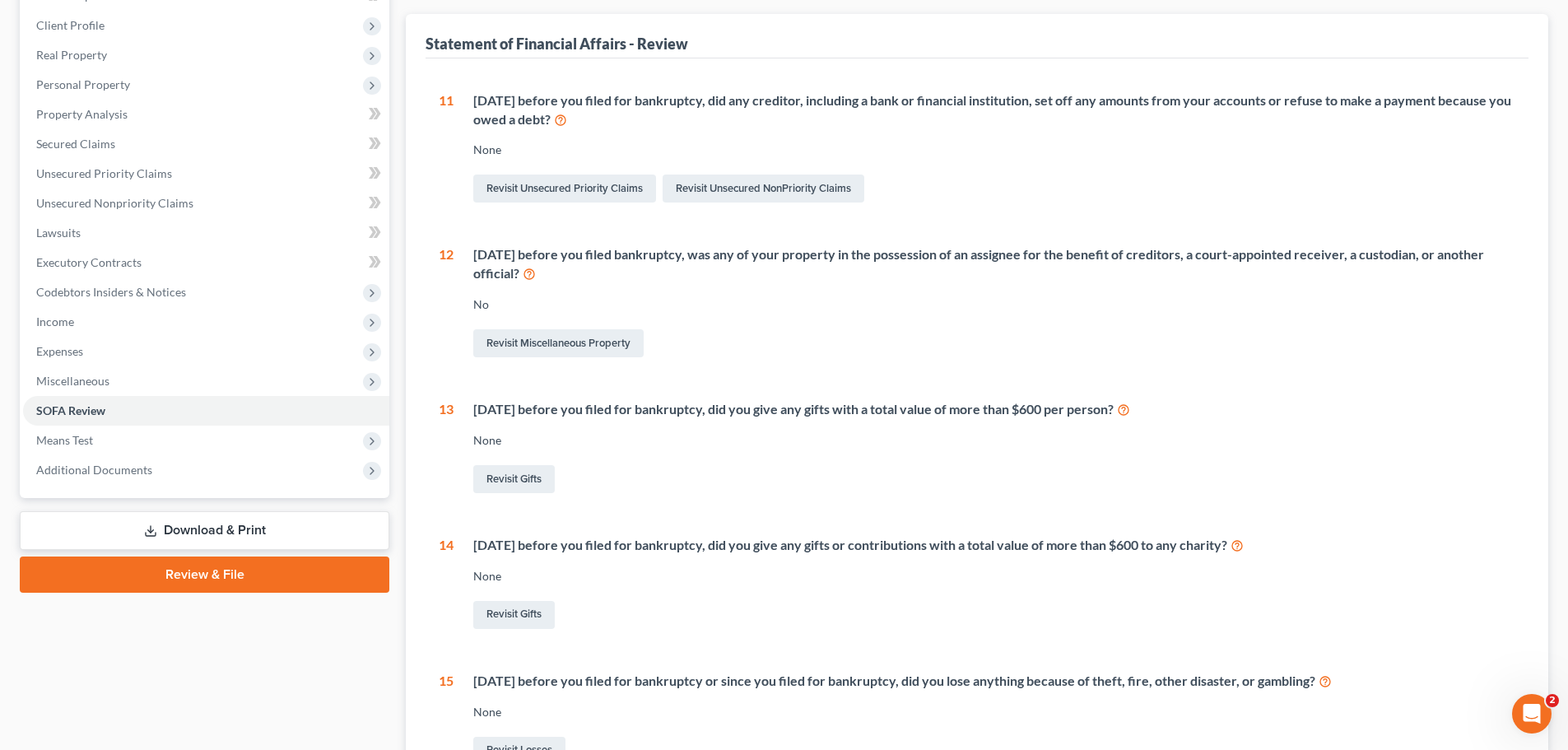
scroll to position [166, 0]
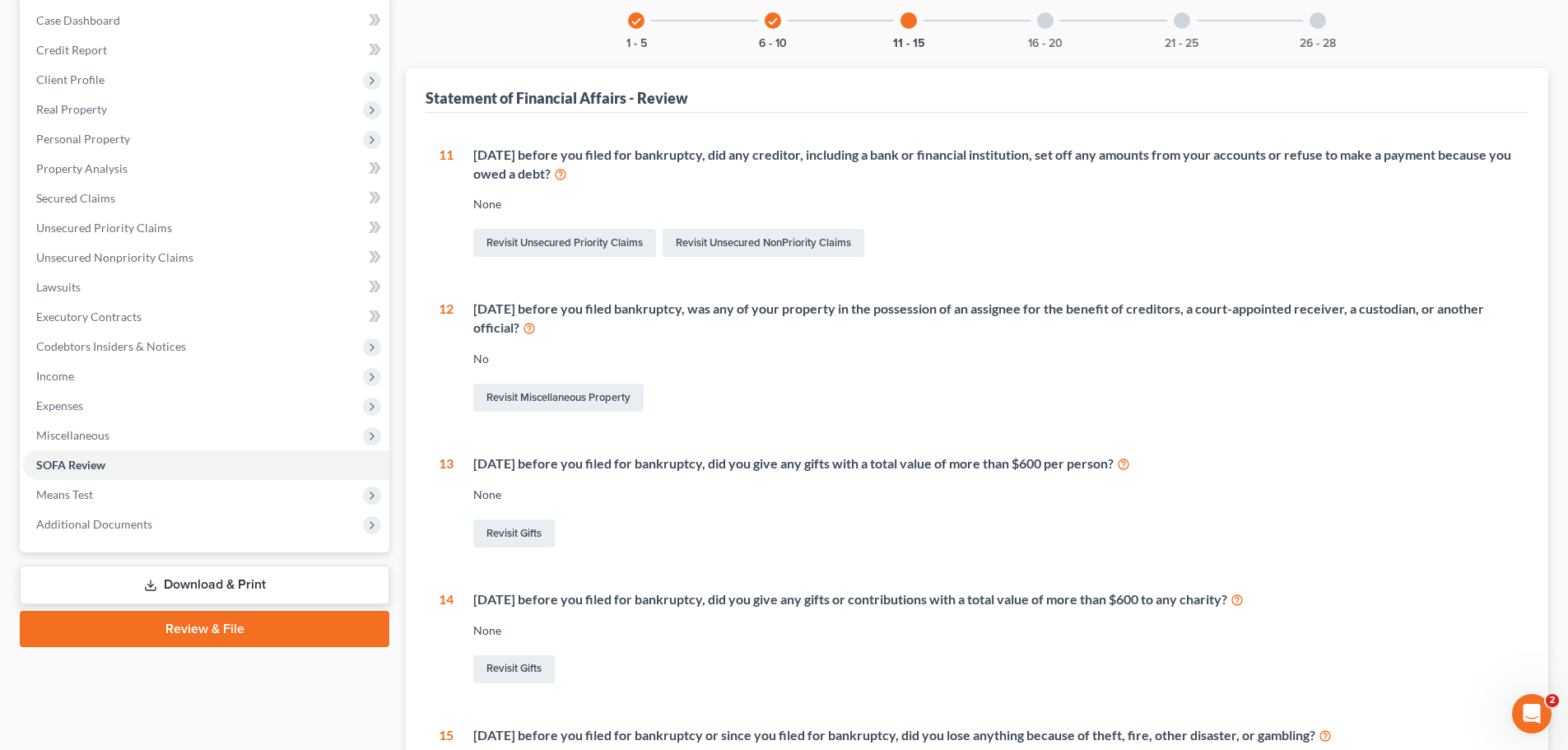
click at [1064, 25] on div "16 - 20" at bounding box center [1046, 20] width 56 height 56
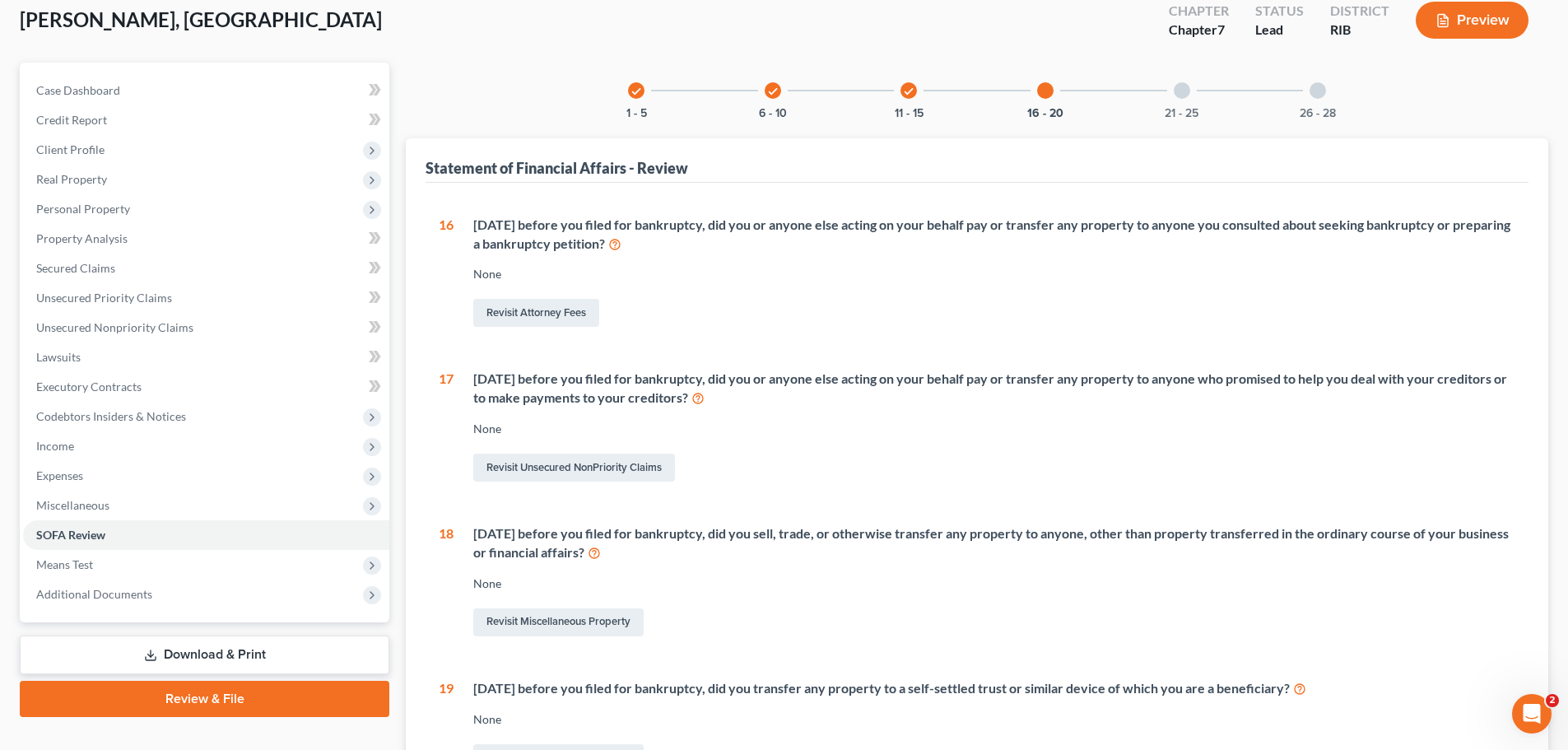
scroll to position [19, 0]
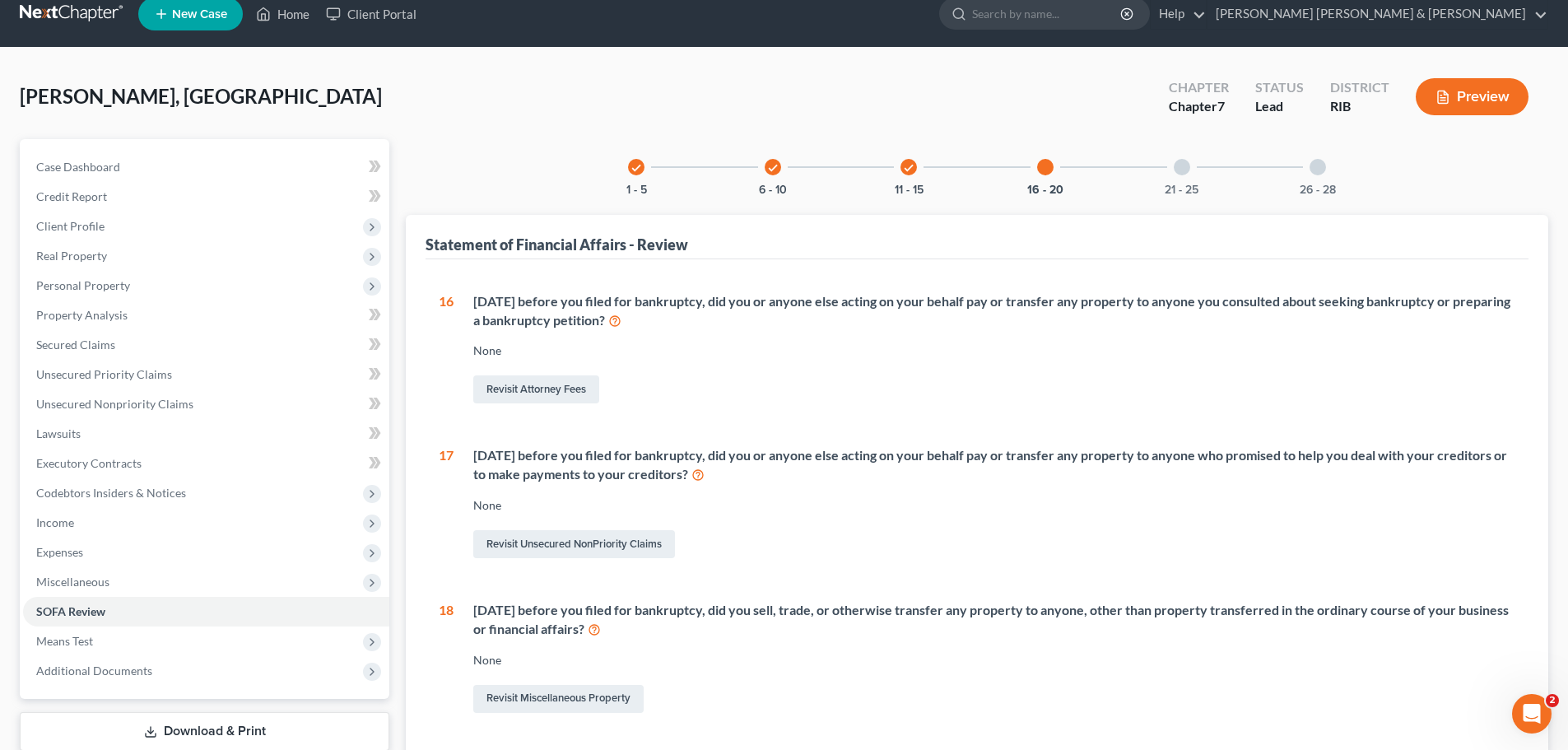
click at [1180, 167] on div at bounding box center [1182, 167] width 16 height 16
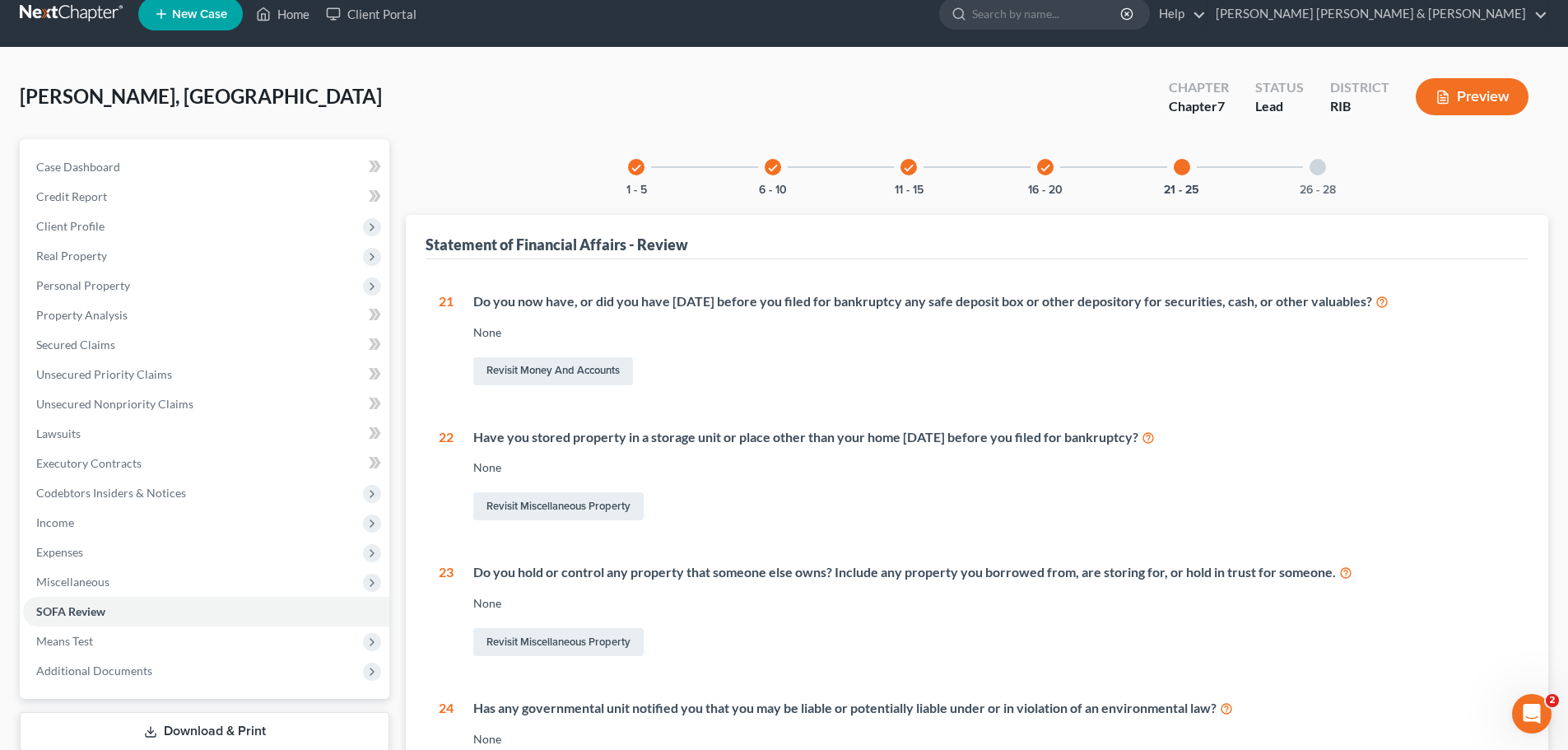
click at [1307, 168] on div "26 - 28" at bounding box center [1318, 168] width 56 height 56
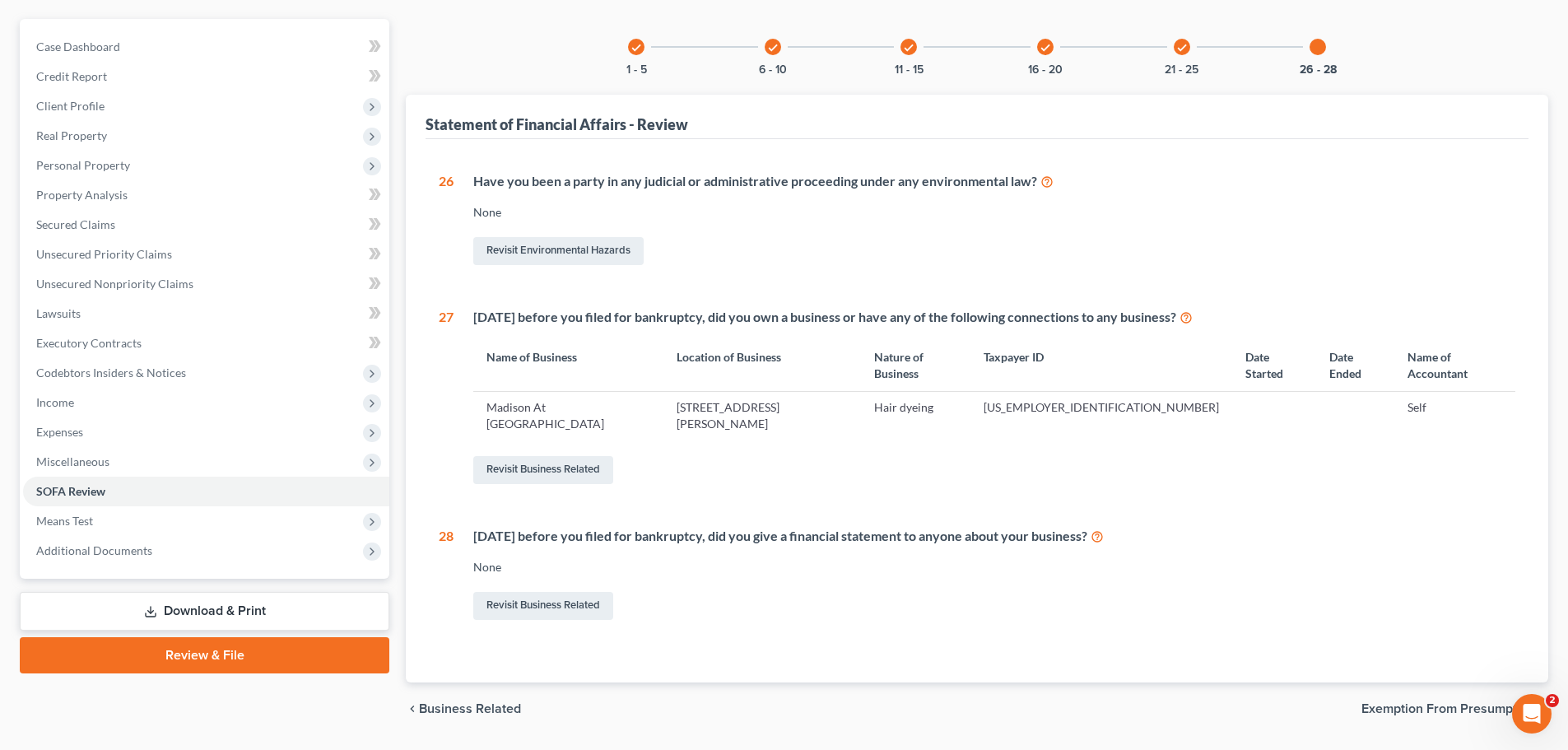
scroll to position [154, 0]
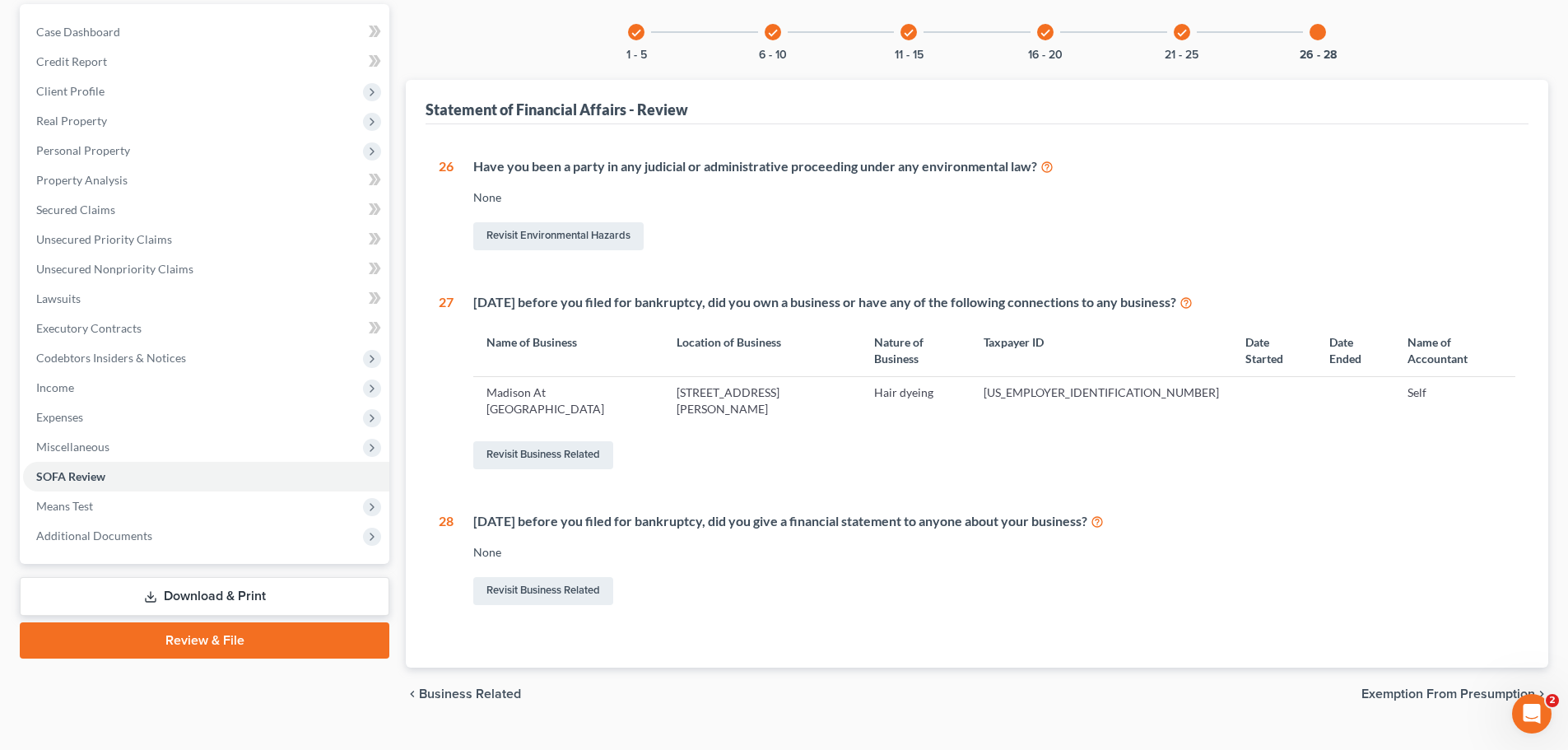
click at [907, 27] on icon "check" at bounding box center [909, 33] width 12 height 12
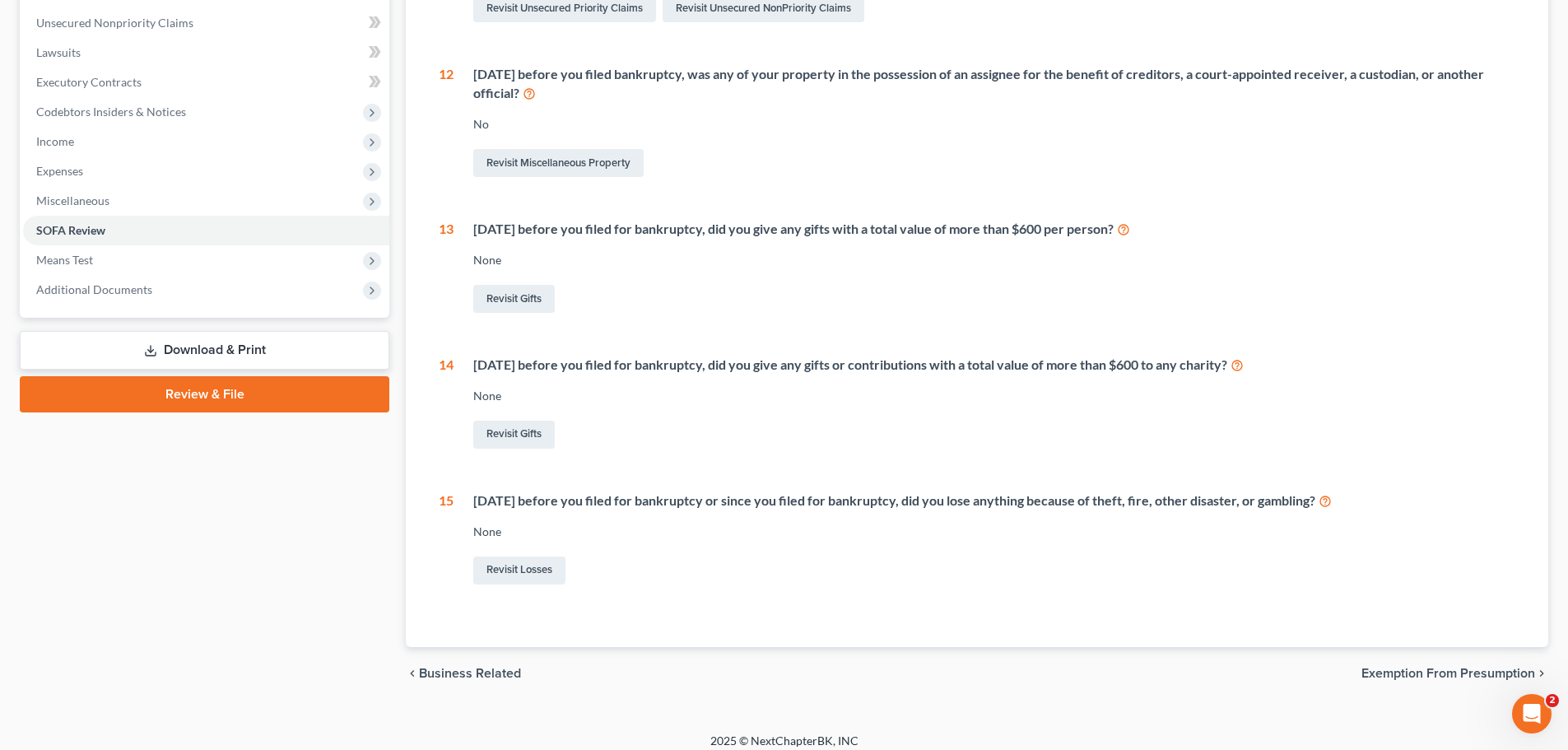
scroll to position [401, 0]
click at [783, 380] on div "Within 2 years before you filed for bankruptcy, did you give any gifts or contr…" at bounding box center [984, 402] width 1062 height 96
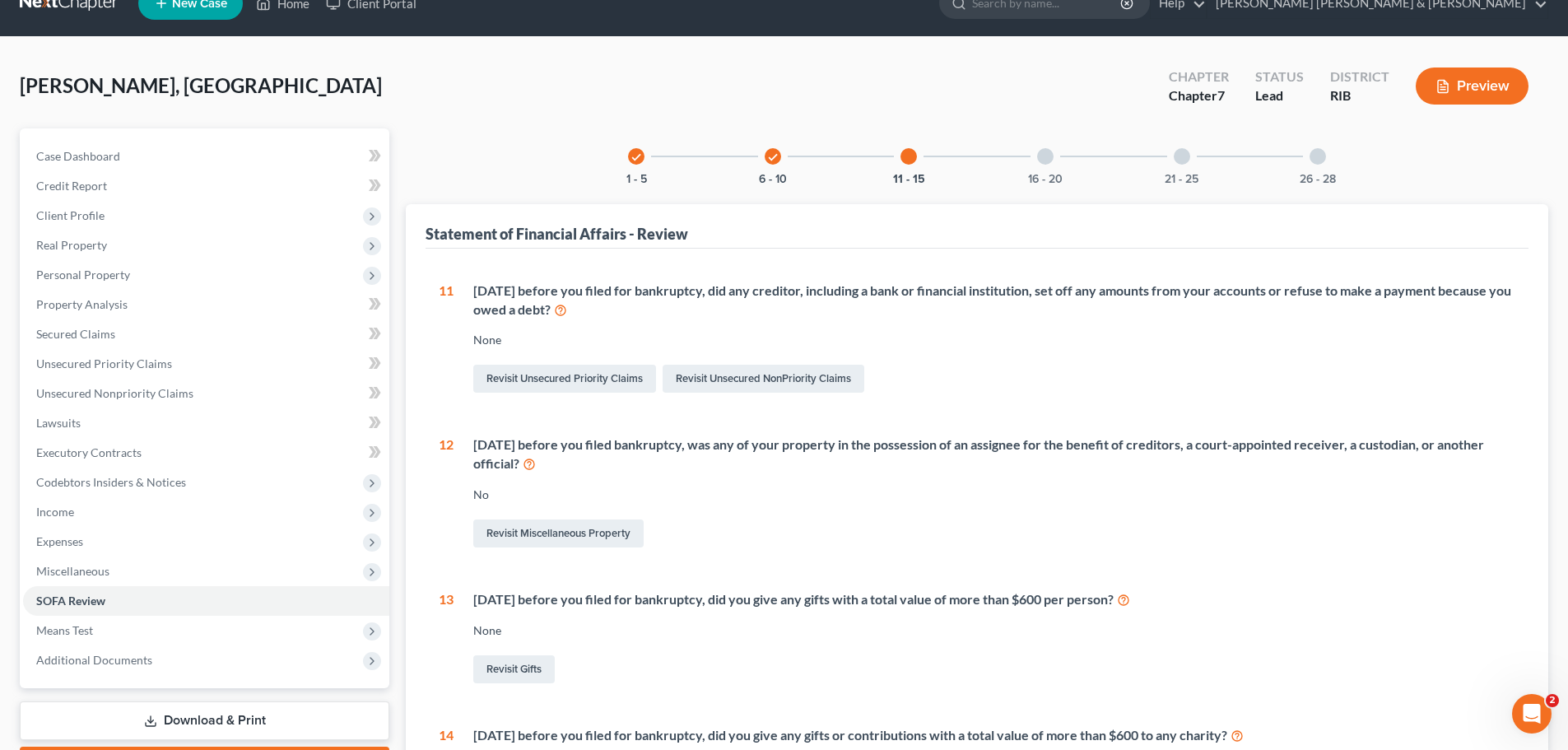
scroll to position [0, 0]
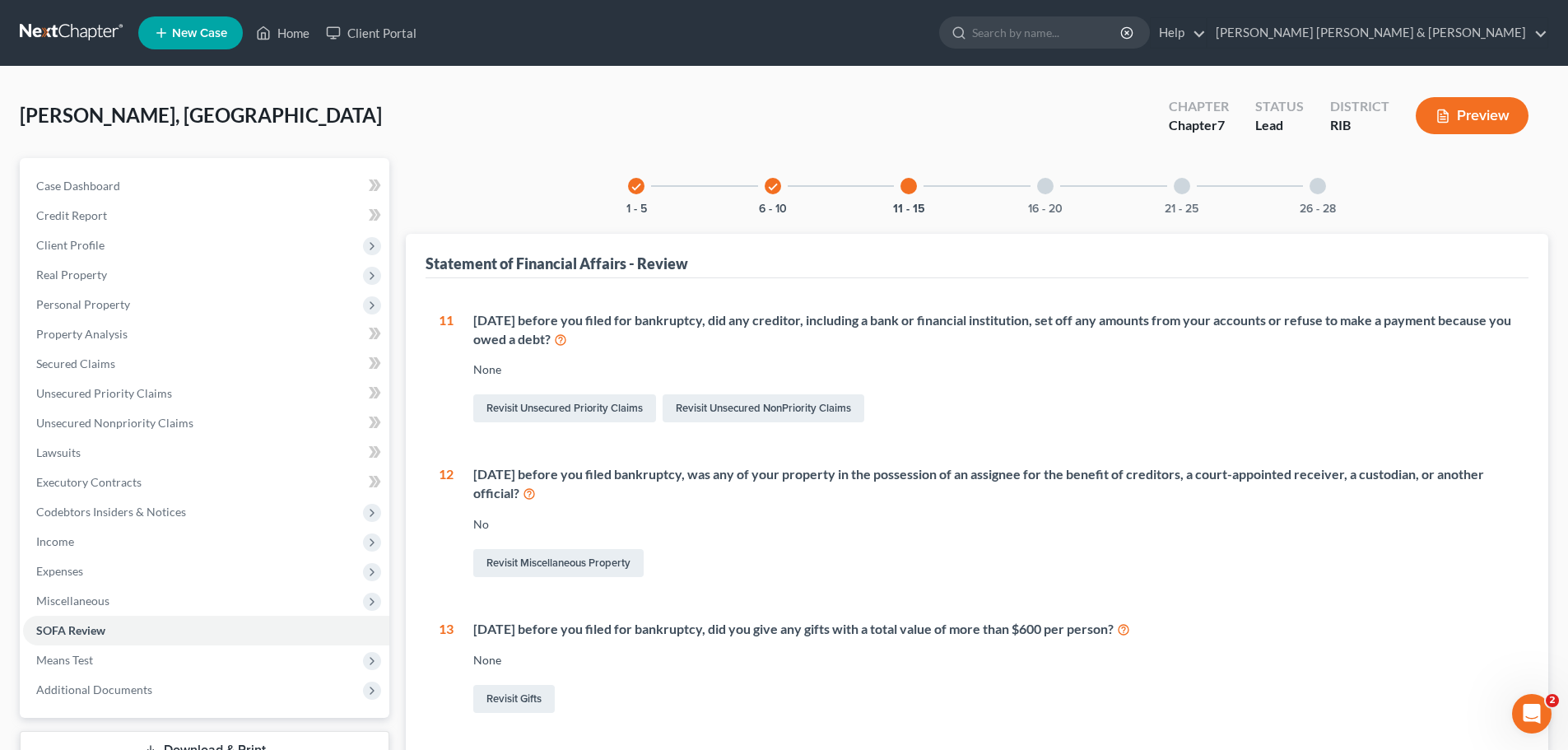
click at [768, 187] on icon "check" at bounding box center [773, 187] width 12 height 12
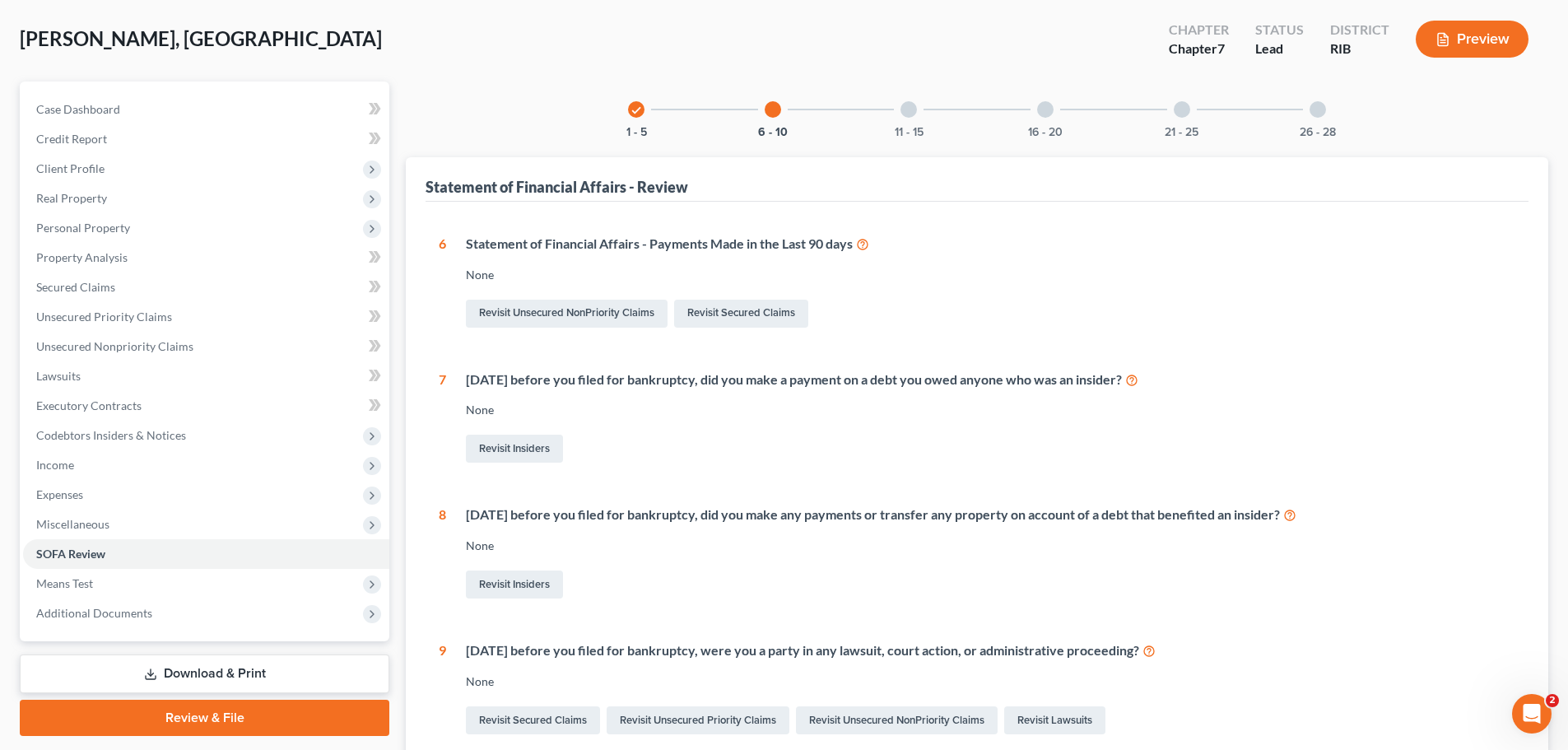
scroll to position [375, 0]
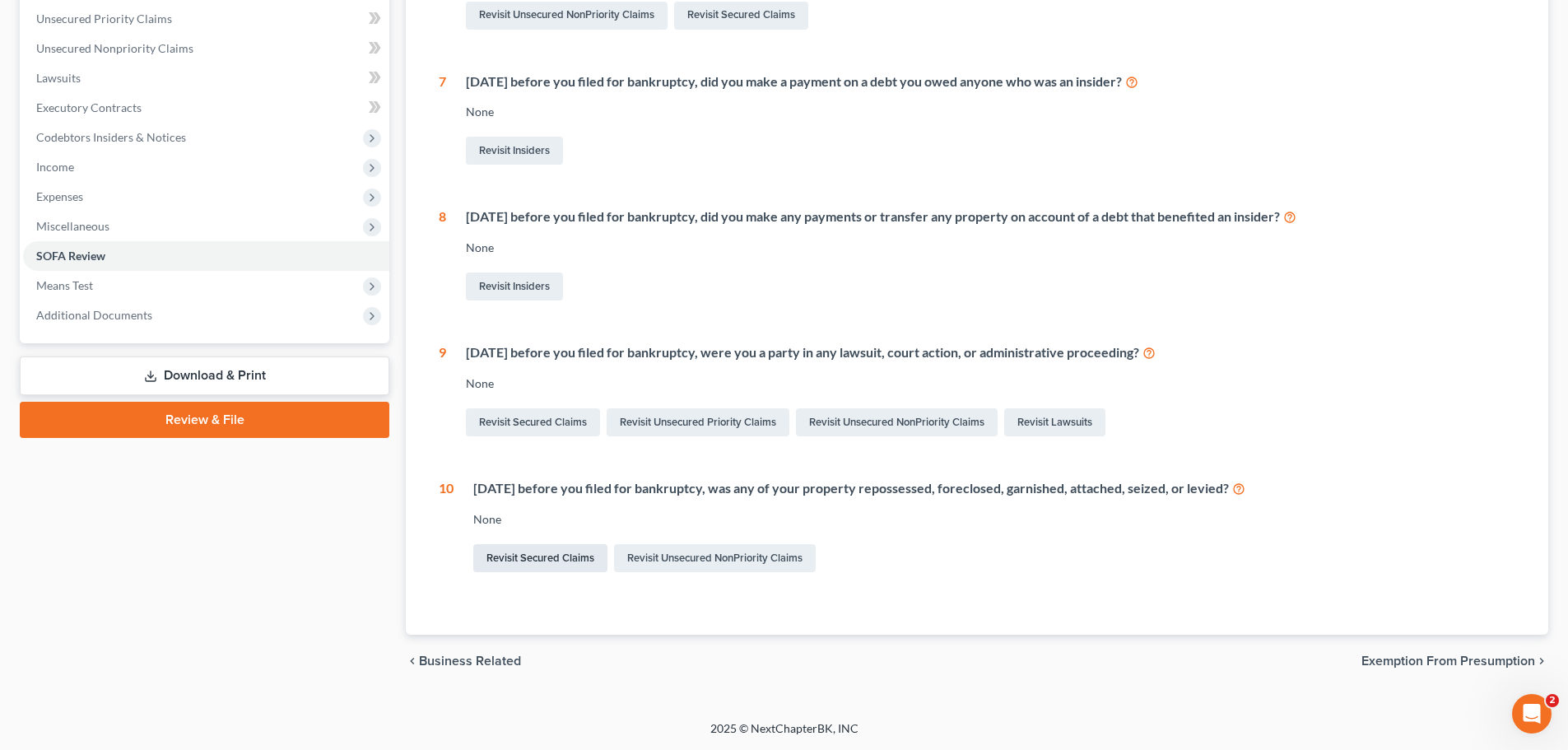
click at [583, 552] on link "Revisit Secured Claims" at bounding box center [540, 558] width 135 height 28
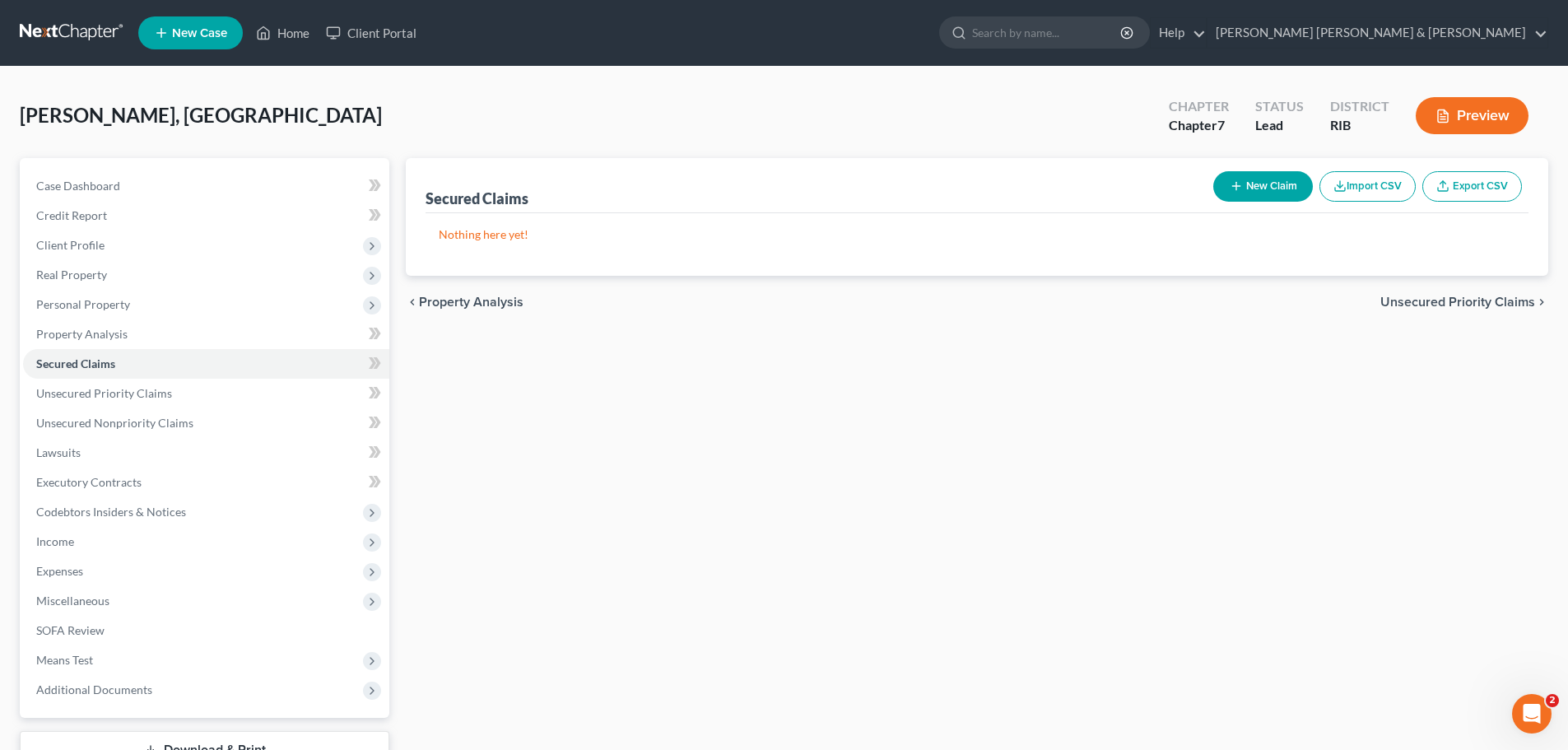
click at [1251, 194] on button "New Claim" at bounding box center [1263, 186] width 100 height 30
select select "0"
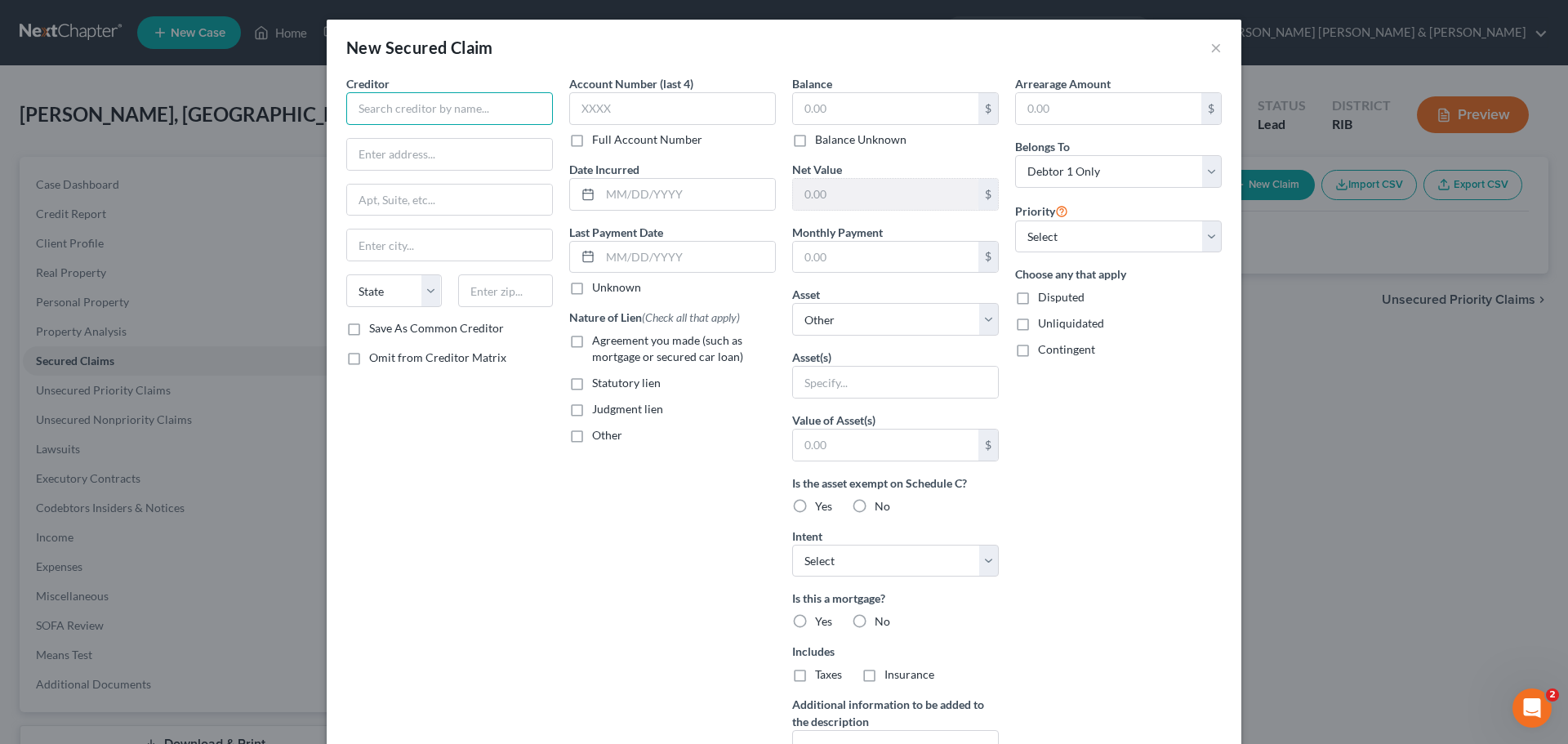
click at [411, 94] on input "text" at bounding box center [449, 109] width 207 height 33
type input "TD Auto Finance"
click at [436, 159] on input "text" at bounding box center [449, 155] width 205 height 31
click at [474, 465] on div "Creditor * TD Auto Finance State AL AK AR AZ CA CO CT DE DC FL GA GU HI ID IL I…" at bounding box center [450, 439] width 223 height 729
click at [592, 342] on label "Agreement you made (such as mortgage or secured car loan)" at bounding box center [683, 349] width 184 height 33
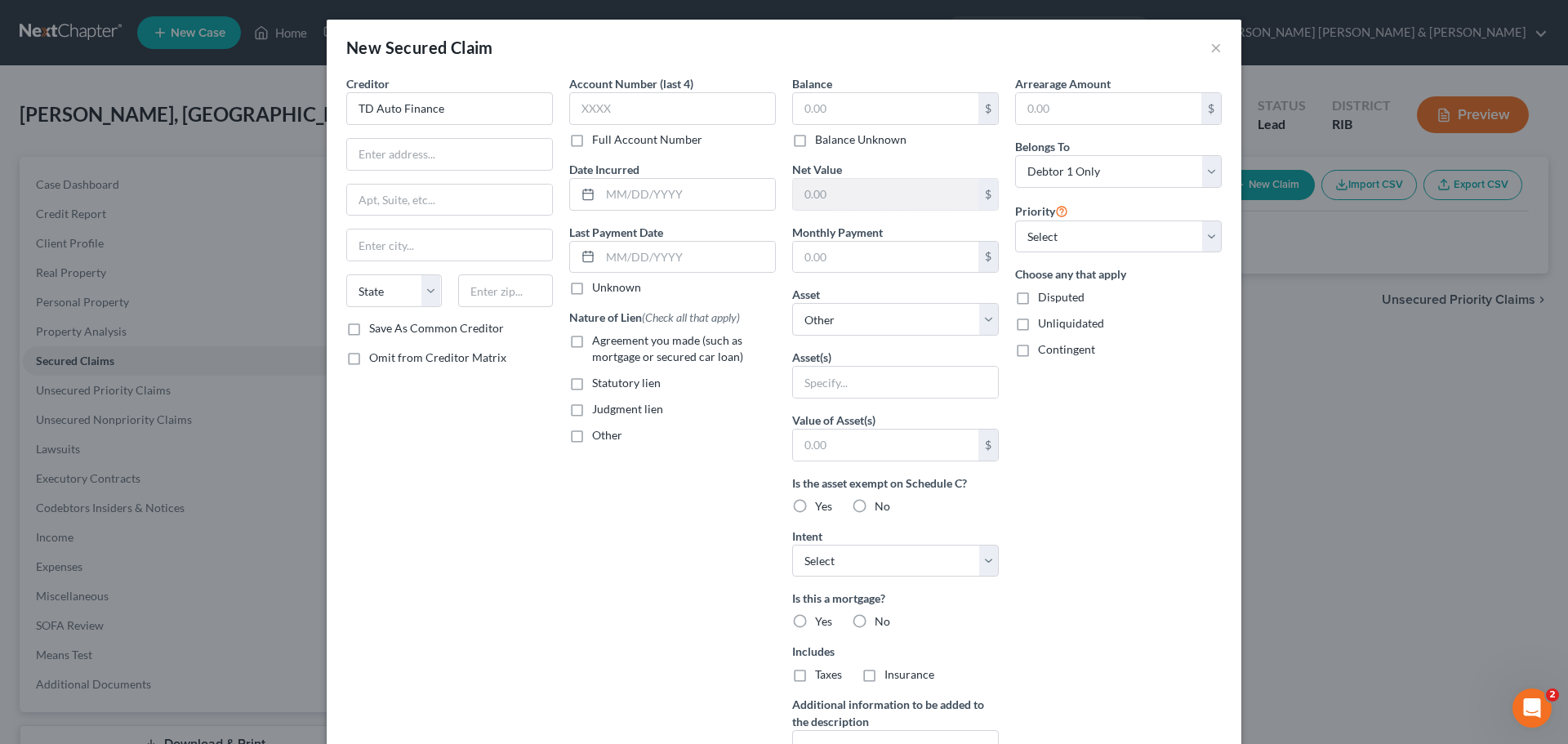
click at [599, 342] on input "Agreement you made (such as mortgage or secured car loan)" at bounding box center [603, 337] width 11 height 11
checkbox input "true"
click at [429, 285] on select "State AL AK AR AZ CA CO CT DE DC FL GA GU HI ID IL IN IA KS KY LA ME MD MA MI M…" at bounding box center [393, 291] width 95 height 33
select select "41"
click at [346, 275] on select "State AL AK AR AZ CA CO CT DE DC FL GA GU HI ID IL IN IA KS KY LA ME MD MA MI M…" at bounding box center [393, 291] width 95 height 33
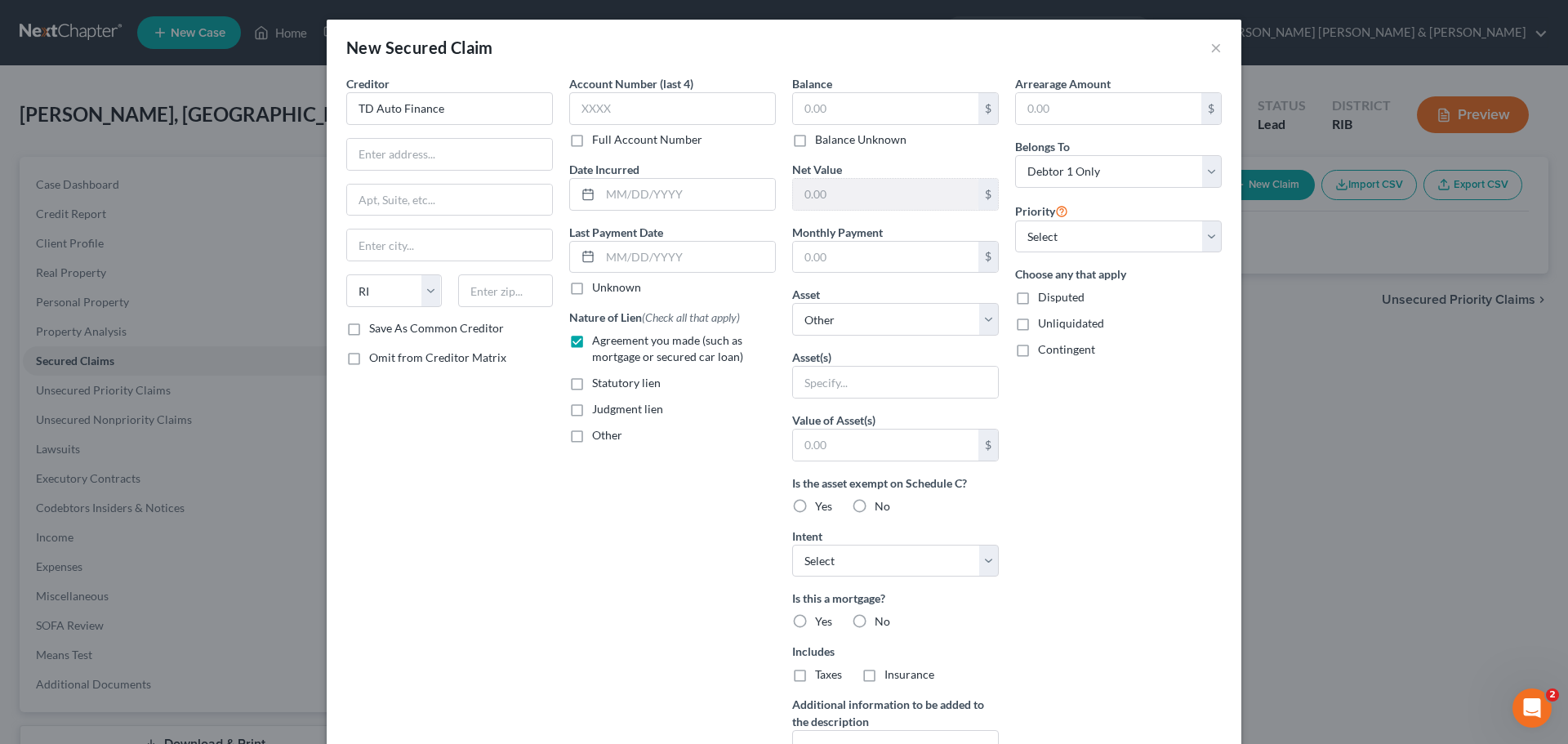
click at [591, 558] on div "Account Number (last 4) Full Account Number Date Incurred Last Payment Date Unk…" at bounding box center [673, 439] width 223 height 729
click at [873, 454] on input "text" at bounding box center [885, 445] width 185 height 31
type input "30,000"
click at [894, 384] on input "text" at bounding box center [894, 383] width 205 height 31
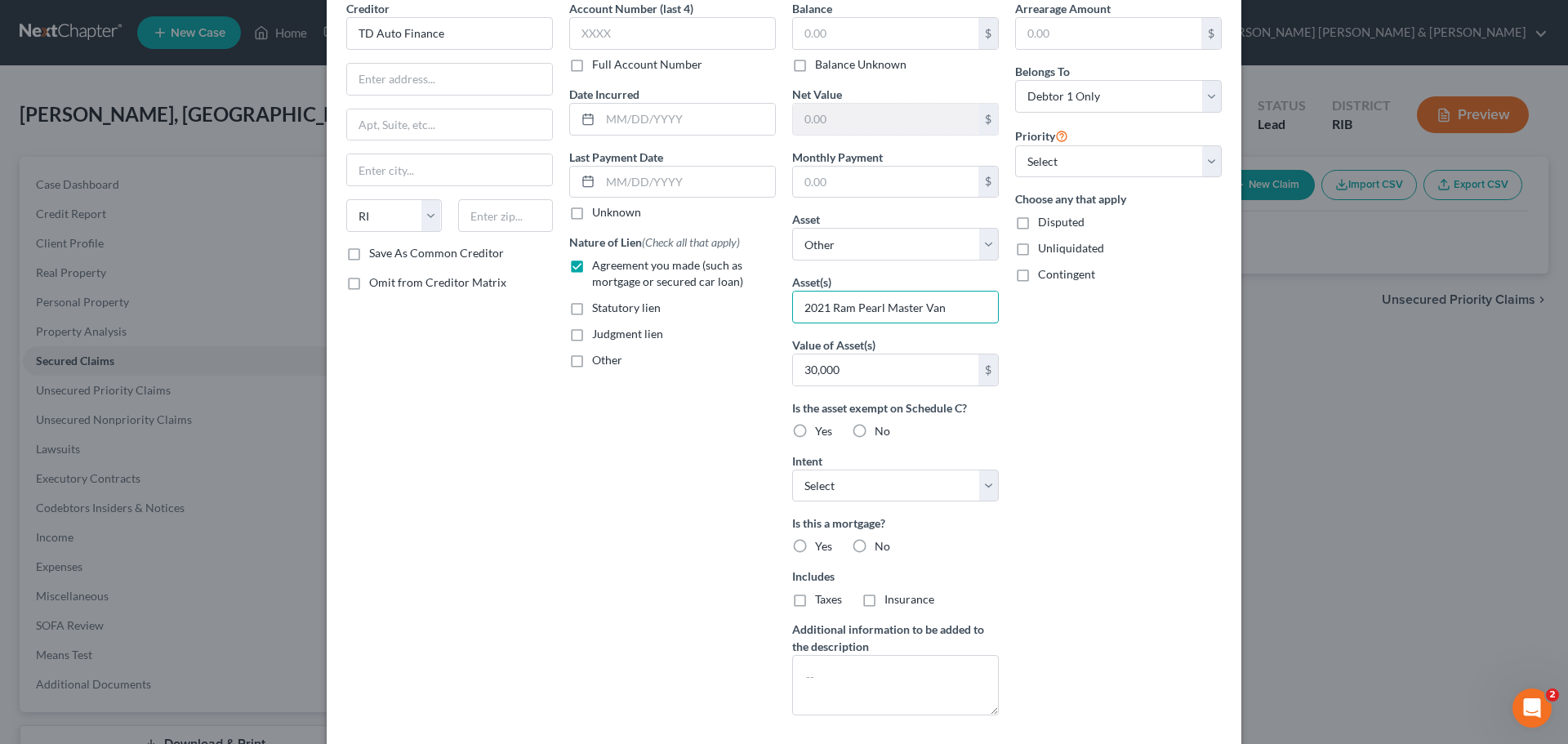
scroll to position [82, 0]
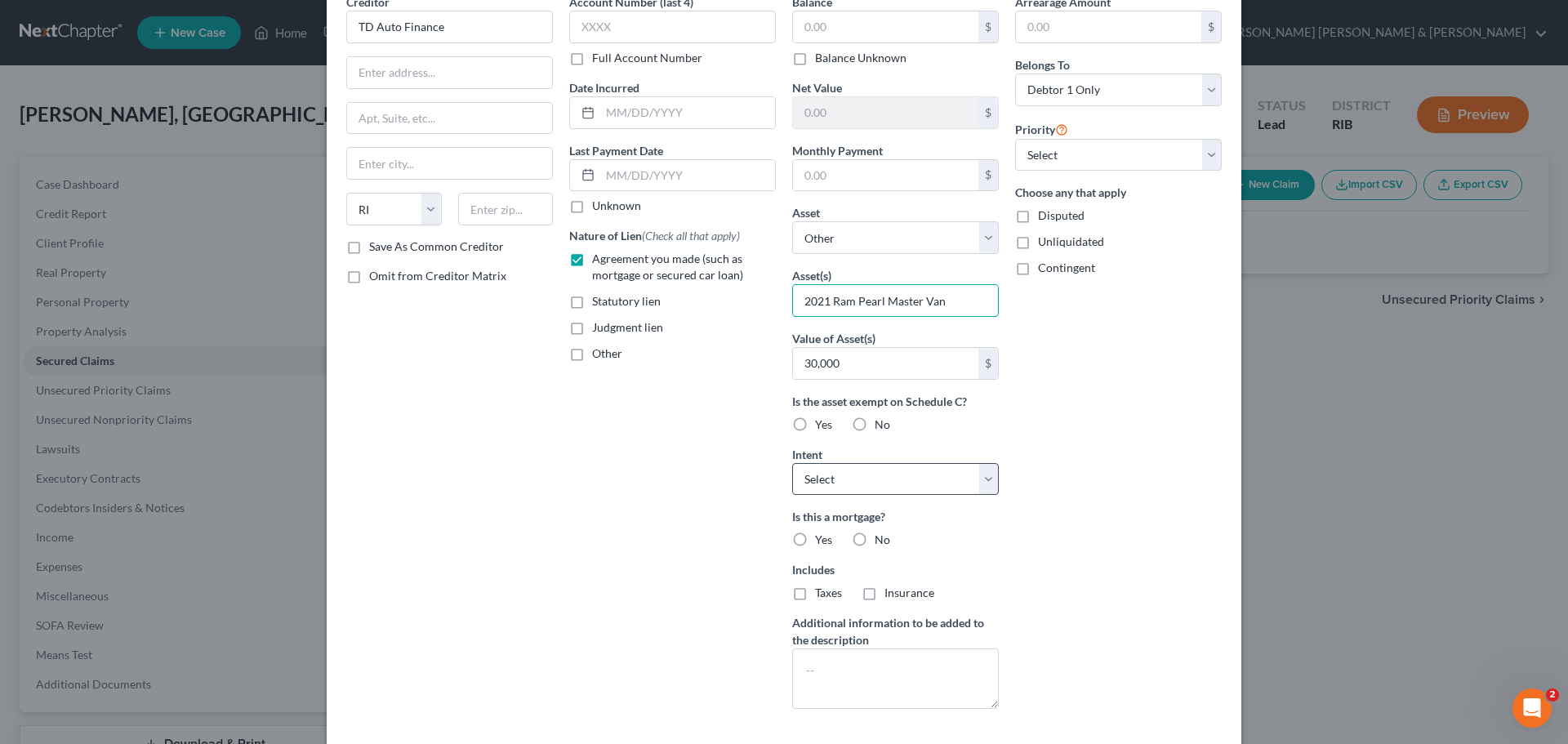
type input "2021 Ram Pearl Master Van"
click at [982, 482] on select "Select Surrender Redeem Reaffirm Avoid Other" at bounding box center [895, 480] width 207 height 33
select select "0"
click at [793, 463] on select "Select Surrender Redeem Reaffirm Avoid Other" at bounding box center [895, 480] width 207 height 33
click at [1097, 586] on div "Arrearage Amount $ Belongs To * Select Debtor 1 Only Debtor 2 Only Debtor 1 And…" at bounding box center [1118, 358] width 223 height 729
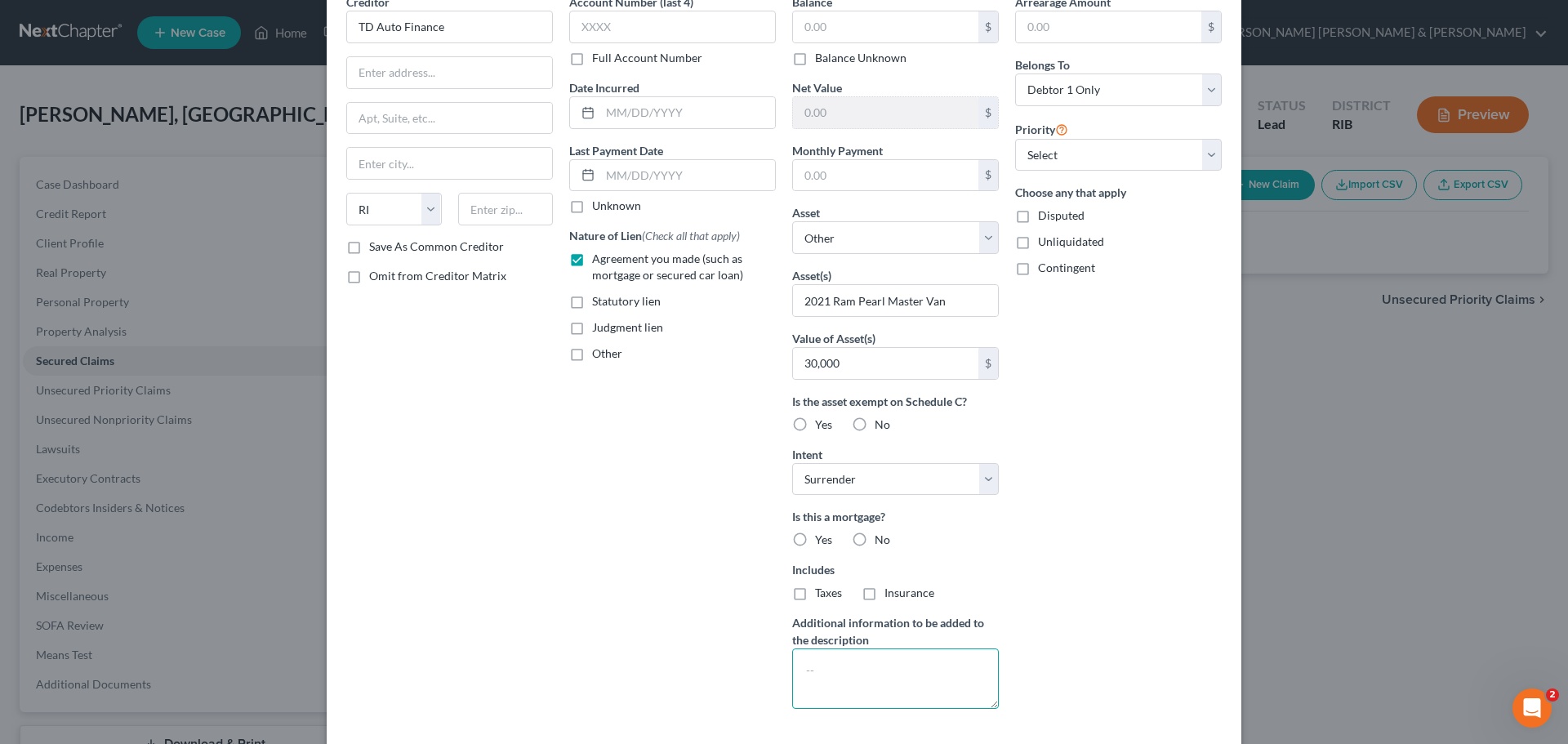
click at [896, 665] on textarea at bounding box center [895, 679] width 207 height 61
type textarea "Van was surrendered"
click at [1135, 604] on div "Arrearage Amount $ Belongs To * Select Debtor 1 Only Debtor 2 Only Debtor 1 And…" at bounding box center [1118, 358] width 223 height 729
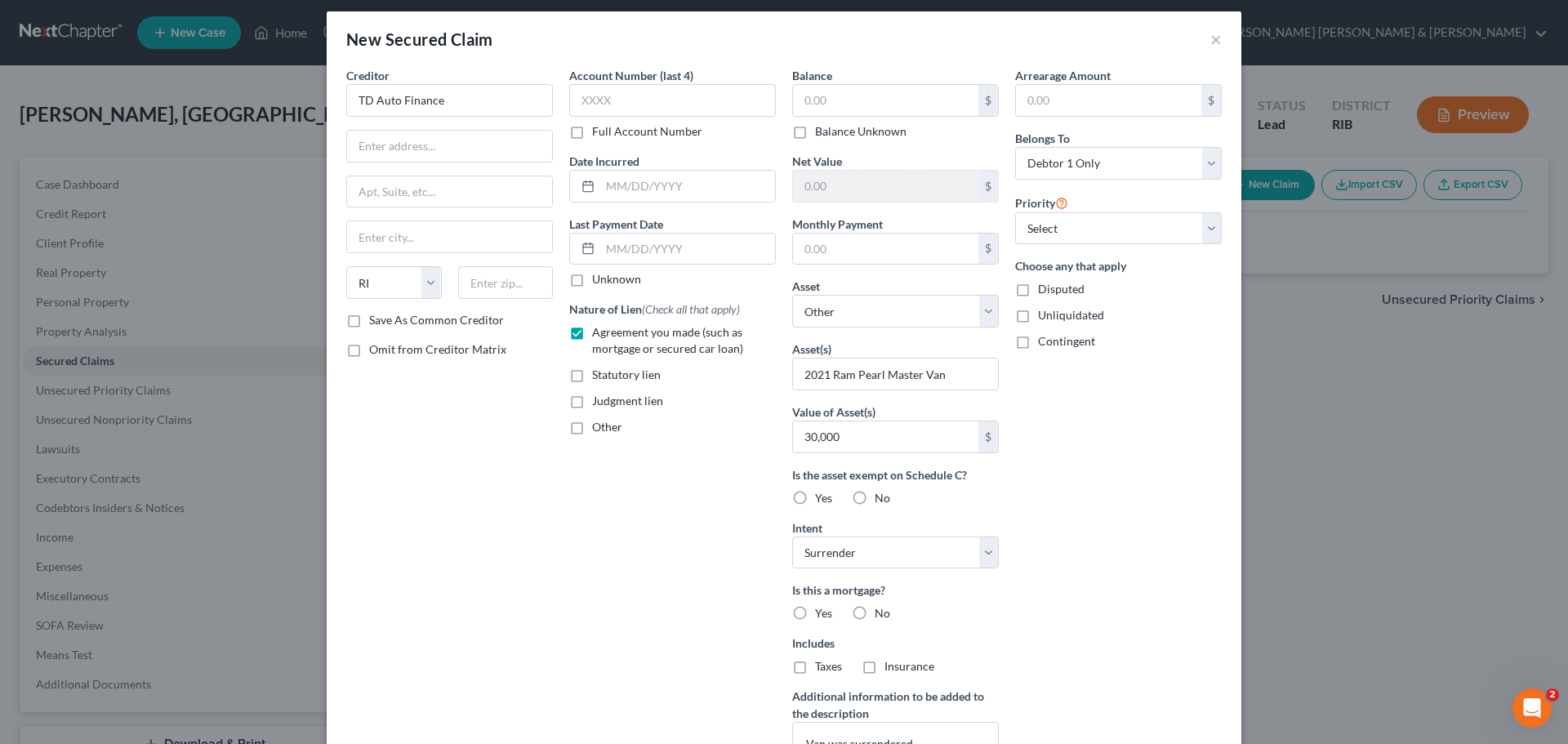
scroll to position [0, 0]
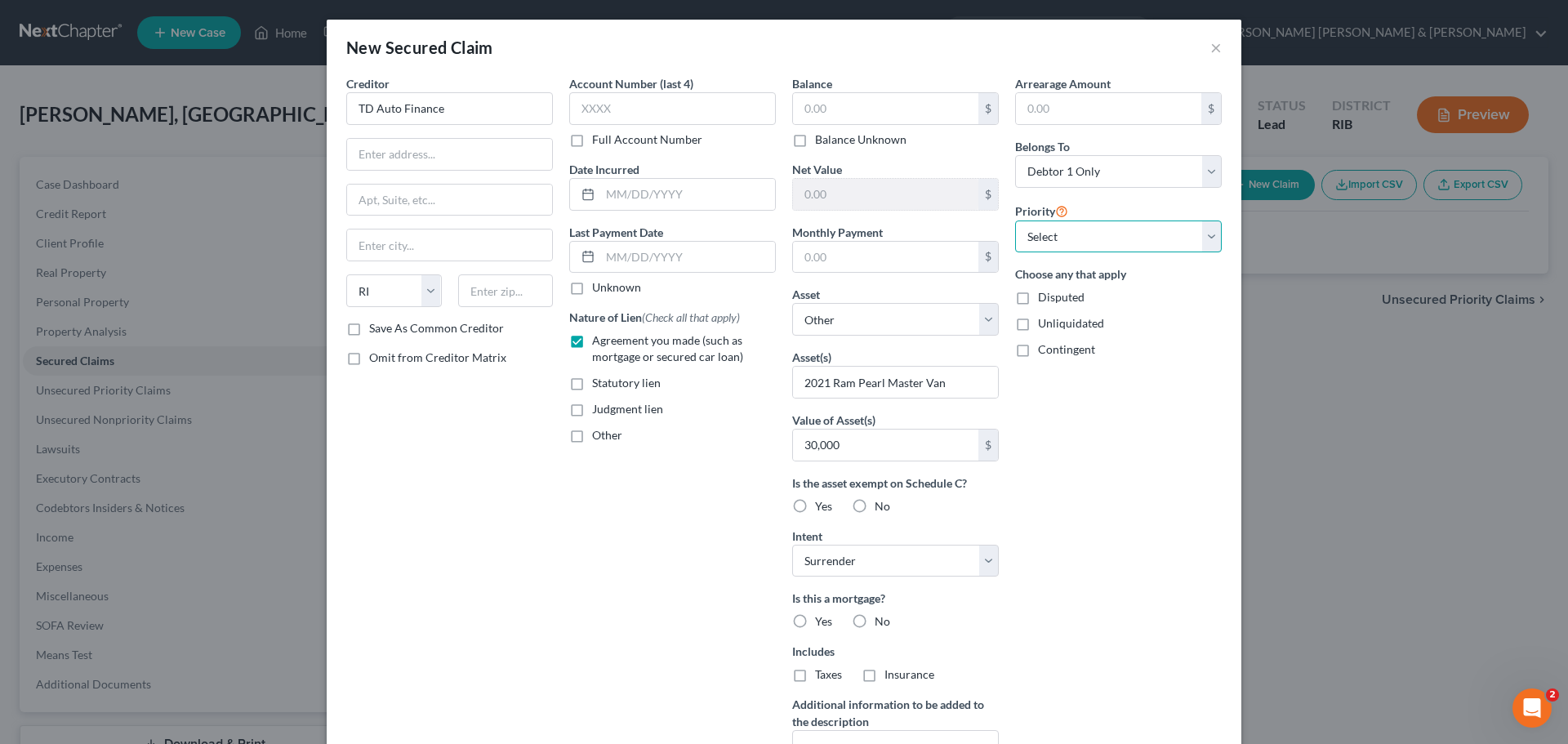
click at [1204, 236] on select "Select 1st 2nd 3rd 4th 5th 6th 7th 8th 9th 10th 11th 12th 13th 14th 15th 16th 1…" at bounding box center [1118, 237] width 207 height 33
click at [1207, 164] on select "Select Debtor 1 Only Debtor 2 Only Debtor 1 And Debtor 2 Only At Least One Of T…" at bounding box center [1118, 172] width 207 height 33
click at [830, 109] on input "text" at bounding box center [885, 109] width 185 height 31
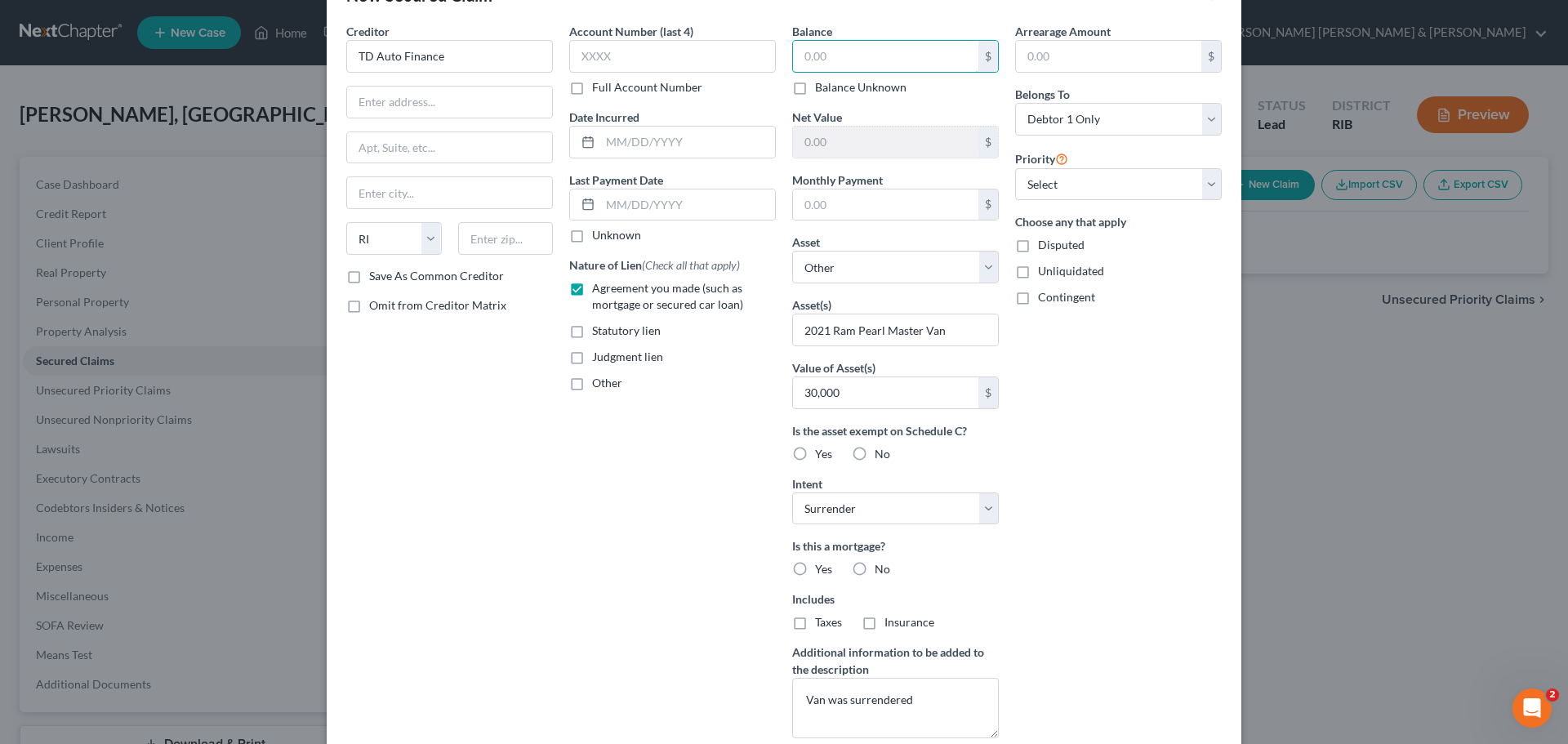
scroll to position [162, 0]
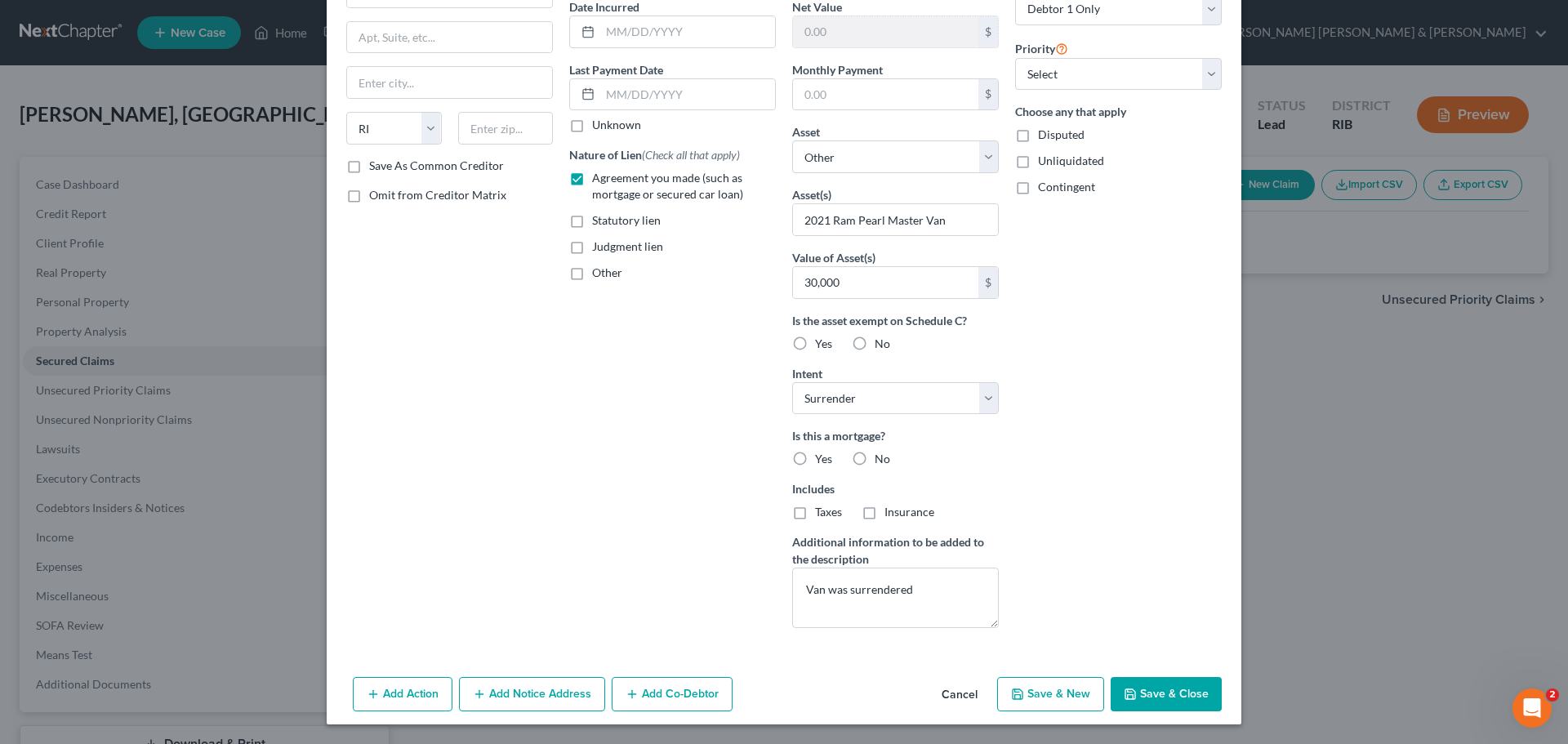
click at [1162, 696] on button "Save & Close" at bounding box center [1166, 695] width 111 height 35
select select
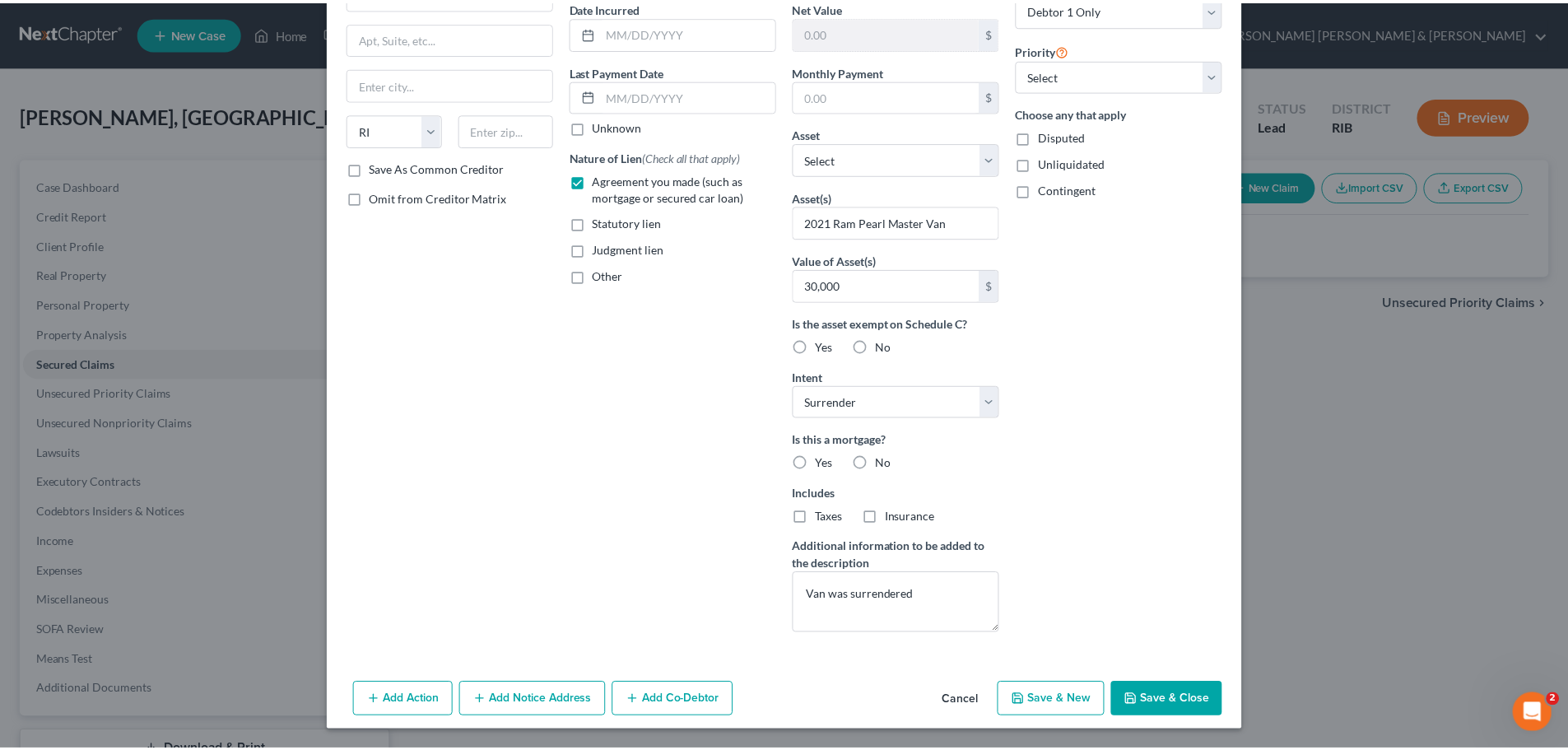
scroll to position [0, 0]
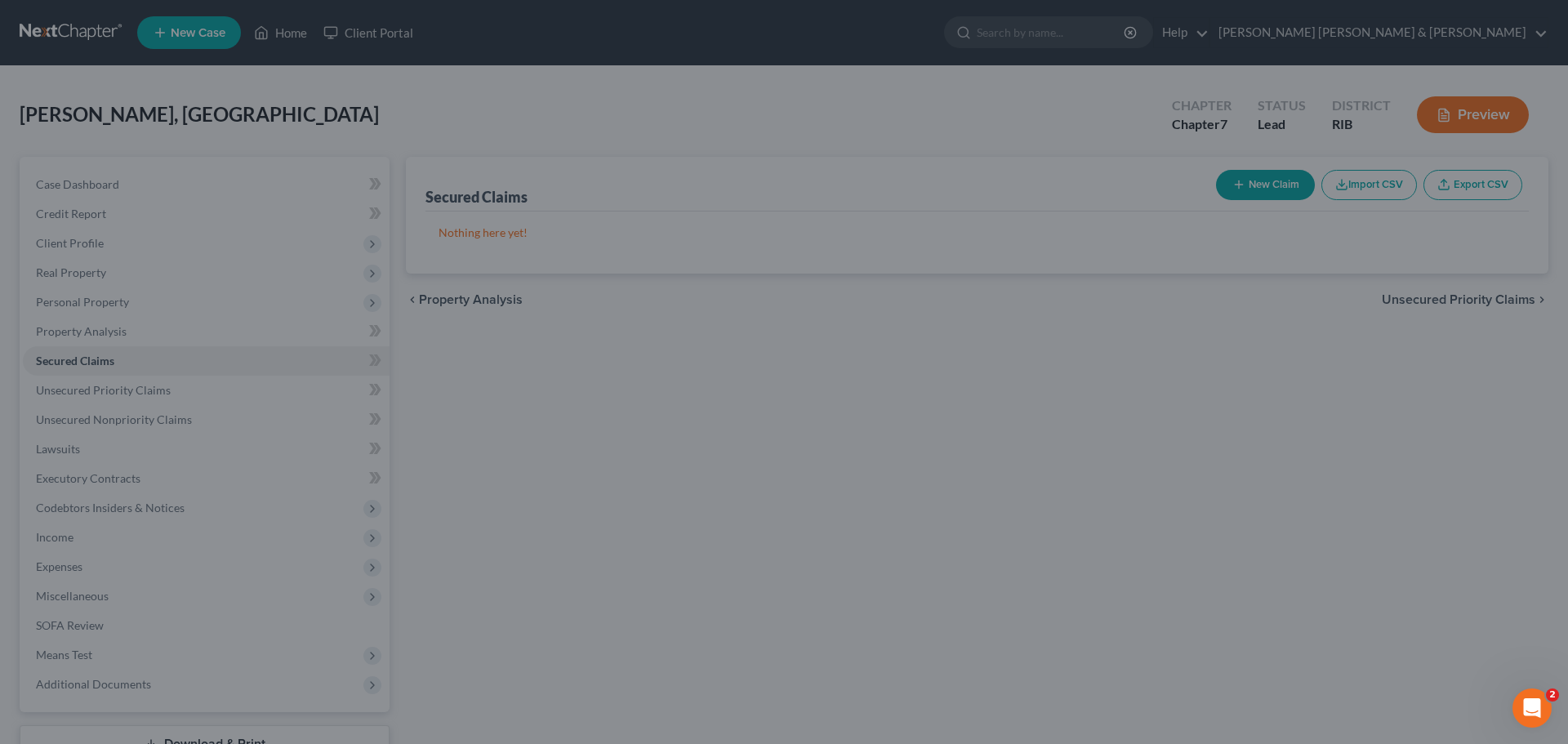
type input "0.00"
type input "30,000"
type input "0.00"
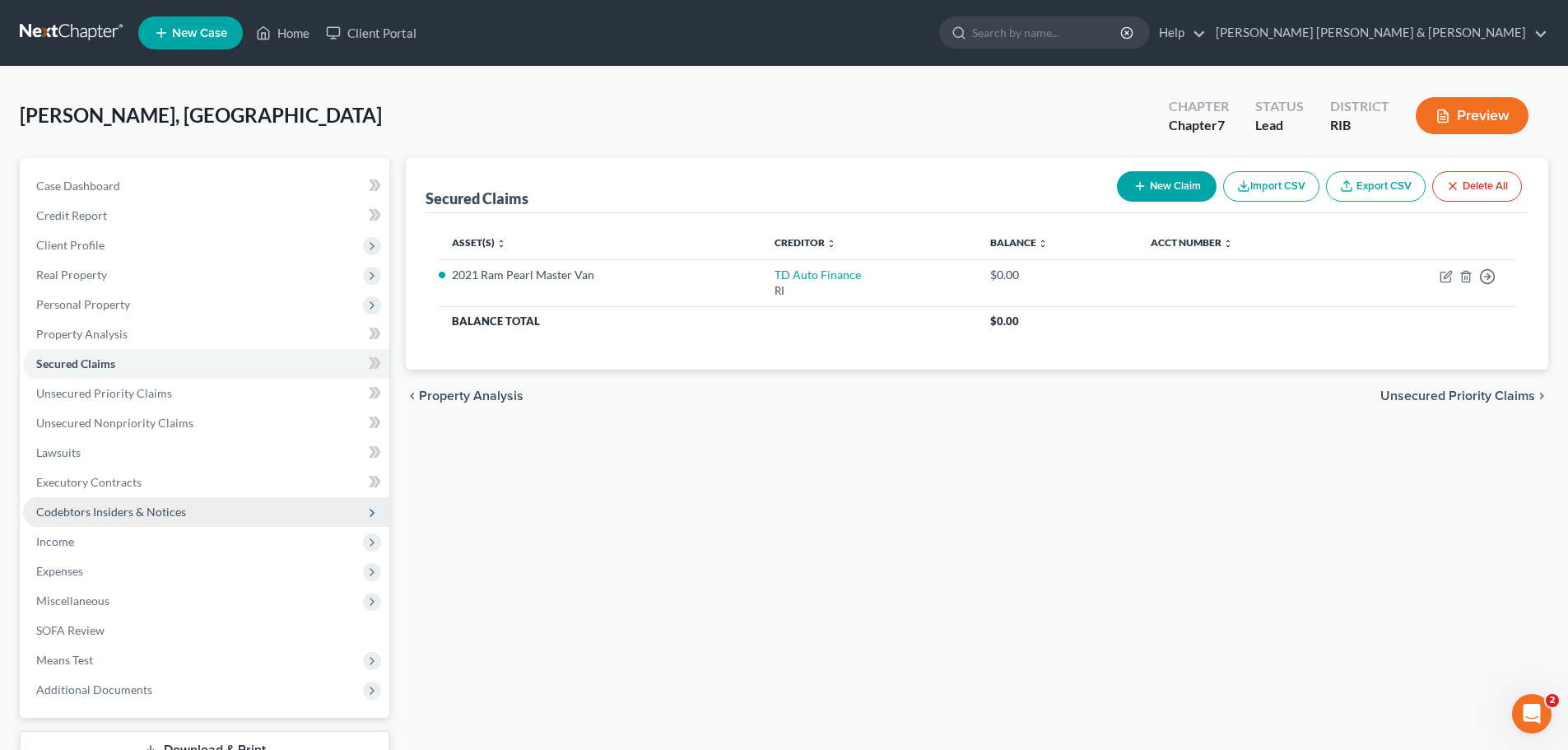
click at [139, 515] on span "Codebtors Insiders & Notices" at bounding box center [110, 512] width 150 height 14
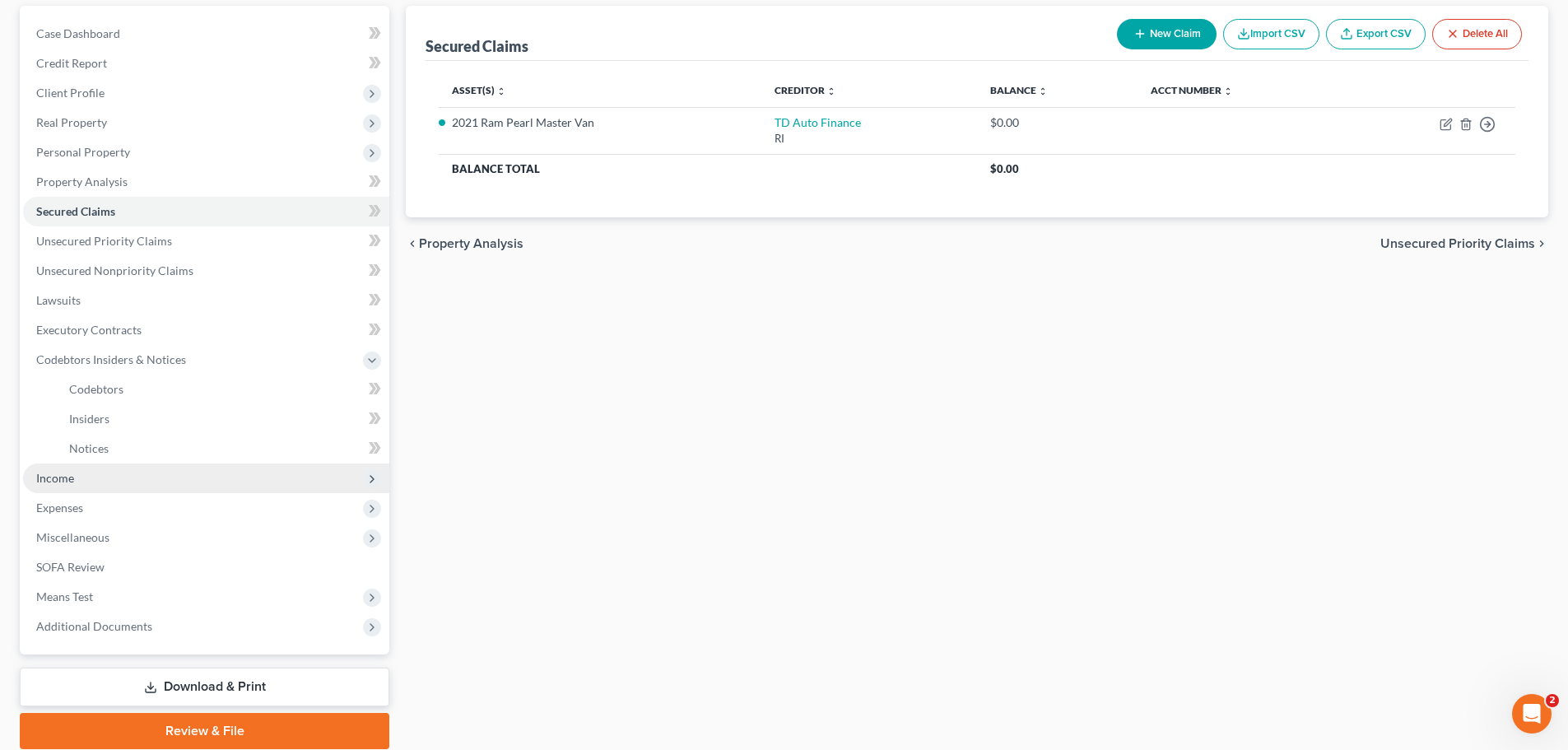
scroll to position [214, 0]
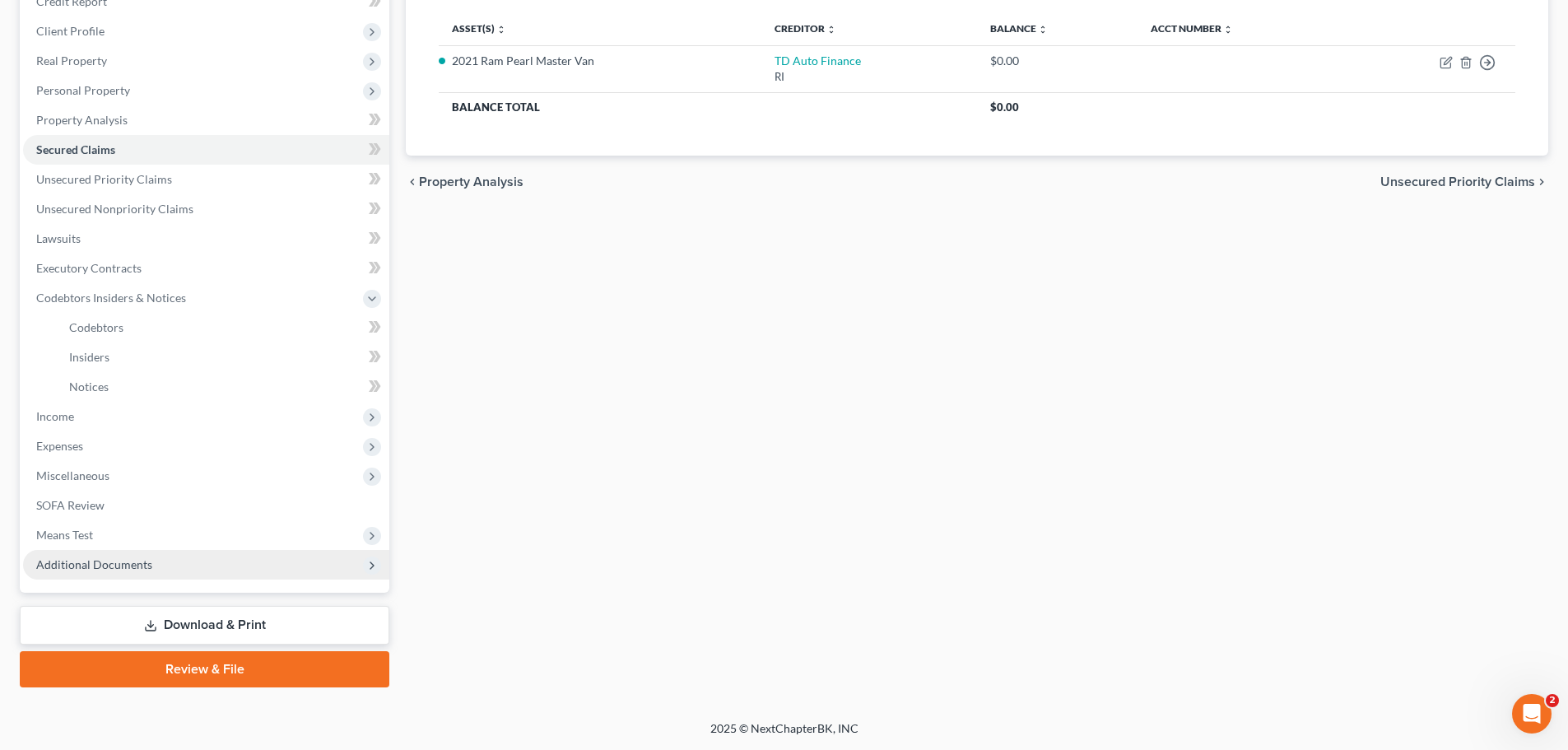
click at [256, 575] on span "Additional Documents" at bounding box center [206, 565] width 366 height 30
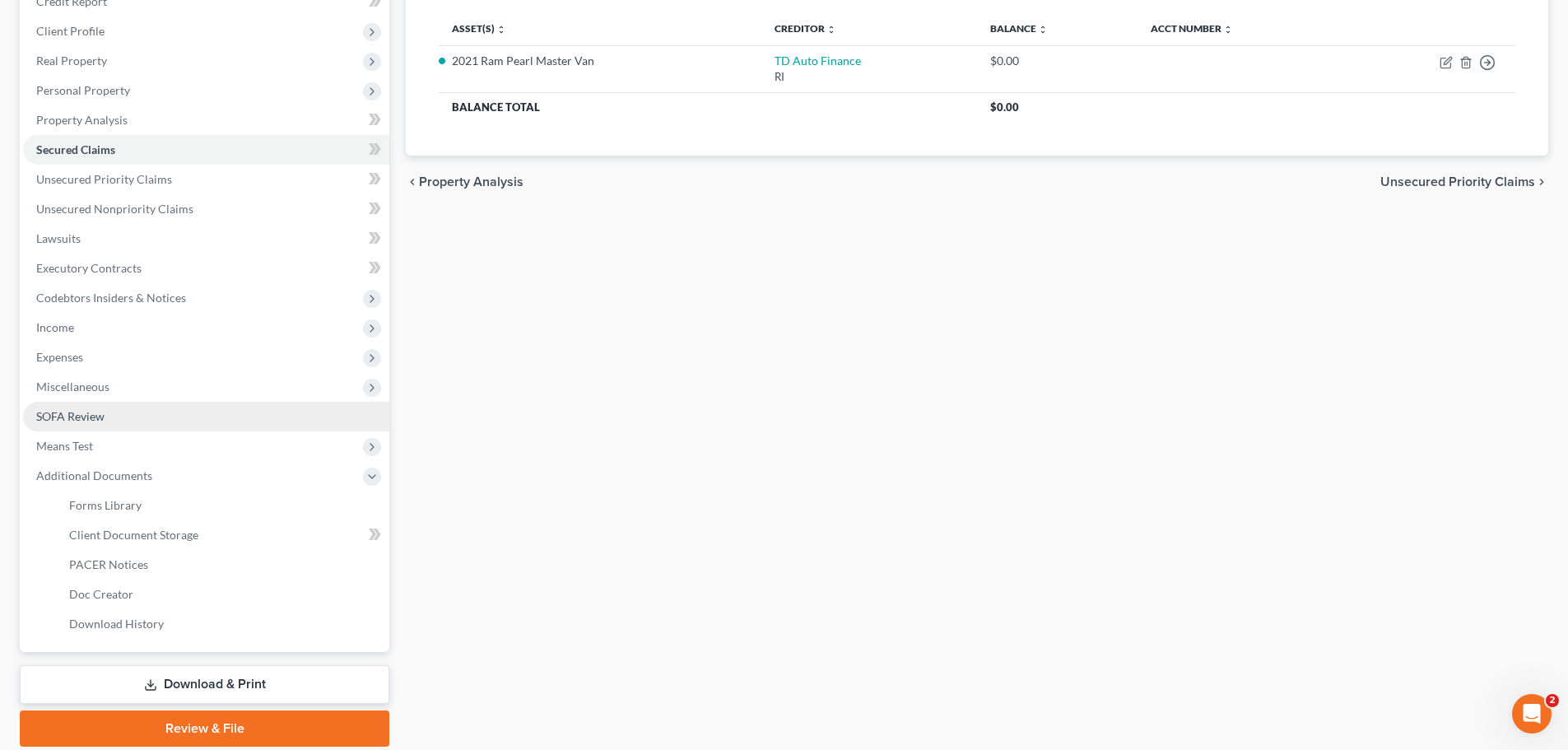
click at [100, 421] on span "SOFA Review" at bounding box center [70, 416] width 69 height 14
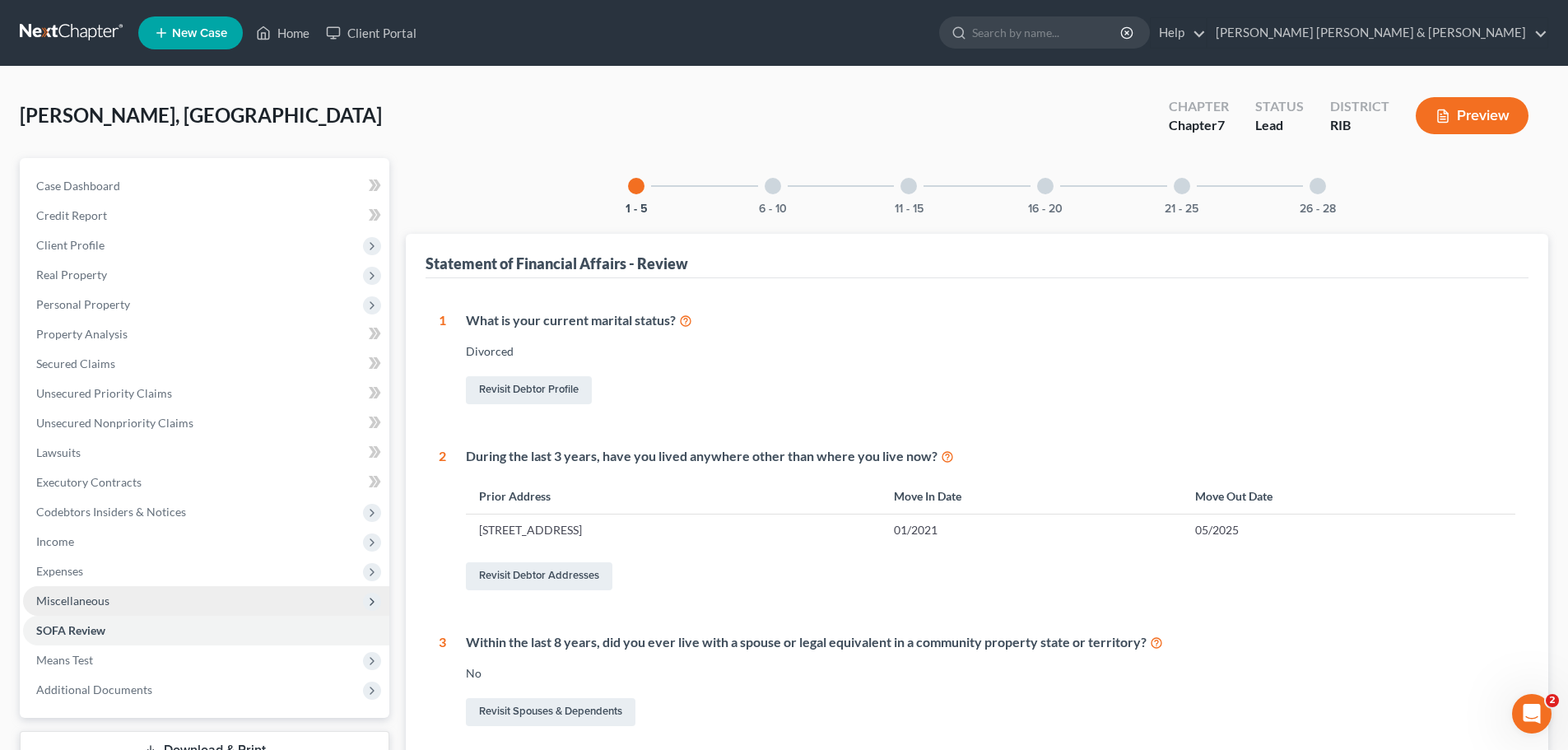
click at [83, 605] on span "Miscellaneous" at bounding box center [73, 601] width 74 height 14
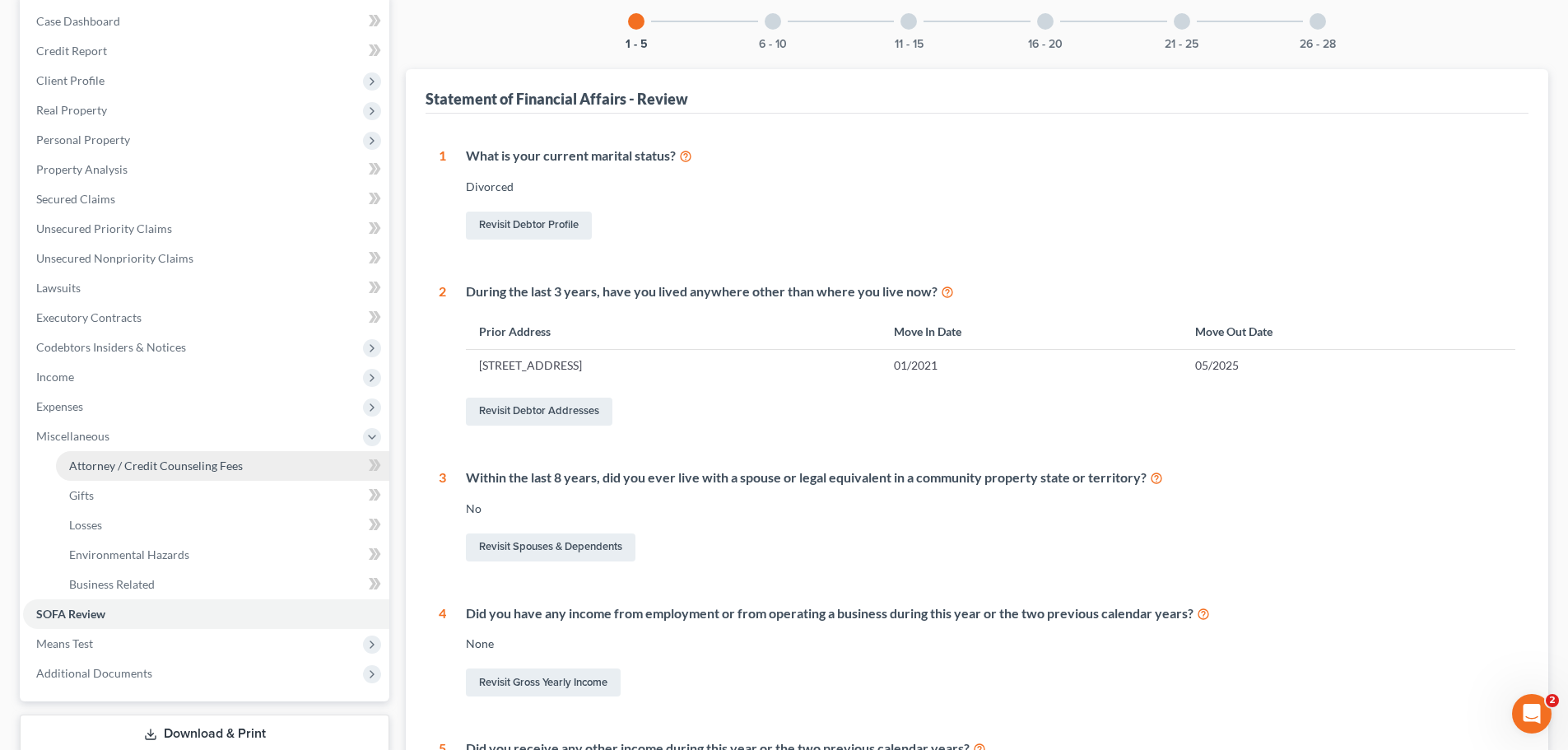
click at [142, 464] on span "Attorney / Credit Counseling Fees" at bounding box center [155, 465] width 173 height 14
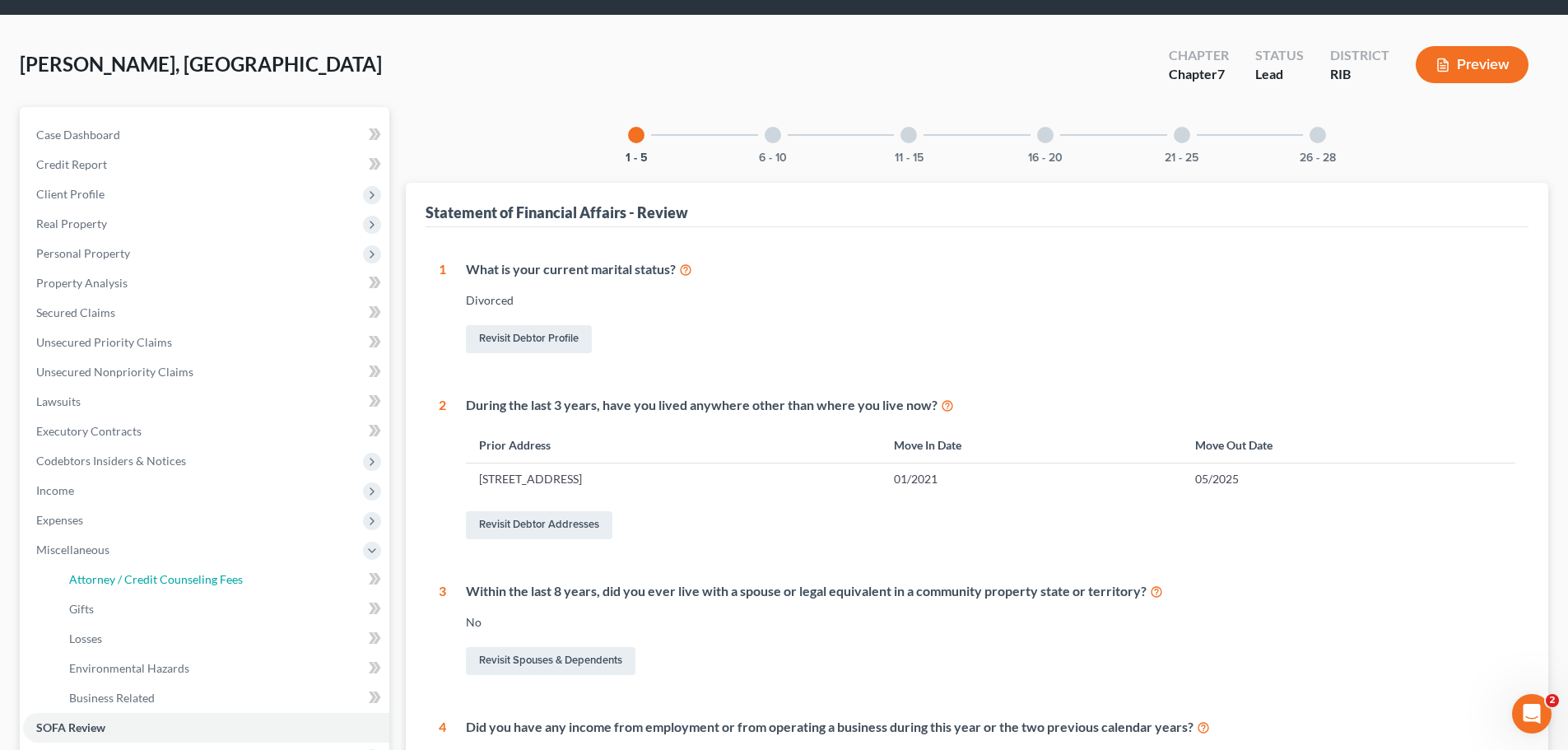
select select "0"
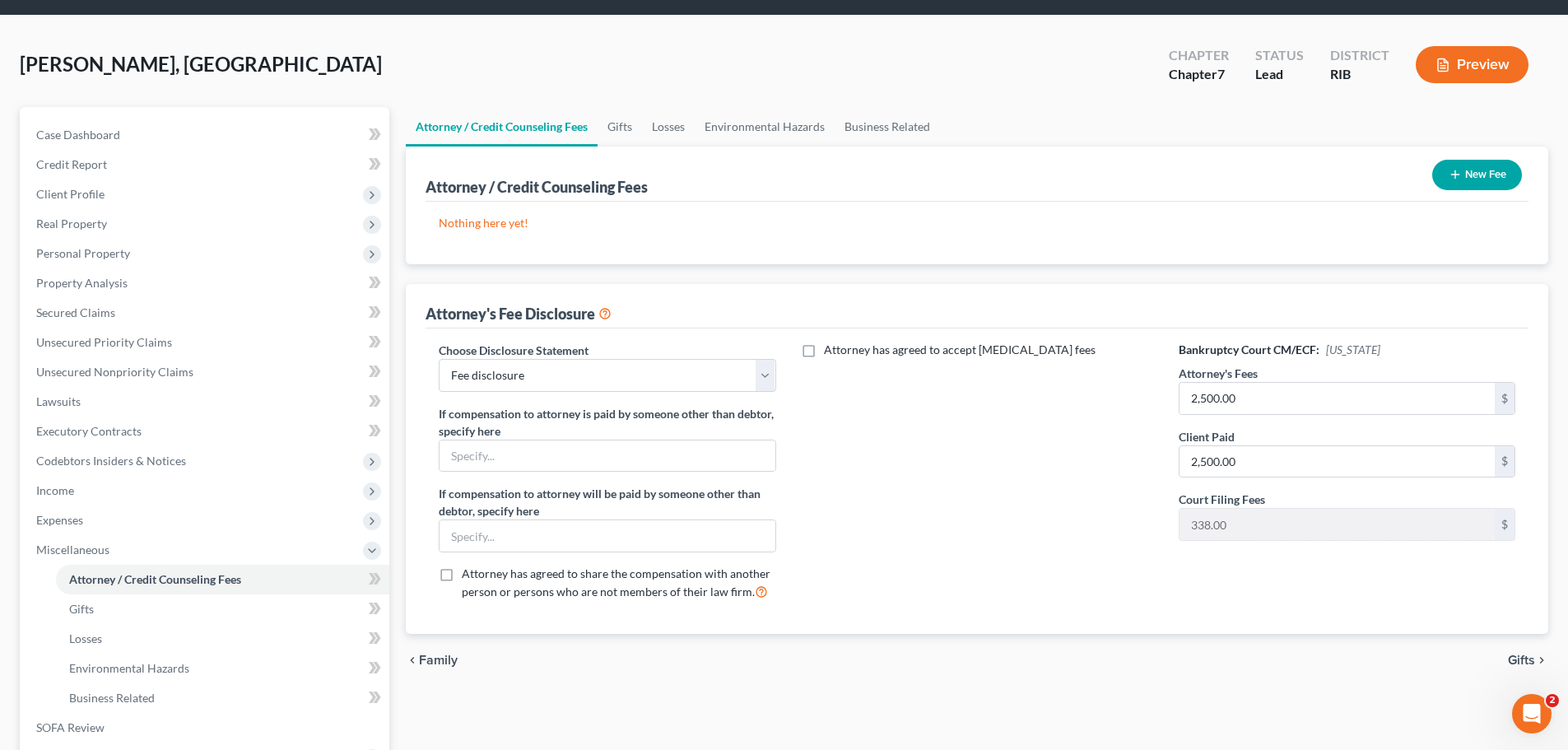
scroll to position [0, 0]
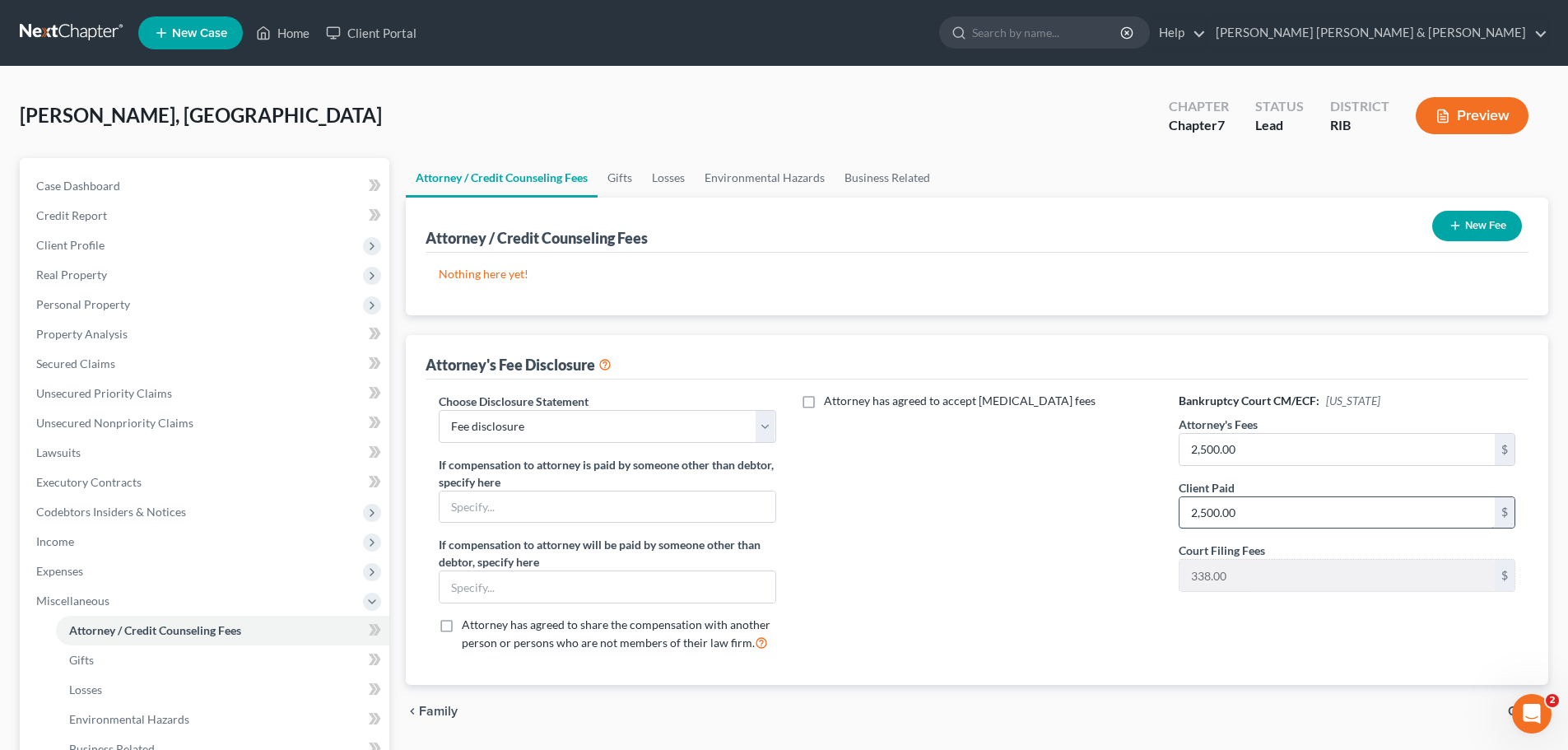
click at [1196, 514] on input "2,500.00" at bounding box center [1337, 513] width 316 height 31
click at [1194, 514] on input "2,500.00" at bounding box center [1337, 513] width 316 height 31
click at [1195, 516] on input "2,500.00" at bounding box center [1337, 513] width 316 height 31
click at [1207, 516] on input "1,500.00" at bounding box center [1337, 513] width 316 height 31
click at [1199, 511] on input "1,500.00" at bounding box center [1337, 513] width 316 height 31
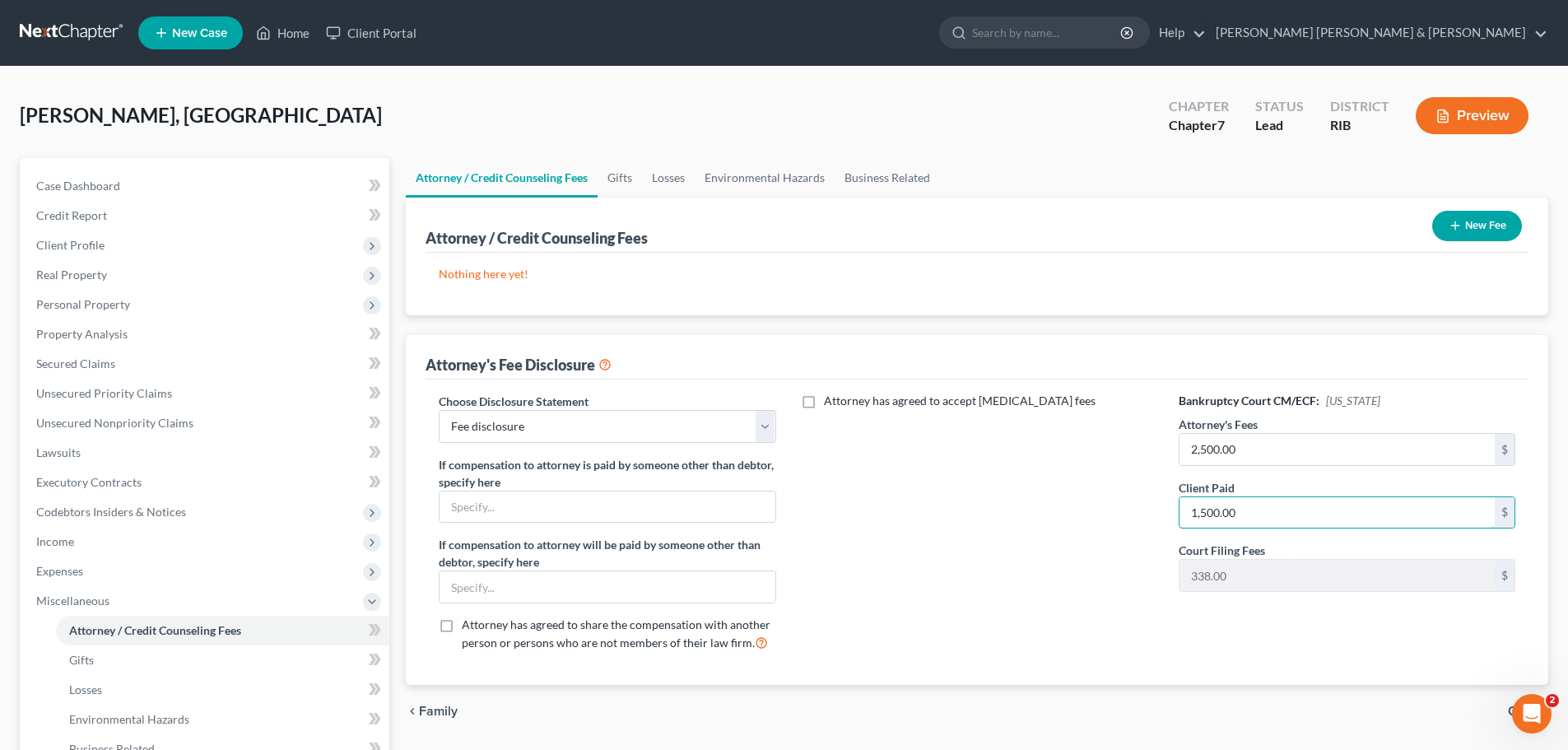
type input "1,500.00"
click at [985, 578] on div "Attorney has agreed to accept retainer fees" at bounding box center [978, 528] width 370 height 272
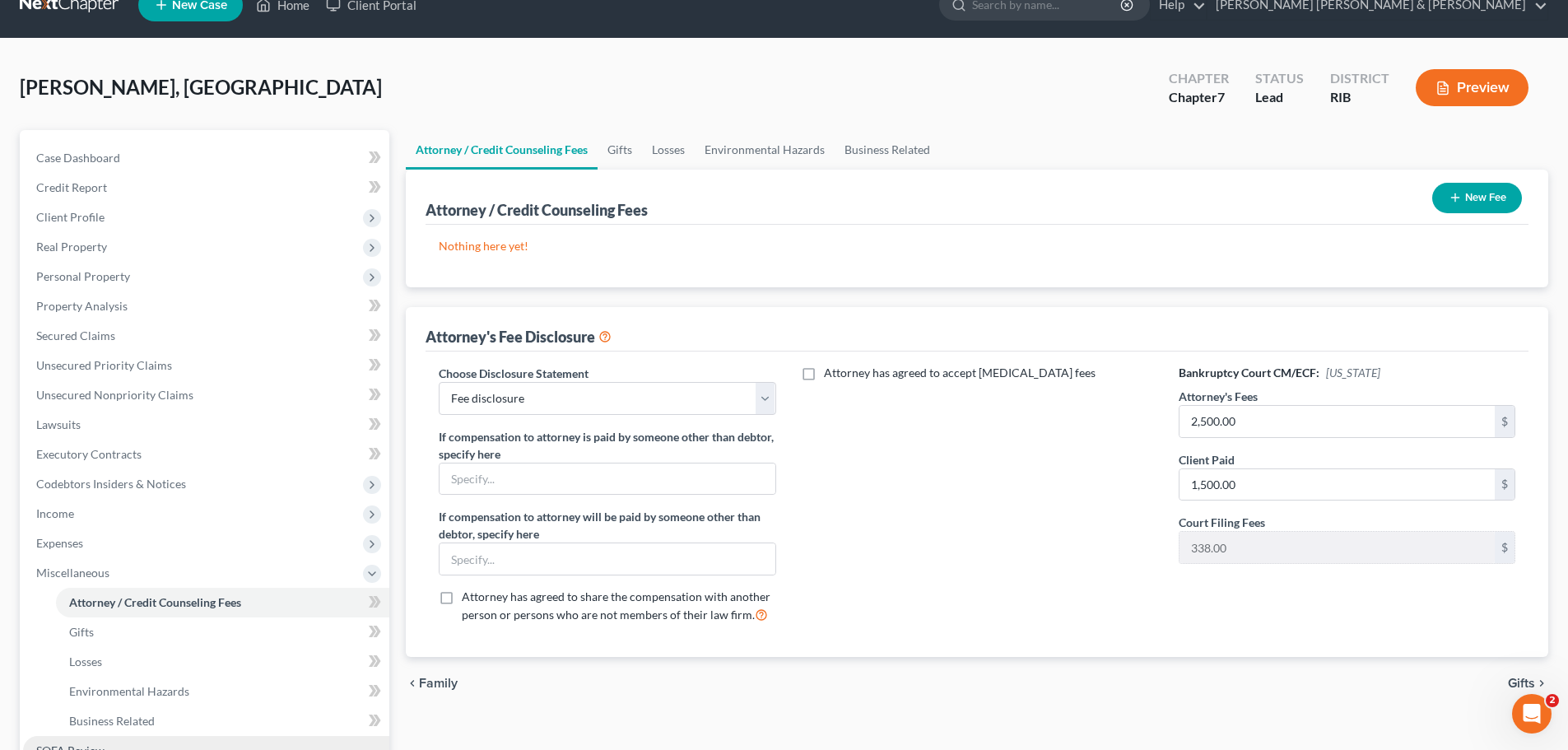
scroll to position [26, 0]
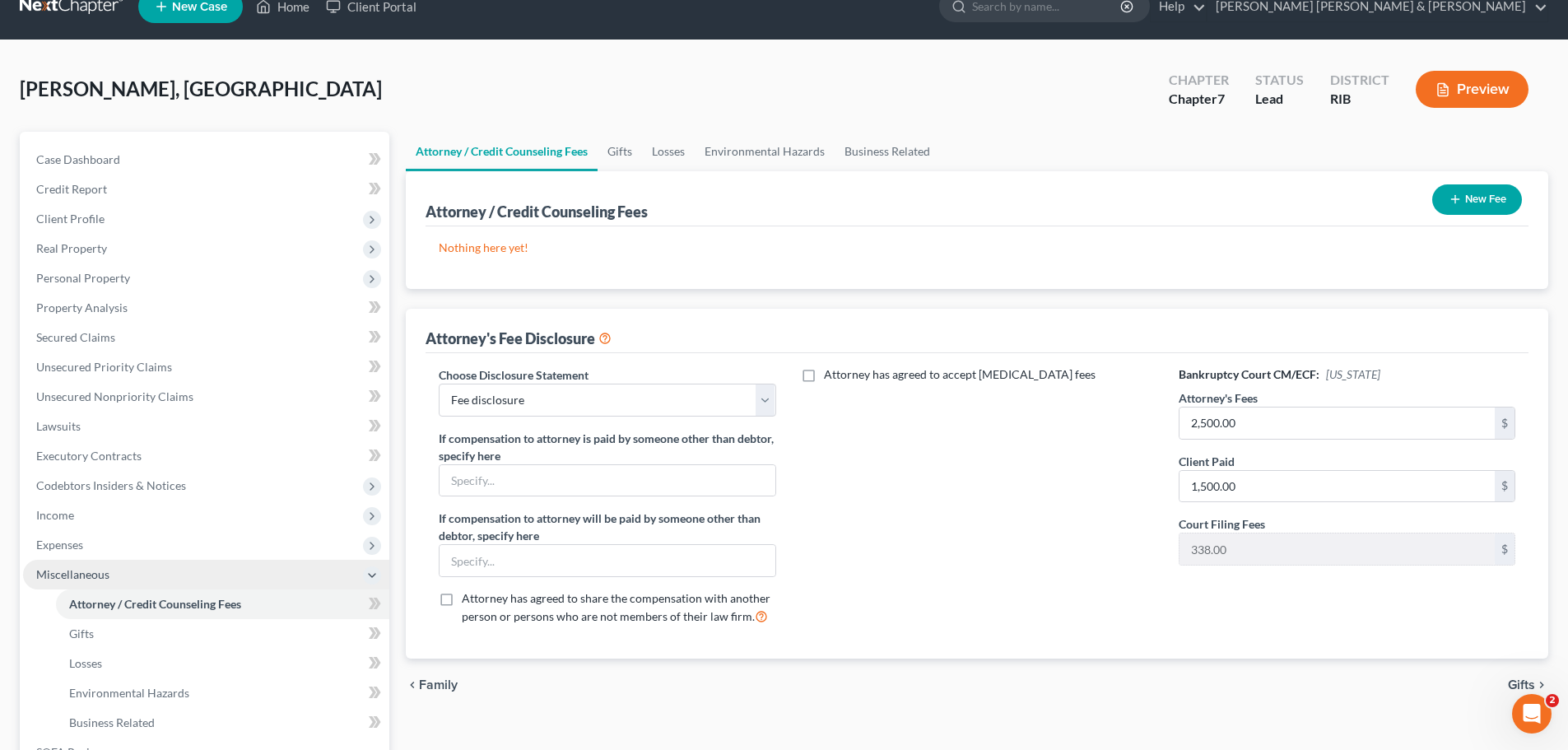
click at [149, 575] on span "Miscellaneous" at bounding box center [206, 575] width 366 height 30
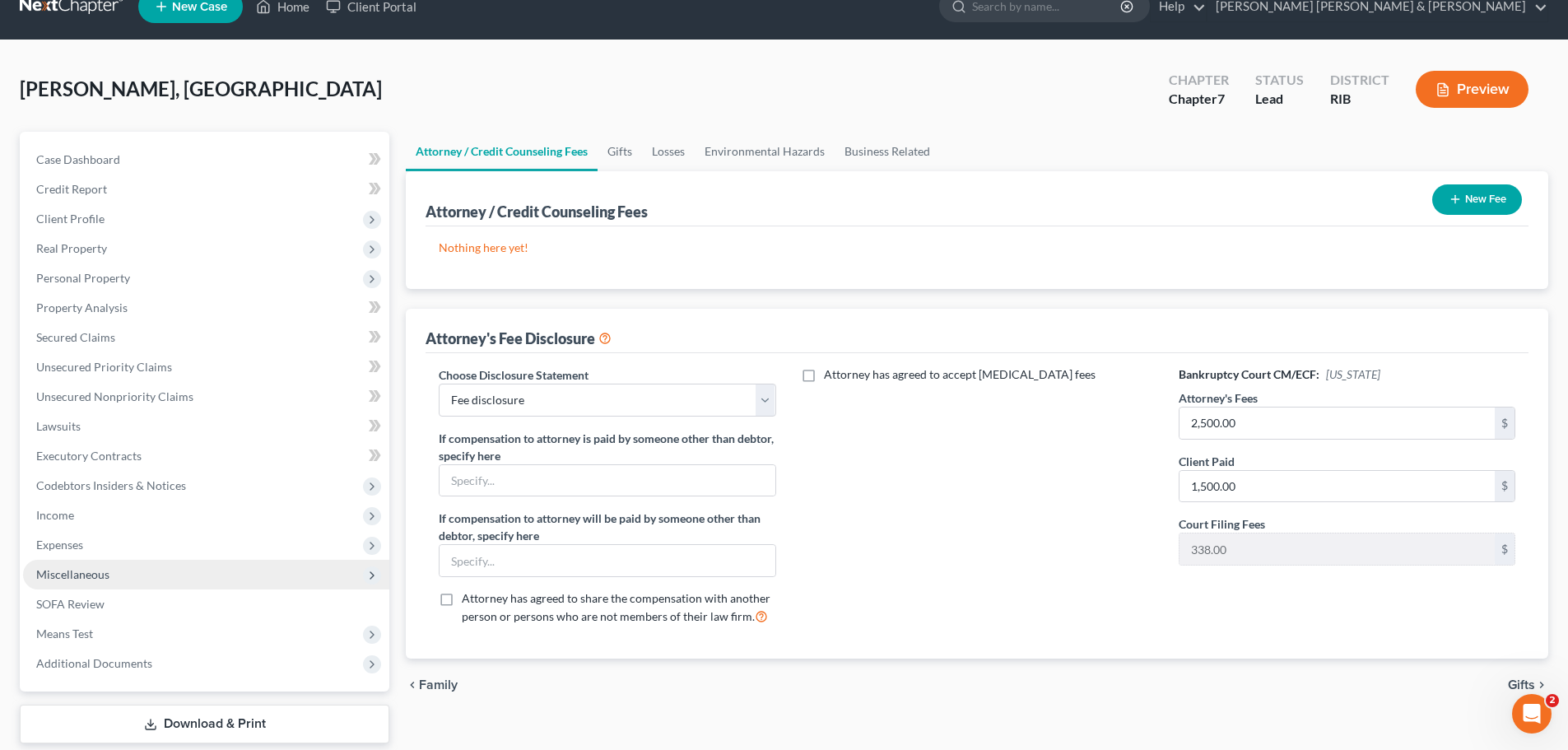
click at [149, 575] on span "Miscellaneous" at bounding box center [206, 575] width 366 height 30
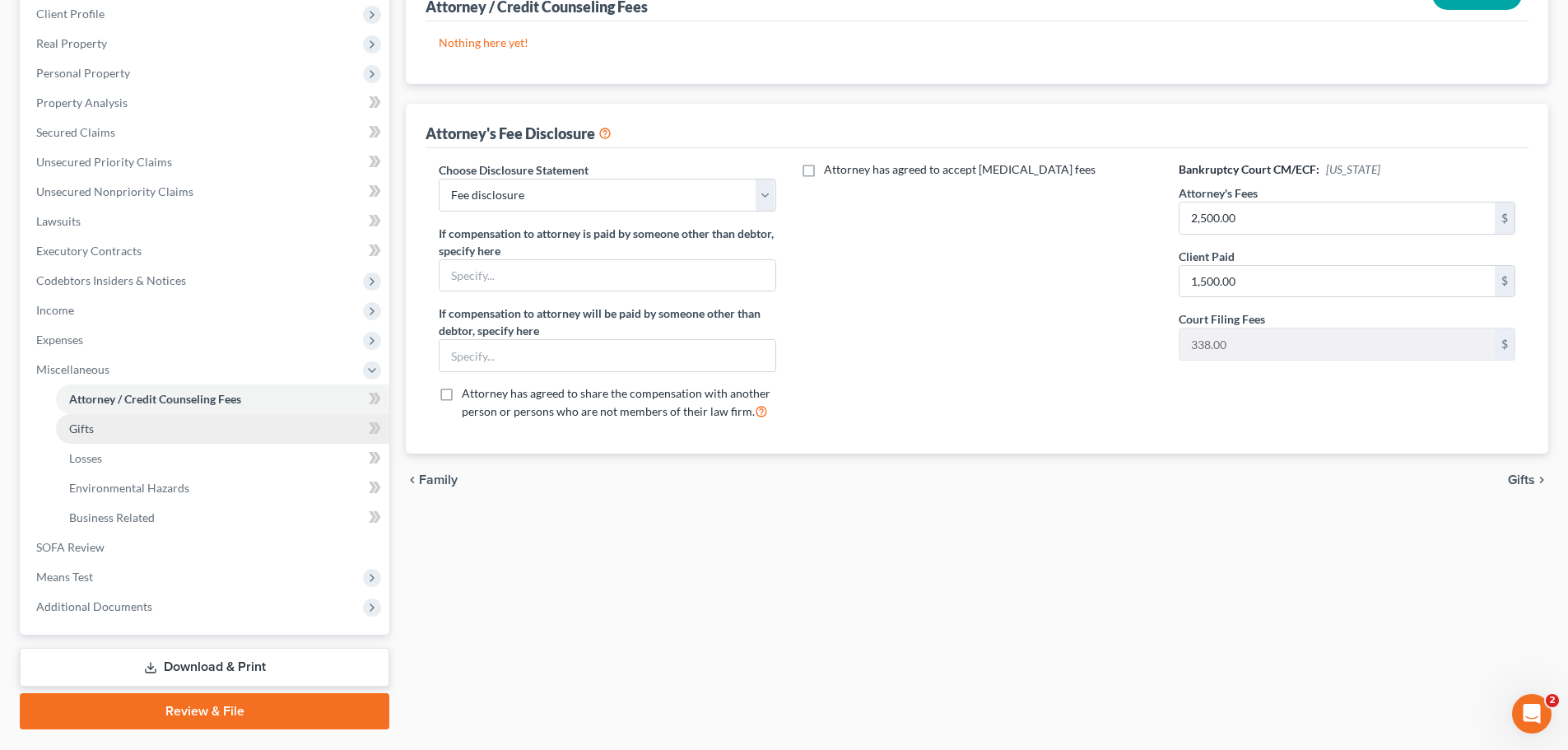
scroll to position [273, 0]
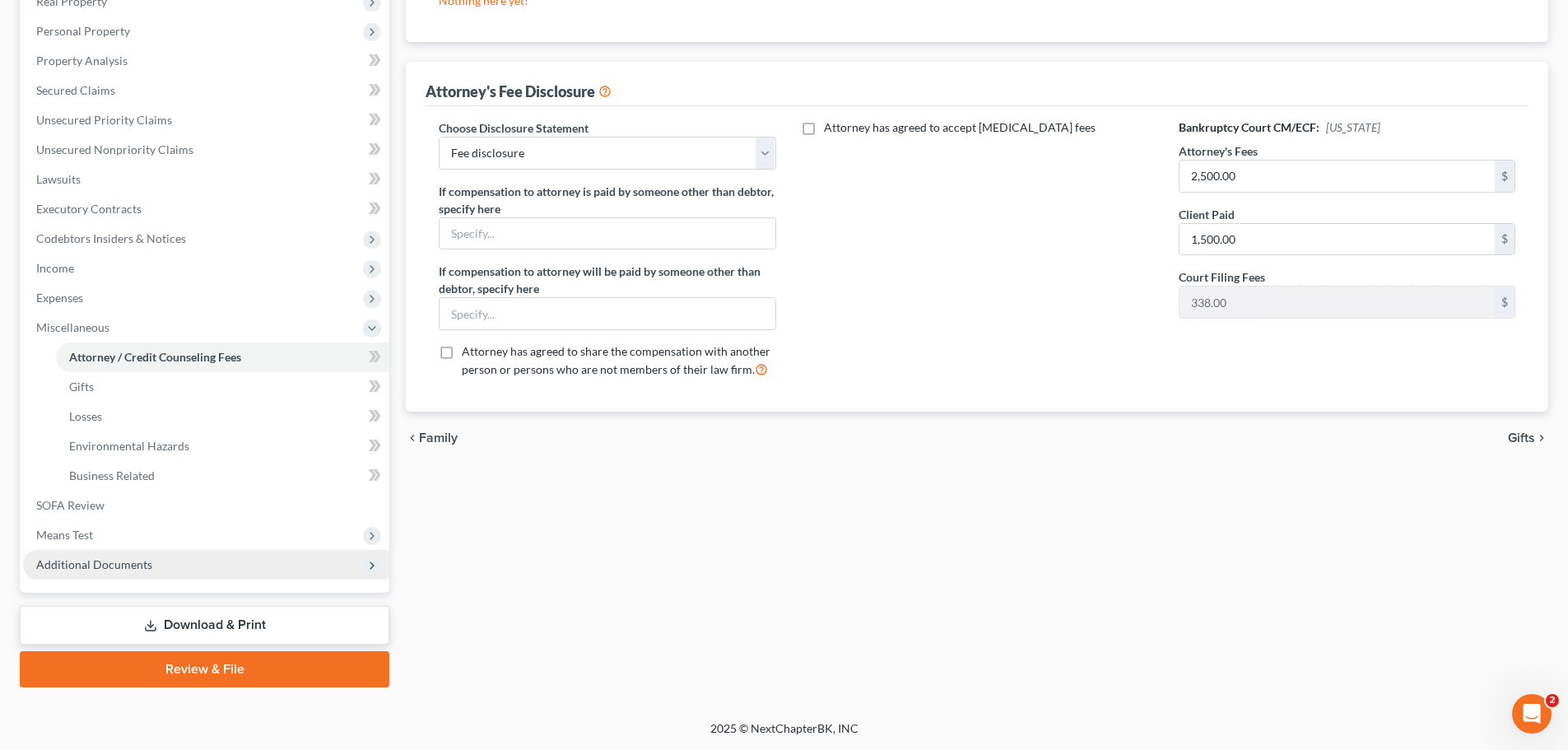
click at [367, 569] on icon at bounding box center [372, 566] width 14 height 14
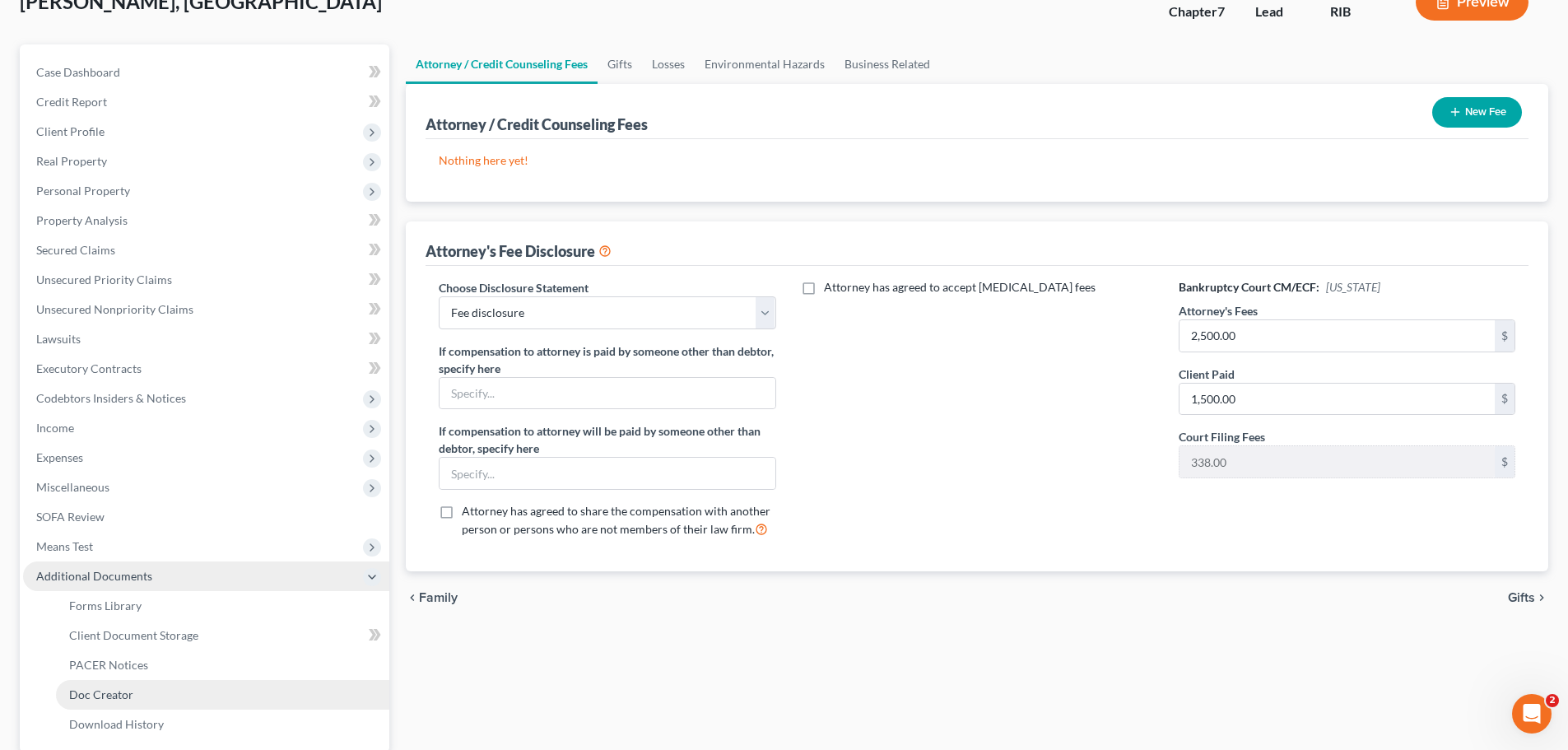
scroll to position [109, 0]
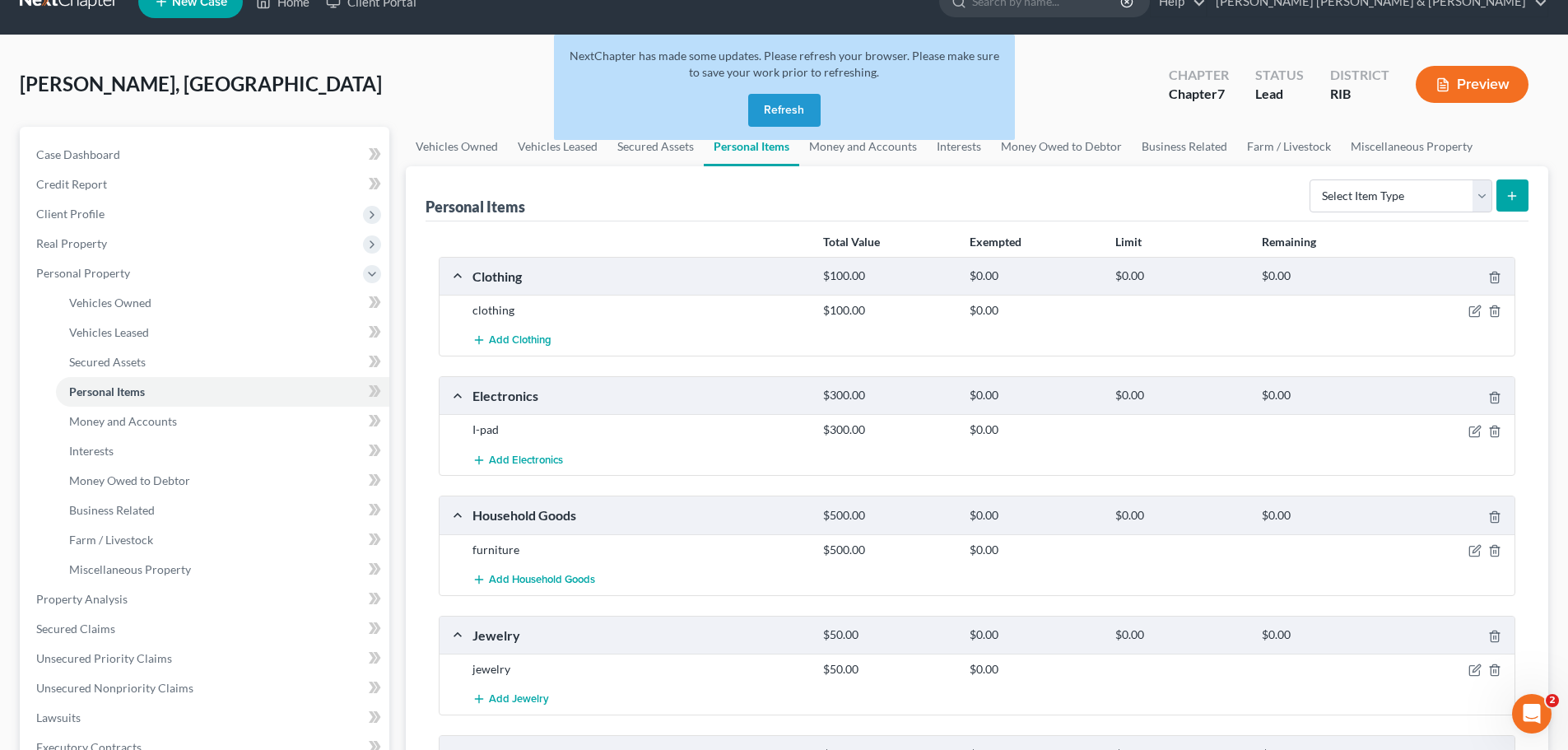
scroll to position [10, 0]
